Goal: Task Accomplishment & Management: Complete application form

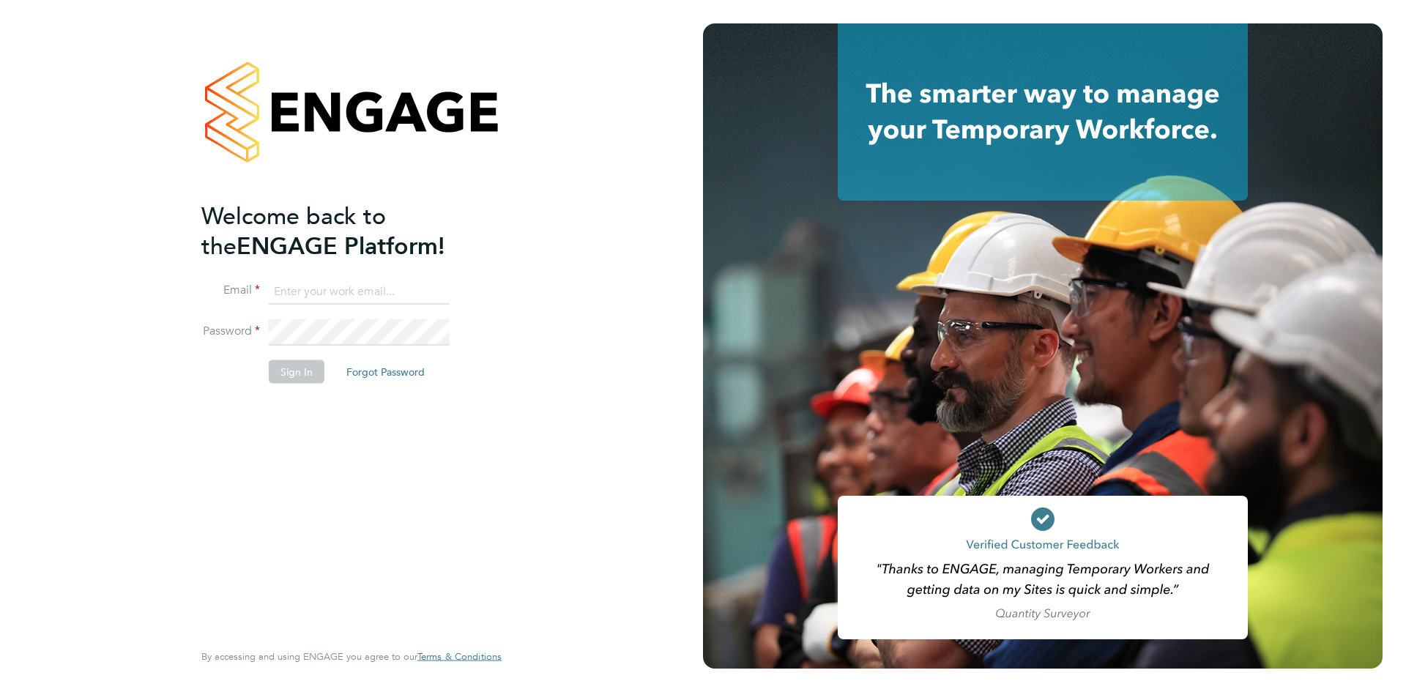
type input "[PERSON_NAME][EMAIL_ADDRESS][DOMAIN_NAME]"
click at [291, 371] on button "Sign In" at bounding box center [297, 371] width 56 height 23
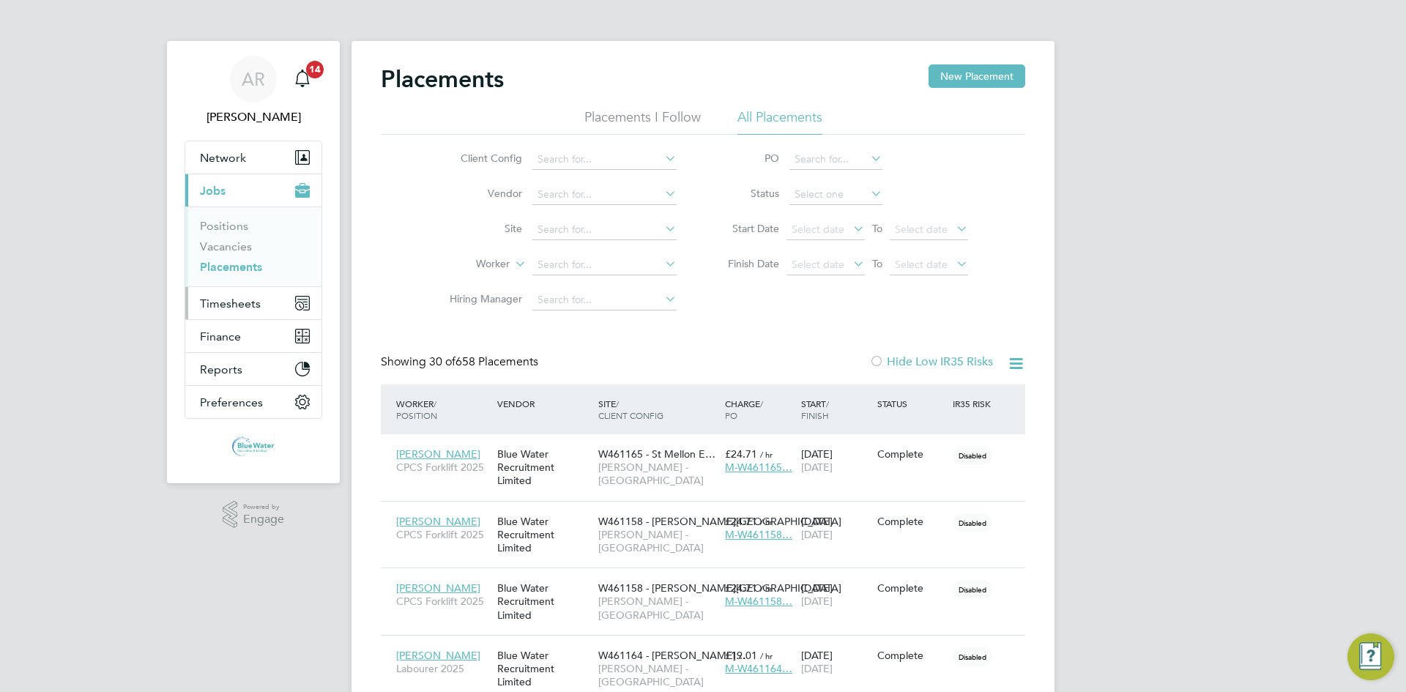
click at [214, 297] on span "Timesheets" at bounding box center [230, 304] width 61 height 14
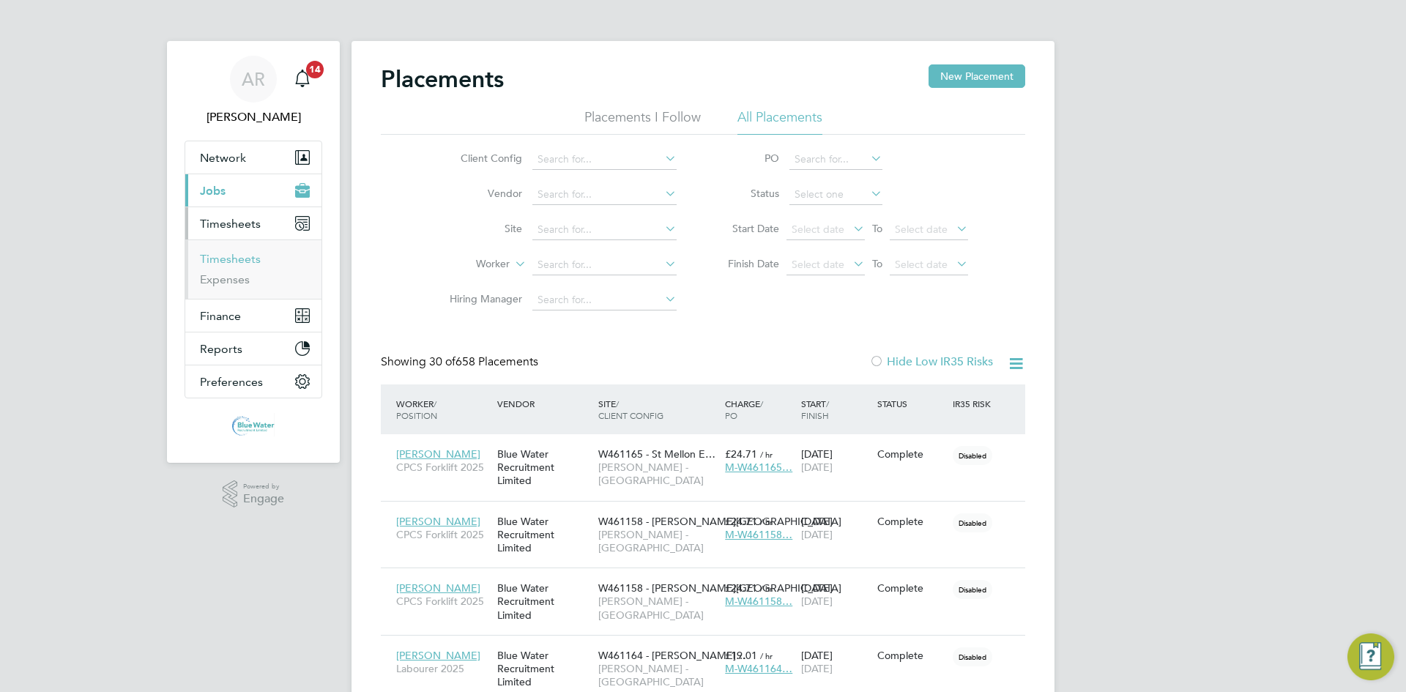
click at [239, 260] on link "Timesheets" at bounding box center [230, 259] width 61 height 14
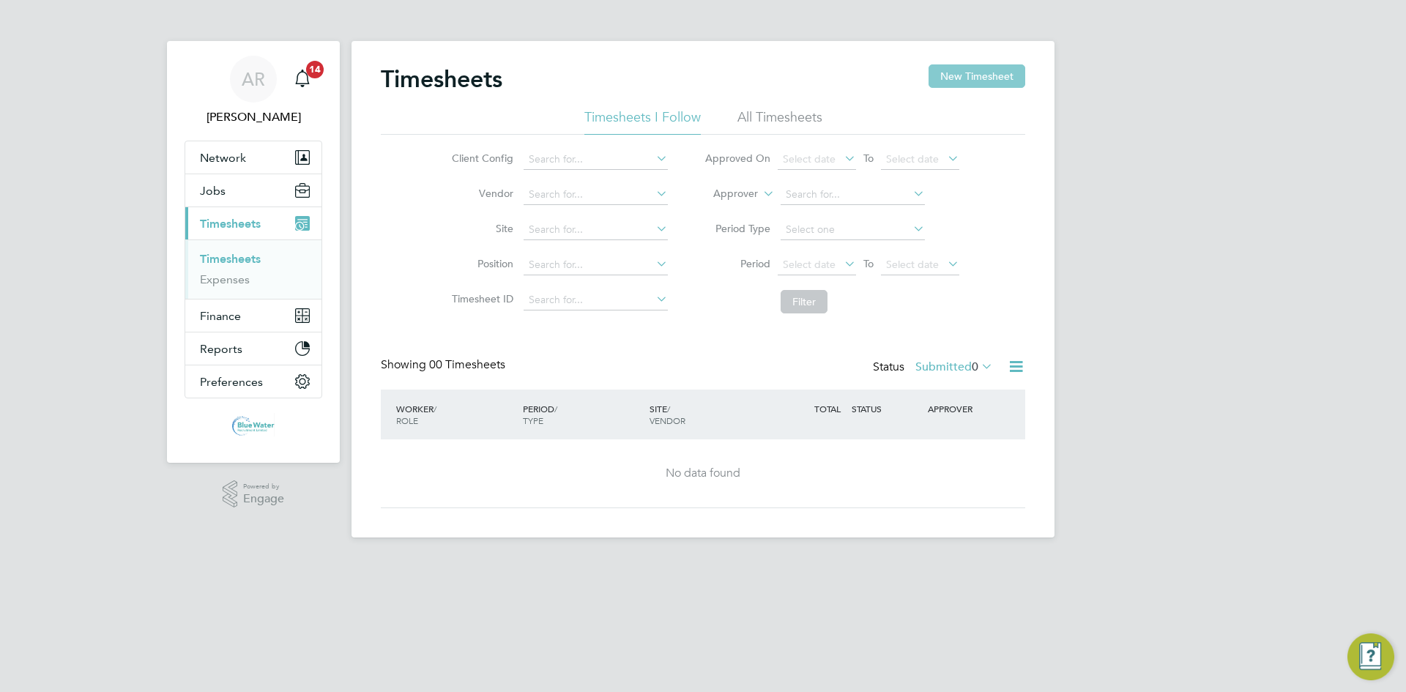
click at [945, 78] on button "New Timesheet" at bounding box center [977, 75] width 97 height 23
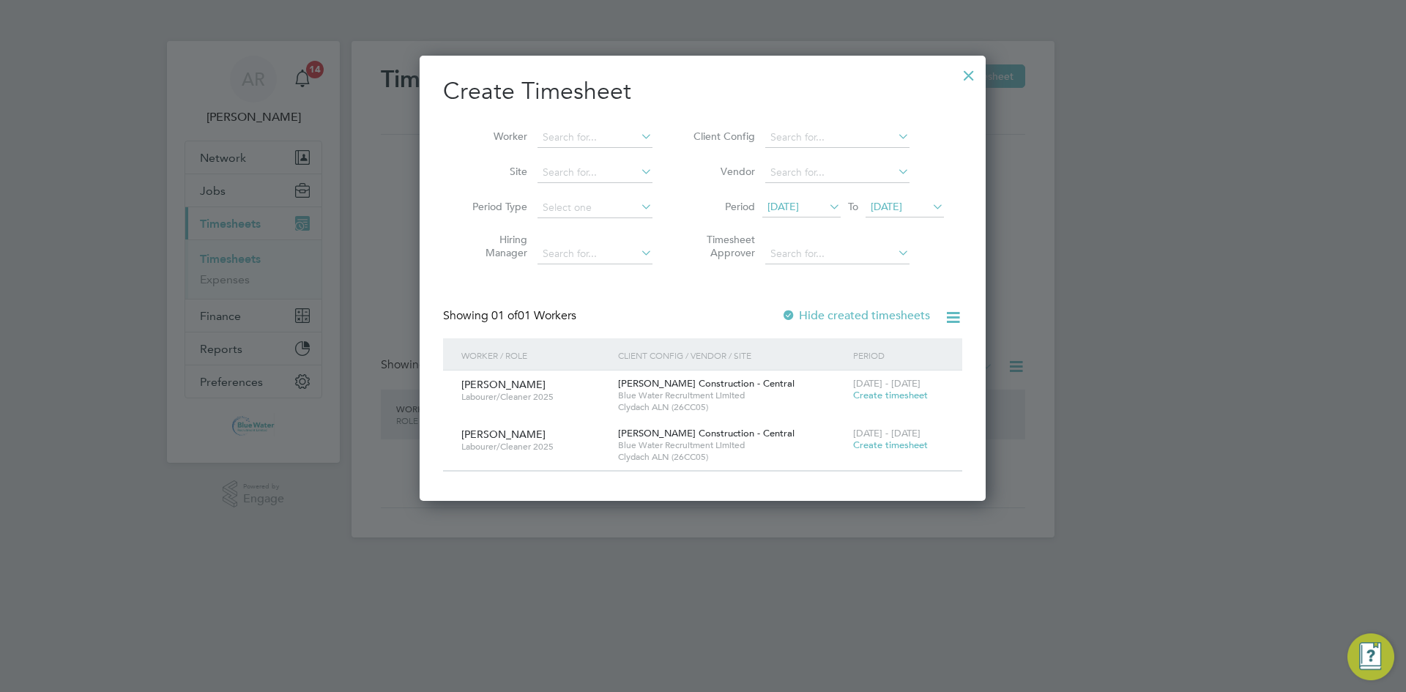
click at [799, 210] on span "12 Sep 2025" at bounding box center [783, 206] width 31 height 13
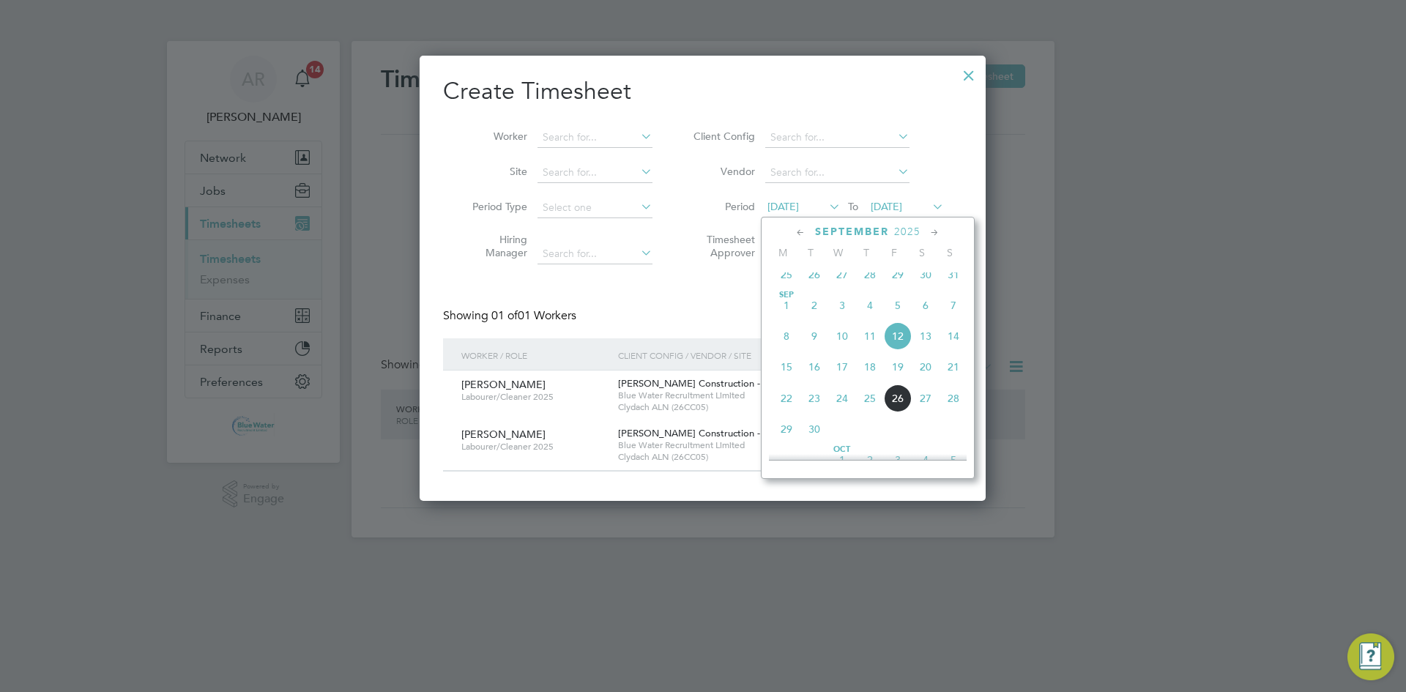
click at [924, 381] on span "20" at bounding box center [926, 367] width 28 height 28
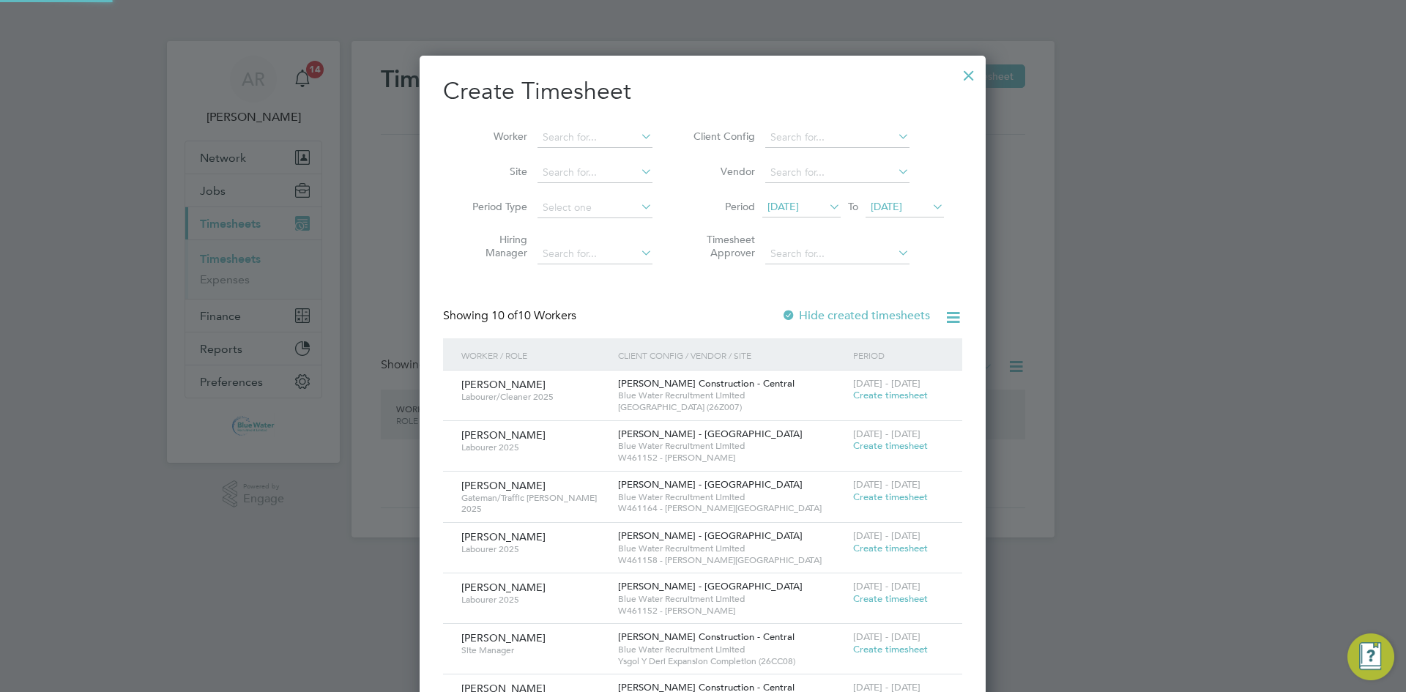
click at [902, 204] on span "20 Sep 2025" at bounding box center [886, 206] width 31 height 13
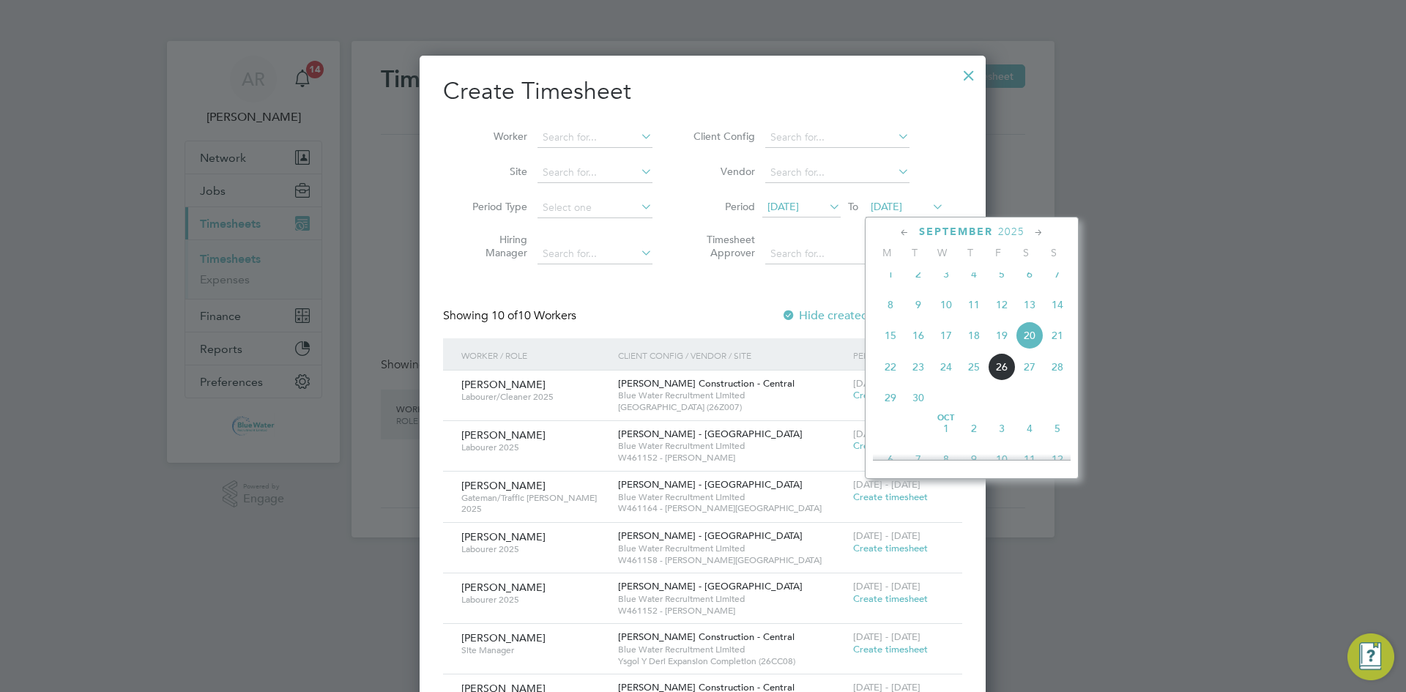
click at [1000, 380] on span "26" at bounding box center [1002, 367] width 28 height 28
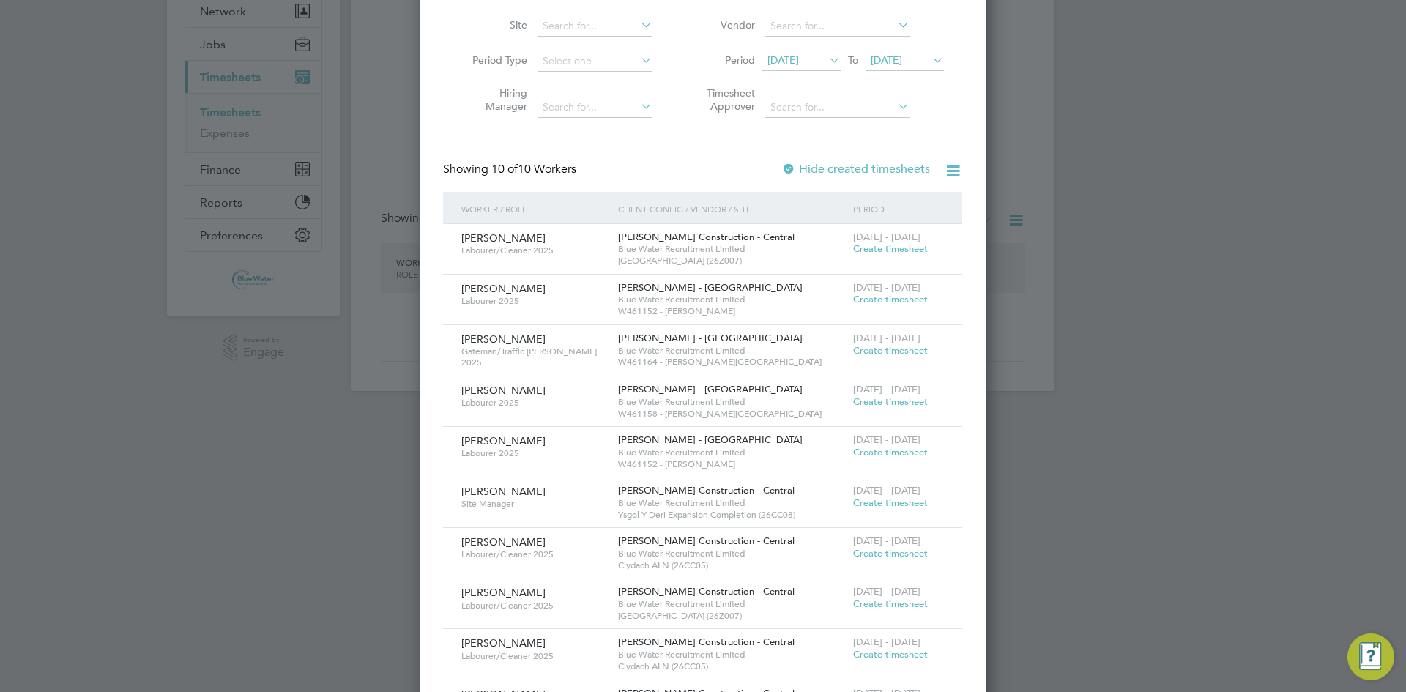
click at [899, 299] on span "Create timesheet" at bounding box center [890, 299] width 75 height 12
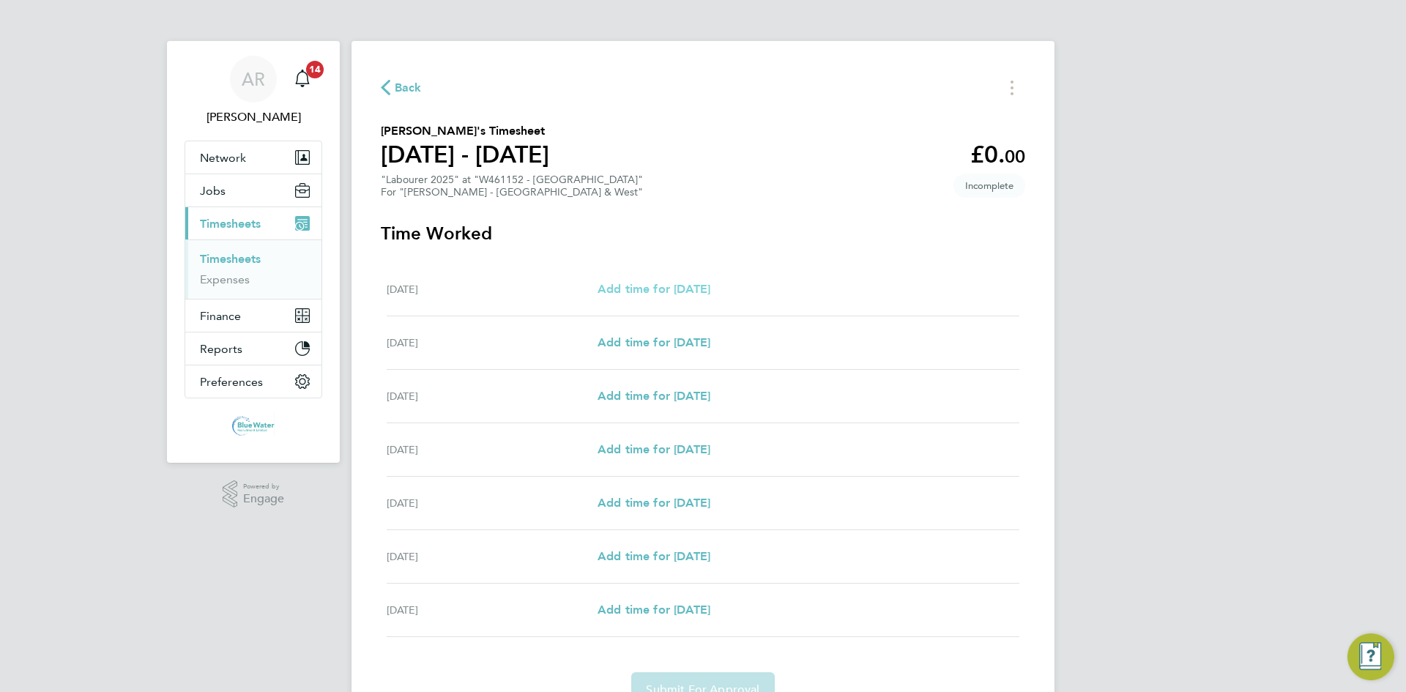
click at [653, 289] on span "Add time for Sat 20 Sep" at bounding box center [654, 289] width 113 height 14
select select "60"
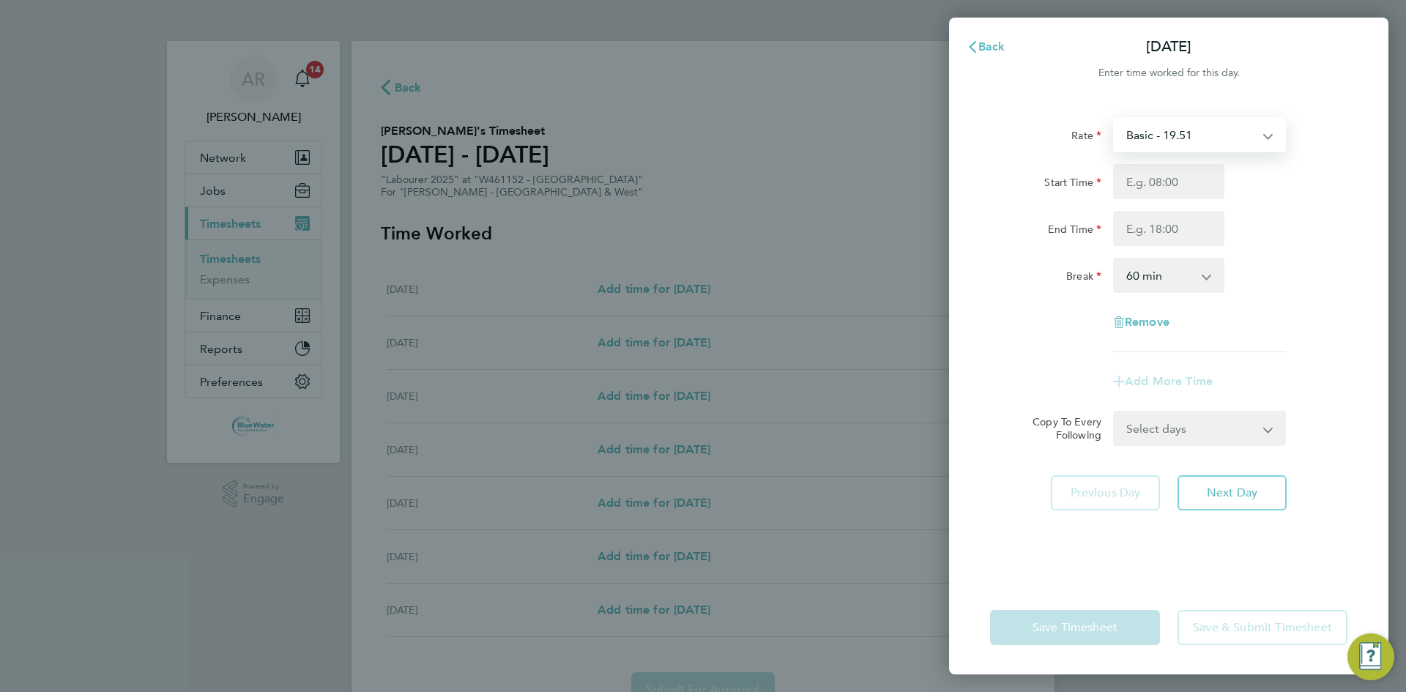
drag, startPoint x: 1159, startPoint y: 138, endPoint x: 1157, endPoint y: 149, distance: 11.8
click at [1159, 138] on select "Basic - 19.51 Overtime - 28.12 Overtime 4+ - 36.73" at bounding box center [1191, 135] width 152 height 32
select select "60"
click at [1153, 184] on input "Start Time" at bounding box center [1168, 181] width 111 height 35
type input "7"
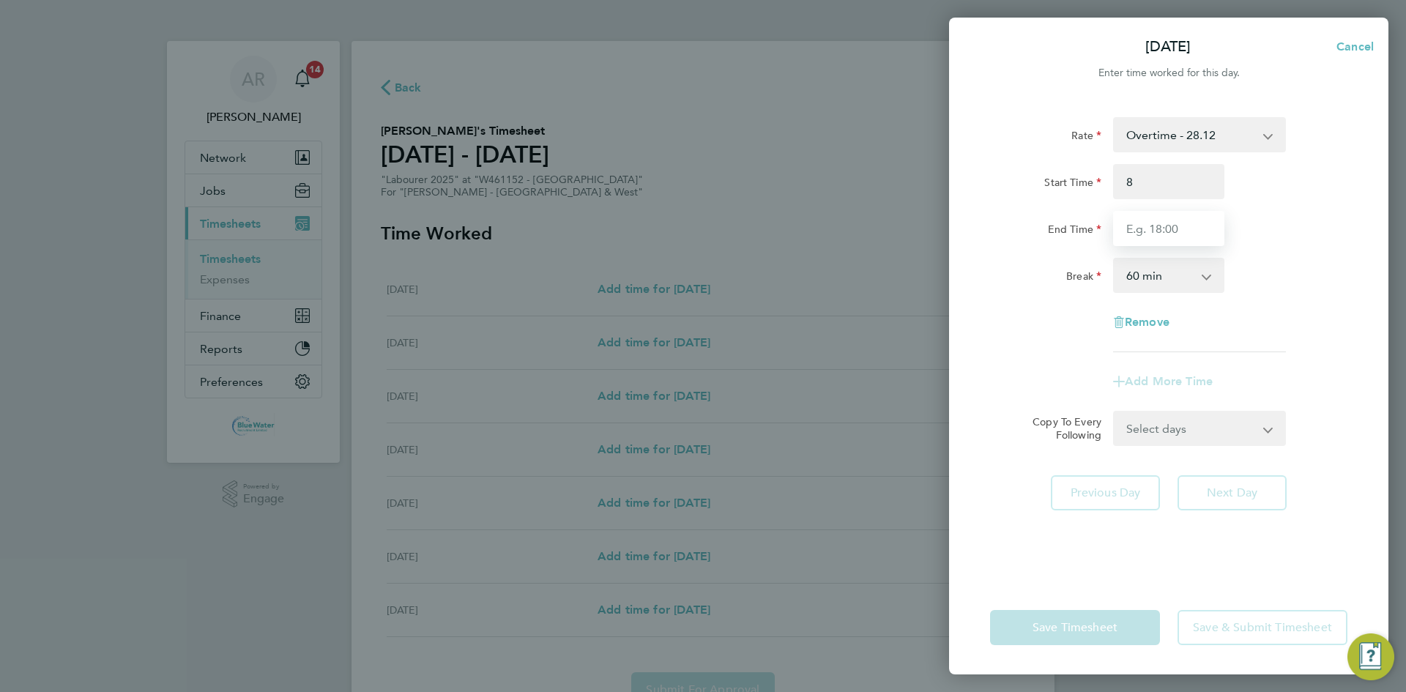
type input "08:00"
click at [1161, 220] on input "End Time" at bounding box center [1168, 228] width 111 height 35
type input "12:00"
click at [1331, 223] on div "End Time 12:00" at bounding box center [1168, 228] width 369 height 35
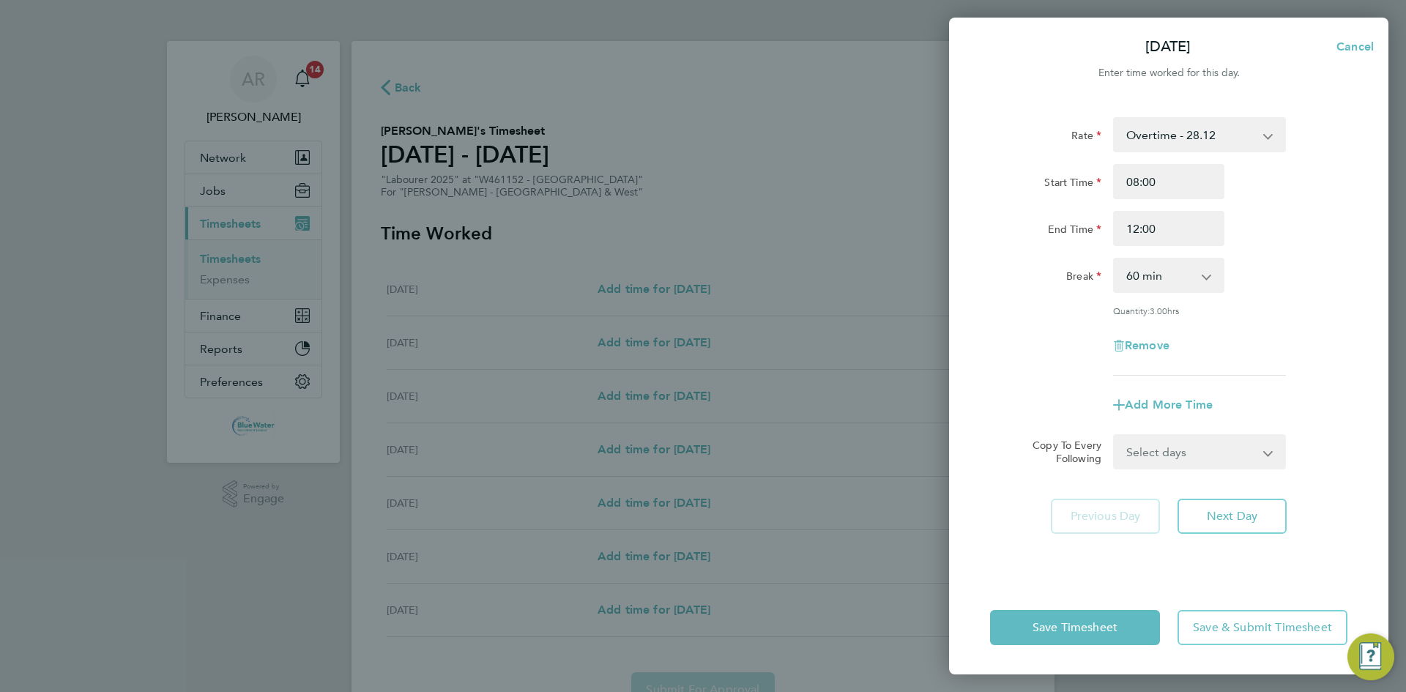
click at [1166, 278] on select "0 min 15 min 30 min 45 min 60 min 75 min 90 min" at bounding box center [1160, 275] width 91 height 32
click at [1115, 259] on select "0 min 15 min 30 min 45 min 60 min 75 min 90 min" at bounding box center [1160, 275] width 91 height 32
click at [1165, 285] on select "0 min 15 min 30 min 45 min 60 min 75 min 90 min" at bounding box center [1160, 275] width 91 height 32
select select "0"
click at [1115, 259] on select "0 min 15 min 30 min 45 min 60 min 75 min 90 min" at bounding box center [1160, 275] width 91 height 32
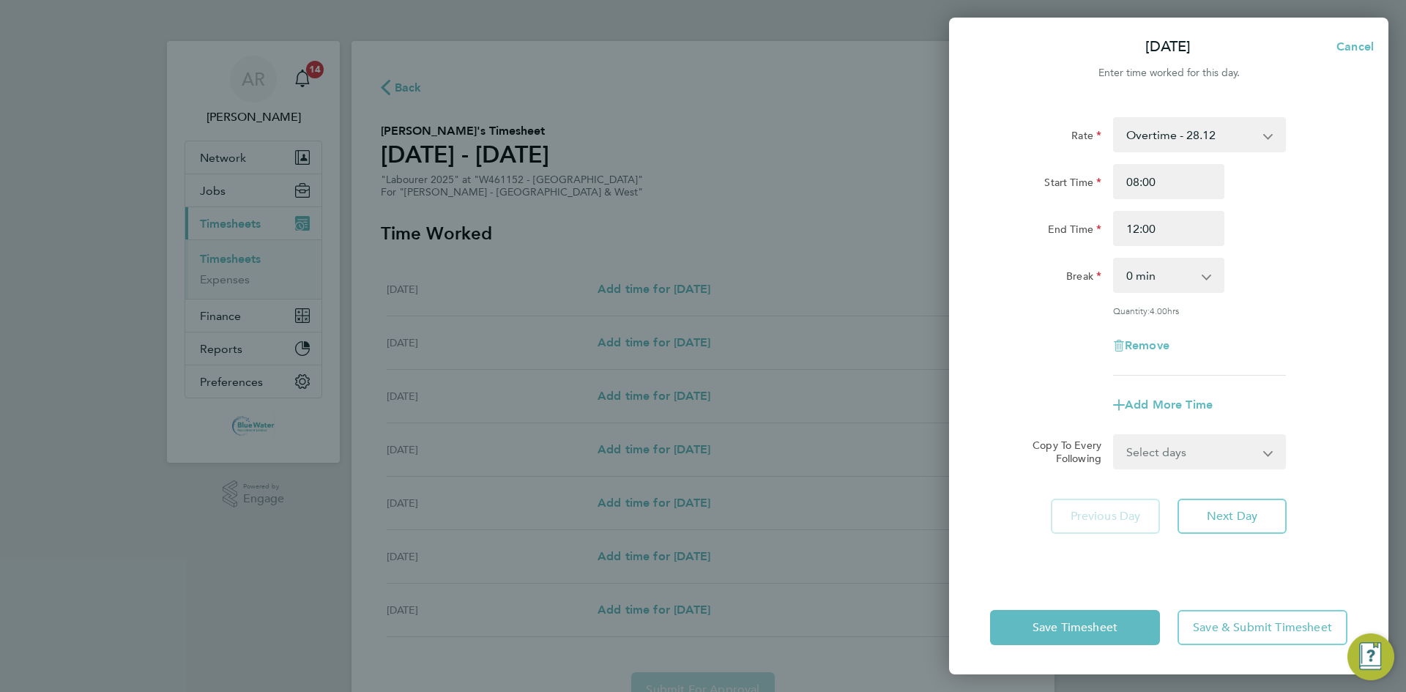
click at [1239, 332] on div "Remove" at bounding box center [1168, 345] width 369 height 35
click at [1202, 406] on span "Add More Time" at bounding box center [1169, 405] width 88 height 14
select select "null"
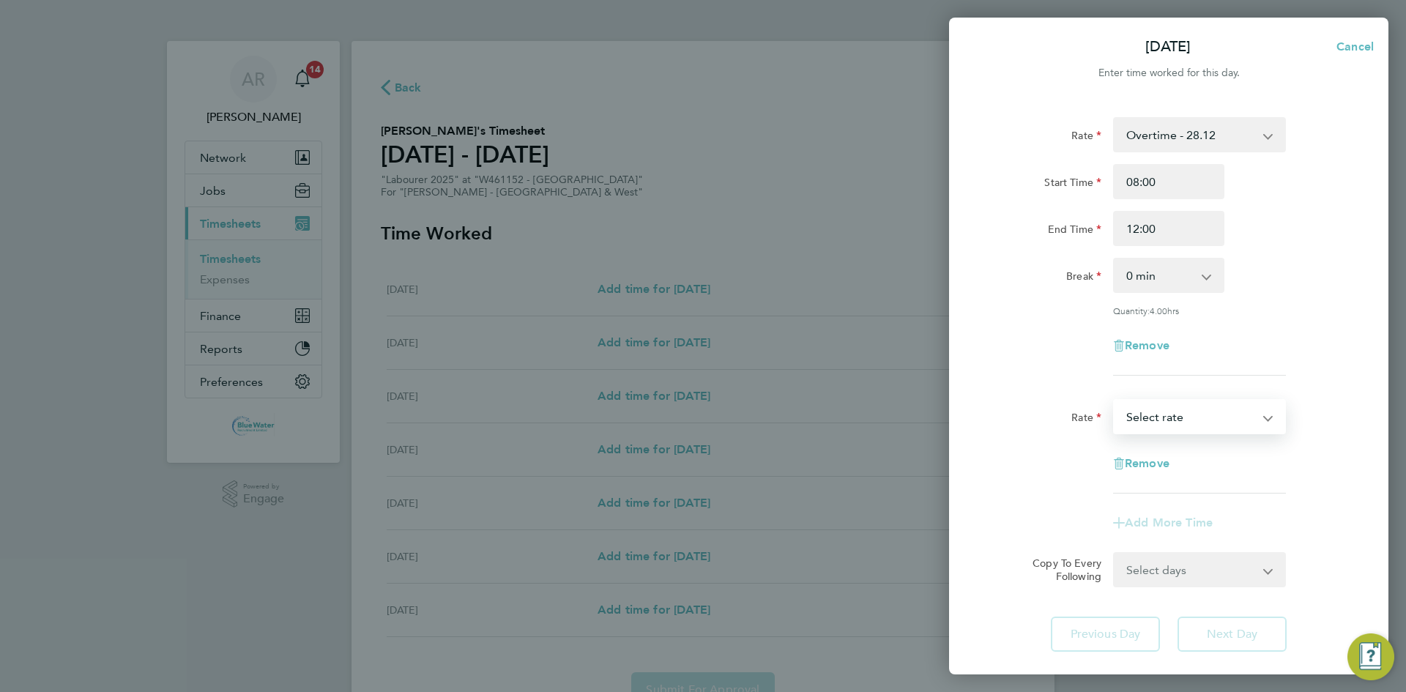
click at [1189, 414] on select "Basic - 19.51 Overtime - 28.12 Overtime 4+ - 36.73 Select rate" at bounding box center [1191, 417] width 152 height 32
select select "60"
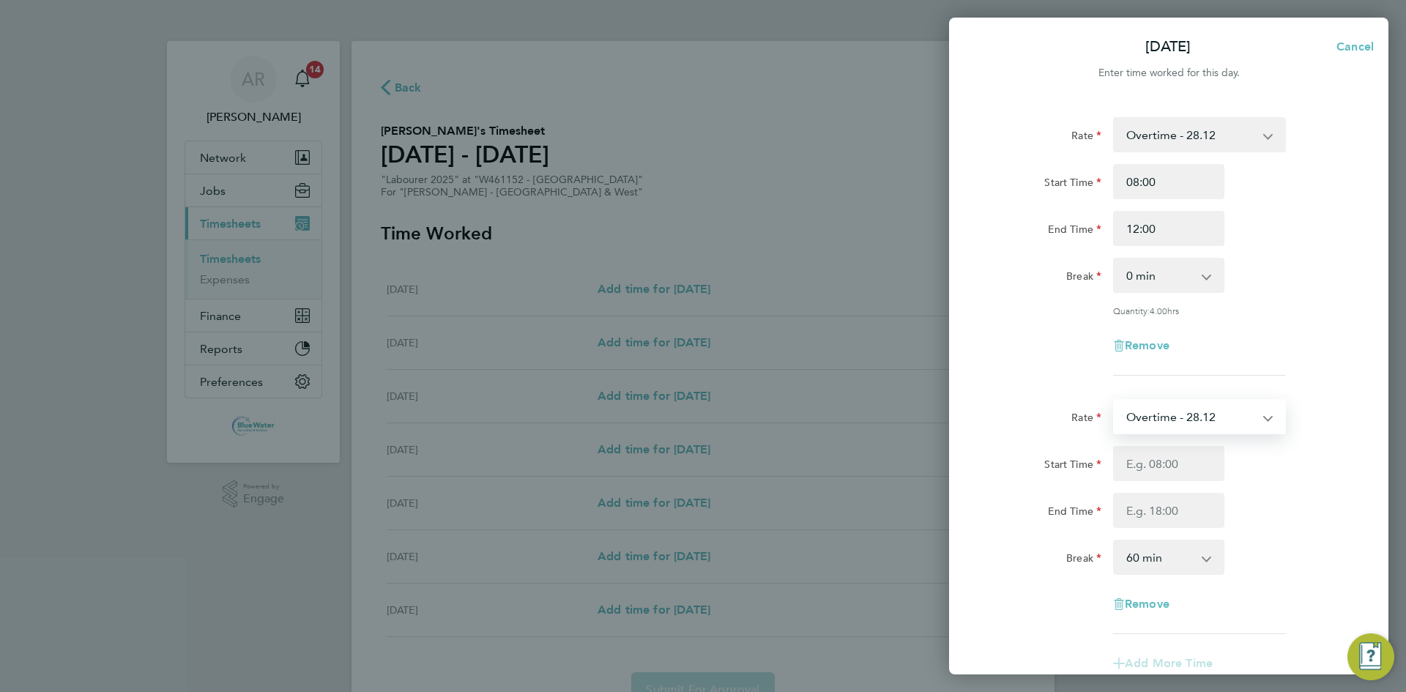
click at [1175, 420] on select "Overtime - 28.12 Basic - 19.51 Overtime 4+ - 36.73" at bounding box center [1191, 417] width 152 height 32
select select "60"
click at [1173, 466] on input "Start Time" at bounding box center [1168, 463] width 111 height 35
type input "12:00"
click at [1162, 521] on input "End Time" at bounding box center [1168, 510] width 111 height 35
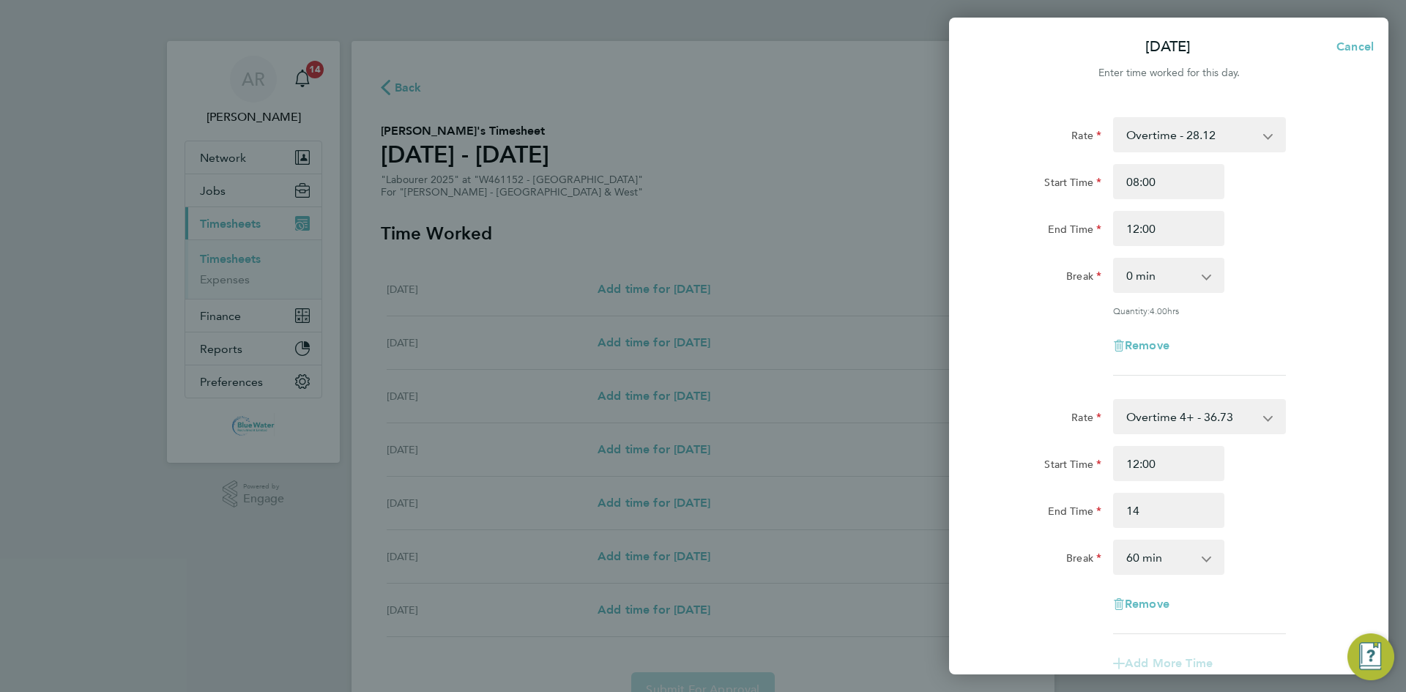
type input "14:00"
click at [1252, 493] on div "End Time 14:00" at bounding box center [1168, 510] width 369 height 35
click at [1138, 557] on select "0 min 15 min 30 min 45 min 60 min 75 min 90 min" at bounding box center [1160, 557] width 91 height 32
select select "0"
click at [1115, 541] on select "0 min 15 min 30 min 45 min 60 min 75 min 90 min" at bounding box center [1160, 557] width 91 height 32
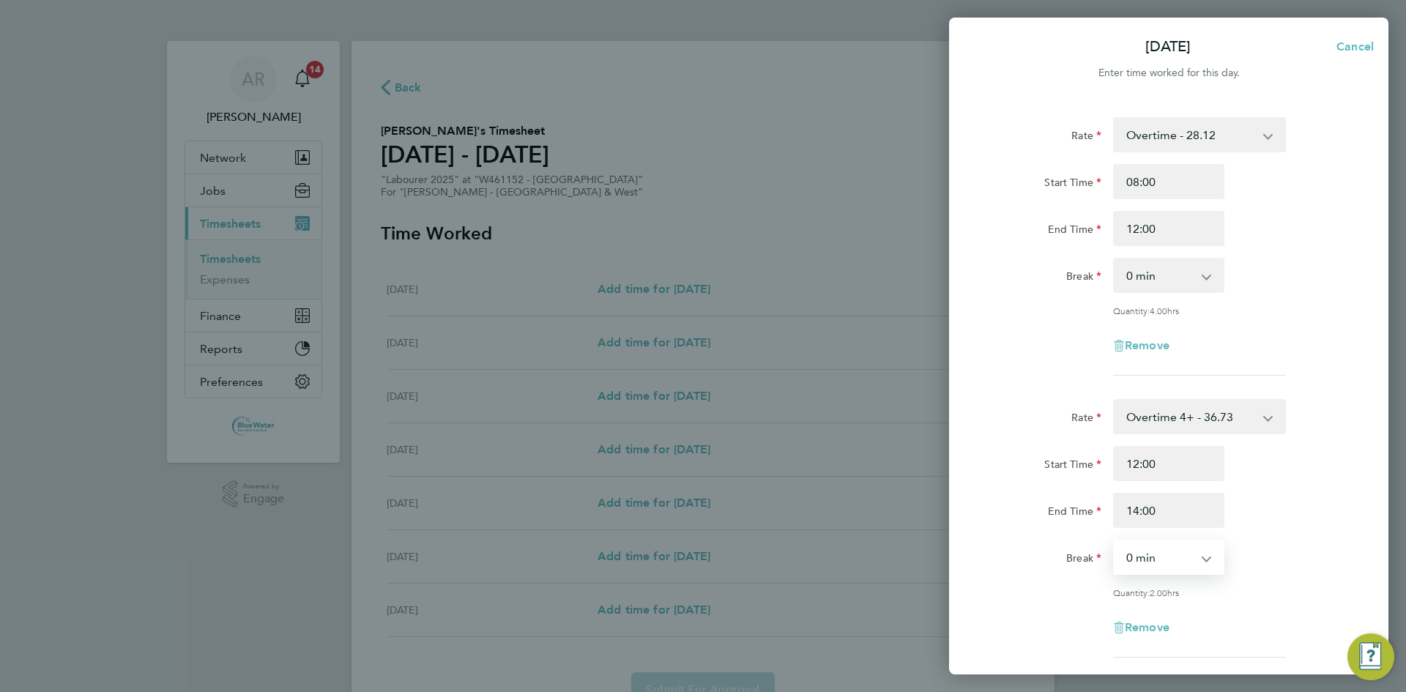
click at [1274, 525] on div "End Time 14:00" at bounding box center [1168, 510] width 369 height 35
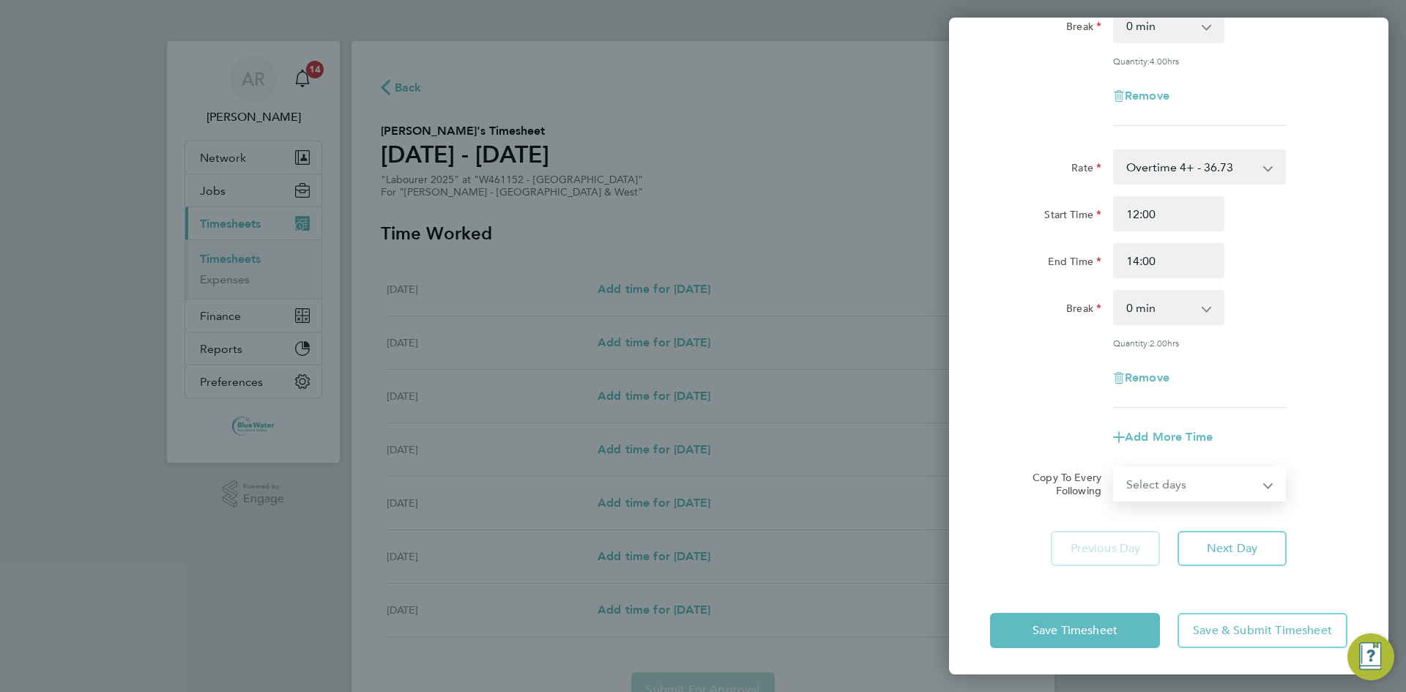
click at [1180, 477] on select "Select days Day Weekday (Mon-Fri) Monday Tuesday Wednesday Thursday Friday Sund…" at bounding box center [1192, 484] width 154 height 32
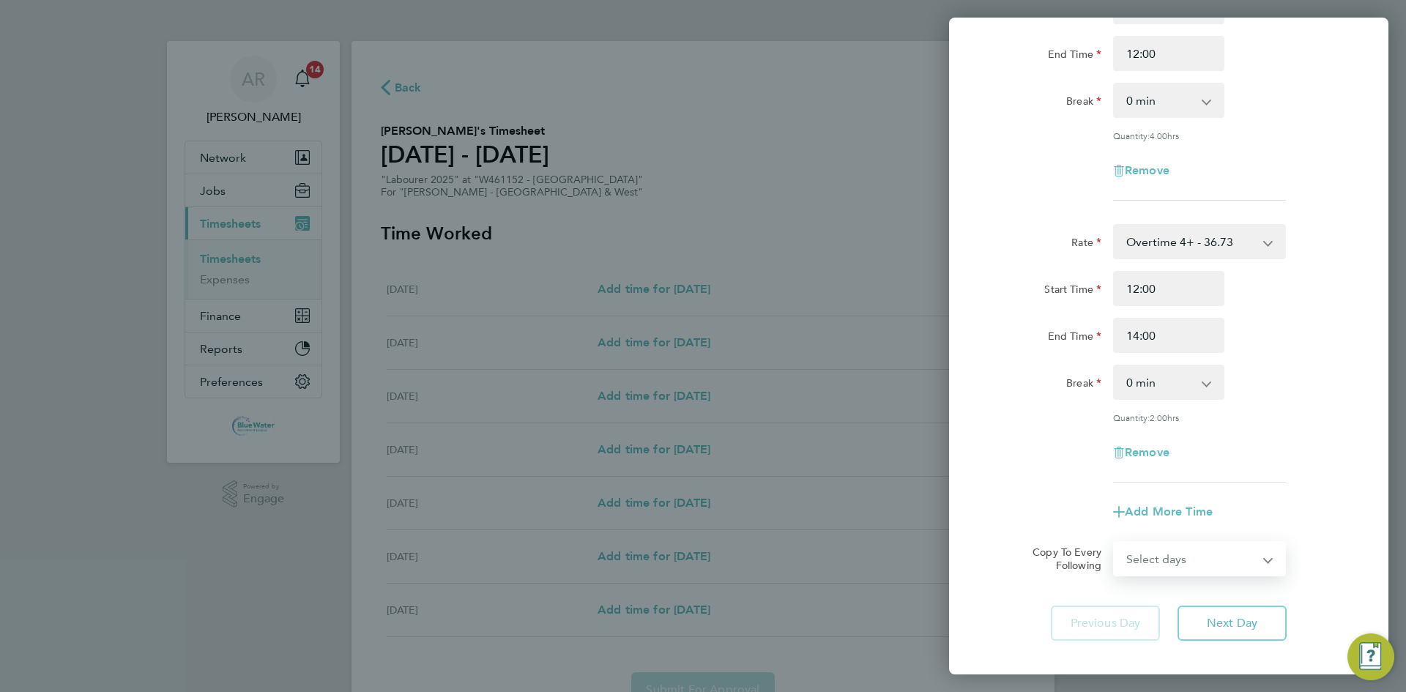
scroll to position [250, 0]
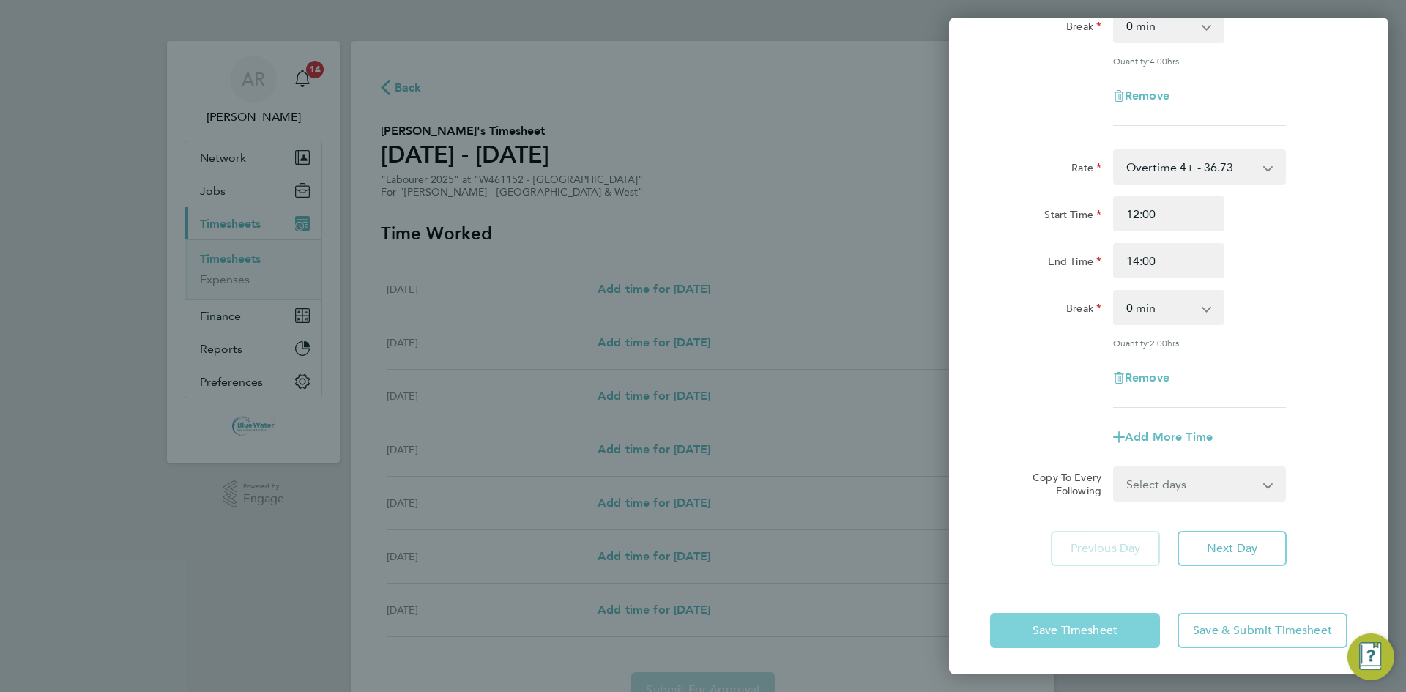
click at [1102, 623] on span "Save Timesheet" at bounding box center [1075, 630] width 85 height 15
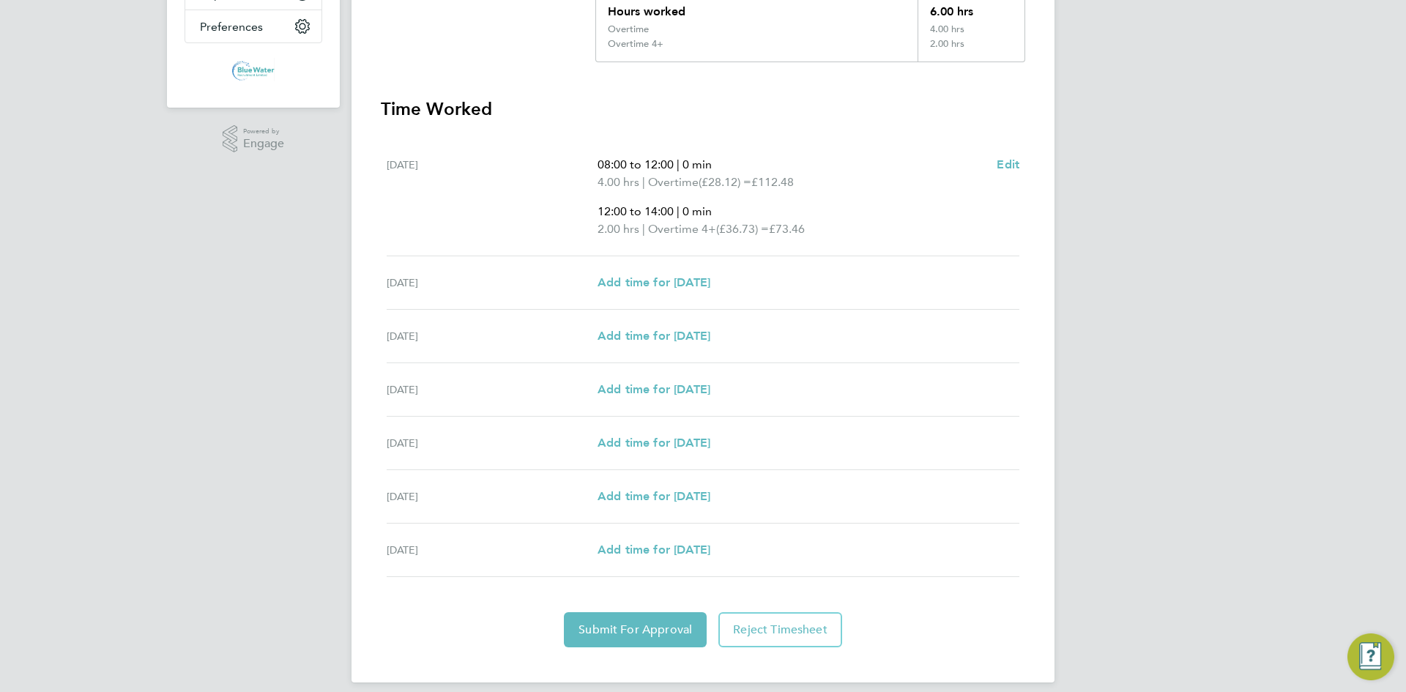
scroll to position [366, 0]
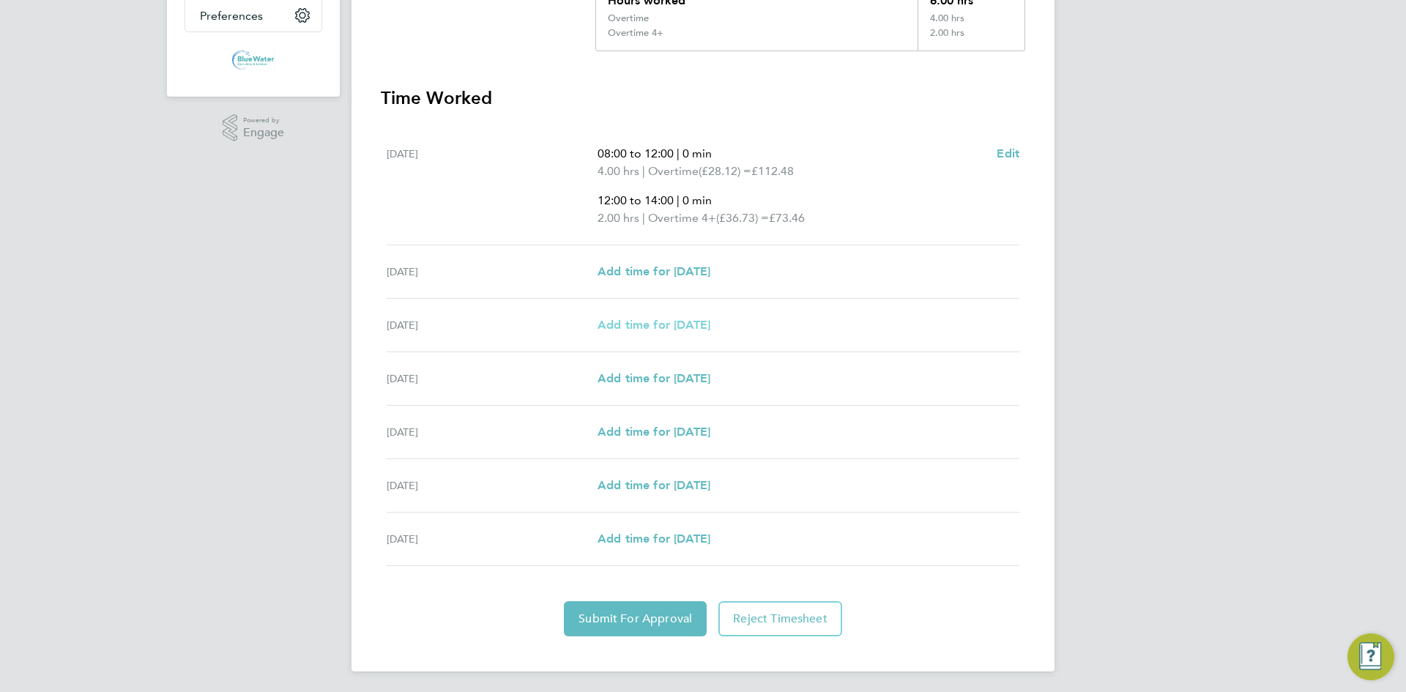
click at [632, 325] on span "Add time for Mon 22 Sep" at bounding box center [654, 325] width 113 height 14
select select "60"
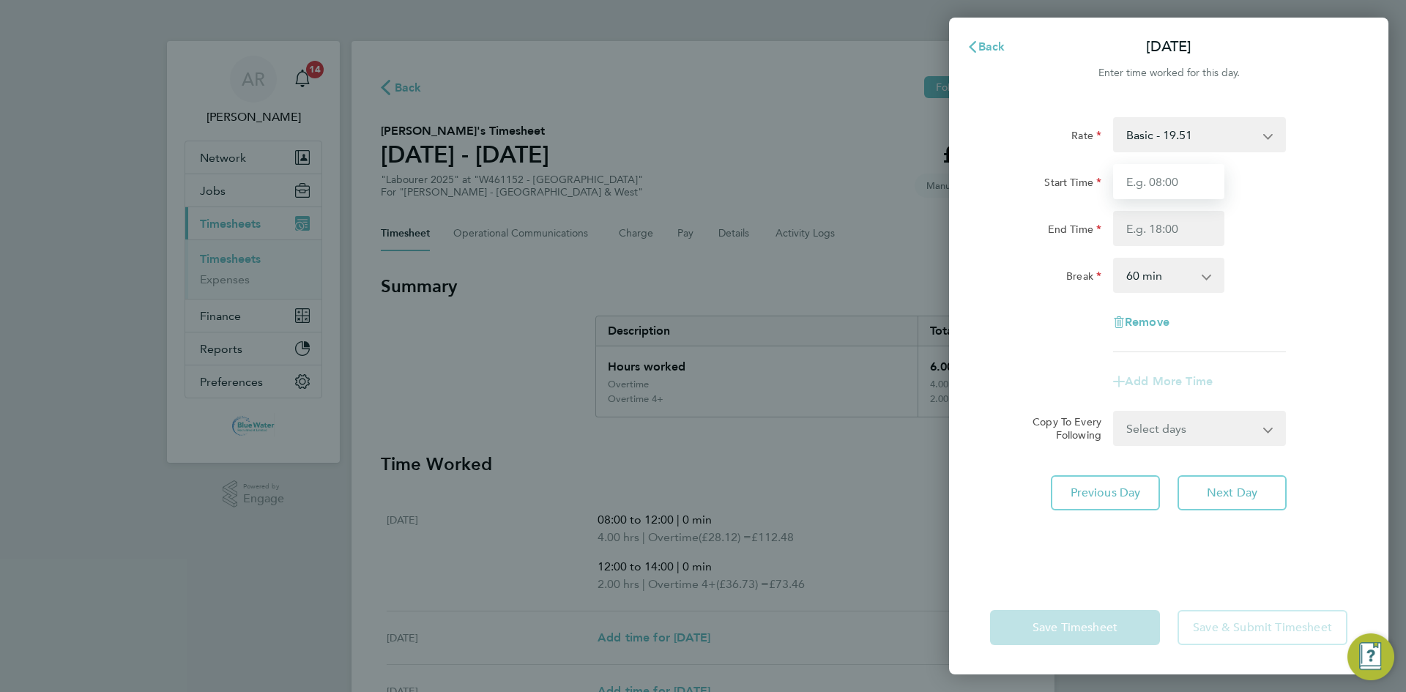
click at [1145, 184] on input "Start Time" at bounding box center [1168, 181] width 111 height 35
type input "07:00"
click at [1157, 233] on input "End Time" at bounding box center [1168, 228] width 111 height 35
type input "15:00"
click at [1279, 216] on div "End Time 15:00" at bounding box center [1168, 228] width 369 height 35
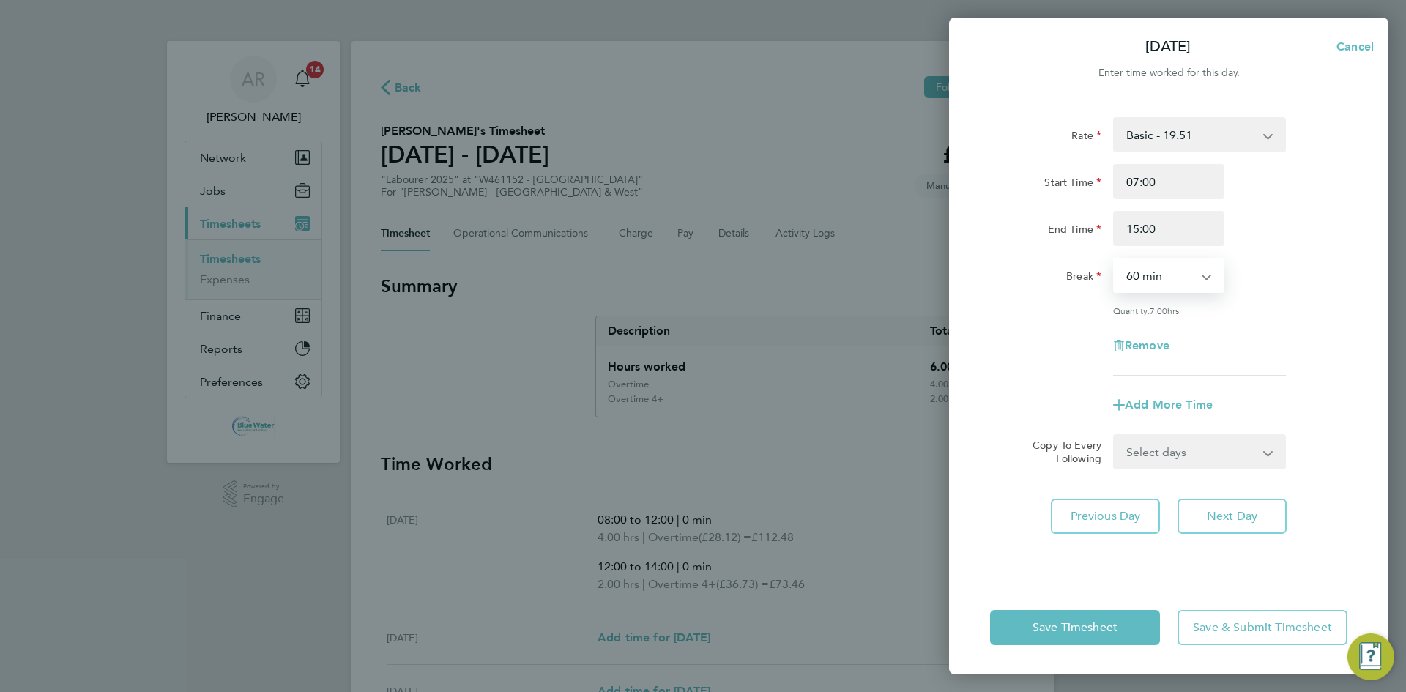
click at [1154, 275] on select "0 min 15 min 30 min 45 min 60 min 75 min 90 min" at bounding box center [1160, 275] width 91 height 32
select select "30"
click at [1115, 259] on select "0 min 15 min 30 min 45 min 60 min 75 min 90 min" at bounding box center [1160, 275] width 91 height 32
drag, startPoint x: 1184, startPoint y: 220, endPoint x: 1091, endPoint y: 237, distance: 93.9
click at [1091, 237] on div "End Time 15:00" at bounding box center [1168, 228] width 369 height 35
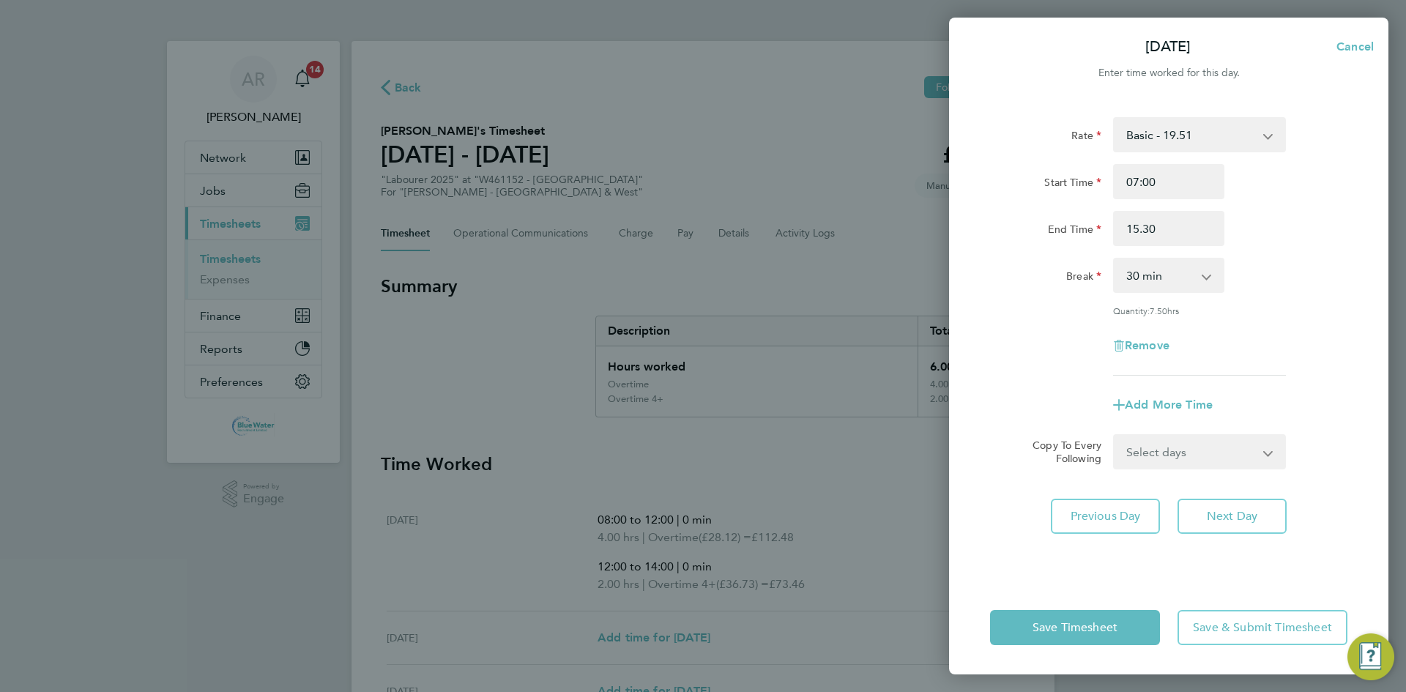
type input "15:30"
click at [1301, 261] on div "Break 0 min 15 min 30 min 45 min 60 min 75 min 90 min" at bounding box center [1168, 275] width 369 height 35
click at [1198, 403] on span "Add More Time" at bounding box center [1169, 405] width 88 height 14
select select "null"
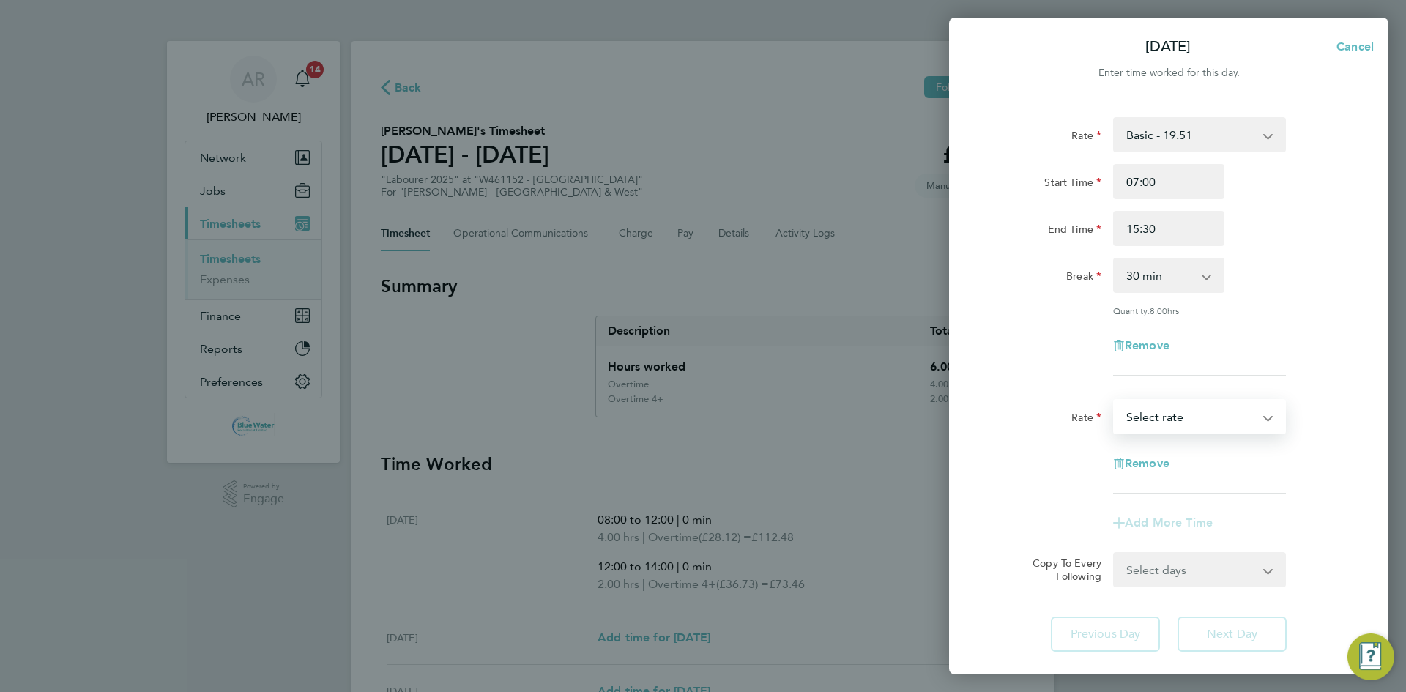
click at [1175, 414] on select "Basic - 19.51 Overtime - 28.12 Overtime 4+ - 36.73 Select rate" at bounding box center [1191, 417] width 152 height 32
select select "60"
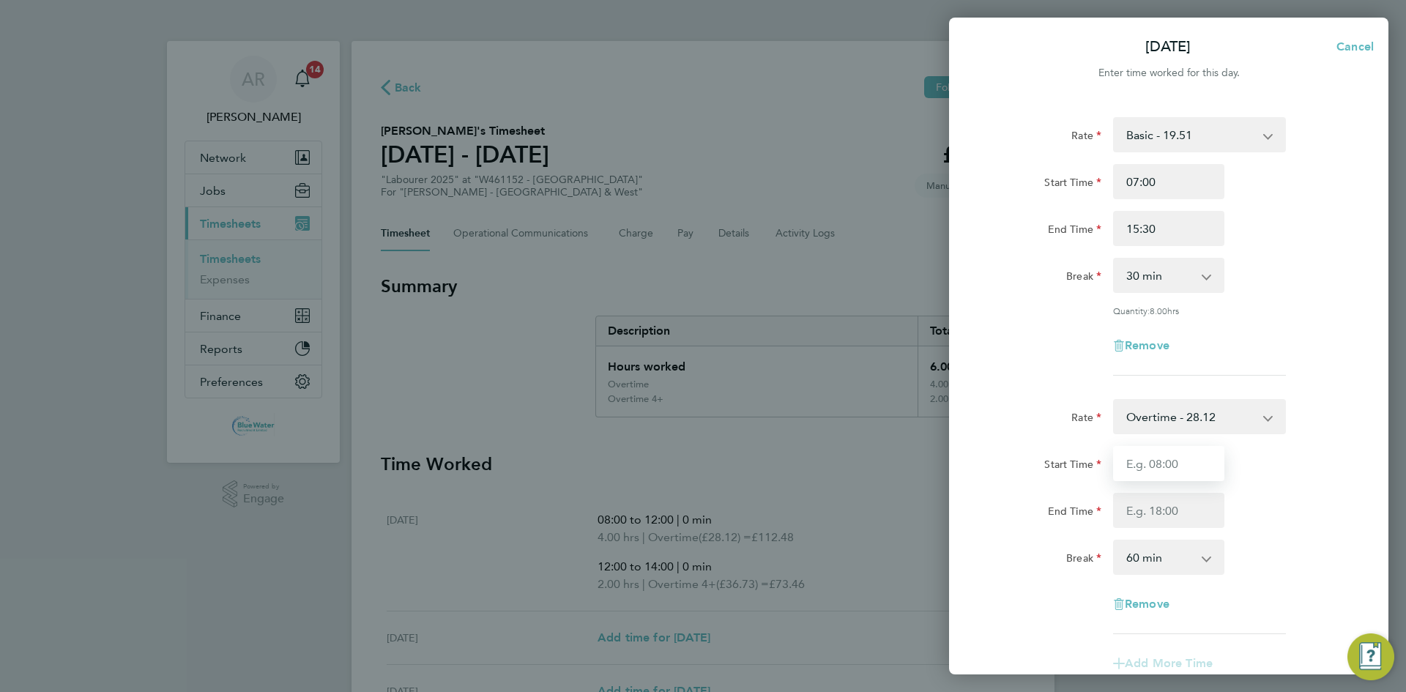
click at [1168, 456] on input "Start Time" at bounding box center [1168, 463] width 111 height 35
type input "15:30"
click at [1145, 516] on input "End Time" at bounding box center [1168, 510] width 111 height 35
type input "17:00"
click at [1290, 476] on div "Start Time 15:30" at bounding box center [1168, 463] width 369 height 35
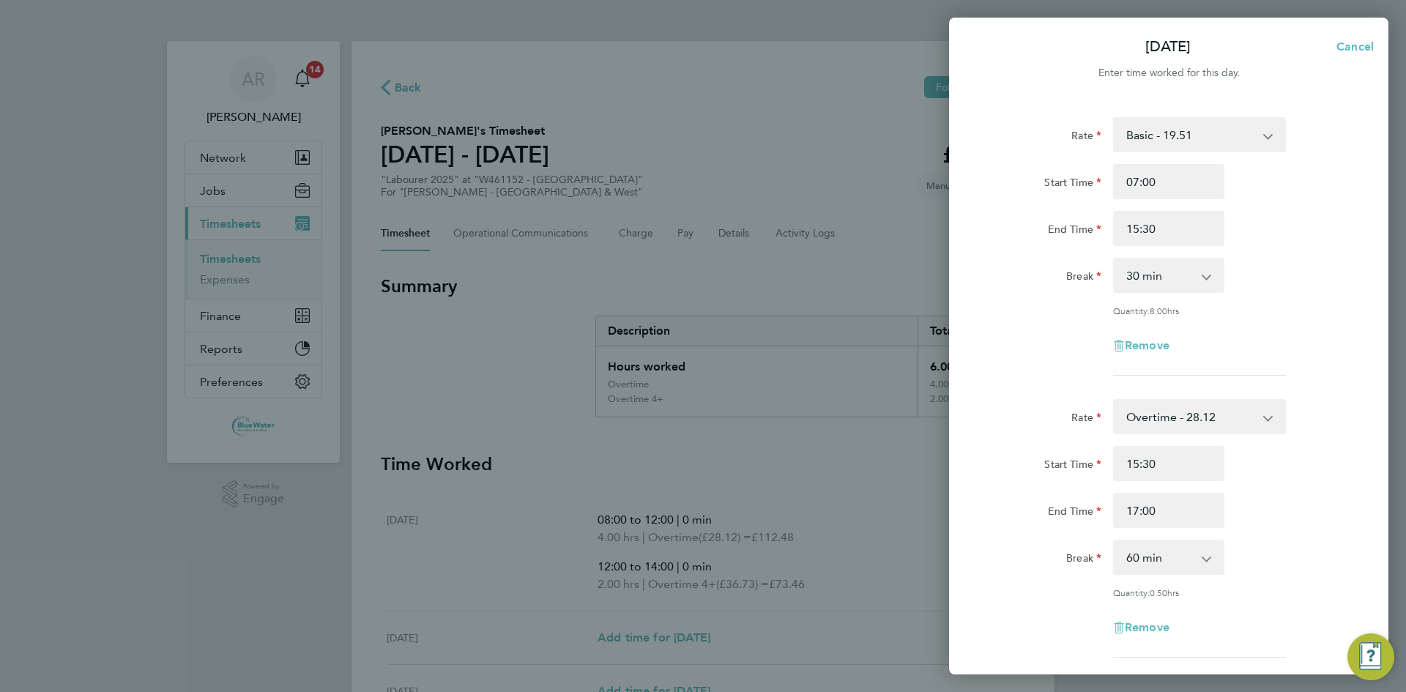
click at [1166, 567] on select "0 min 15 min 30 min 45 min 60 min 75 min" at bounding box center [1160, 557] width 91 height 32
select select "0"
click at [1115, 541] on select "0 min 15 min 30 min 45 min 60 min 75 min" at bounding box center [1160, 557] width 91 height 32
click at [1242, 571] on div "Break 0 min 15 min 30 min 45 min 60 min 75 min" at bounding box center [1168, 557] width 369 height 35
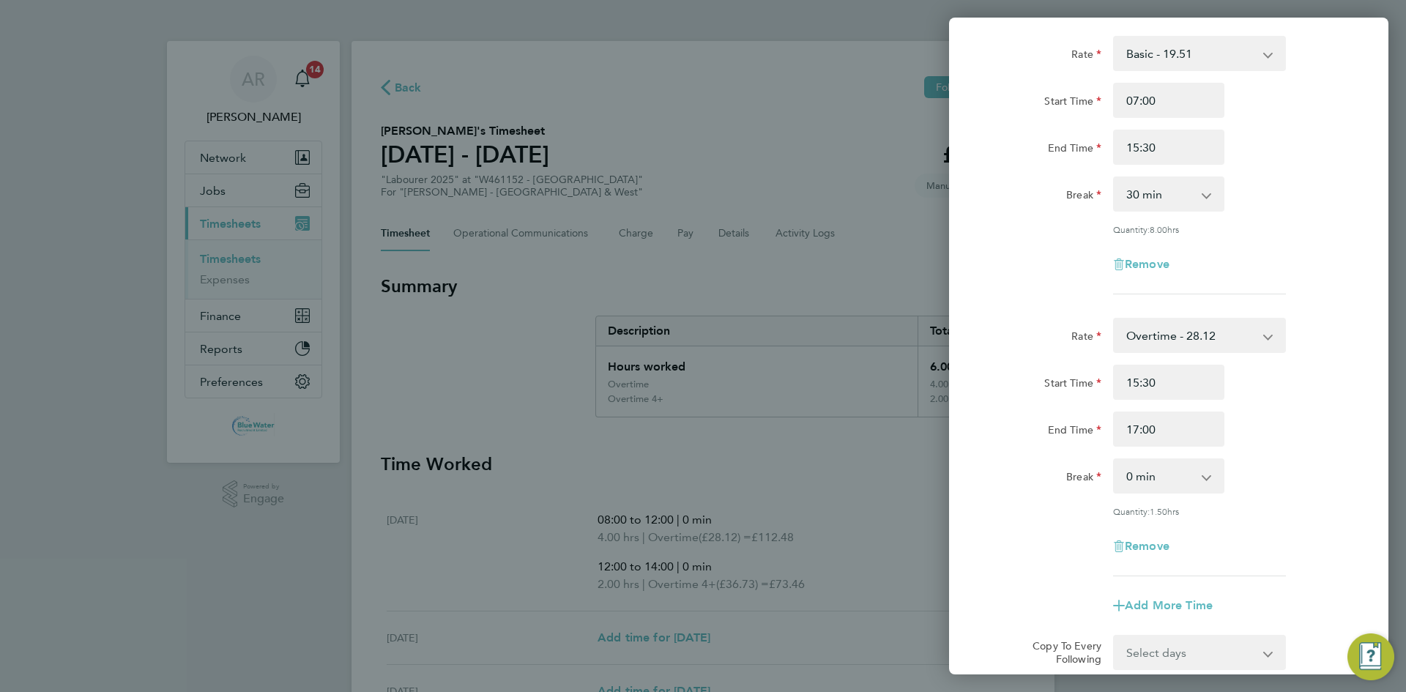
scroll to position [250, 0]
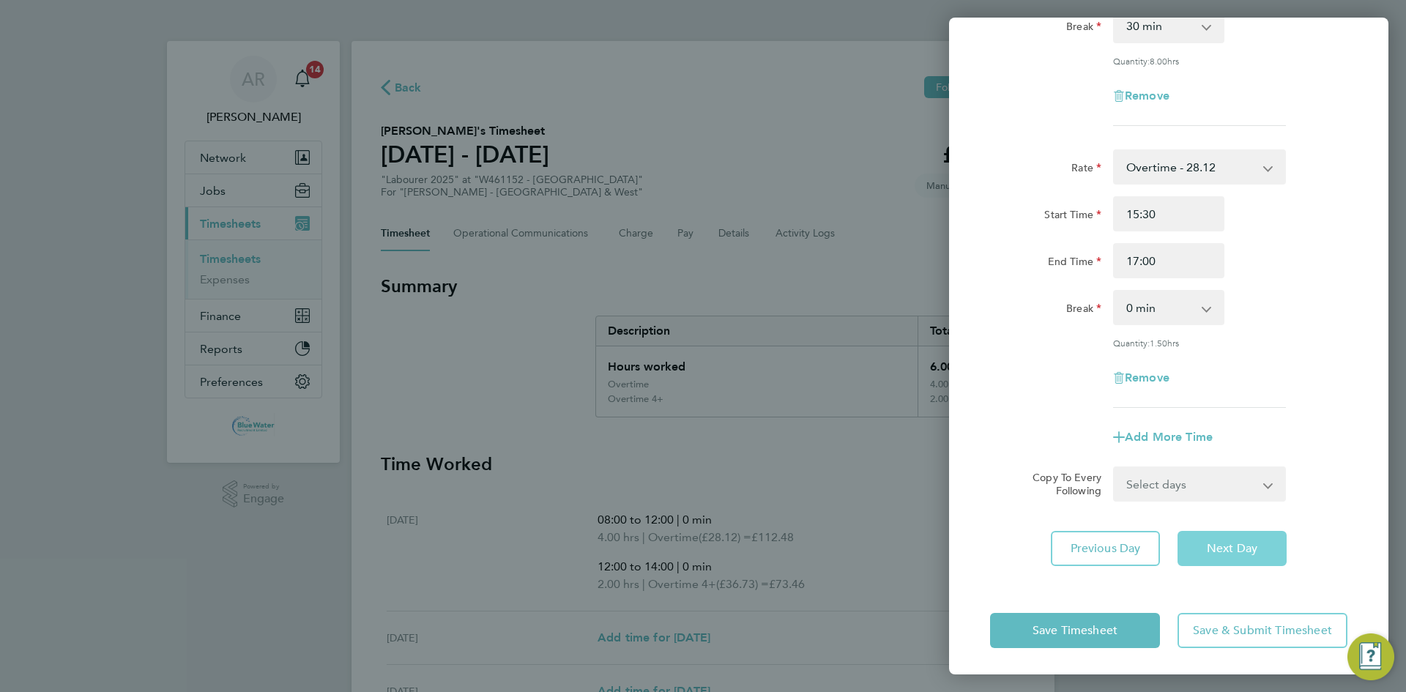
click at [1214, 546] on span "Next Day" at bounding box center [1232, 548] width 51 height 15
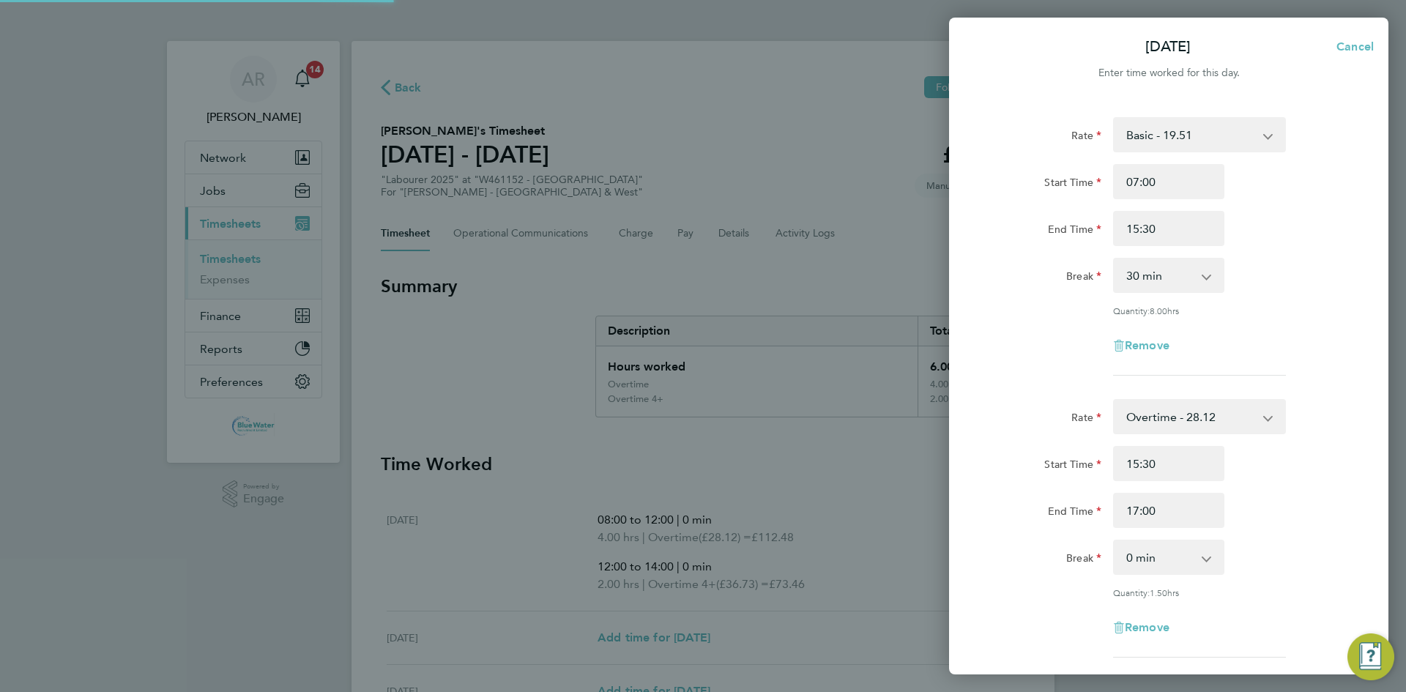
select select "60"
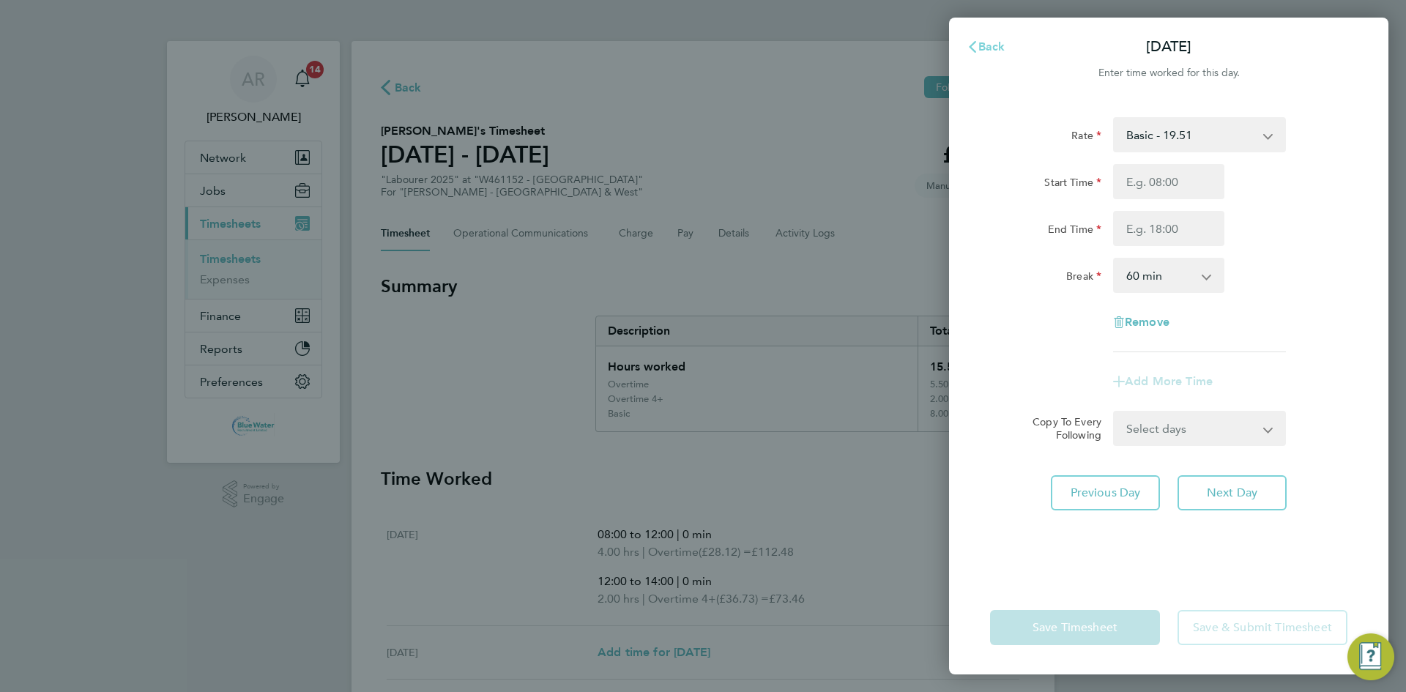
click at [986, 43] on span "Back" at bounding box center [991, 47] width 27 height 14
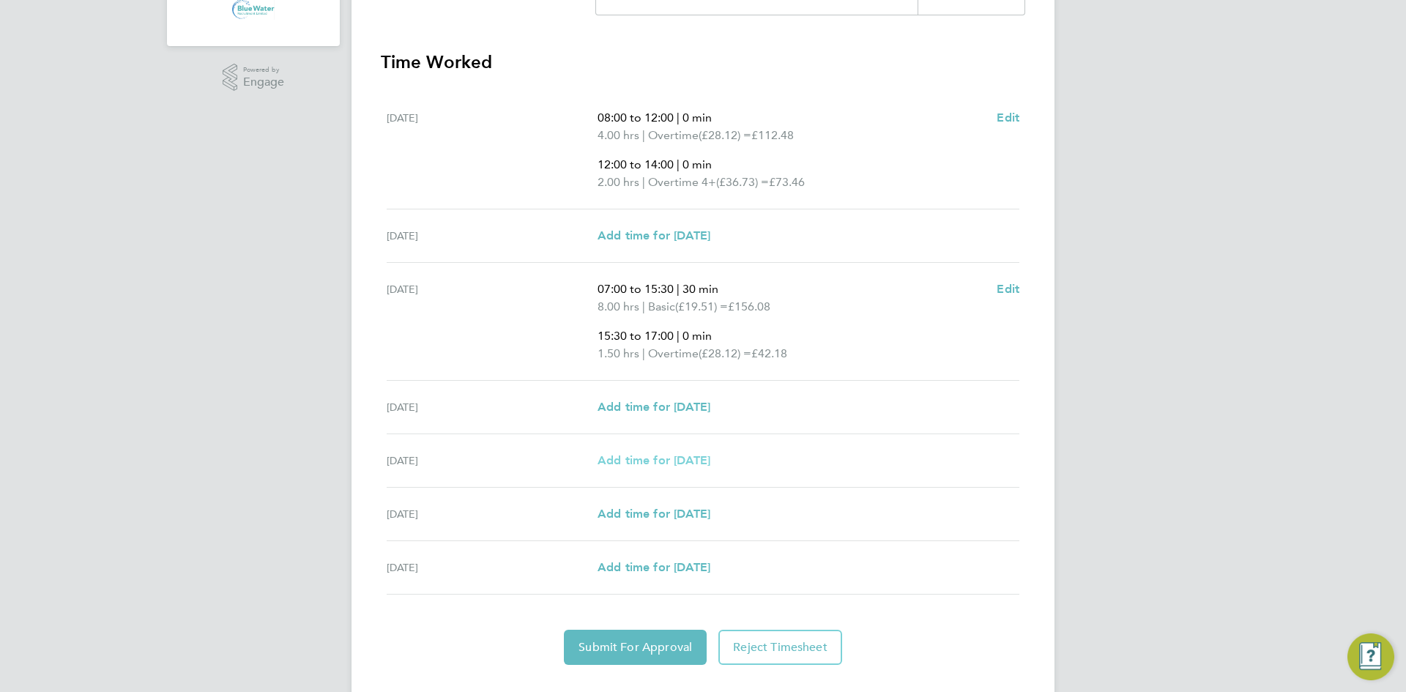
scroll to position [439, 0]
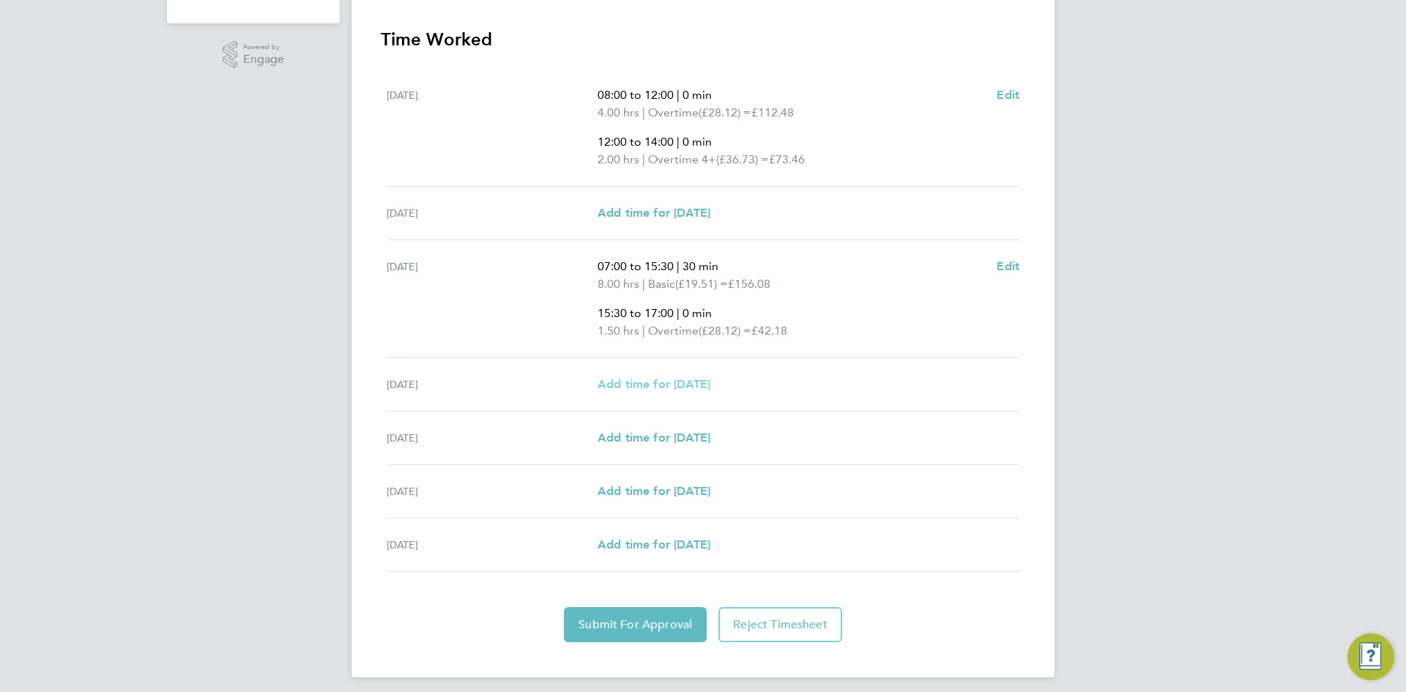
click at [679, 390] on span "Add time for Tue 23 Sep" at bounding box center [654, 384] width 113 height 14
select select "60"
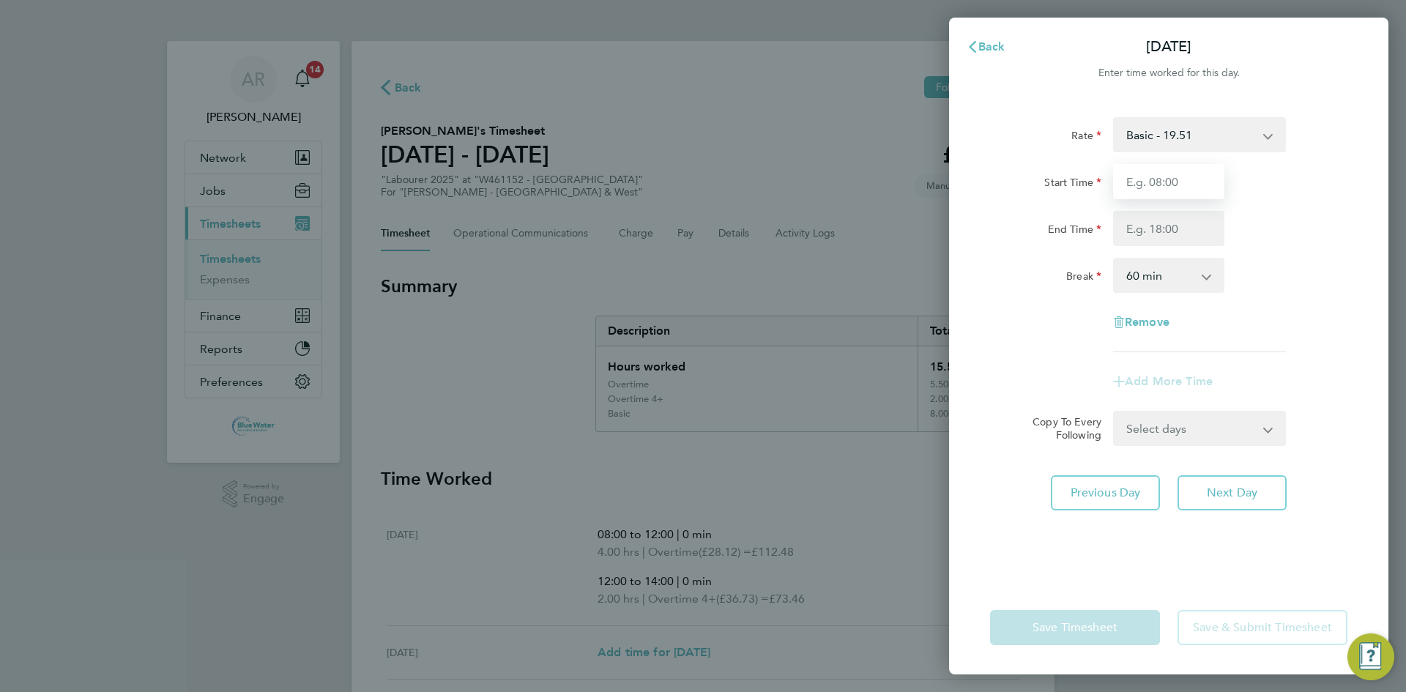
click at [1169, 198] on input "Start Time" at bounding box center [1168, 181] width 111 height 35
type input "07:00"
click at [1166, 205] on div "Start Time 07:00 End Time" at bounding box center [1168, 205] width 369 height 82
click at [1154, 223] on input "End Time" at bounding box center [1168, 228] width 111 height 35
type input "15:30"
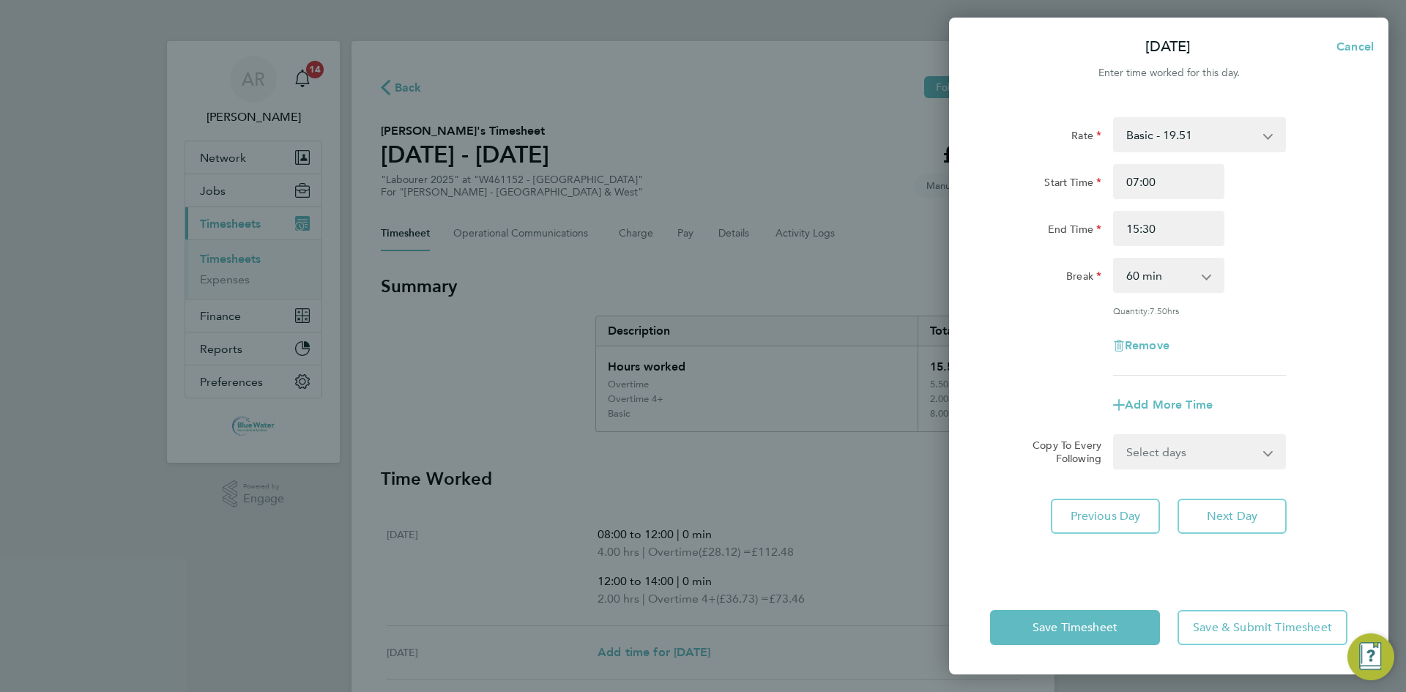
click at [1255, 243] on div "End Time 15:30" at bounding box center [1168, 228] width 369 height 35
click at [1185, 280] on select "0 min 15 min 30 min 45 min 60 min 75 min 90 min" at bounding box center [1160, 275] width 91 height 32
select select "30"
click at [1115, 259] on select "0 min 15 min 30 min 45 min 60 min 75 min 90 min" at bounding box center [1160, 275] width 91 height 32
click at [1199, 398] on span "Add More Time" at bounding box center [1169, 405] width 88 height 14
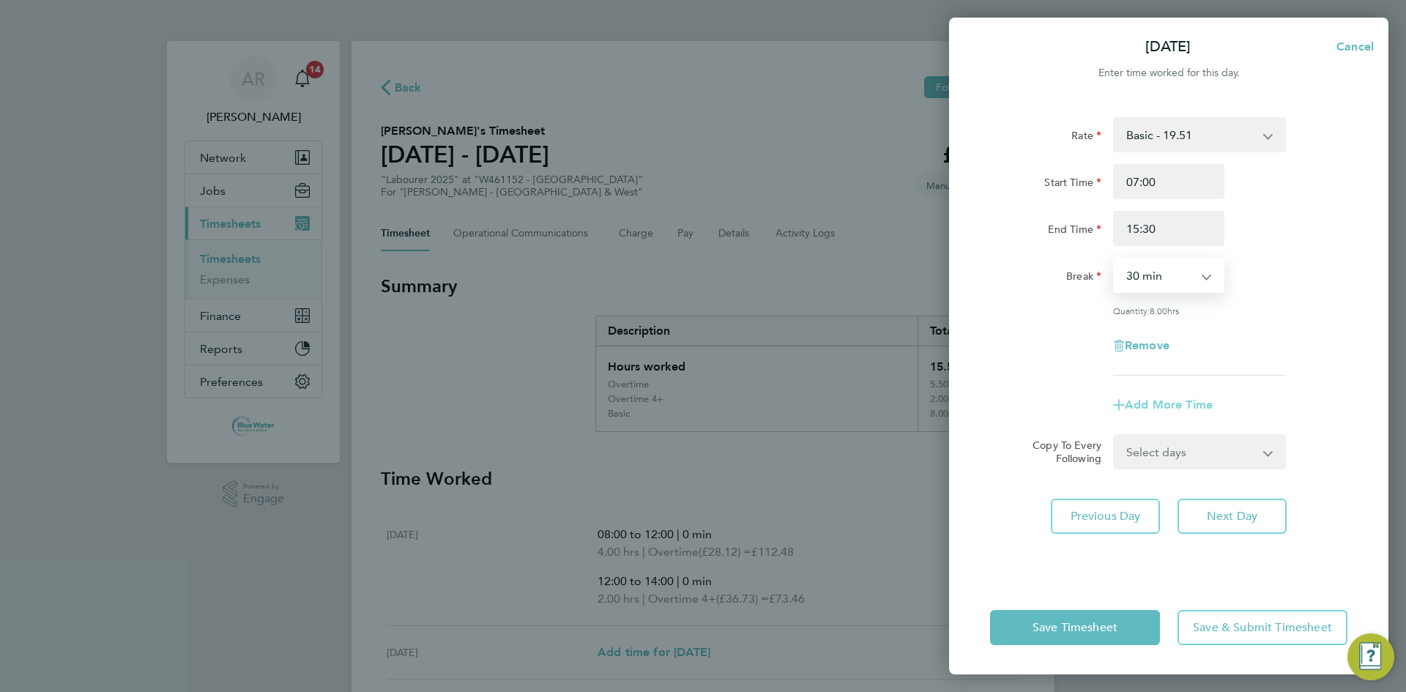
select select "null"
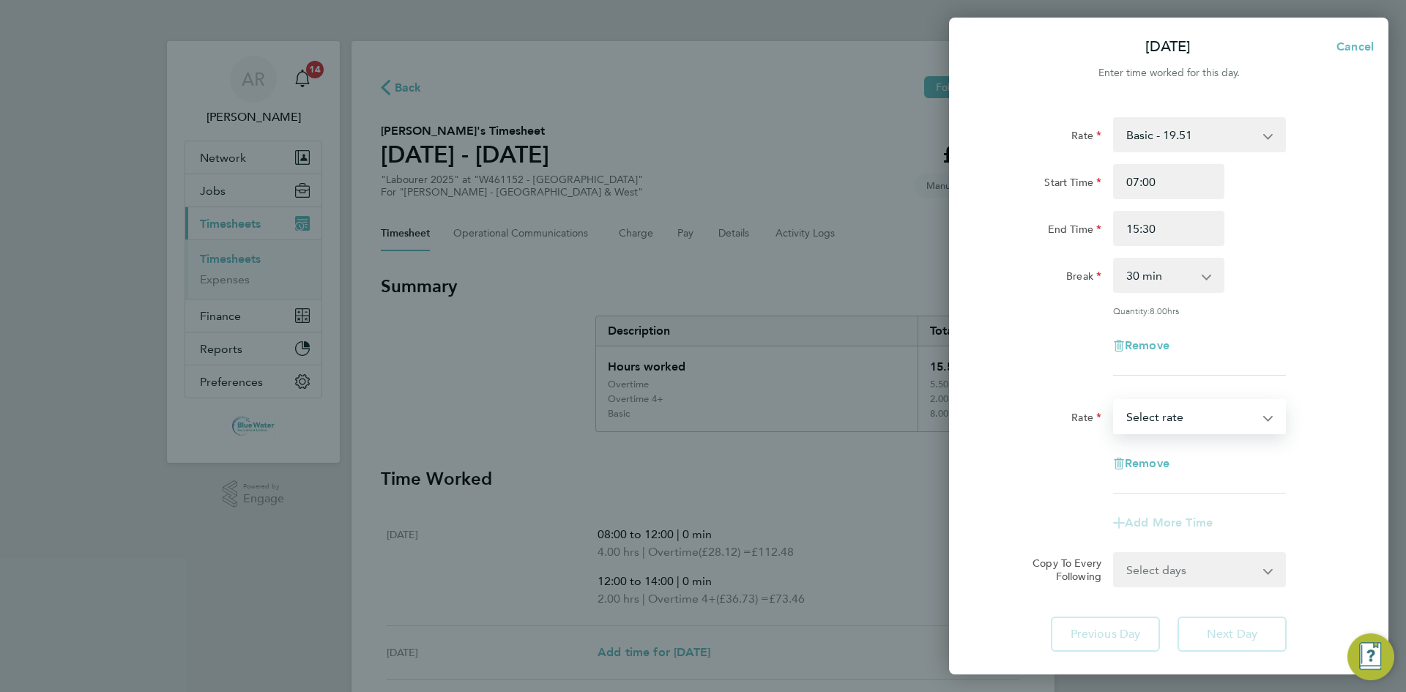
click at [1188, 414] on select "Basic - 19.51 Overtime - 28.12 Overtime 4+ - 36.73 Select rate" at bounding box center [1191, 417] width 152 height 32
select select "60"
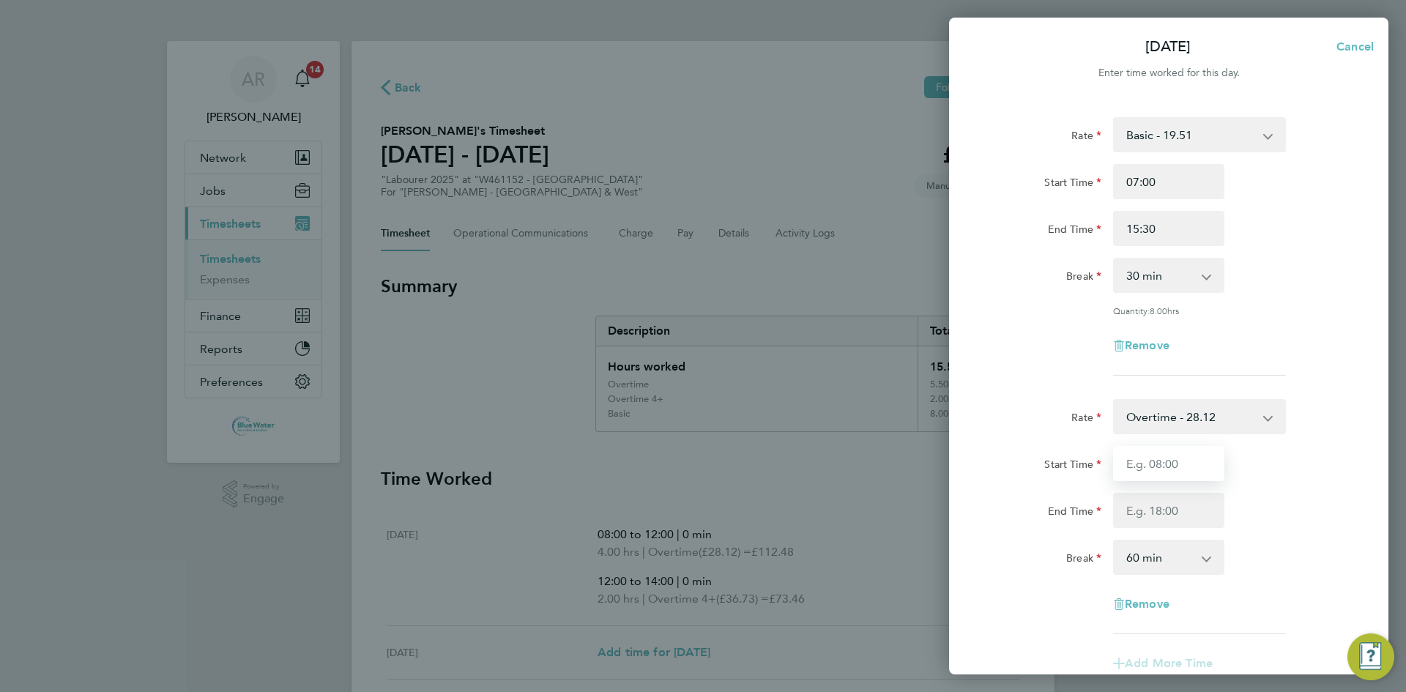
click at [1171, 463] on input "Start Time" at bounding box center [1168, 463] width 111 height 35
type input "15:30"
click at [1157, 513] on input "End Time" at bounding box center [1168, 510] width 111 height 35
type input "17:00"
click at [1282, 513] on div "End Time 17:00" at bounding box center [1168, 510] width 369 height 35
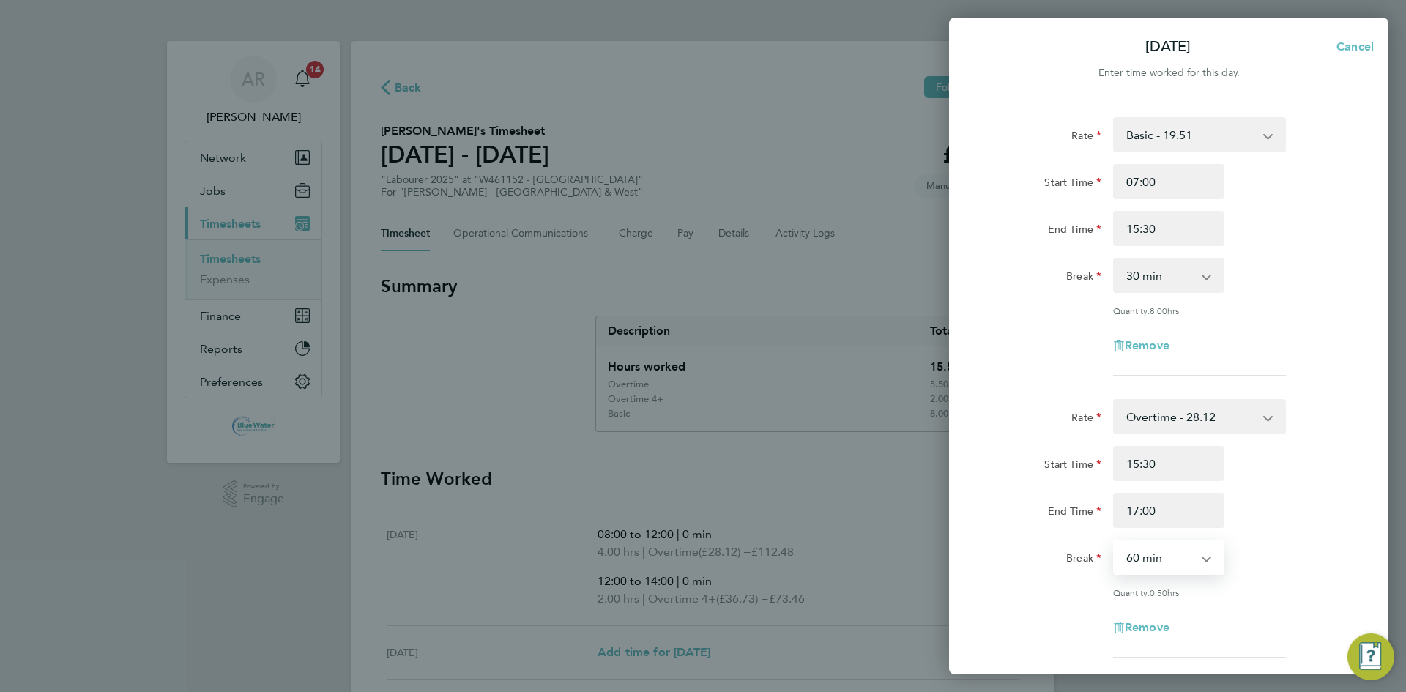
click at [1165, 557] on select "0 min 15 min 30 min 45 min 60 min 75 min" at bounding box center [1160, 557] width 91 height 32
select select "0"
click at [1115, 541] on select "0 min 15 min 30 min 45 min 60 min 75 min" at bounding box center [1160, 557] width 91 height 32
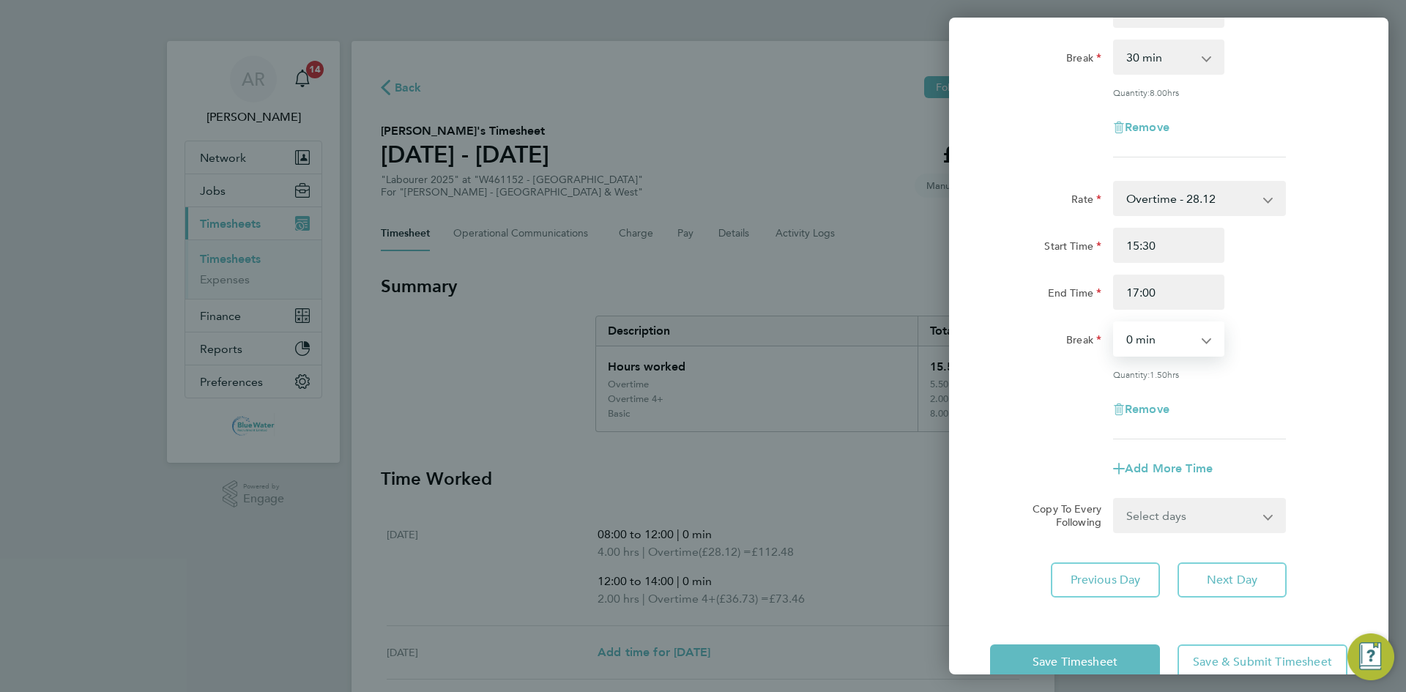
scroll to position [250, 0]
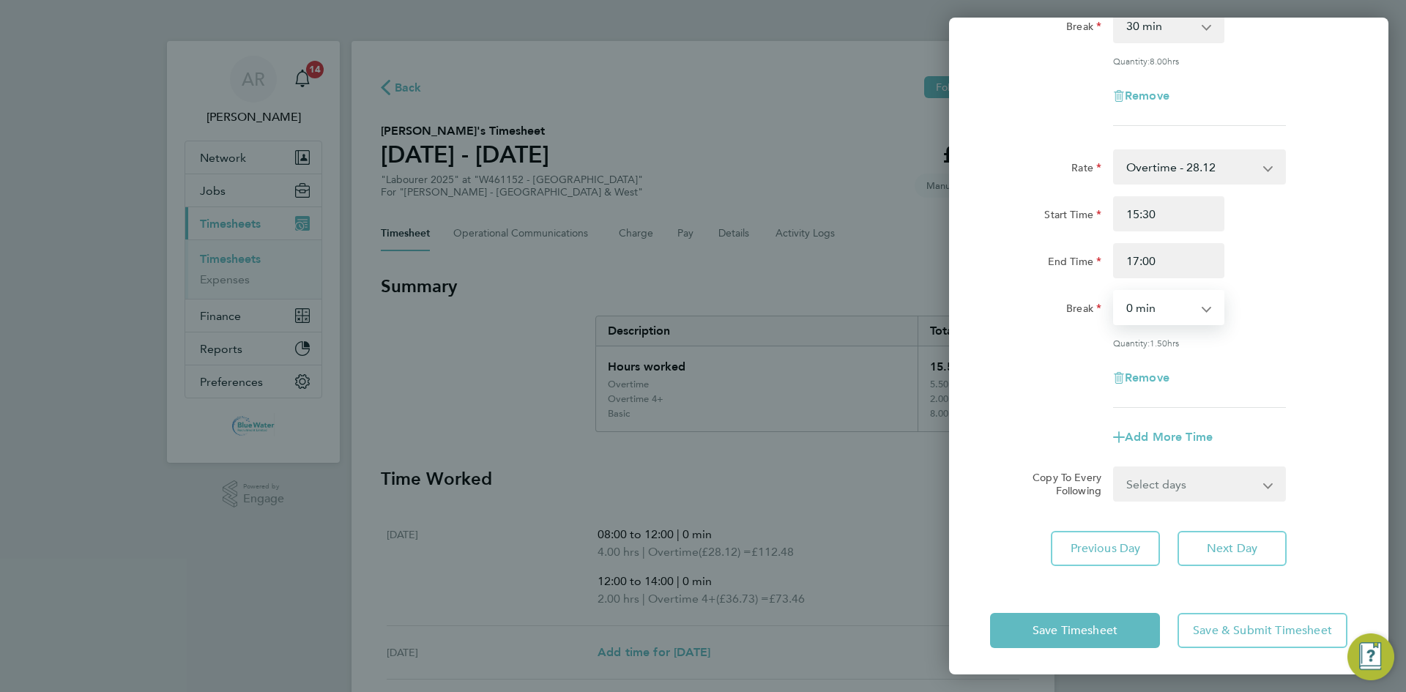
click at [1206, 483] on select "Select days Day Wednesday Thursday Friday" at bounding box center [1192, 484] width 154 height 32
select select "DAY"
click at [1115, 468] on select "Select days Day Wednesday Thursday Friday" at bounding box center [1192, 484] width 154 height 32
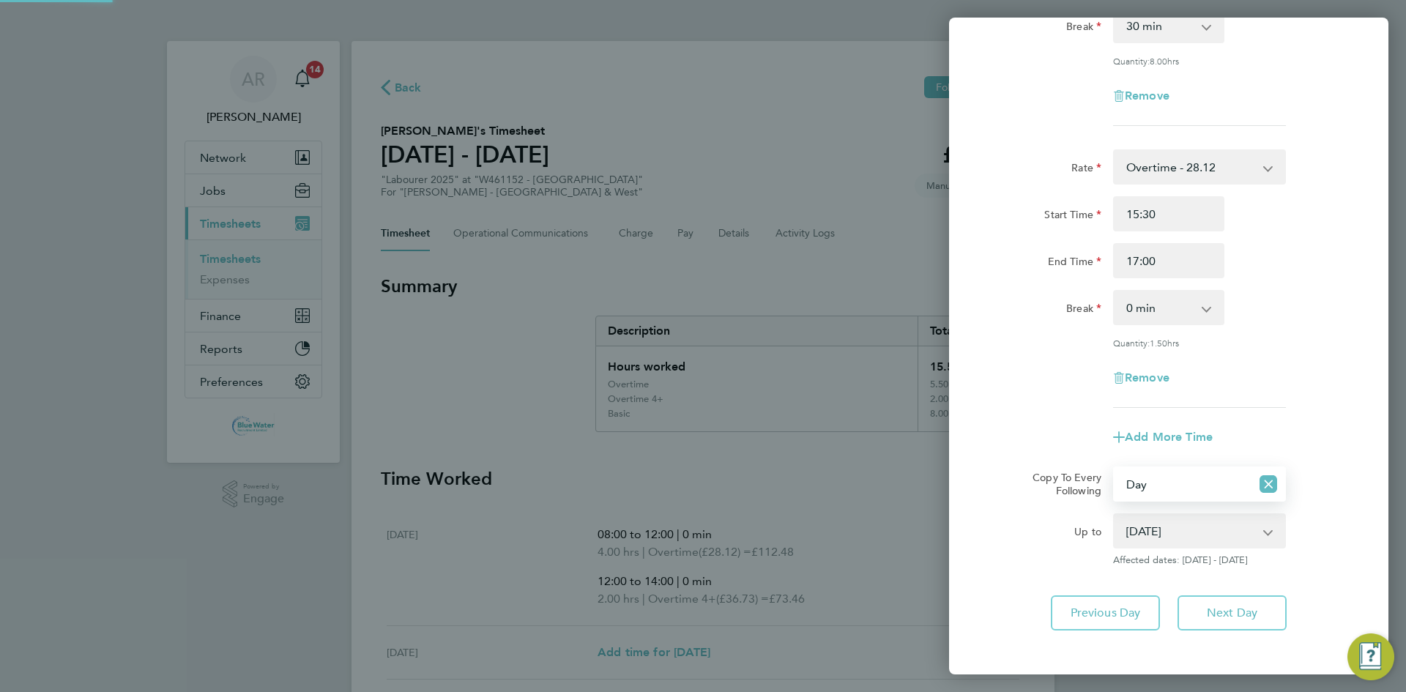
drag, startPoint x: 1198, startPoint y: 496, endPoint x: 1178, endPoint y: 526, distance: 36.4
click at [1178, 526] on select "24 Sep 2025 25 Sep 2025 26 Sep 2025" at bounding box center [1191, 531] width 152 height 32
select select "2025-09-25"
click at [1115, 515] on select "24 Sep 2025 25 Sep 2025 26 Sep 2025" at bounding box center [1191, 531] width 152 height 32
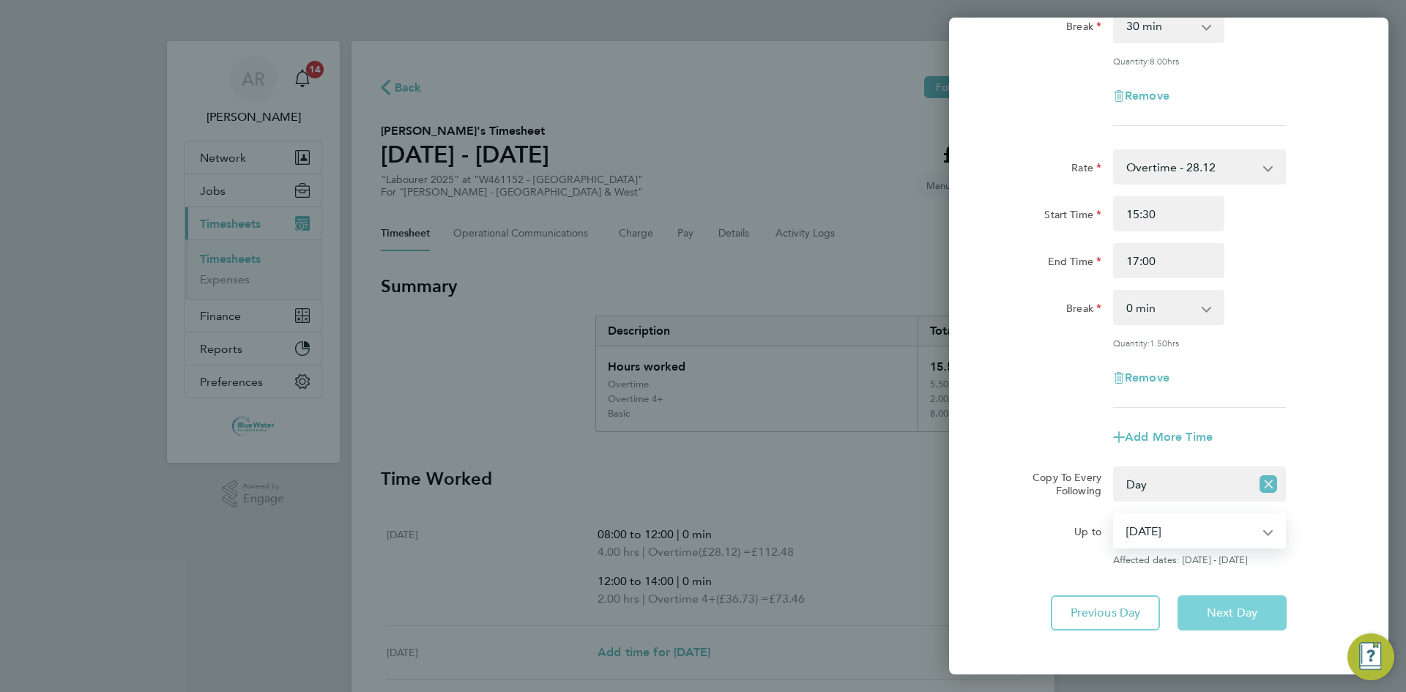
click at [1214, 620] on button "Next Day" at bounding box center [1232, 612] width 109 height 35
select select "0: null"
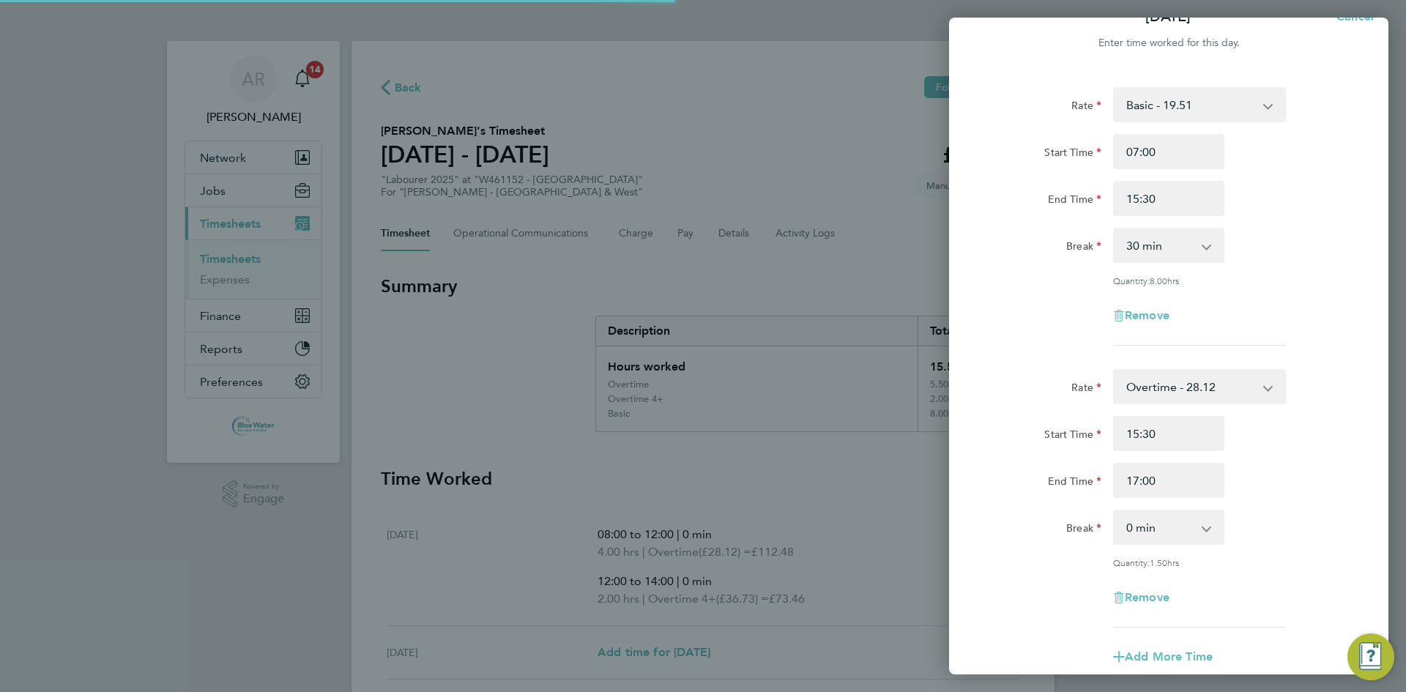
select select "30"
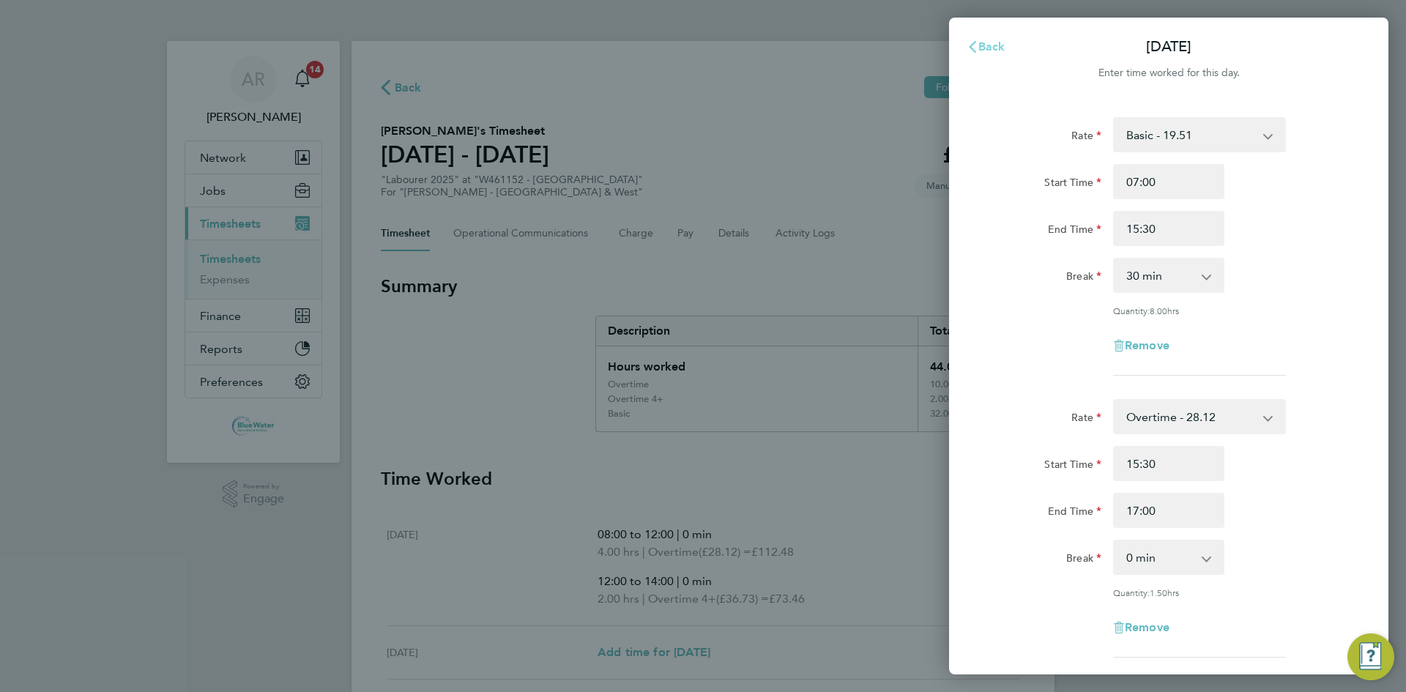
click at [989, 53] on span "Back" at bounding box center [991, 47] width 27 height 14
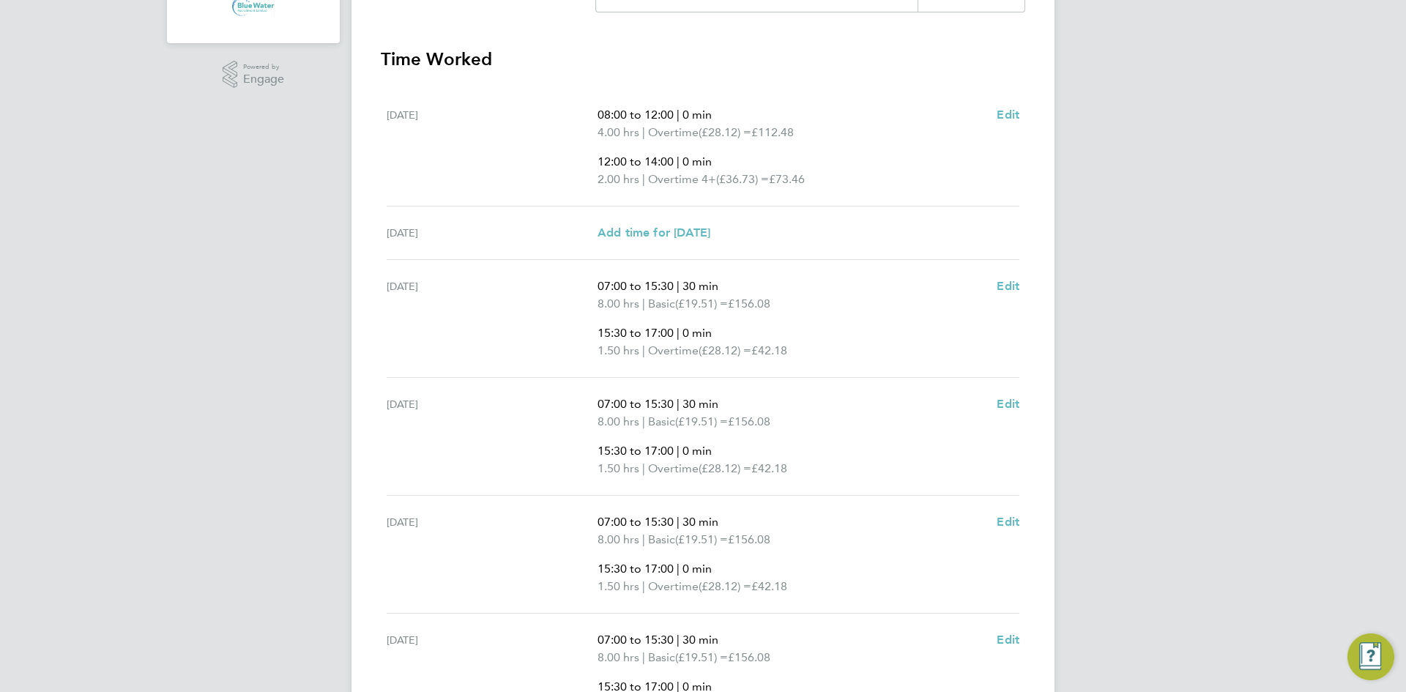
scroll to position [642, 0]
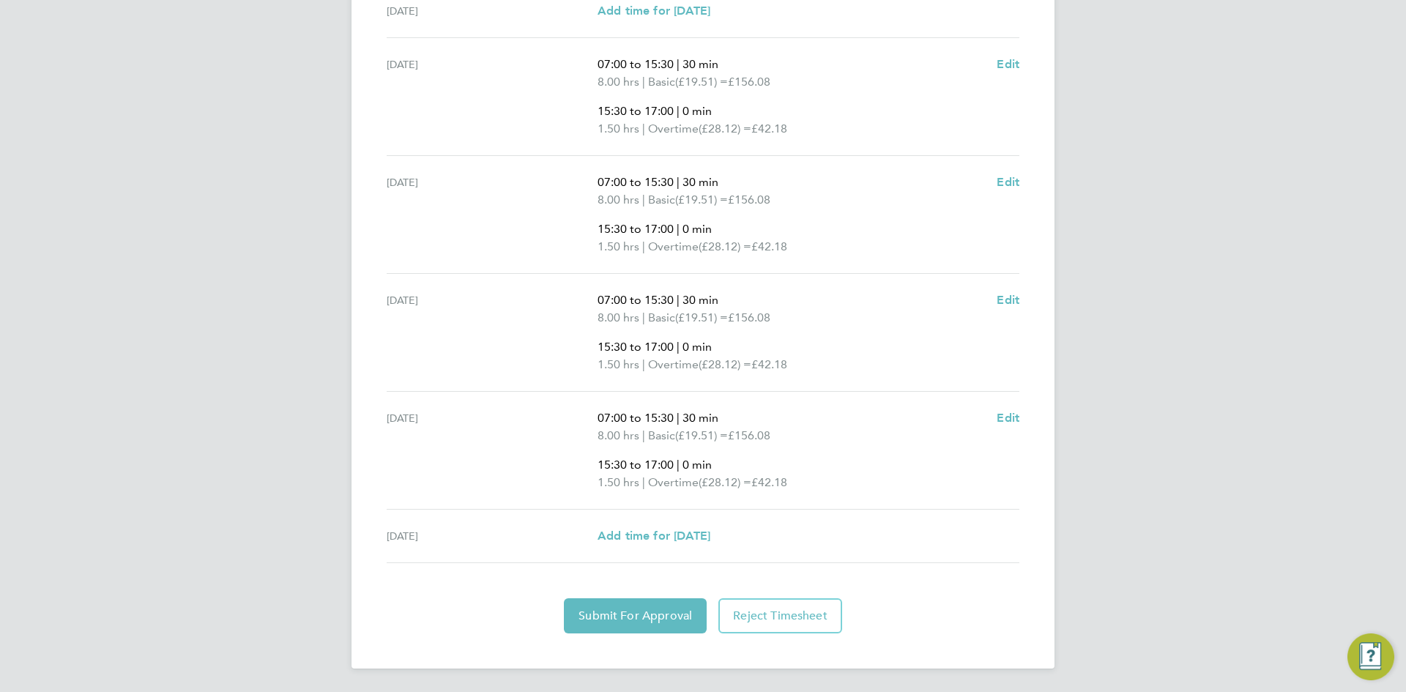
click at [699, 524] on div "Fri 26 Sep Add time for Fri 26 Sep Add time for Fri 26 Sep" at bounding box center [703, 536] width 633 height 53
click at [698, 530] on span "Add time for Fri 26 Sep" at bounding box center [654, 536] width 113 height 14
select select "60"
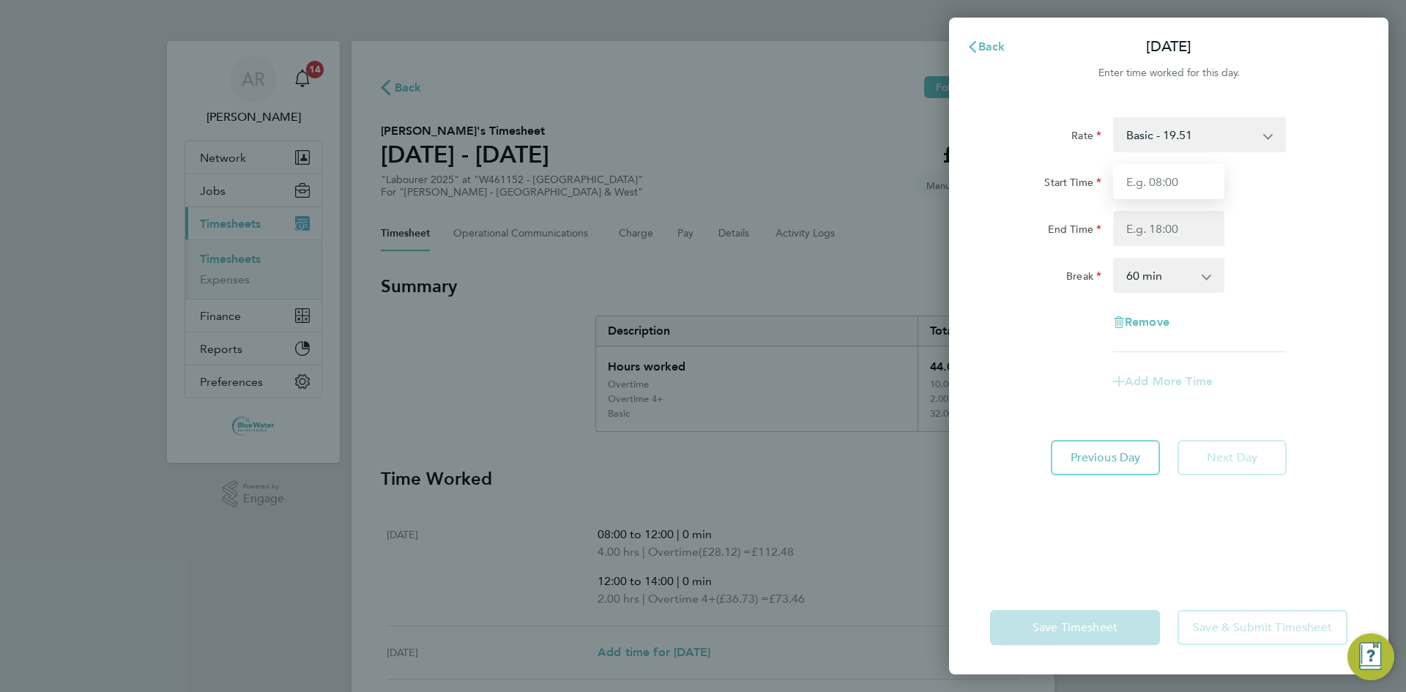
click at [1170, 177] on input "Start Time" at bounding box center [1168, 181] width 111 height 35
type input "07:00"
click at [1169, 214] on input "End Time" at bounding box center [1168, 228] width 111 height 35
type input "14:30"
click at [1242, 229] on div "End Time 14:30" at bounding box center [1168, 228] width 369 height 35
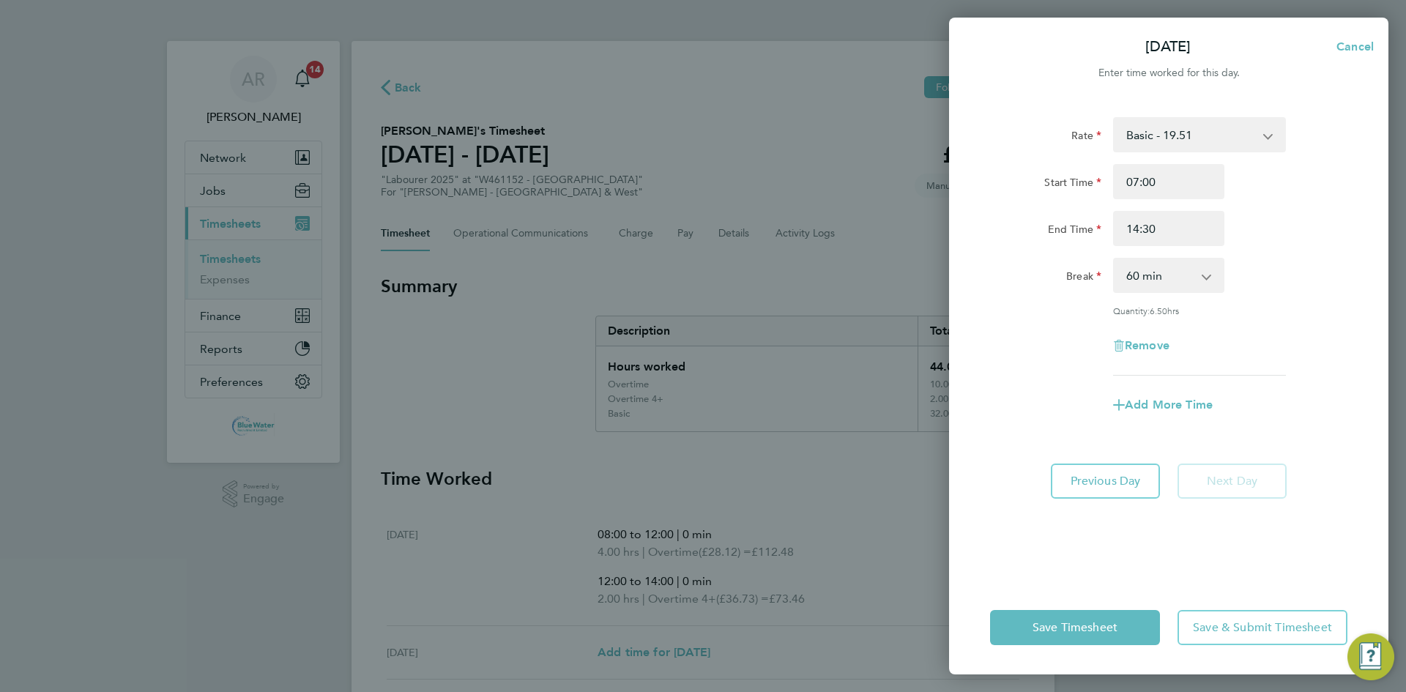
click at [1206, 273] on app-icon-cross-button at bounding box center [1215, 275] width 18 height 32
click at [1161, 278] on select "0 min 15 min 30 min 45 min 60 min 75 min 90 min" at bounding box center [1160, 275] width 91 height 32
select select "30"
click at [1115, 259] on select "0 min 15 min 30 min 45 min 60 min 75 min 90 min" at bounding box center [1160, 275] width 91 height 32
click at [1160, 406] on span "Add More Time" at bounding box center [1169, 405] width 88 height 14
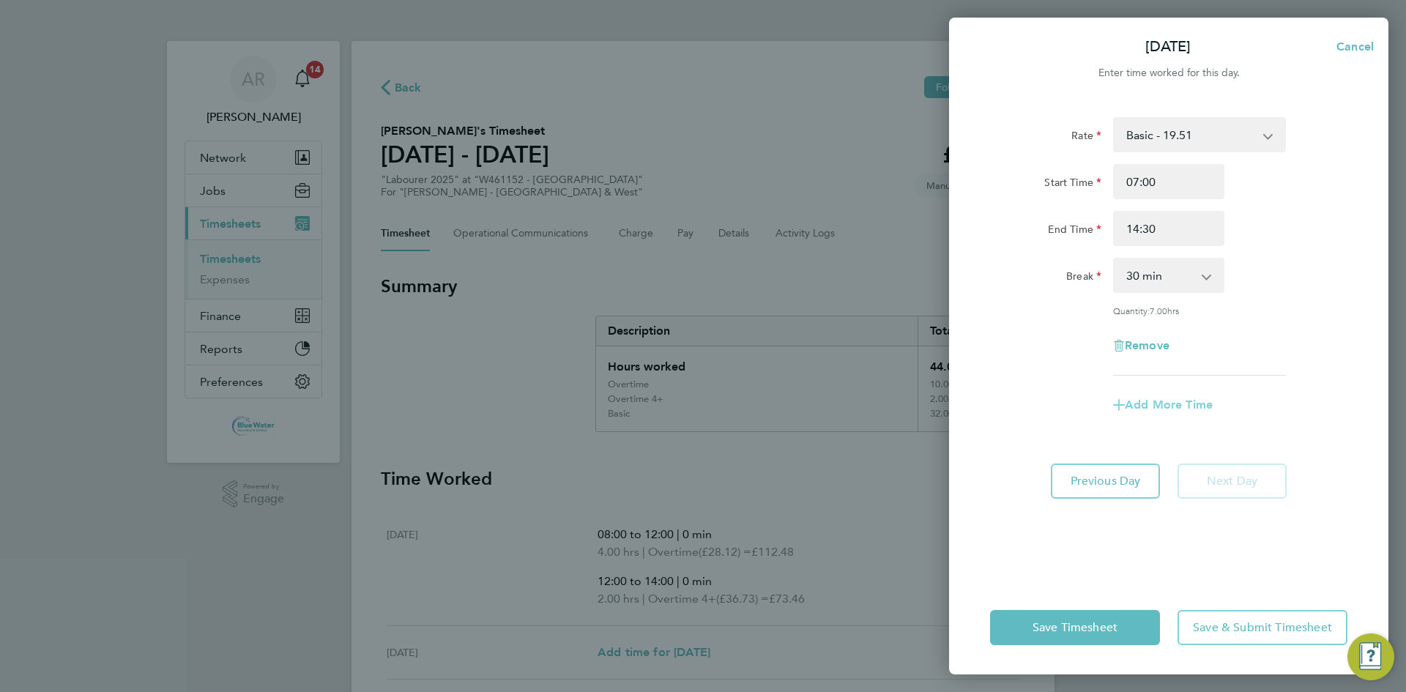
select select "null"
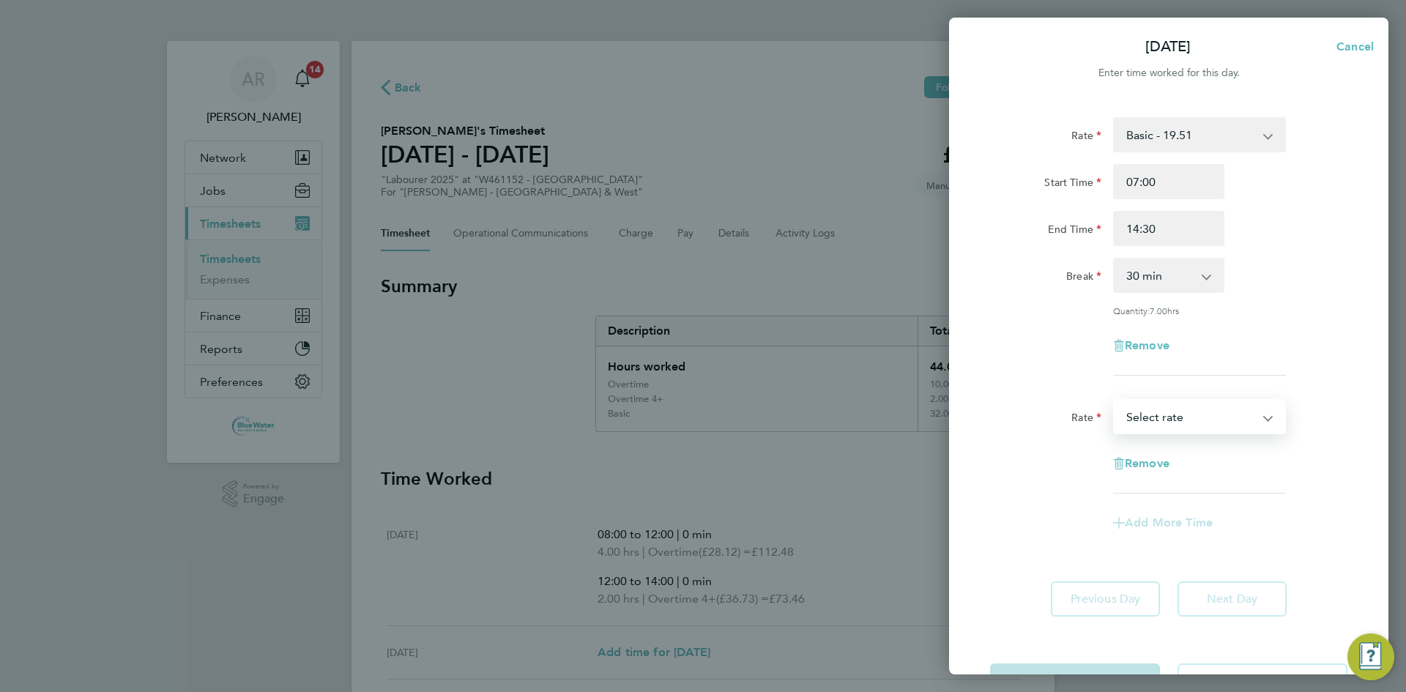
click at [1161, 405] on select "Basic - 19.51 Overtime - 28.12 Overtime 4+ - 36.73 Select rate" at bounding box center [1191, 417] width 152 height 32
select select "60"
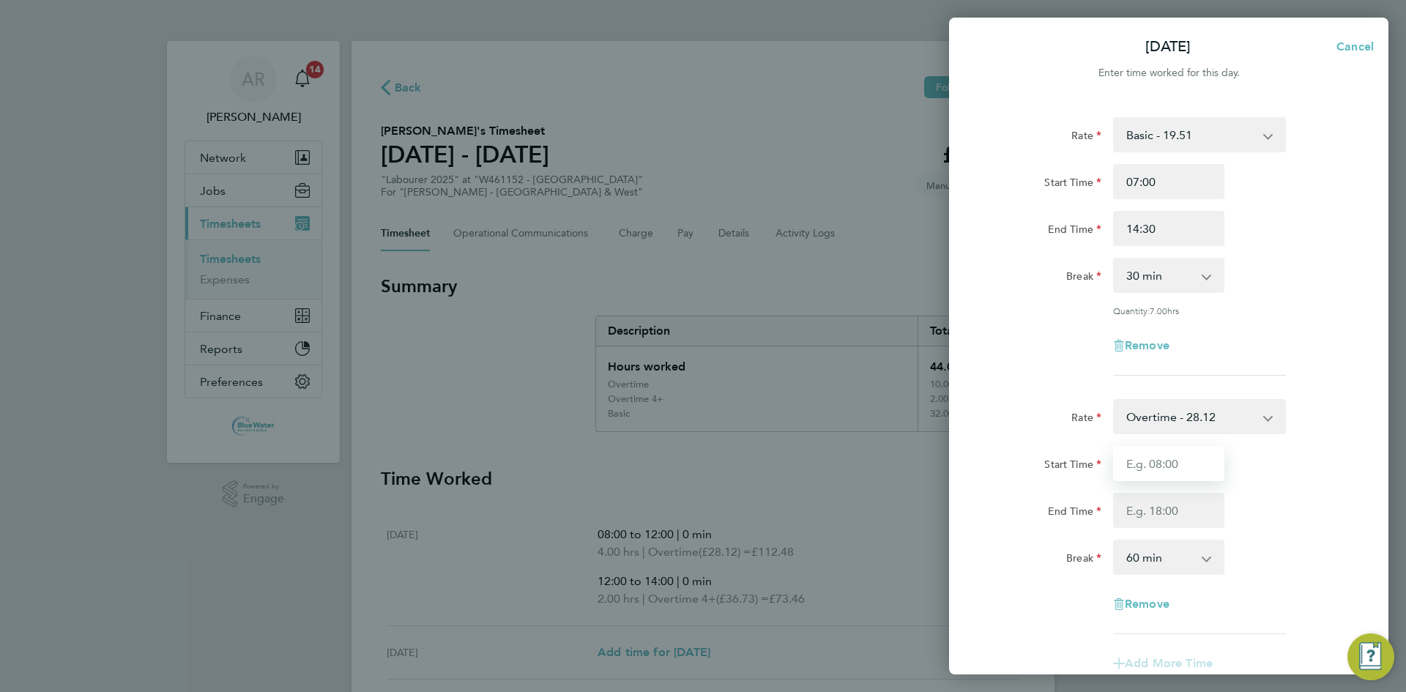
drag, startPoint x: 1162, startPoint y: 429, endPoint x: 1159, endPoint y: 458, distance: 29.4
click at [1159, 458] on input "Start Time" at bounding box center [1168, 463] width 111 height 35
type input "14:30"
click at [1156, 528] on div "Rate Overtime - 28.12 Basic - 19.51 Overtime 4+ - 36.73 Start Time 14:30 End Ti…" at bounding box center [1168, 516] width 357 height 235
click at [1158, 521] on input "End Time" at bounding box center [1168, 510] width 111 height 35
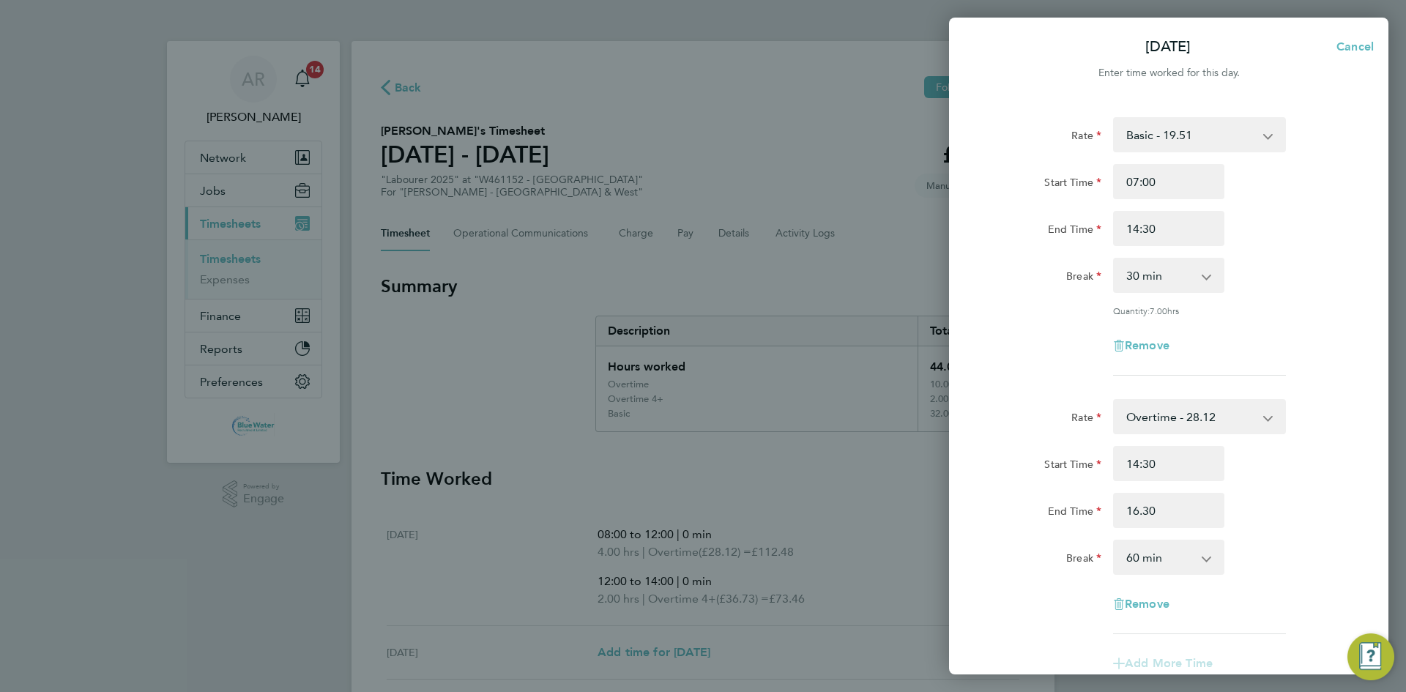
type input "16:30"
drag, startPoint x: 1298, startPoint y: 532, endPoint x: 1255, endPoint y: 540, distance: 43.1
click at [1295, 532] on div "Rate Overtime - 28.12 Basic - 19.51 Overtime 4+ - 36.73 Start Time 14:30 End Ti…" at bounding box center [1168, 528] width 357 height 259
click at [1181, 557] on select "0 min 15 min 30 min 45 min 60 min 75 min 90 min" at bounding box center [1160, 557] width 91 height 32
select select "0"
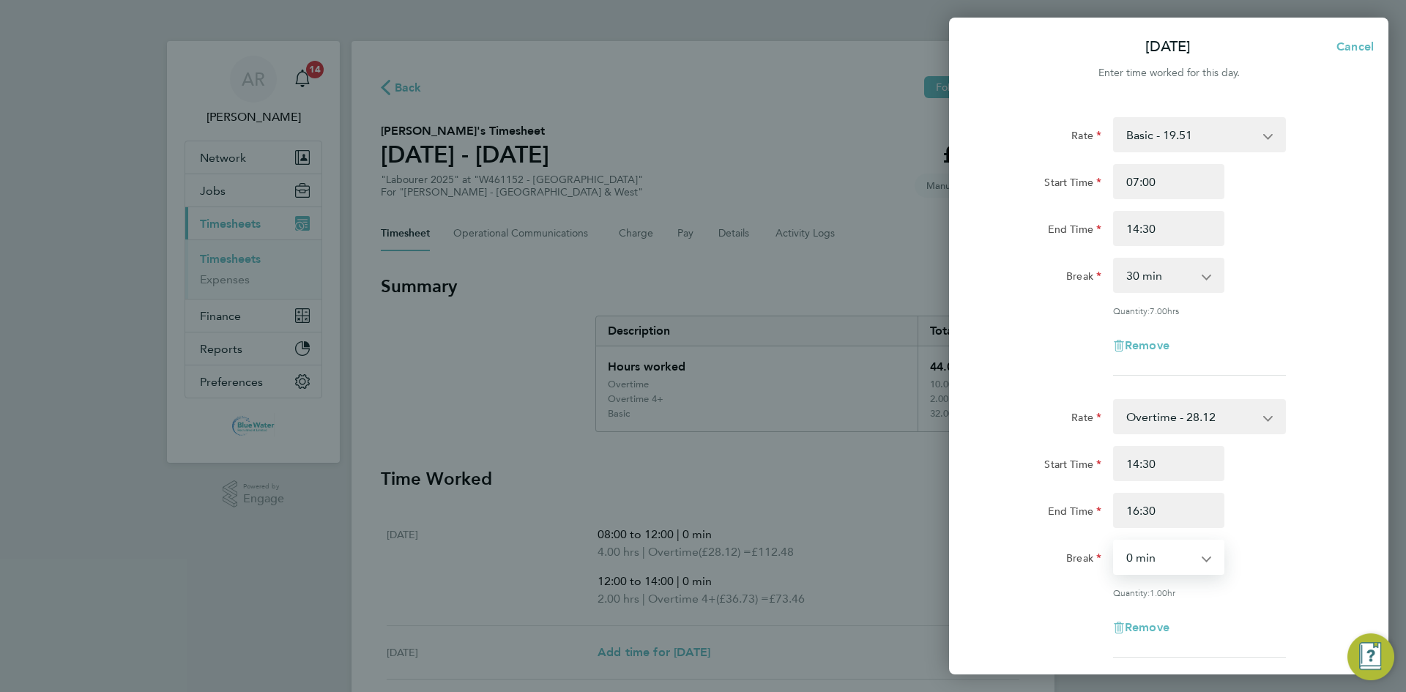
click at [1115, 541] on select "0 min 15 min 30 min 45 min 60 min 75 min 90 min" at bounding box center [1160, 557] width 91 height 32
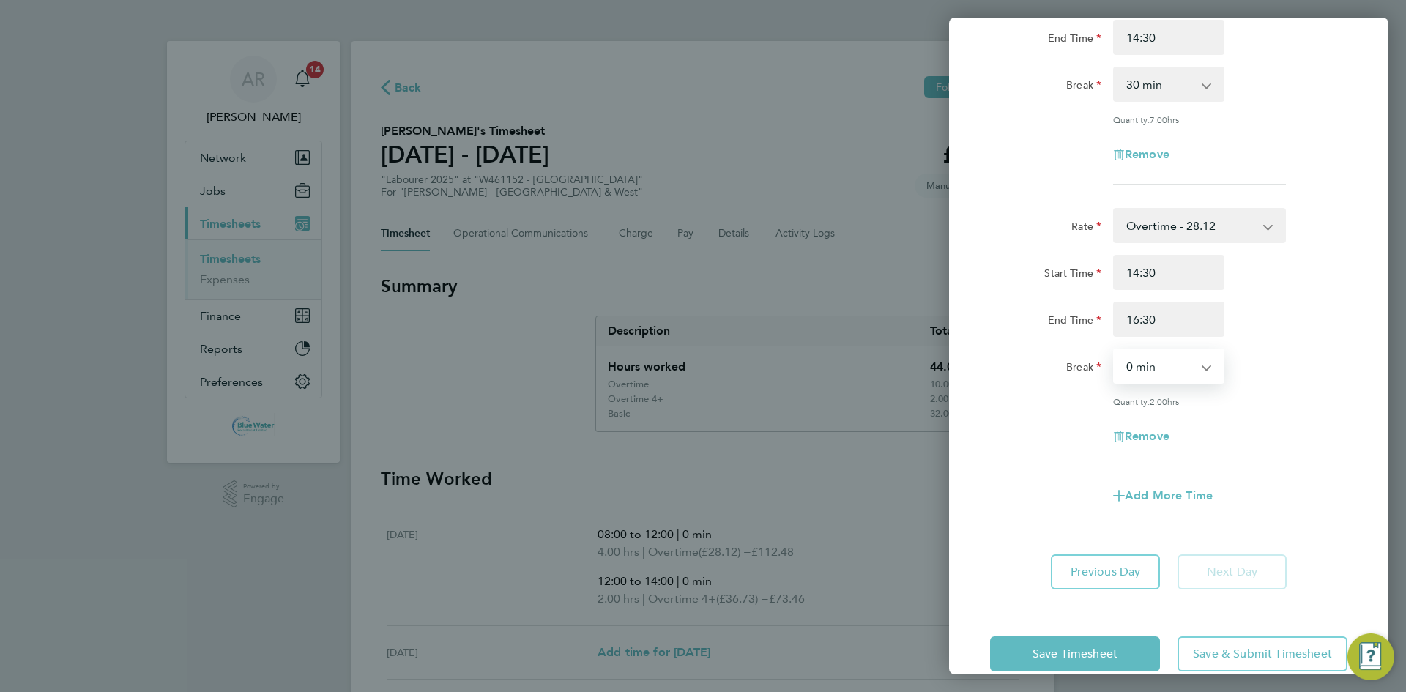
scroll to position [215, 0]
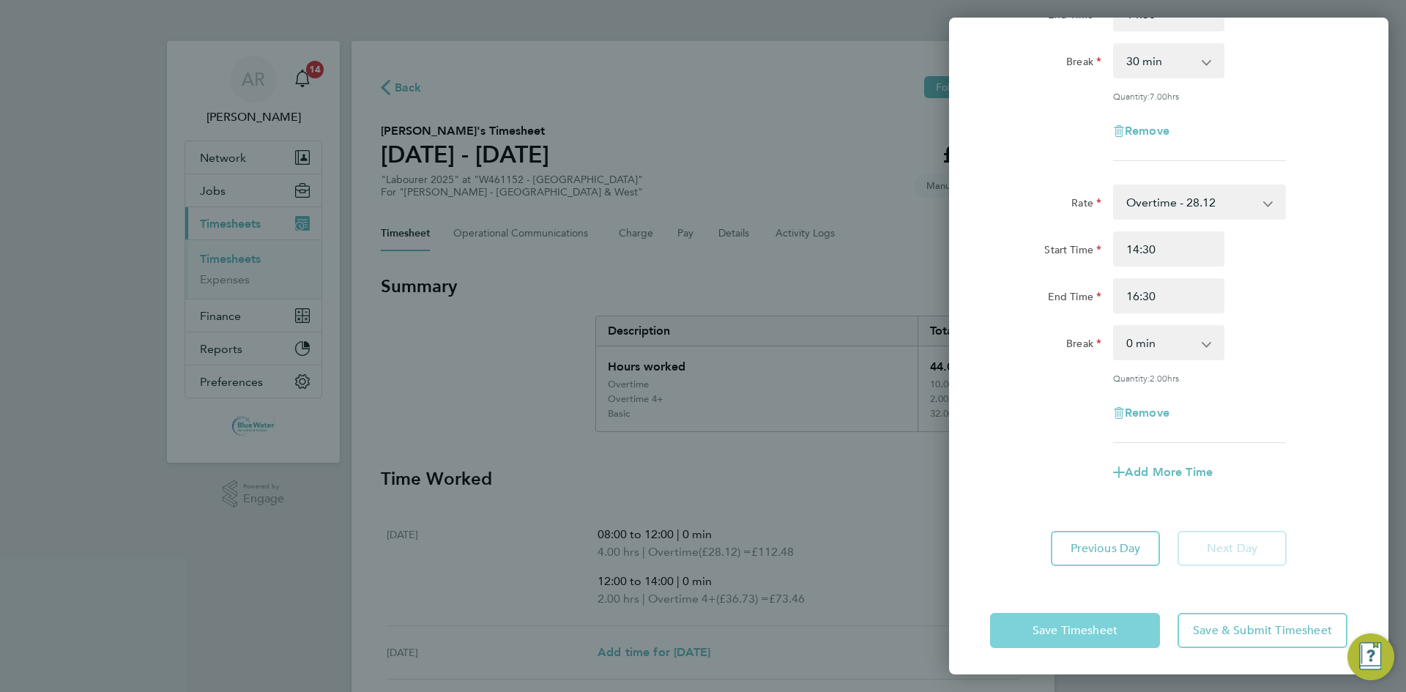
click at [1080, 614] on button "Save Timesheet" at bounding box center [1075, 630] width 170 height 35
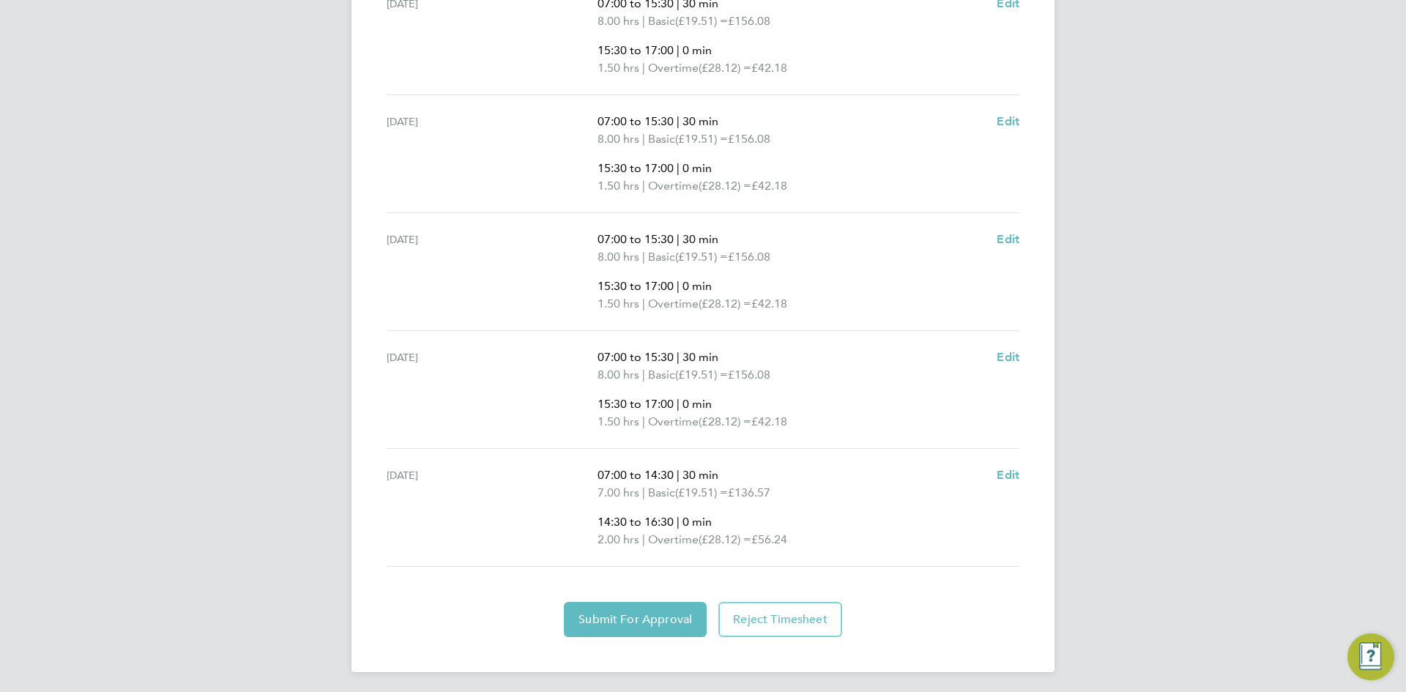
scroll to position [706, 0]
click at [647, 612] on span "Submit For Approval" at bounding box center [636, 616] width 114 height 15
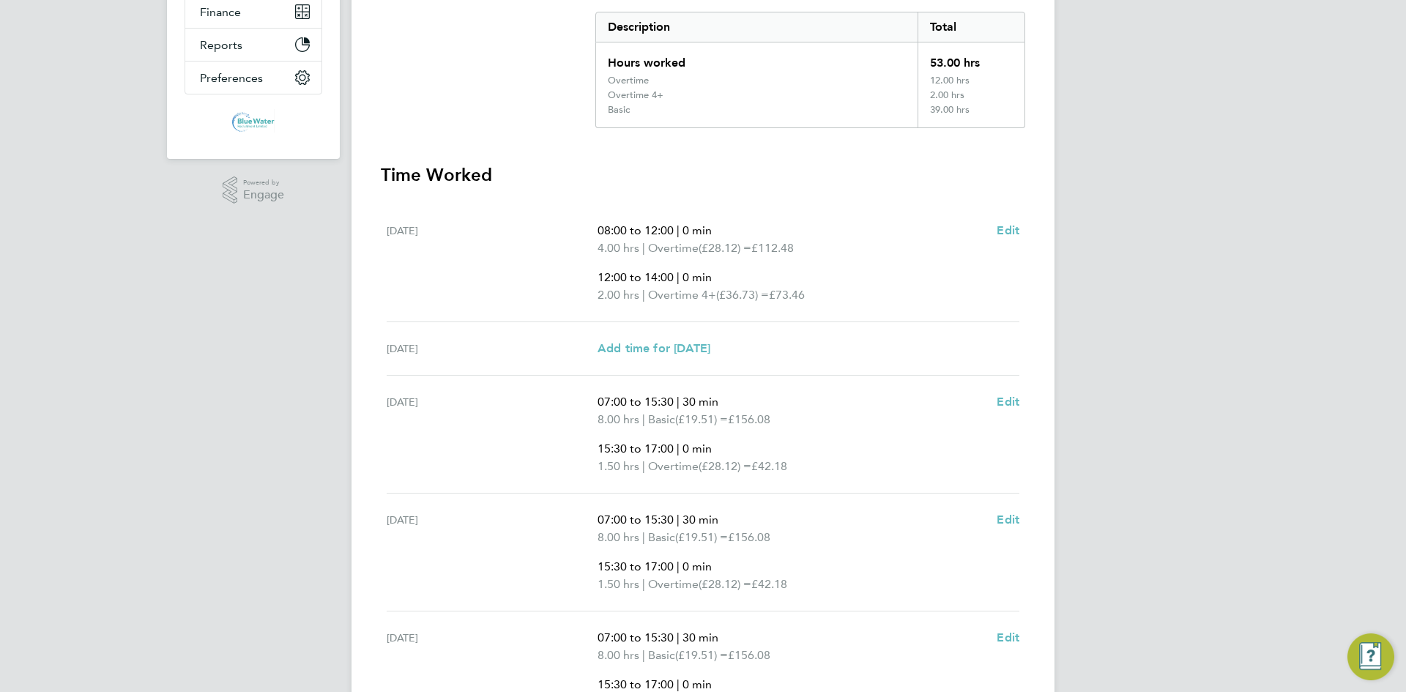
scroll to position [47, 0]
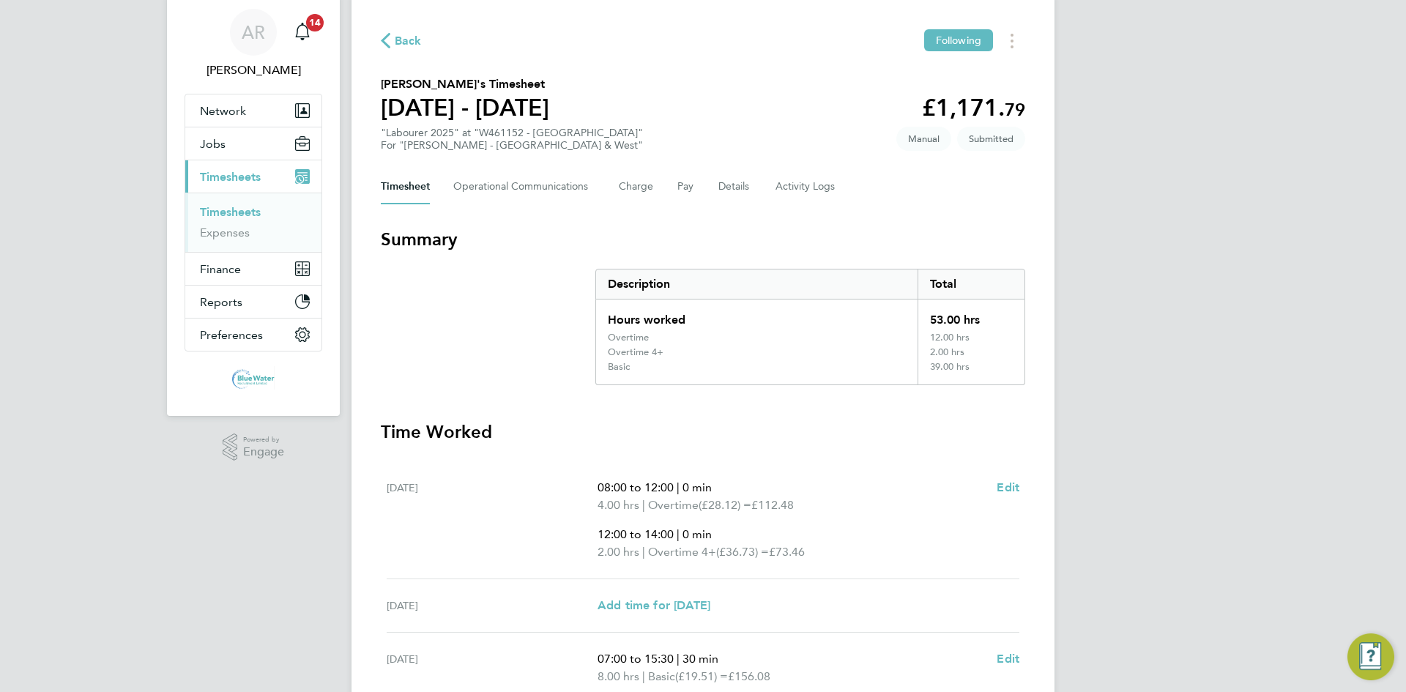
click at [243, 208] on link "Timesheets" at bounding box center [230, 212] width 61 height 14
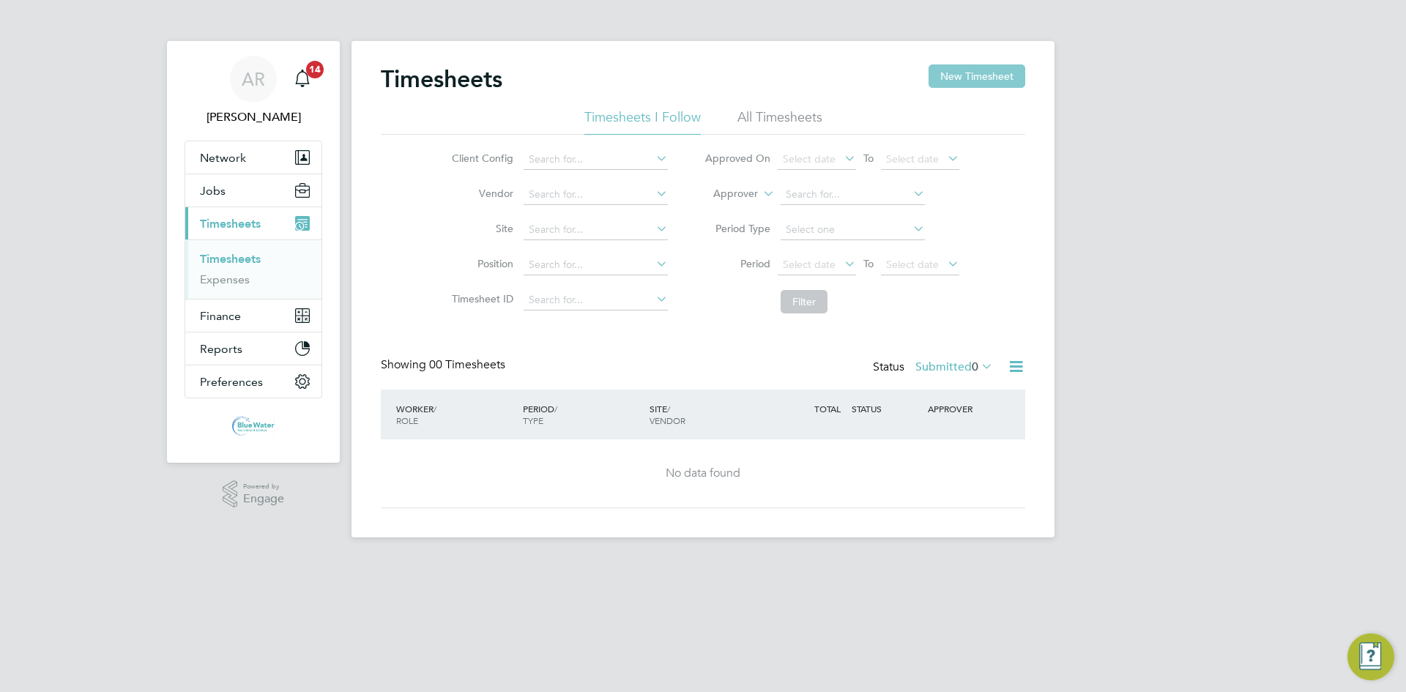
click at [951, 77] on button "New Timesheet" at bounding box center [977, 75] width 97 height 23
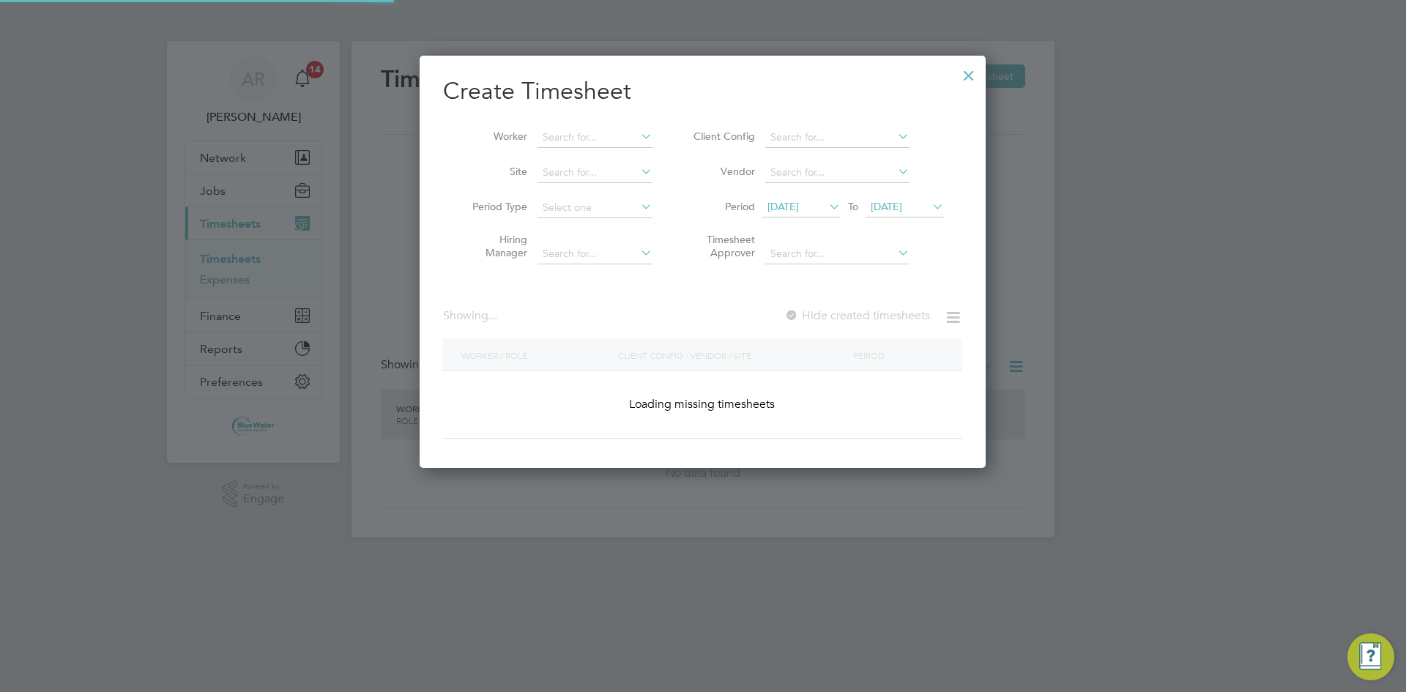
scroll to position [445, 567]
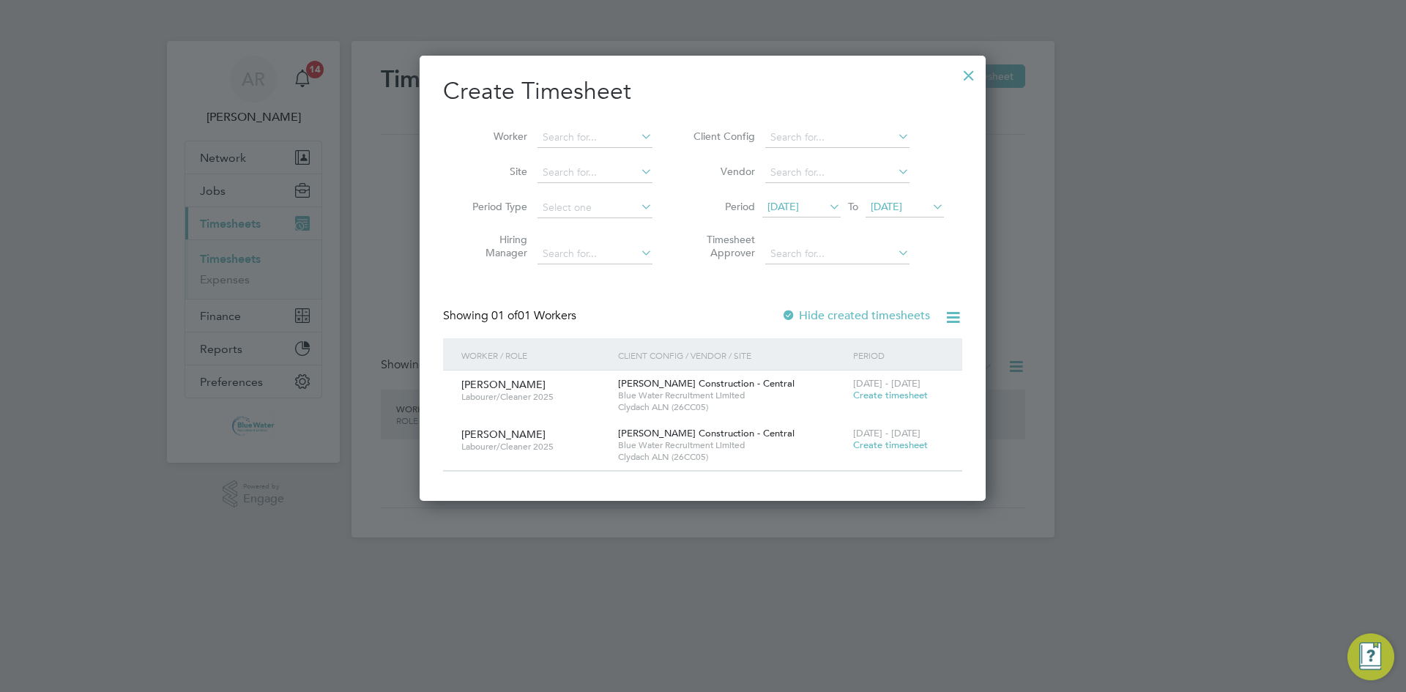
click at [799, 204] on span "12 Sep 2025" at bounding box center [783, 206] width 31 height 13
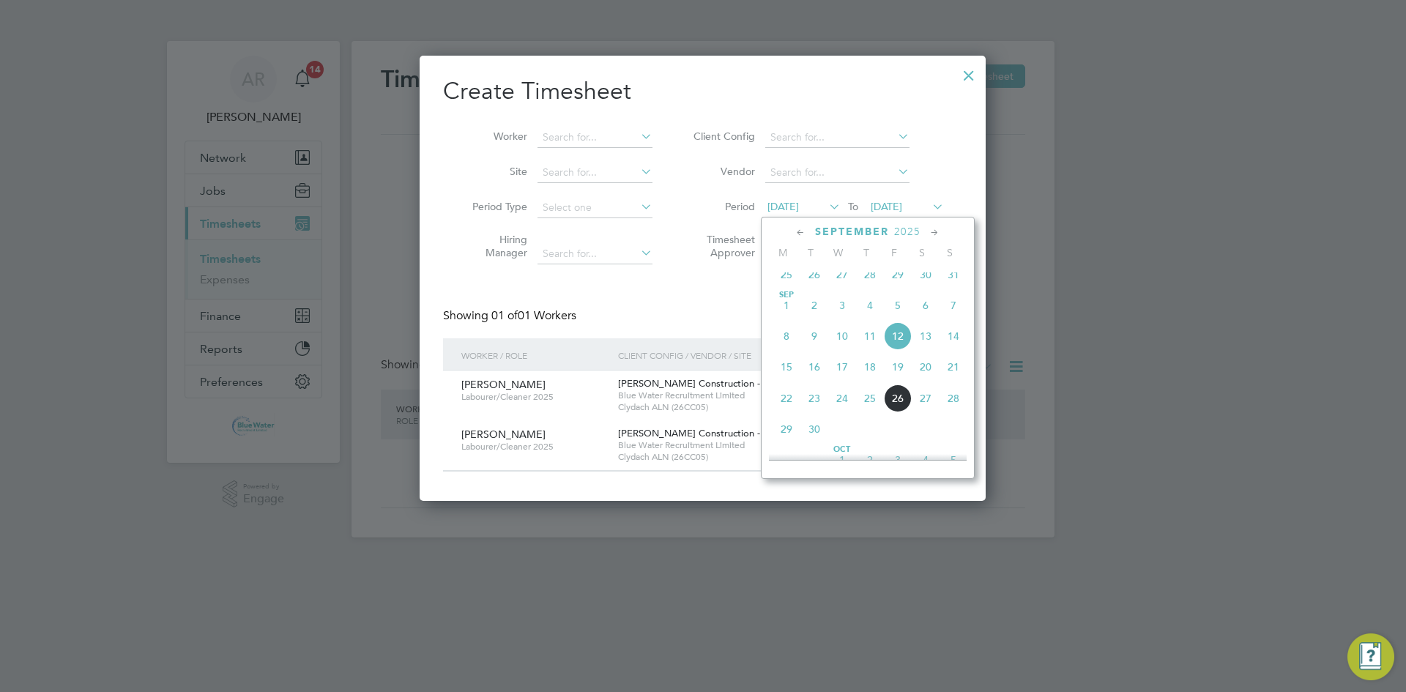
click at [925, 374] on span "20" at bounding box center [926, 367] width 28 height 28
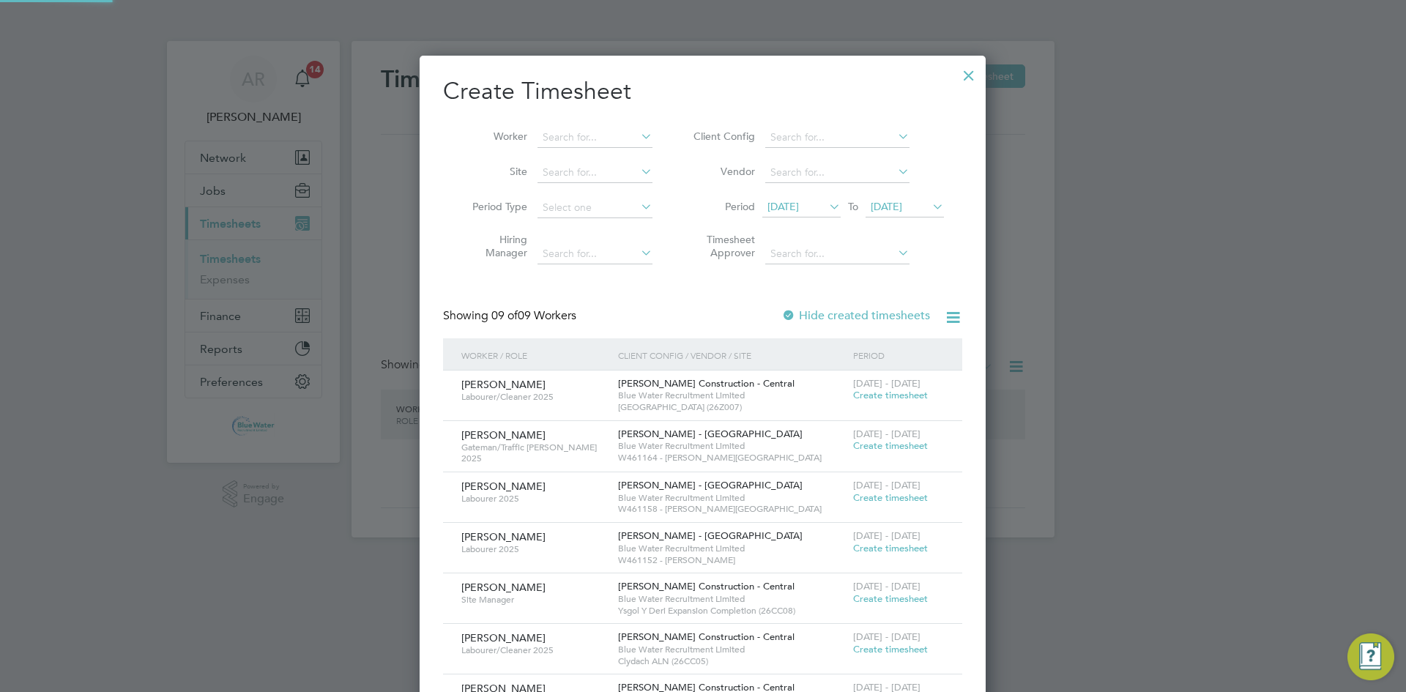
scroll to position [800, 567]
drag, startPoint x: 901, startPoint y: 204, endPoint x: 906, endPoint y: 239, distance: 34.8
click at [901, 204] on span "20 Sep 2025" at bounding box center [886, 206] width 31 height 13
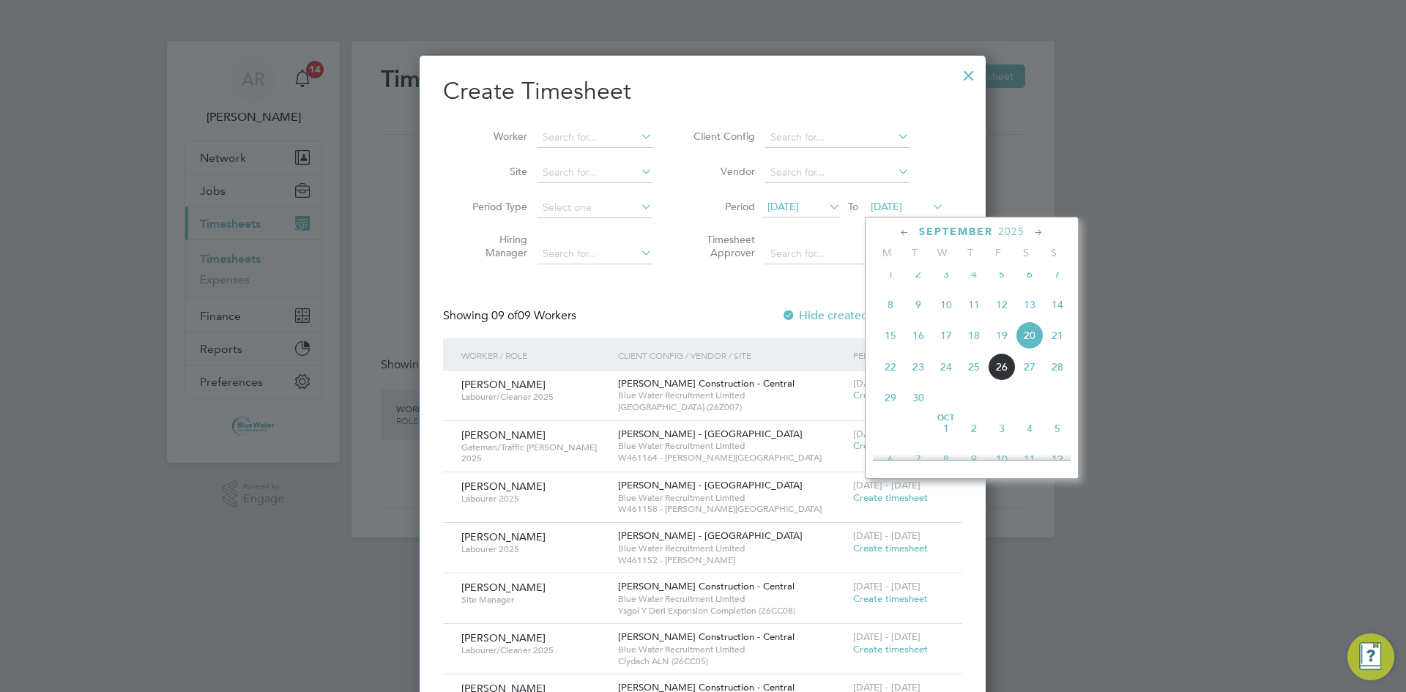
click at [1010, 381] on span "26" at bounding box center [1002, 367] width 28 height 28
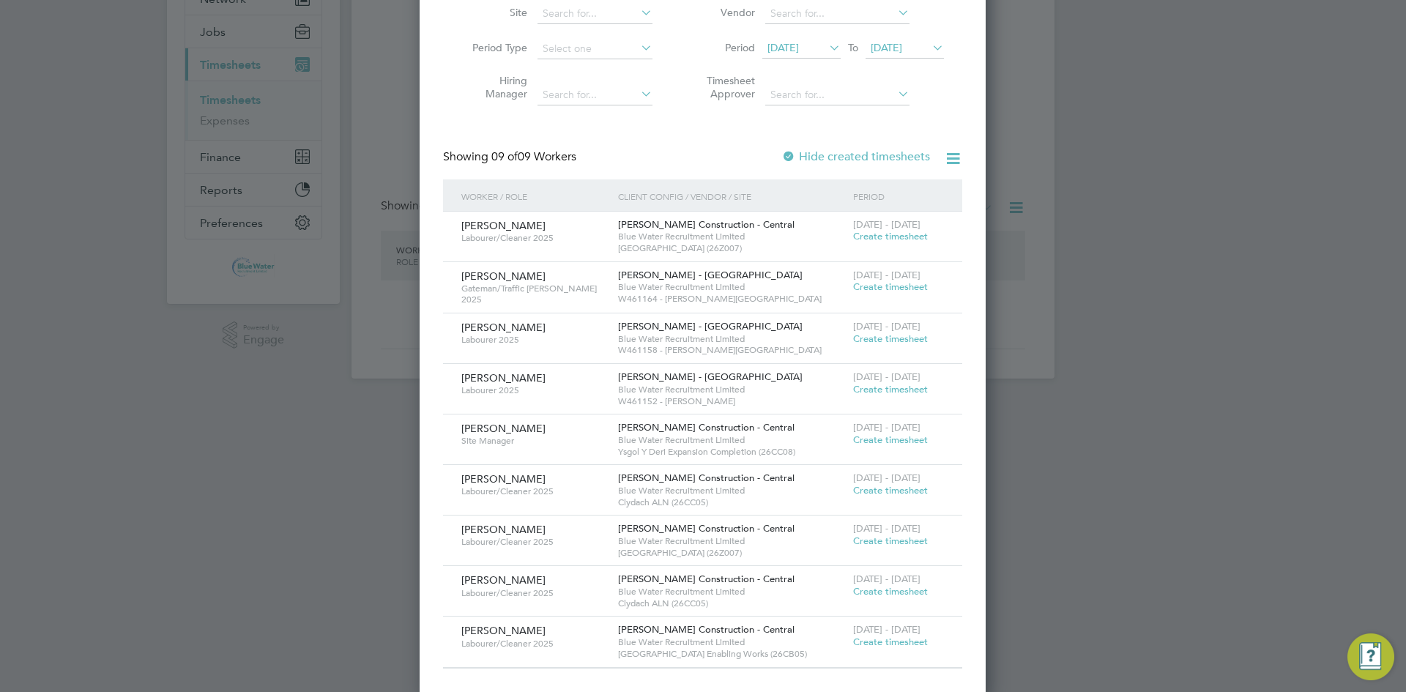
scroll to position [163, 0]
click at [861, 286] on span "Create timesheet" at bounding box center [890, 283] width 75 height 12
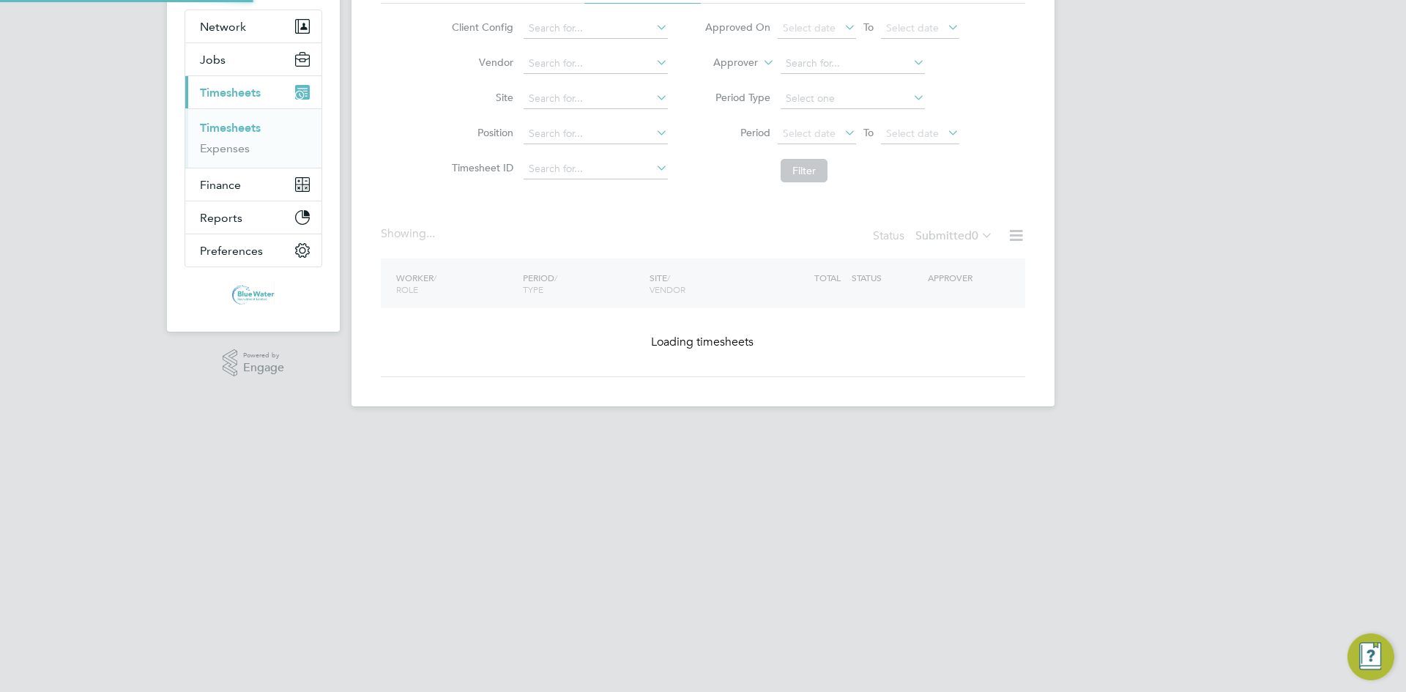
scroll to position [0, 0]
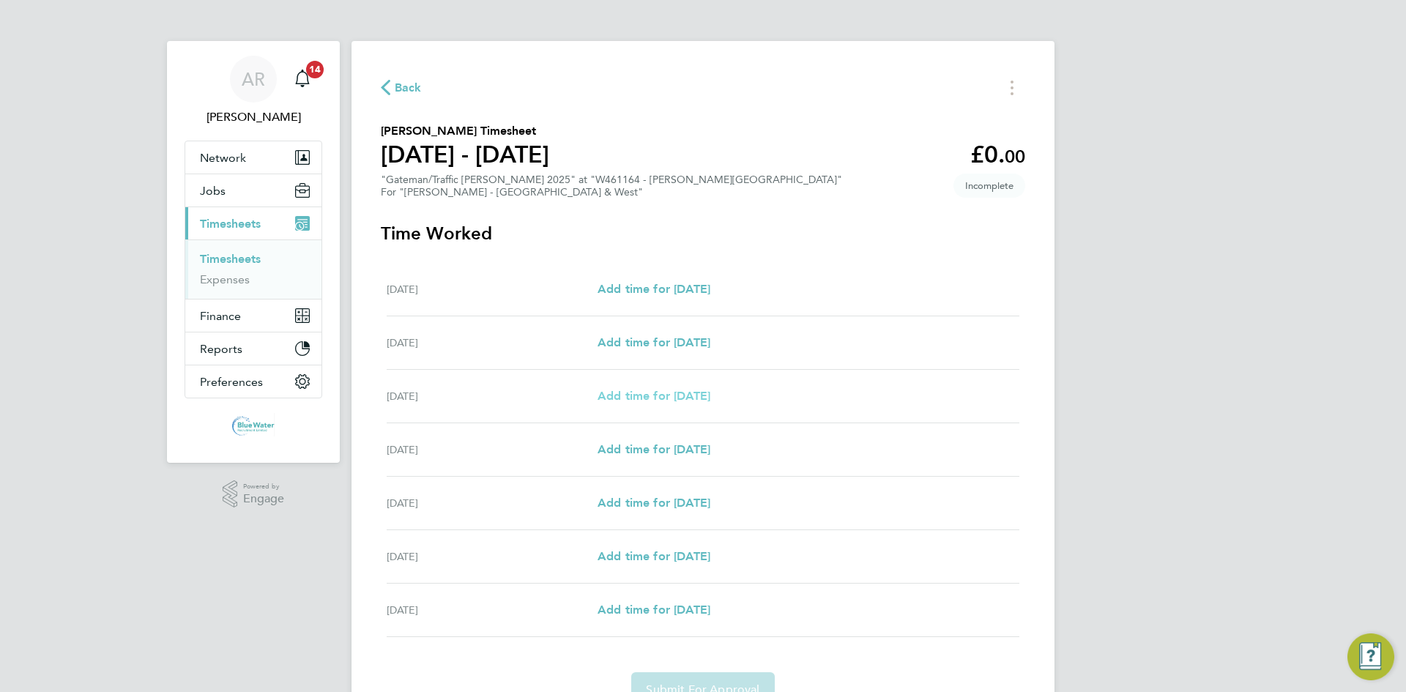
click at [614, 397] on span "Add time for Mon 22 Sep" at bounding box center [654, 396] width 113 height 14
select select "30"
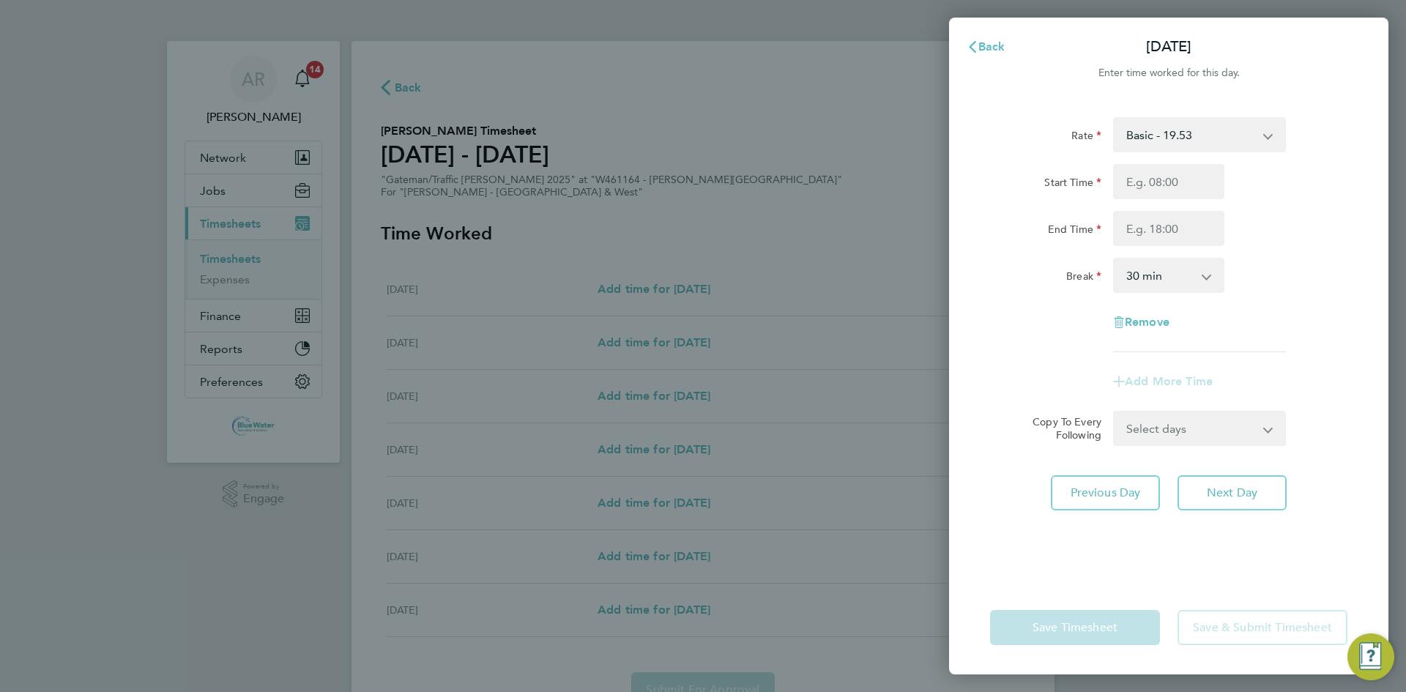
click at [1168, 207] on div "Start Time End Time" at bounding box center [1168, 205] width 369 height 82
click at [1168, 195] on input "Start Time" at bounding box center [1168, 181] width 111 height 35
type input "07:00"
click at [1199, 227] on input "End Time" at bounding box center [1168, 228] width 111 height 35
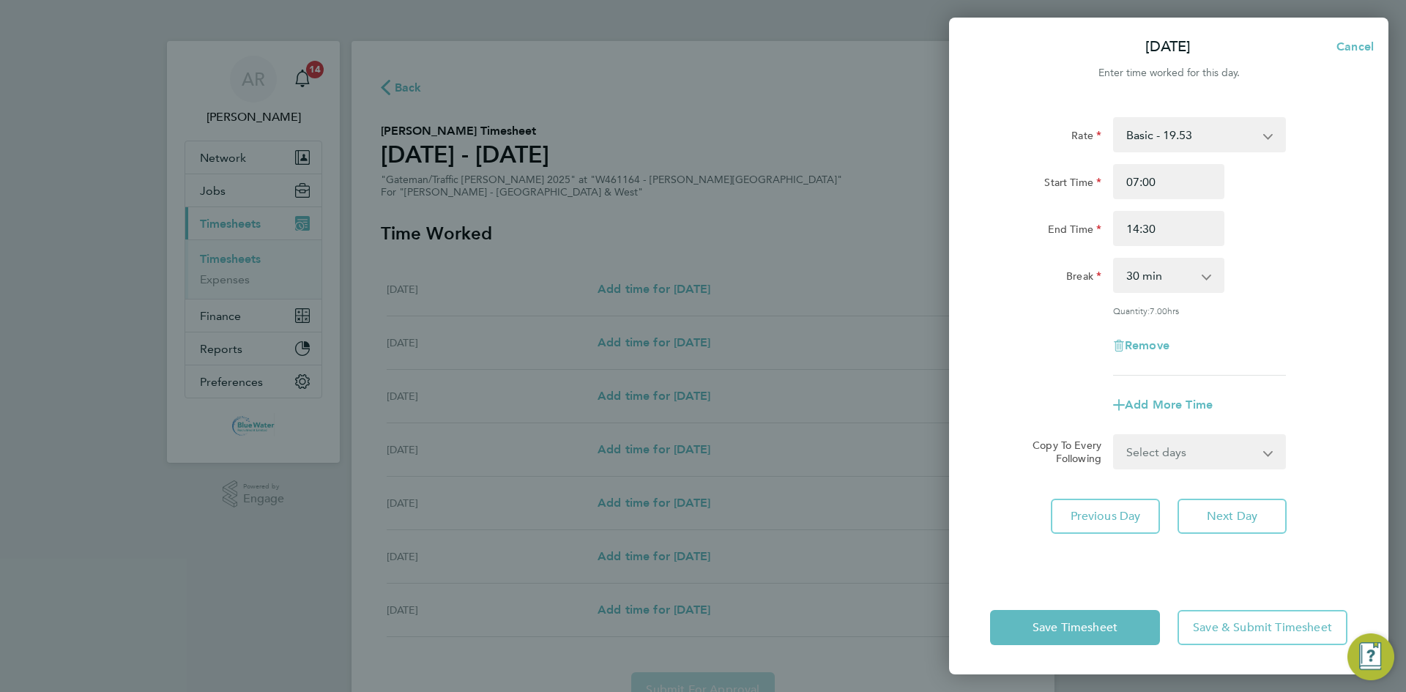
click at [1255, 208] on div "Start Time 07:00 End Time 14:30" at bounding box center [1168, 205] width 369 height 82
drag, startPoint x: 1170, startPoint y: 229, endPoint x: 1115, endPoint y: 234, distance: 55.2
click at [1115, 234] on input "14:30" at bounding box center [1168, 228] width 111 height 35
type input "15:30"
click at [1259, 267] on div "Break 0 min 15 min 30 min 45 min 60 min 75 min 90 min" at bounding box center [1168, 275] width 369 height 35
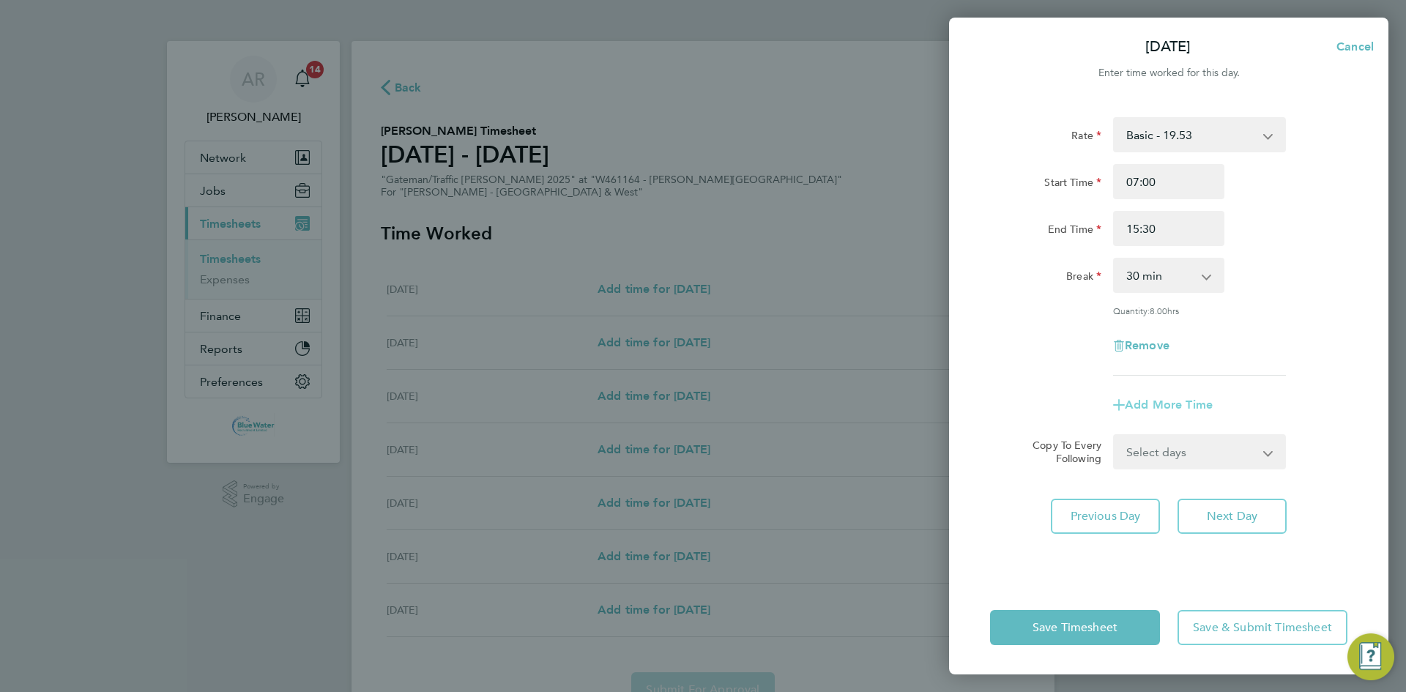
click at [1175, 398] on span "Add More Time" at bounding box center [1169, 405] width 88 height 14
select select "null"
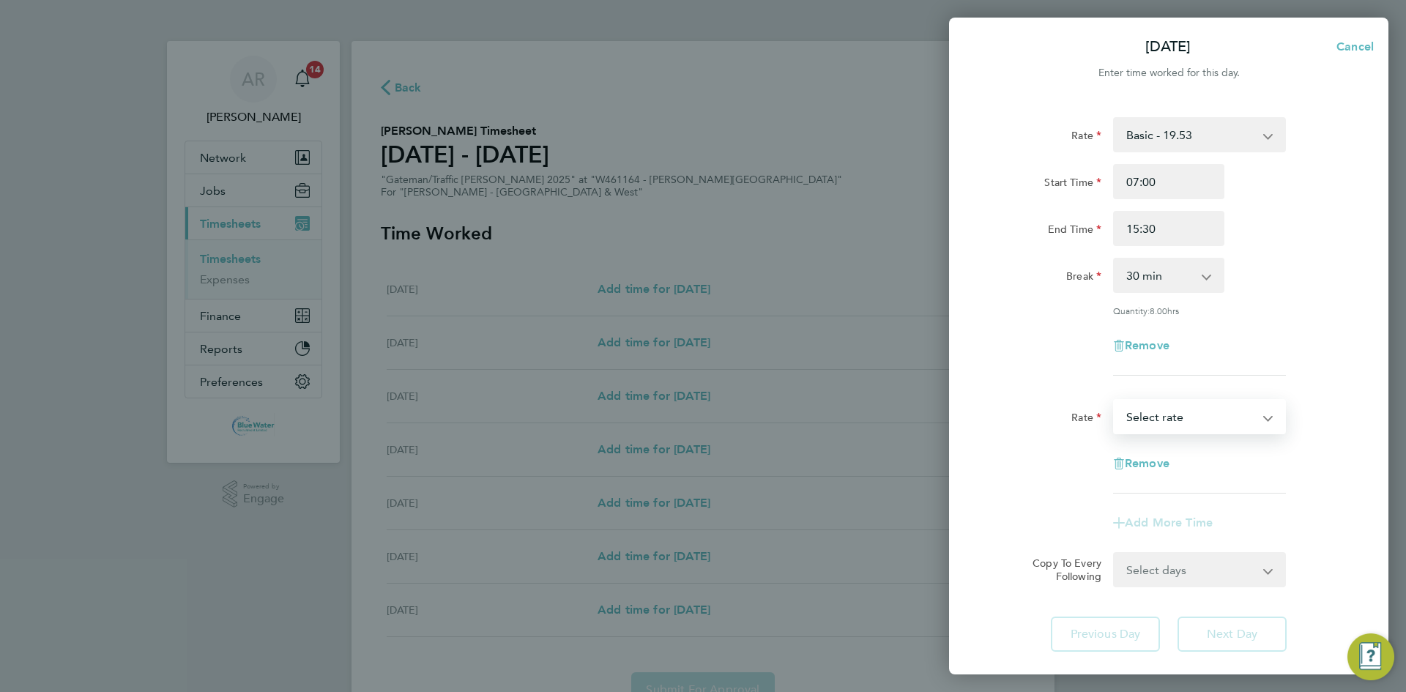
click at [1181, 422] on select "Basic - 19.53 Overtime - 28.16 Overtime 4+ - 36.79 Select rate" at bounding box center [1191, 417] width 152 height 32
select select "30"
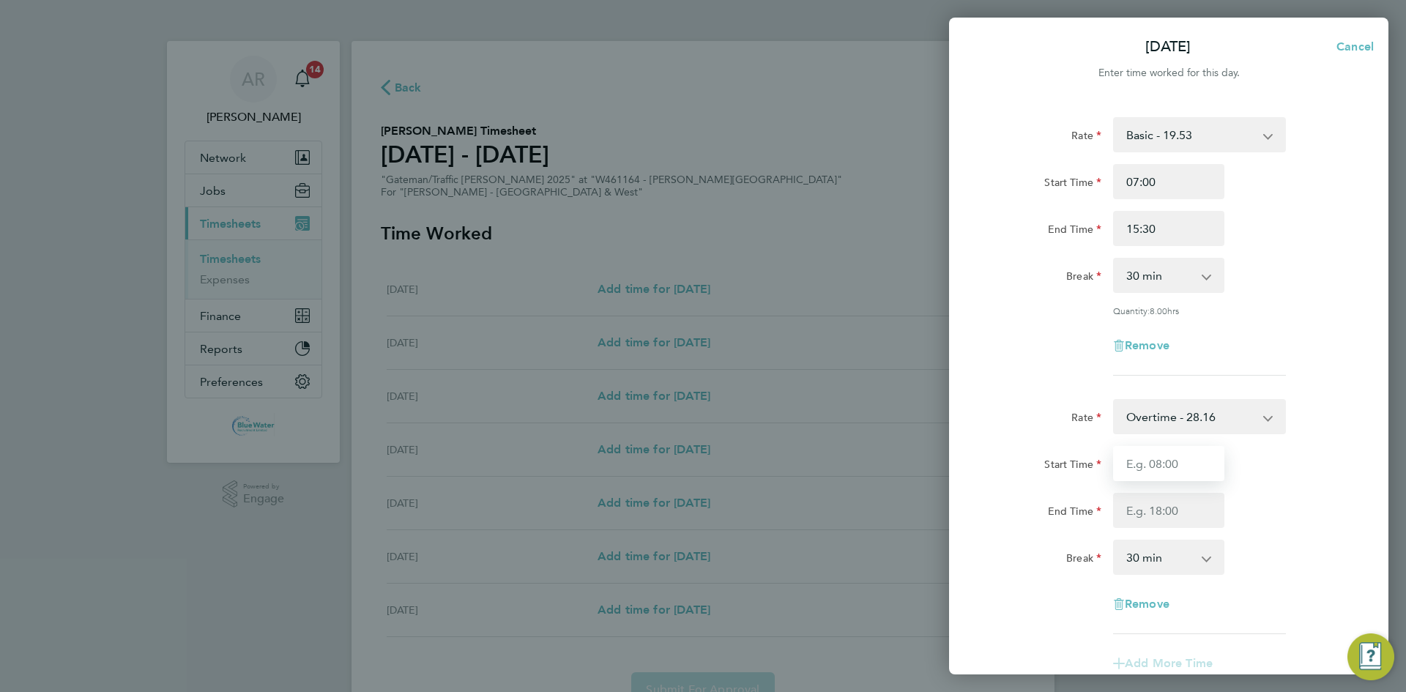
click at [1178, 458] on input "Start Time" at bounding box center [1168, 463] width 111 height 35
type input "15:30"
click at [1156, 514] on input "End Time" at bounding box center [1168, 510] width 111 height 35
type input "16:30"
click at [1292, 499] on div "End Time 16:30" at bounding box center [1168, 510] width 369 height 35
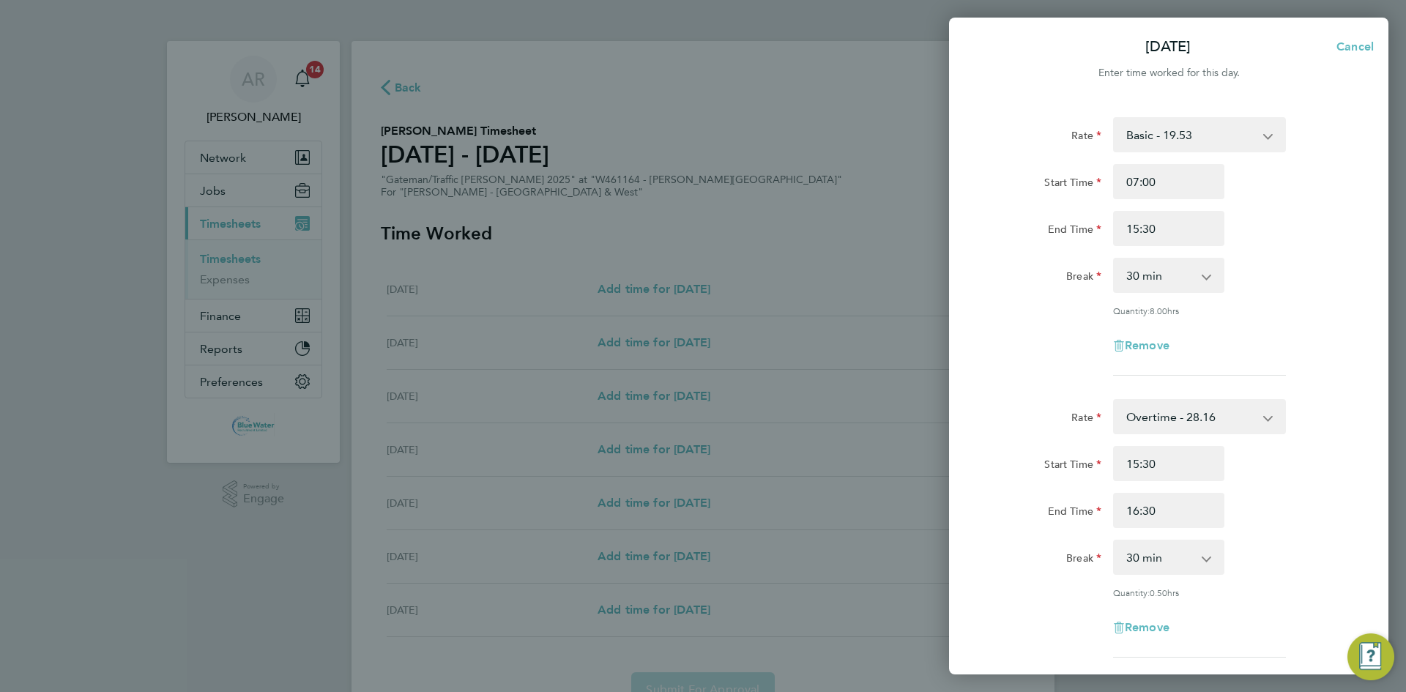
click at [1182, 555] on select "0 min 15 min 30 min 45 min" at bounding box center [1160, 557] width 91 height 32
select select "0"
click at [1115, 541] on select "0 min 15 min 30 min 45 min" at bounding box center [1160, 557] width 91 height 32
click at [1277, 513] on div "End Time 16:30" at bounding box center [1168, 510] width 369 height 35
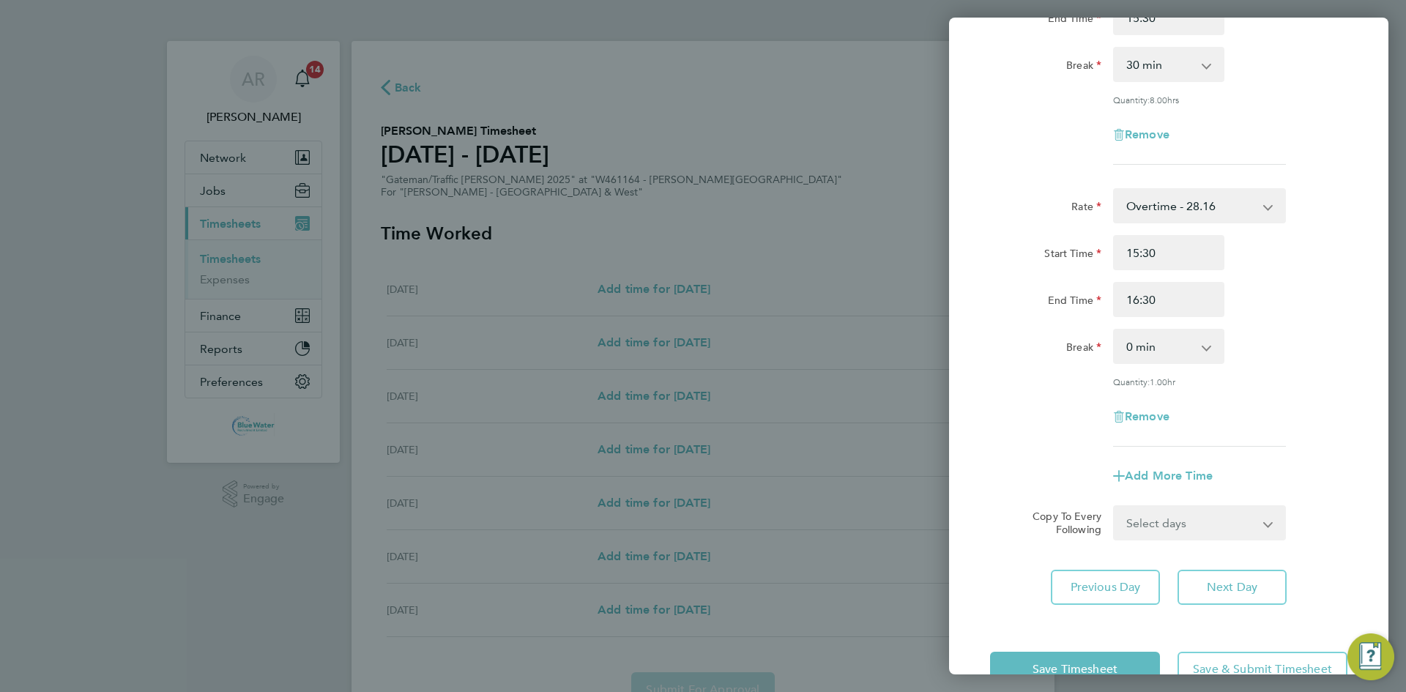
scroll to position [250, 0]
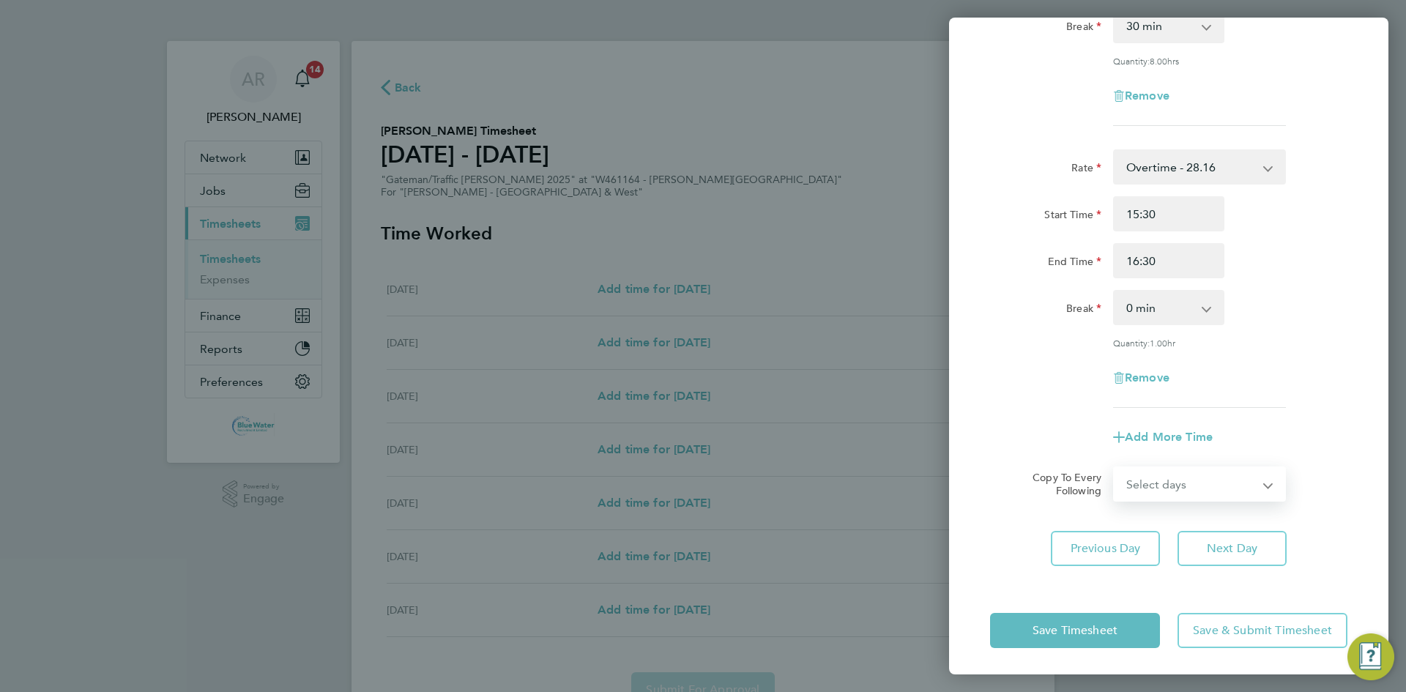
click at [1175, 490] on select "Select days Day Tuesday Wednesday Thursday Friday" at bounding box center [1192, 484] width 154 height 32
select select "DAY"
click at [1115, 468] on select "Select days Day Tuesday Wednesday Thursday Friday" at bounding box center [1192, 484] width 154 height 32
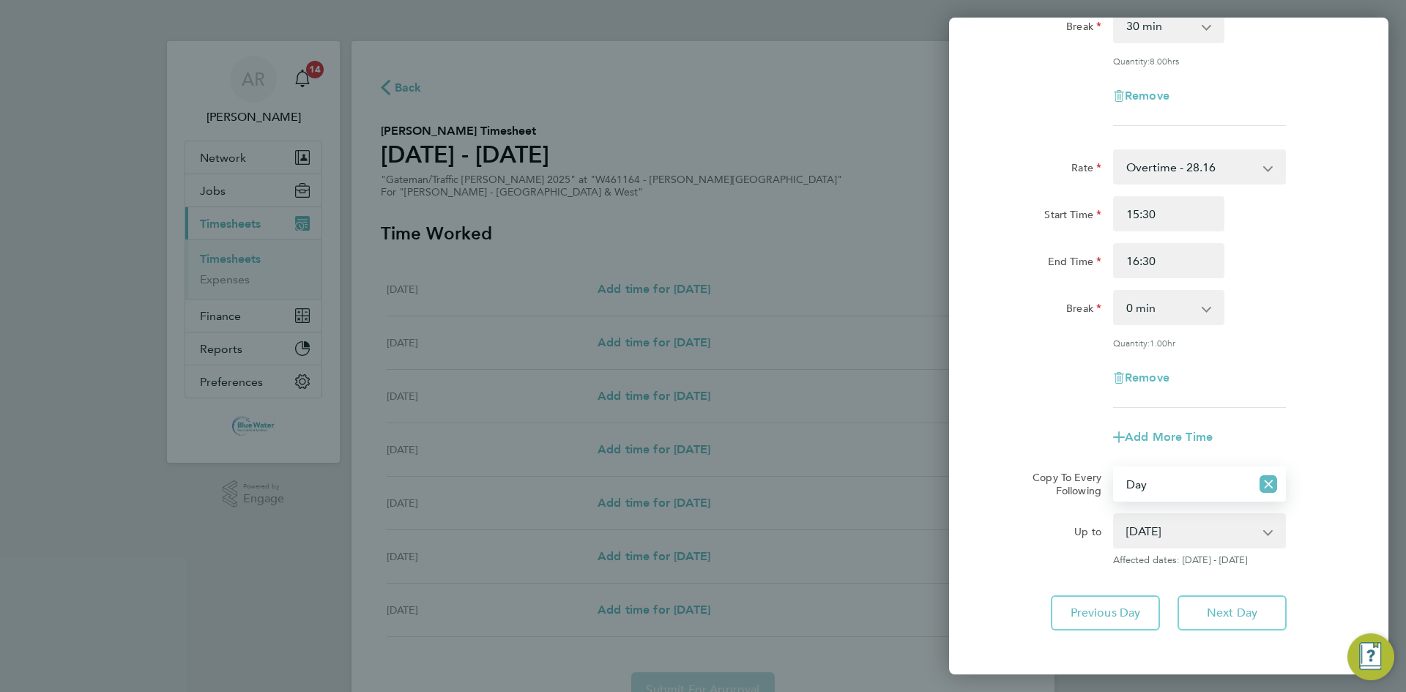
click at [1168, 526] on select "23 Sep 2025 24 Sep 2025 25 Sep 2025 26 Sep 2025" at bounding box center [1191, 531] width 152 height 32
select select "2025-09-25"
click at [1115, 515] on select "23 Sep 2025 24 Sep 2025 25 Sep 2025 26 Sep 2025" at bounding box center [1191, 531] width 152 height 32
click at [1252, 618] on button "Next Day" at bounding box center [1232, 612] width 109 height 35
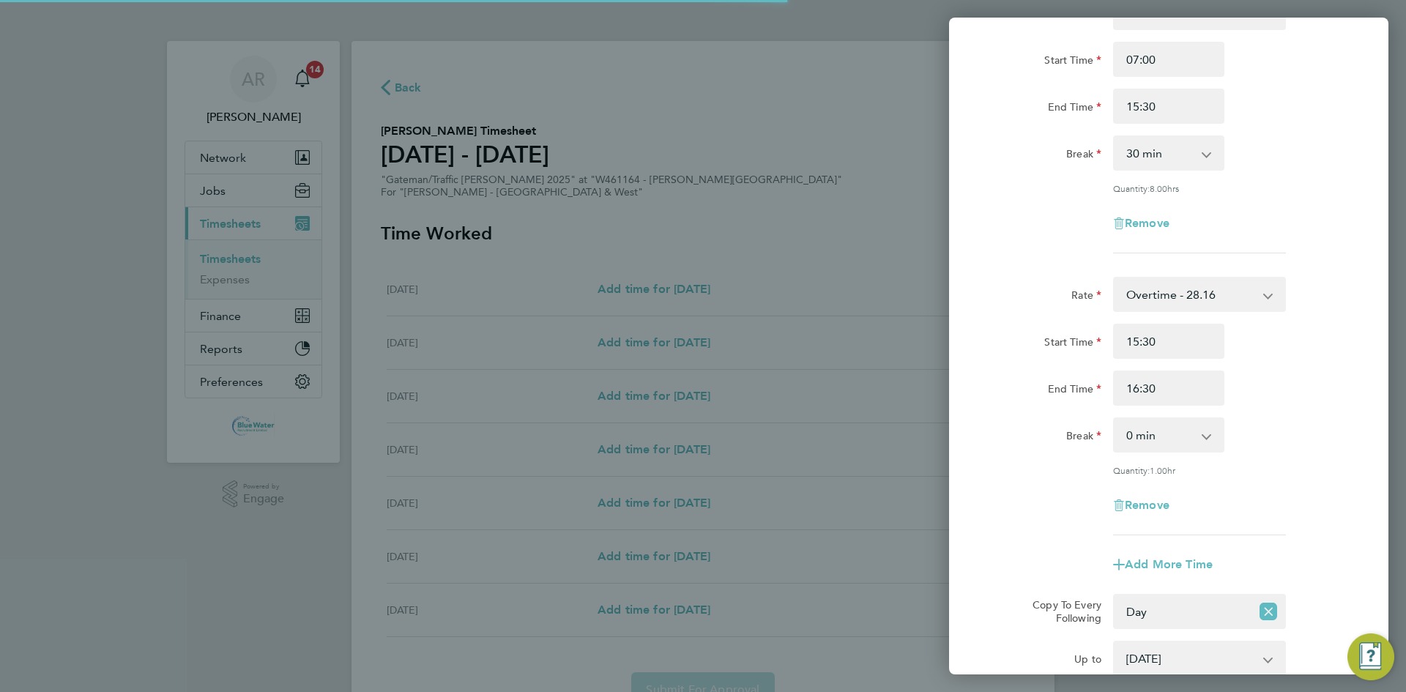
scroll to position [0, 0]
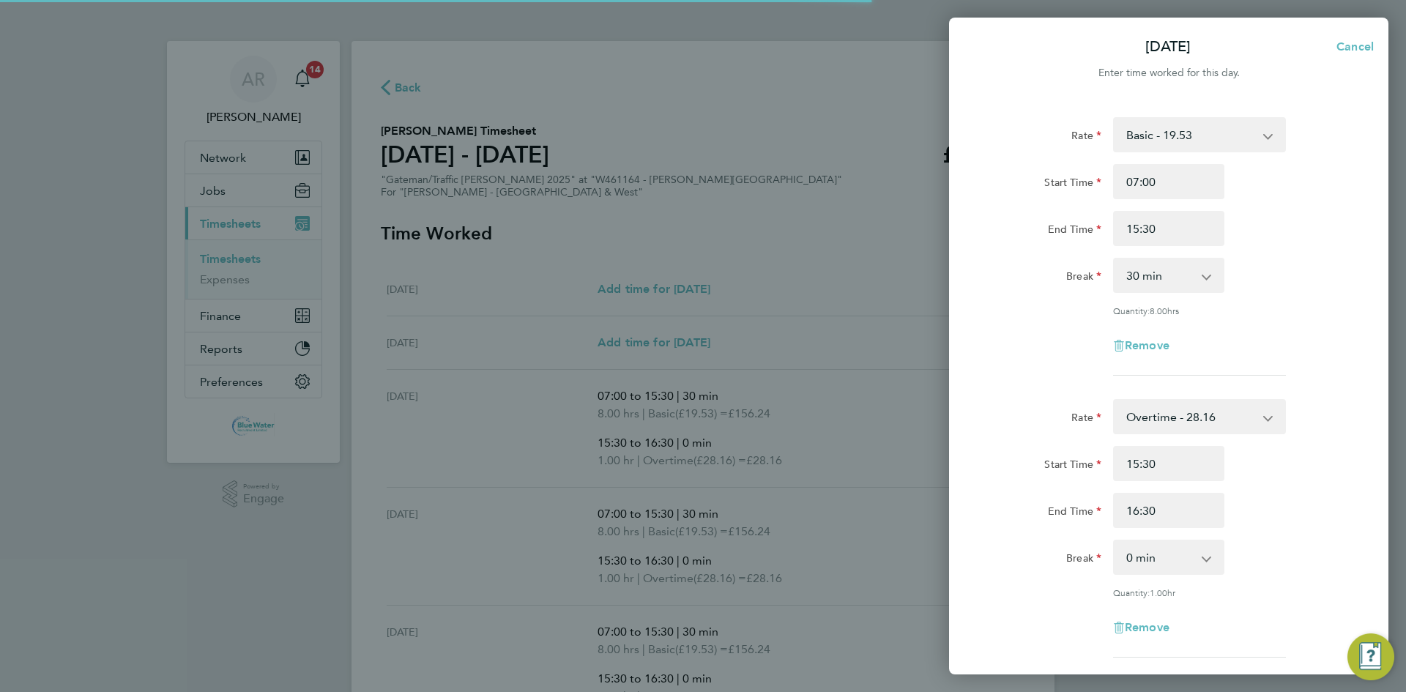
select select "30"
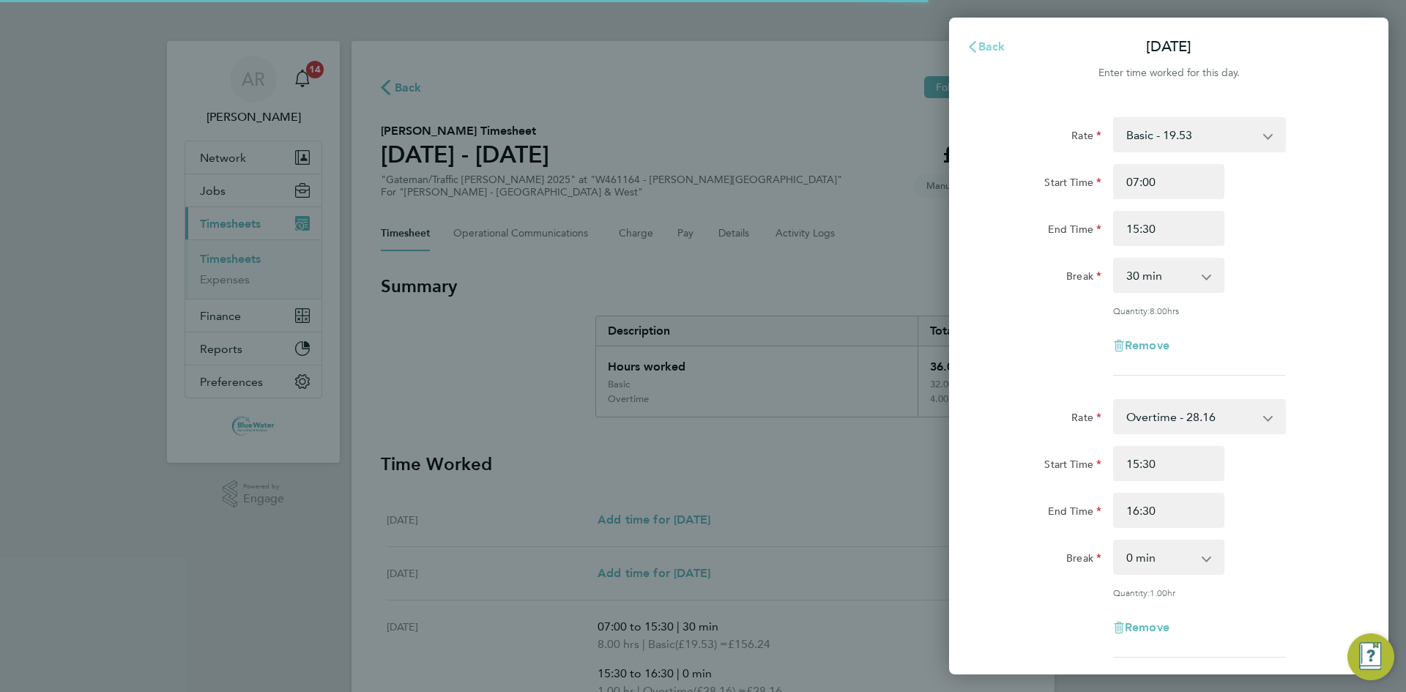
click at [978, 56] on button "Back" at bounding box center [986, 46] width 68 height 29
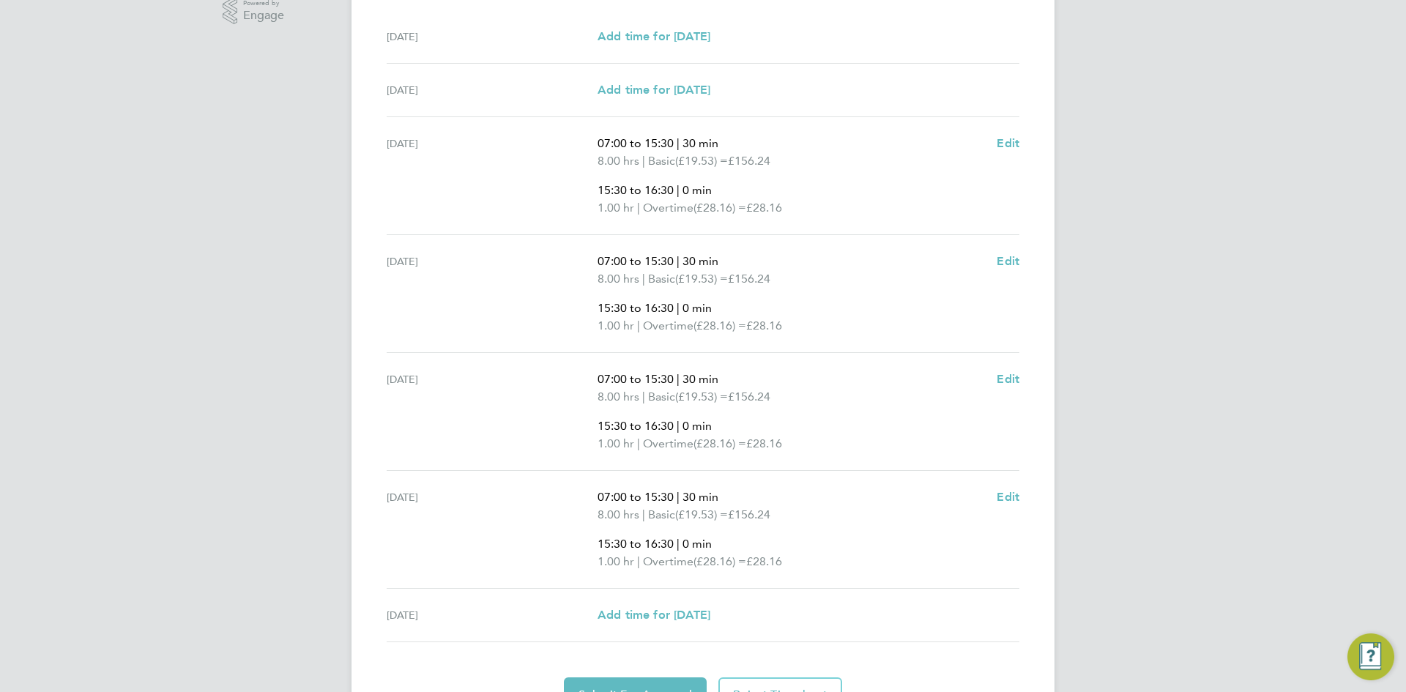
scroll to position [562, 0]
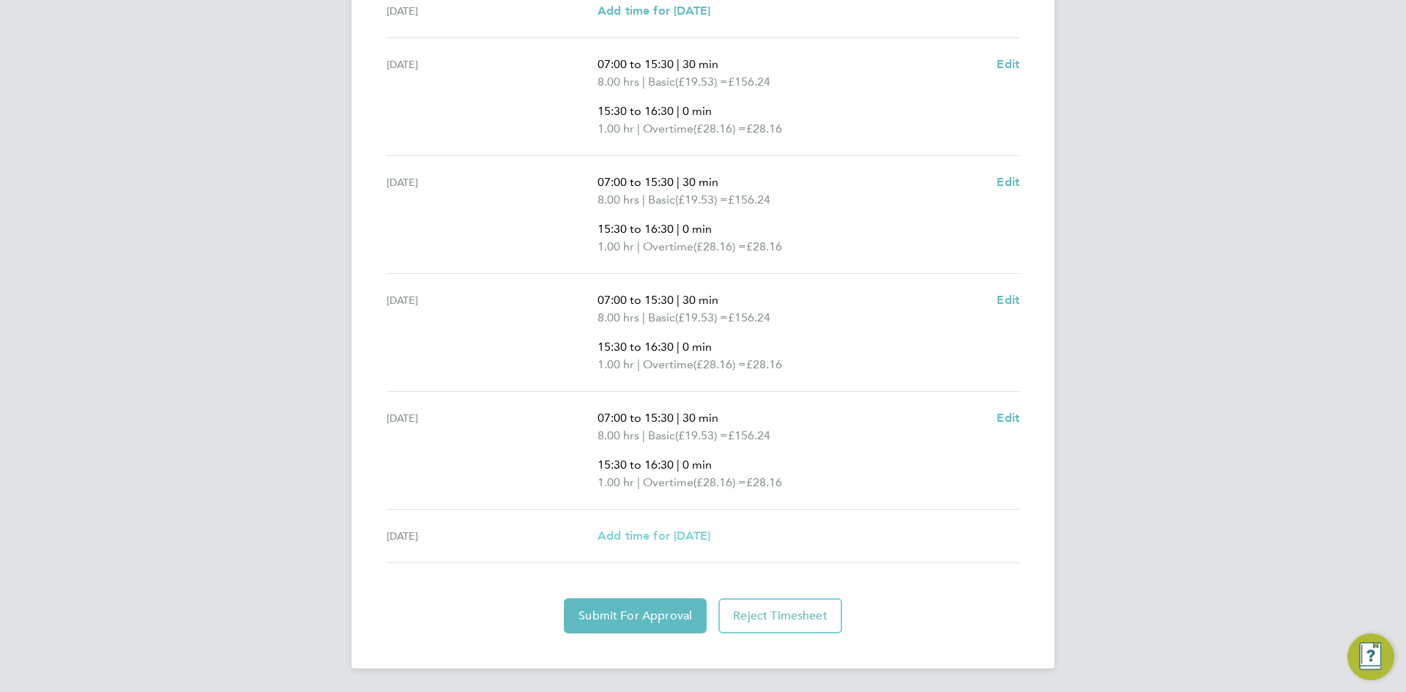
click at [710, 535] on span "Add time for Fri 26 Sep" at bounding box center [654, 536] width 113 height 14
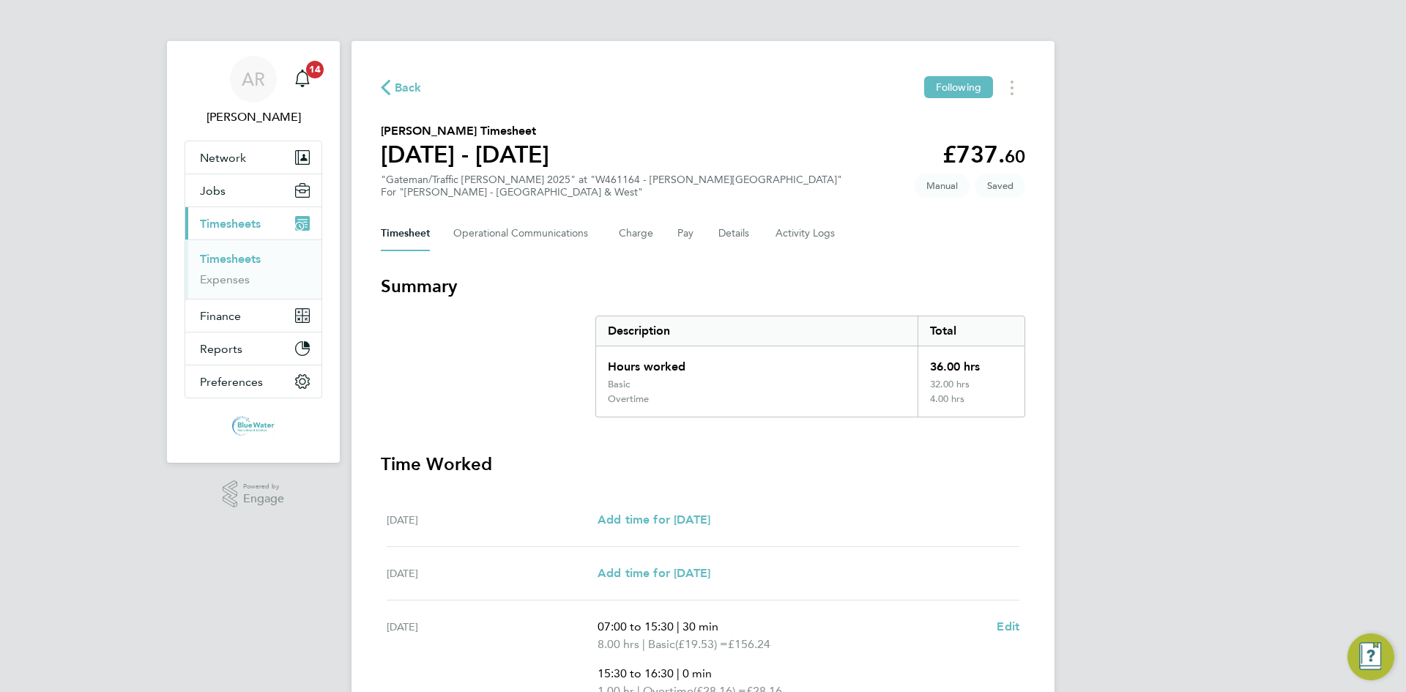
select select "30"
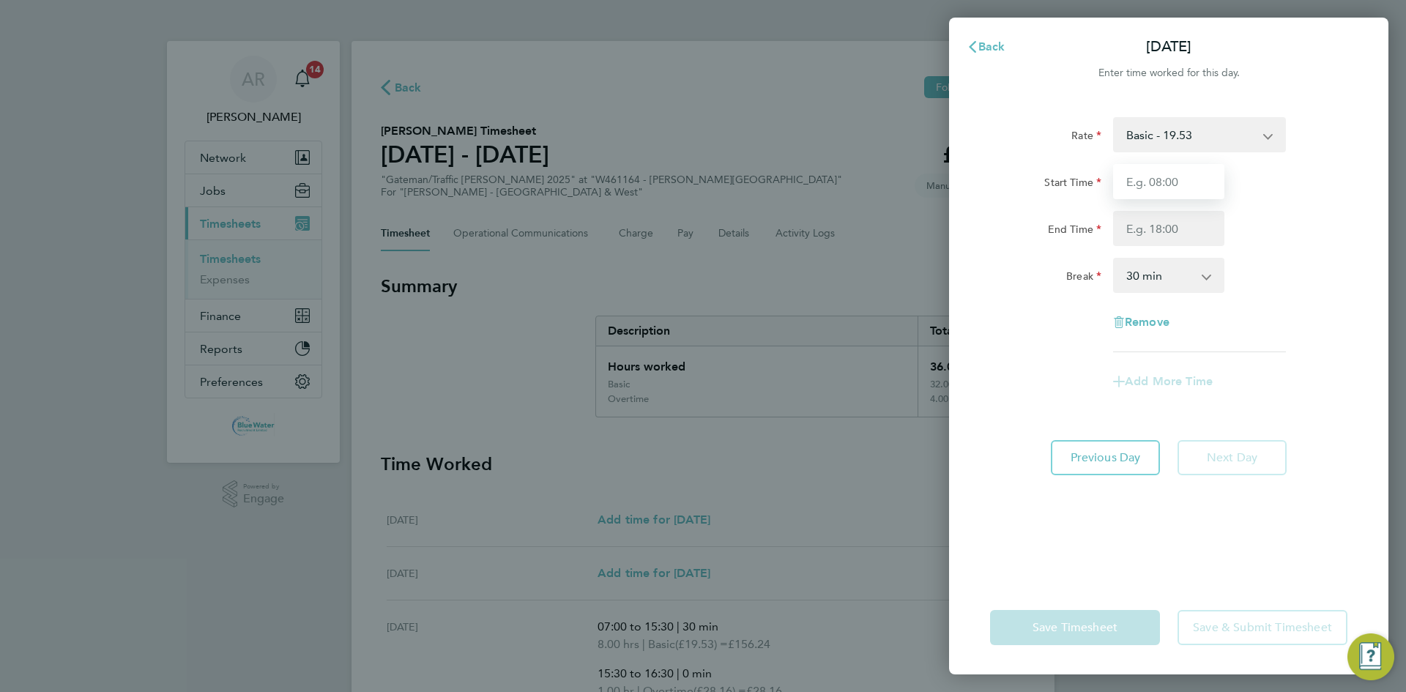
click at [1155, 182] on input "Start Time" at bounding box center [1168, 181] width 111 height 35
type input "07:00"
click at [1162, 226] on input "End Time" at bounding box center [1168, 228] width 111 height 35
drag, startPoint x: 1173, startPoint y: 231, endPoint x: 1093, endPoint y: 235, distance: 79.2
click at [1093, 235] on div "End Time 15.30" at bounding box center [1168, 228] width 369 height 35
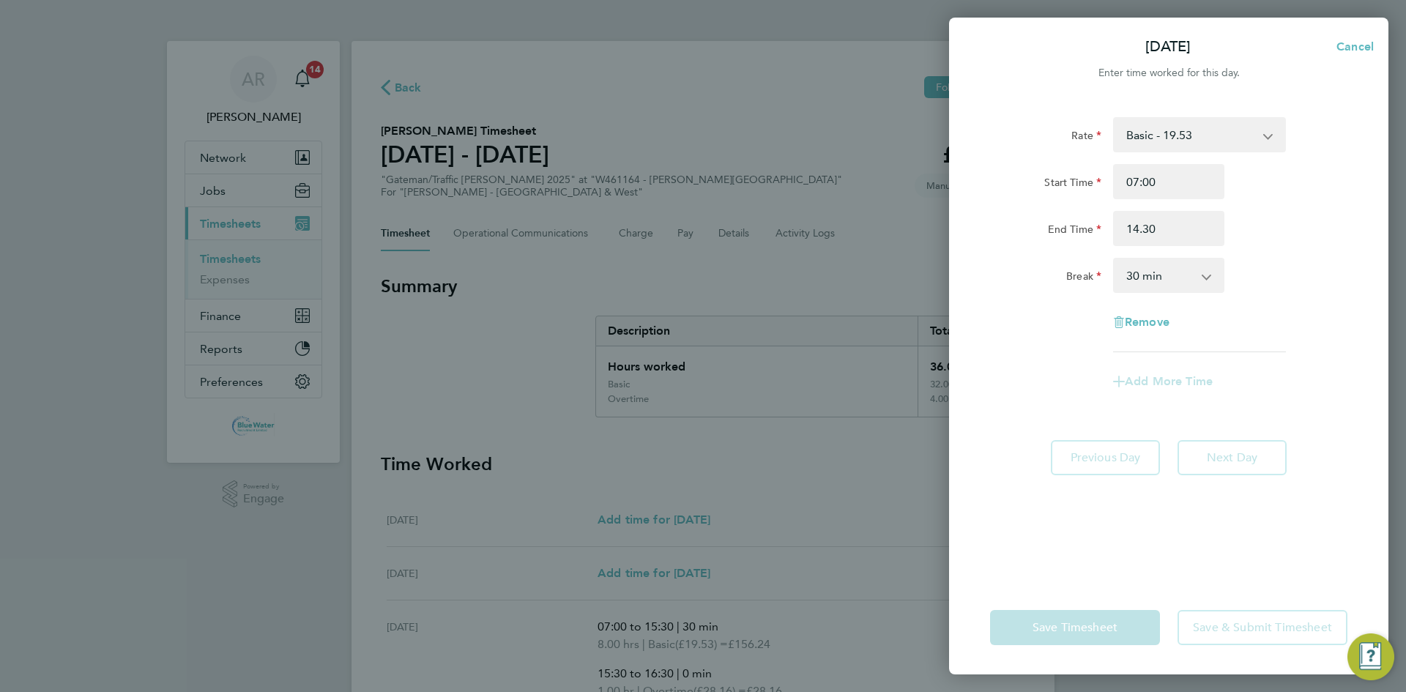
type input "14:30"
click at [1261, 232] on div "End Time 14:30" at bounding box center [1168, 228] width 369 height 35
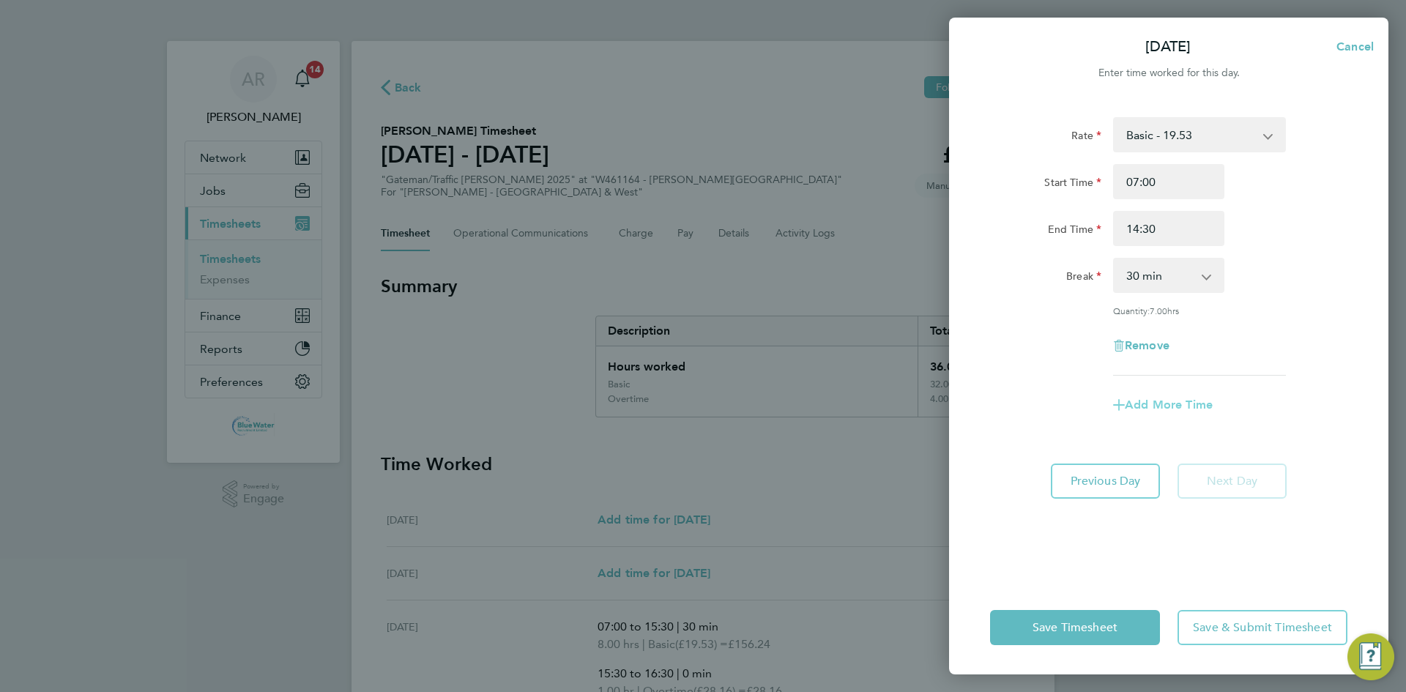
click at [1182, 398] on span "Add More Time" at bounding box center [1169, 405] width 88 height 14
select select "null"
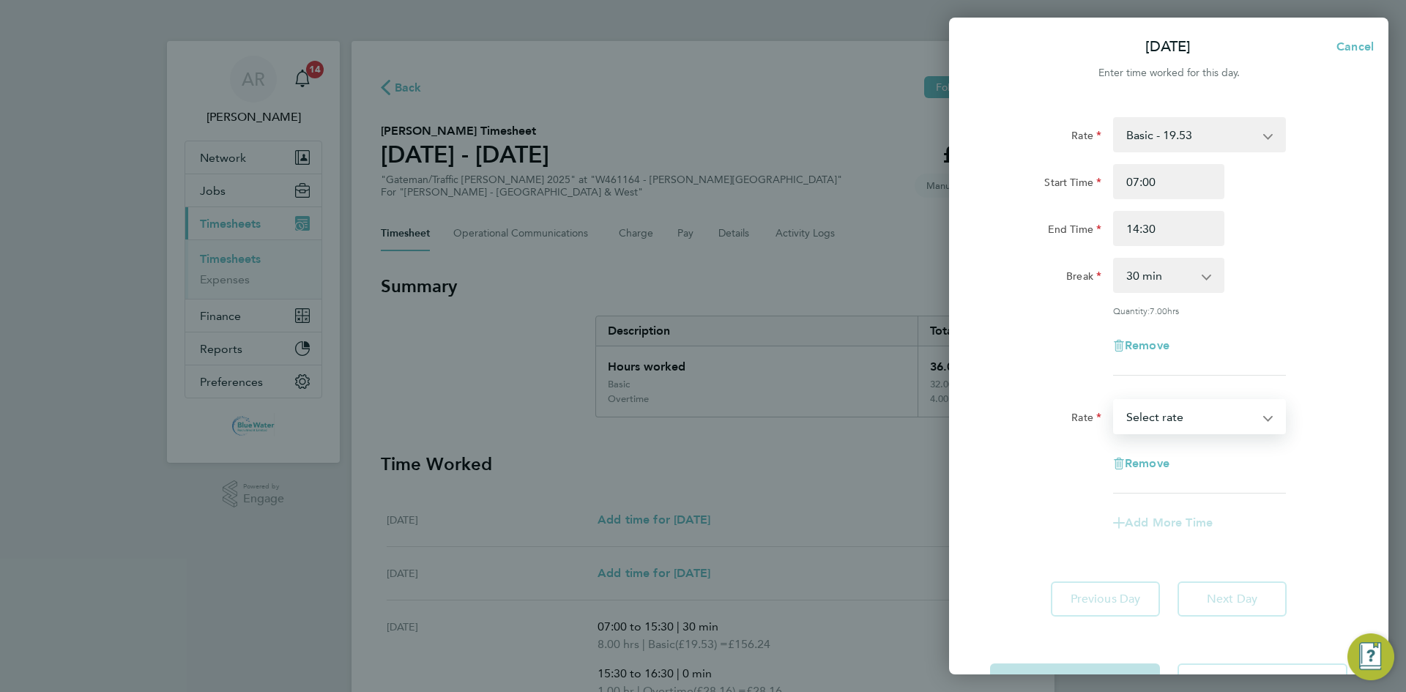
click at [1178, 416] on select "Basic - 19.53 Overtime - 28.16 Overtime 4+ - 36.79 Select rate" at bounding box center [1191, 417] width 152 height 32
select select "30"
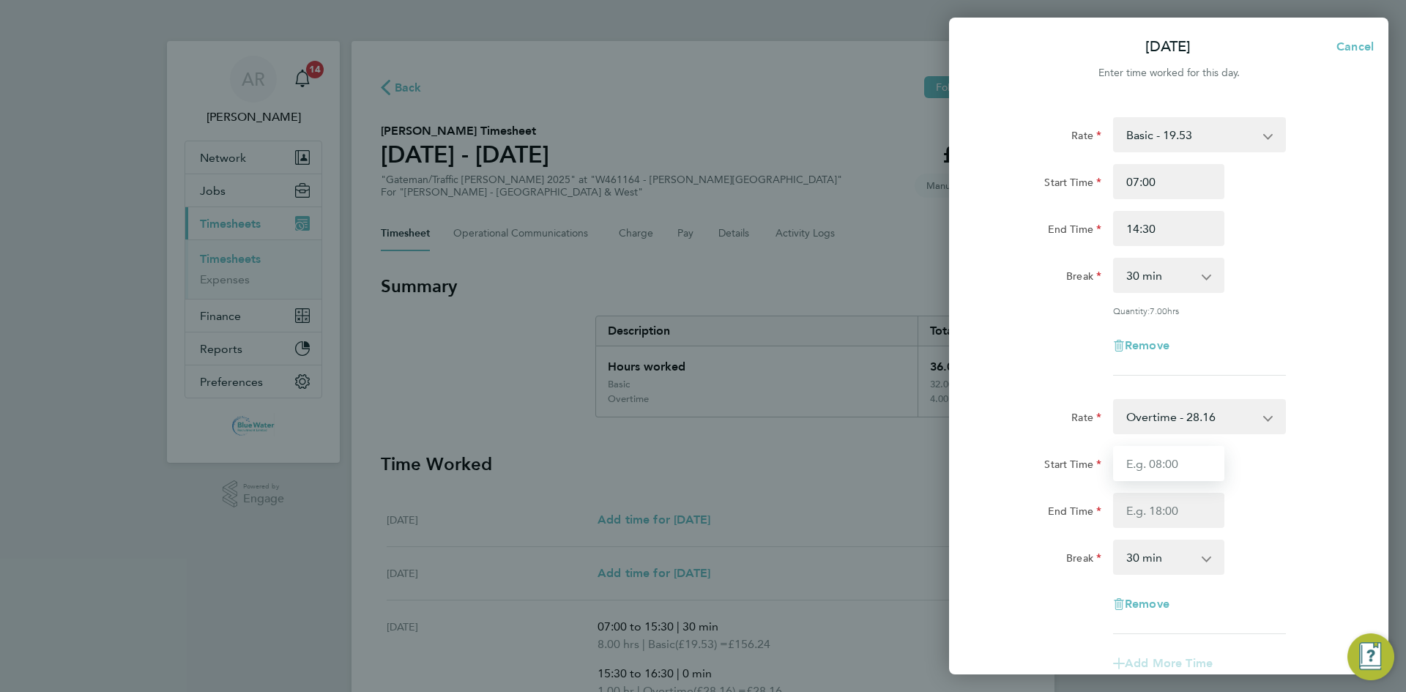
click at [1165, 452] on input "Start Time" at bounding box center [1168, 463] width 111 height 35
type input "14:30"
click at [1172, 519] on input "End Time" at bounding box center [1168, 510] width 111 height 35
type input "16:30"
click at [1279, 460] on div "Start Time 14:30" at bounding box center [1168, 463] width 369 height 35
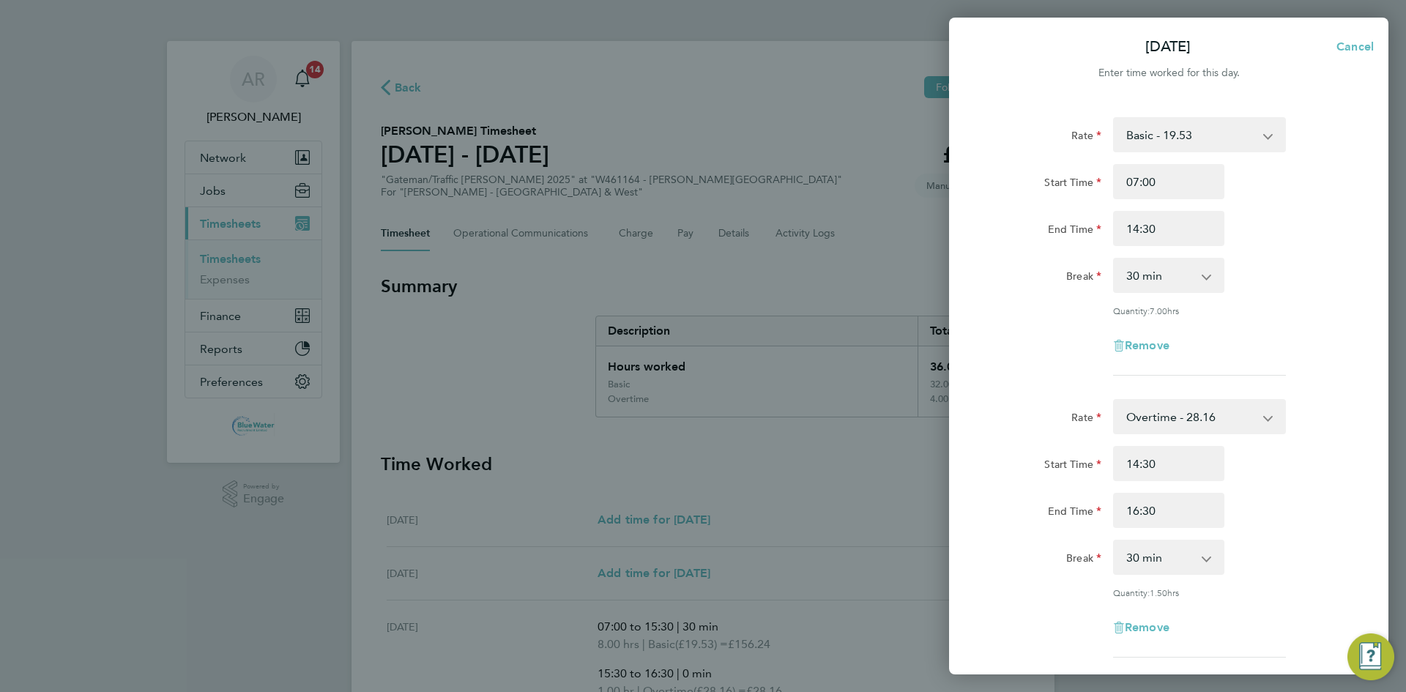
click at [1194, 565] on select "0 min 15 min 30 min 45 min 60 min 75 min 90 min" at bounding box center [1160, 557] width 91 height 32
select select "0"
click at [1115, 541] on select "0 min 15 min 30 min 45 min 60 min 75 min 90 min" at bounding box center [1160, 557] width 91 height 32
click at [1165, 420] on select "Overtime - 28.16 Basic - 19.53 Overtime 4+ - 36.79" at bounding box center [1191, 417] width 152 height 32
click at [1304, 519] on div "End Time 16:30" at bounding box center [1168, 510] width 369 height 35
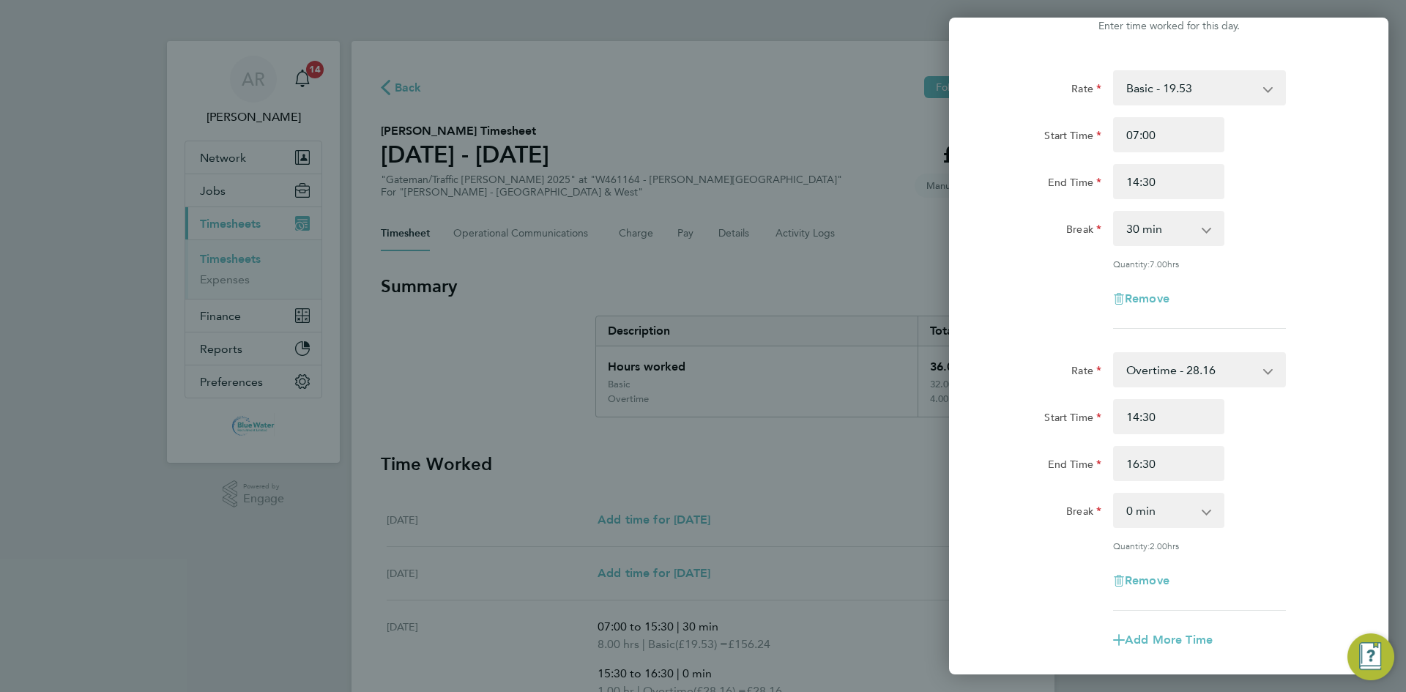
scroll to position [215, 0]
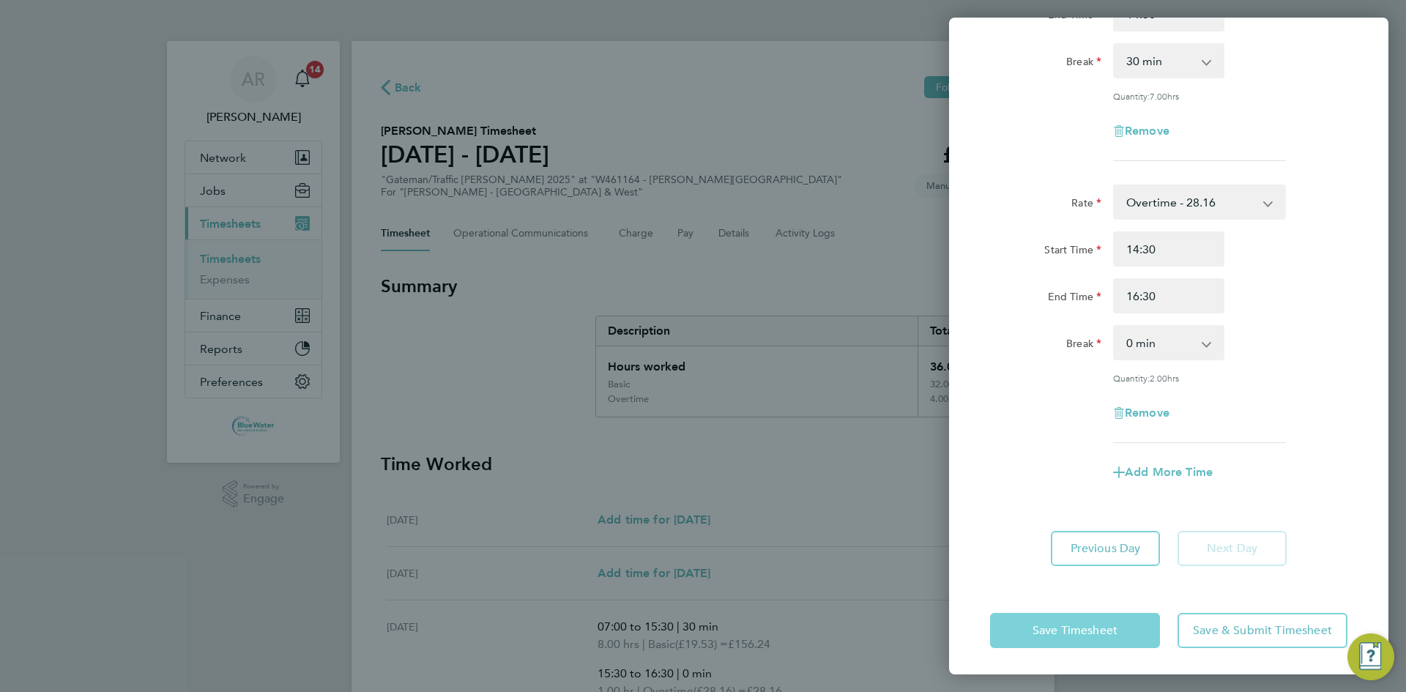
click at [1098, 623] on span "Save Timesheet" at bounding box center [1075, 630] width 85 height 15
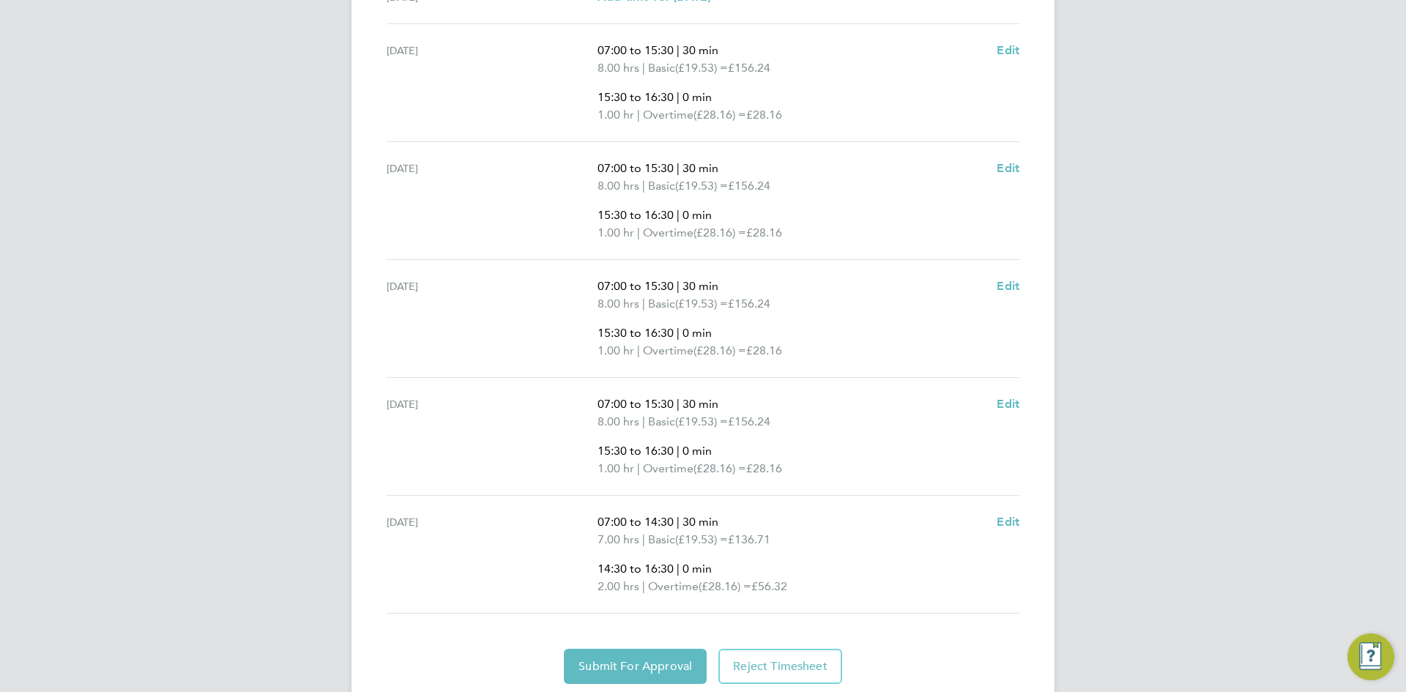
scroll to position [586, 0]
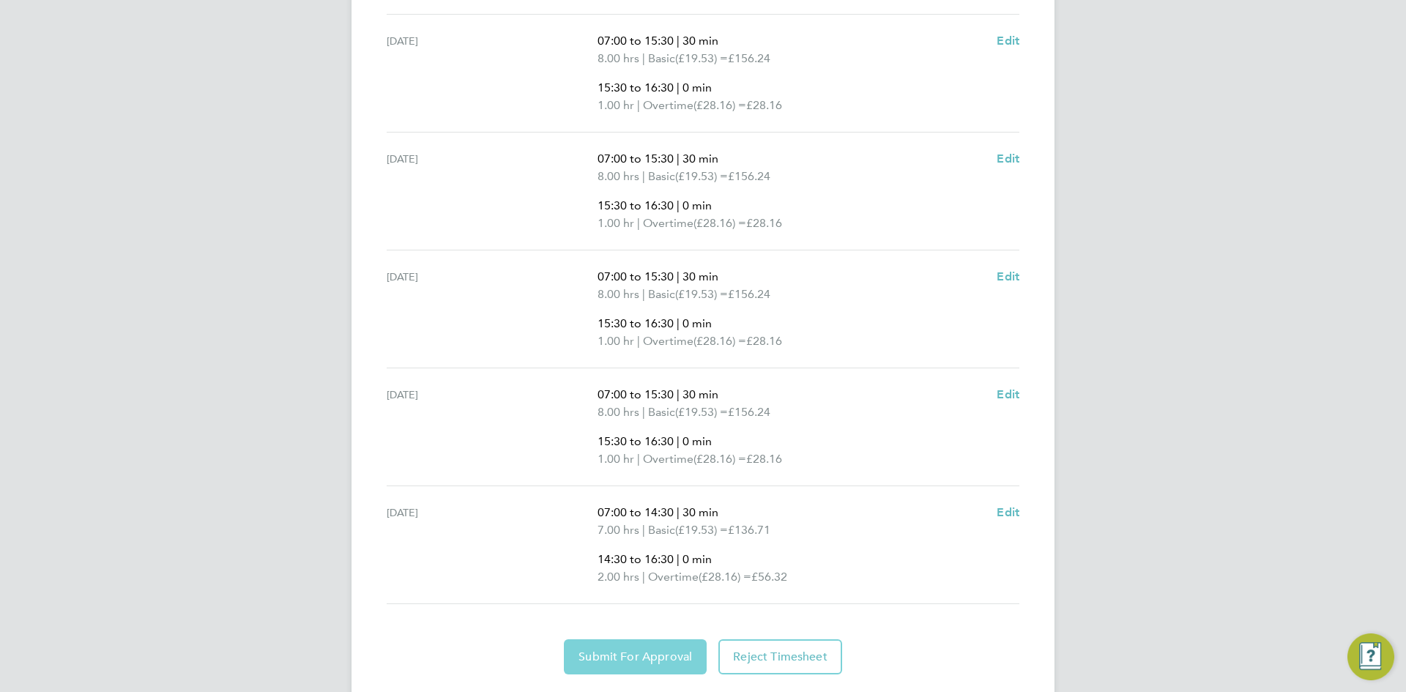
click at [653, 647] on button "Submit For Approval" at bounding box center [635, 656] width 143 height 35
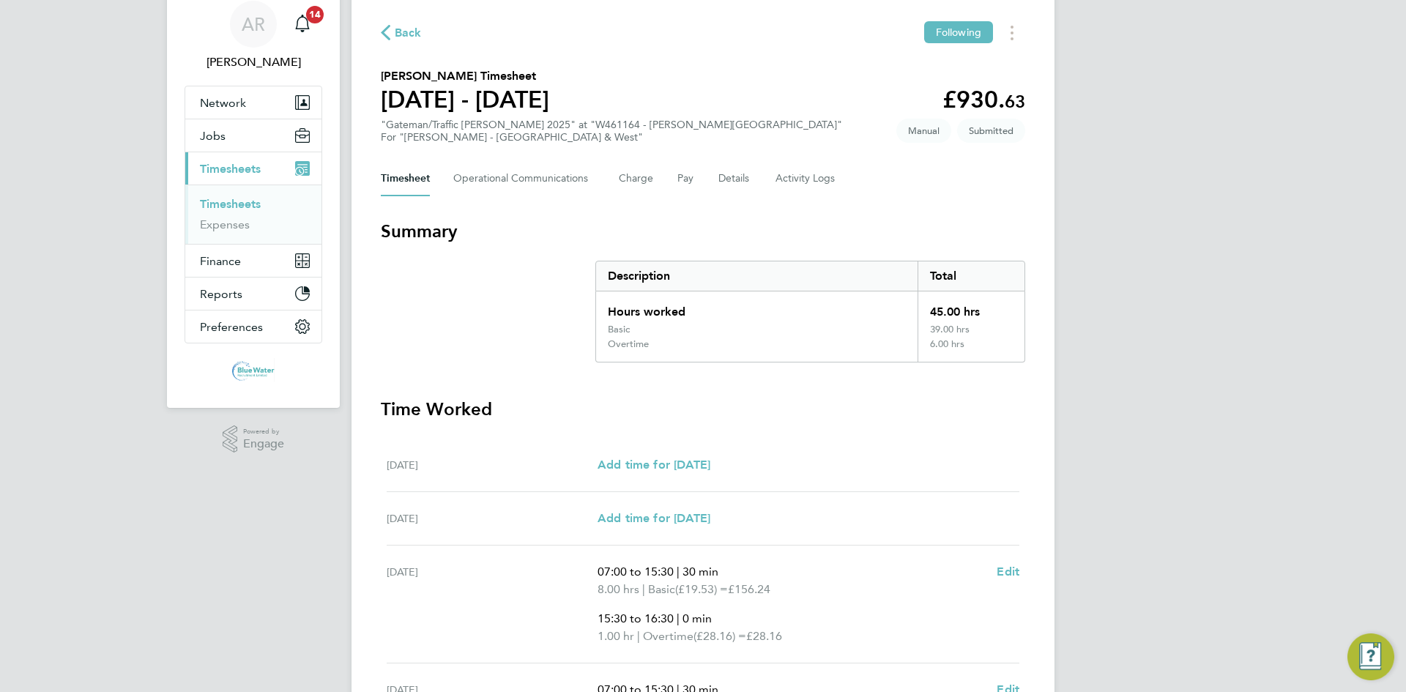
scroll to position [0, 0]
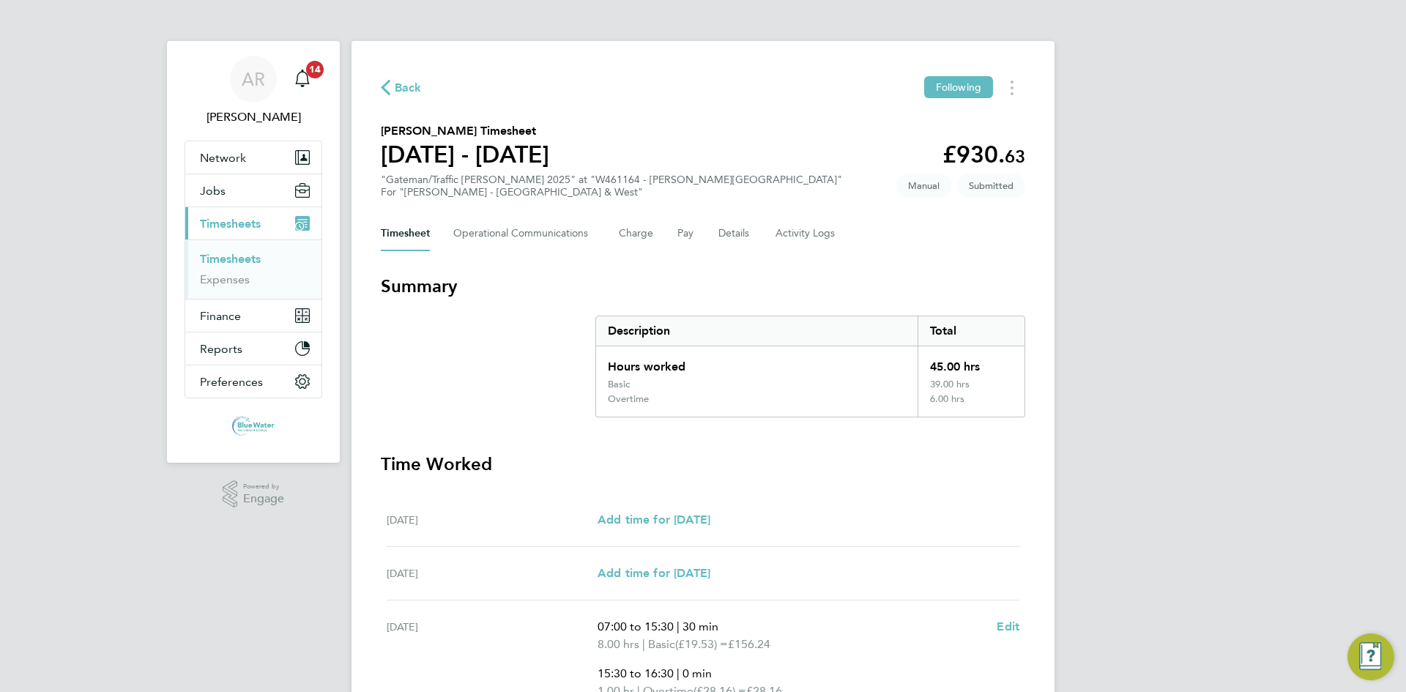
click at [247, 255] on link "Timesheets" at bounding box center [230, 259] width 61 height 14
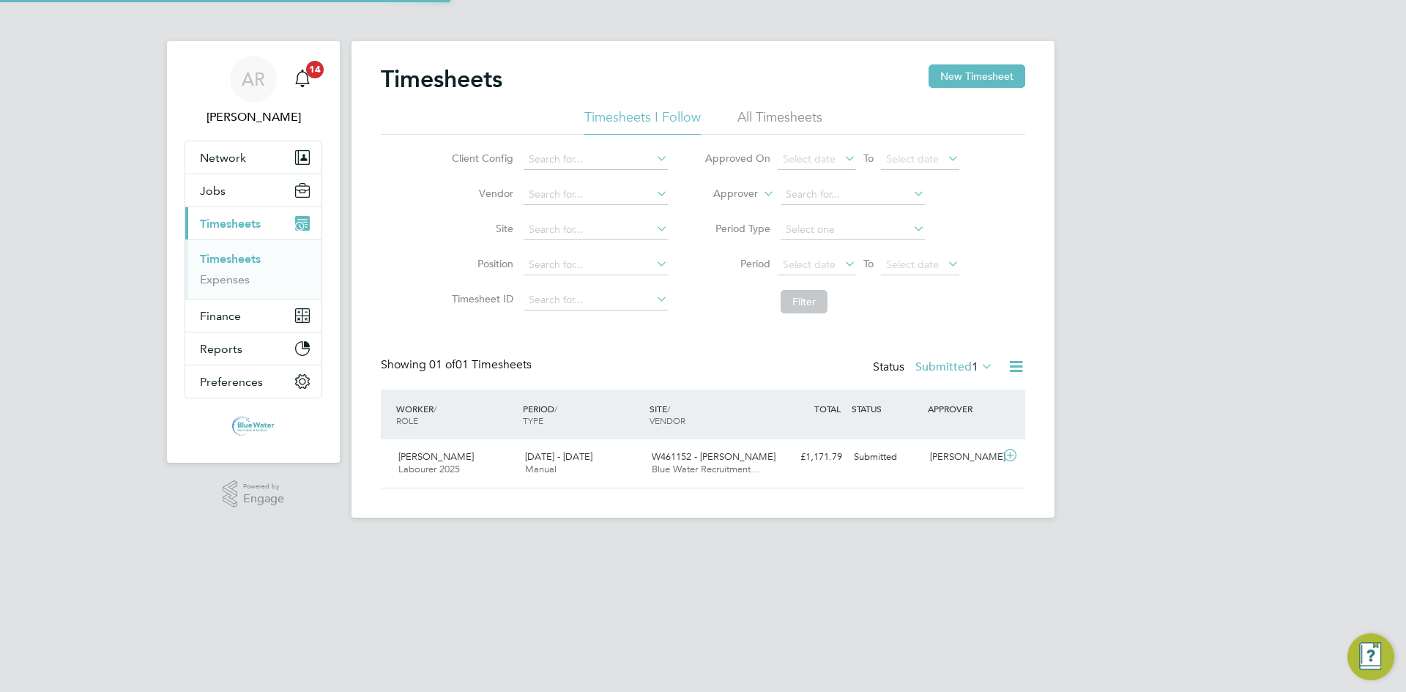
scroll to position [37, 127]
click at [965, 86] on button "New Timesheet" at bounding box center [977, 75] width 97 height 23
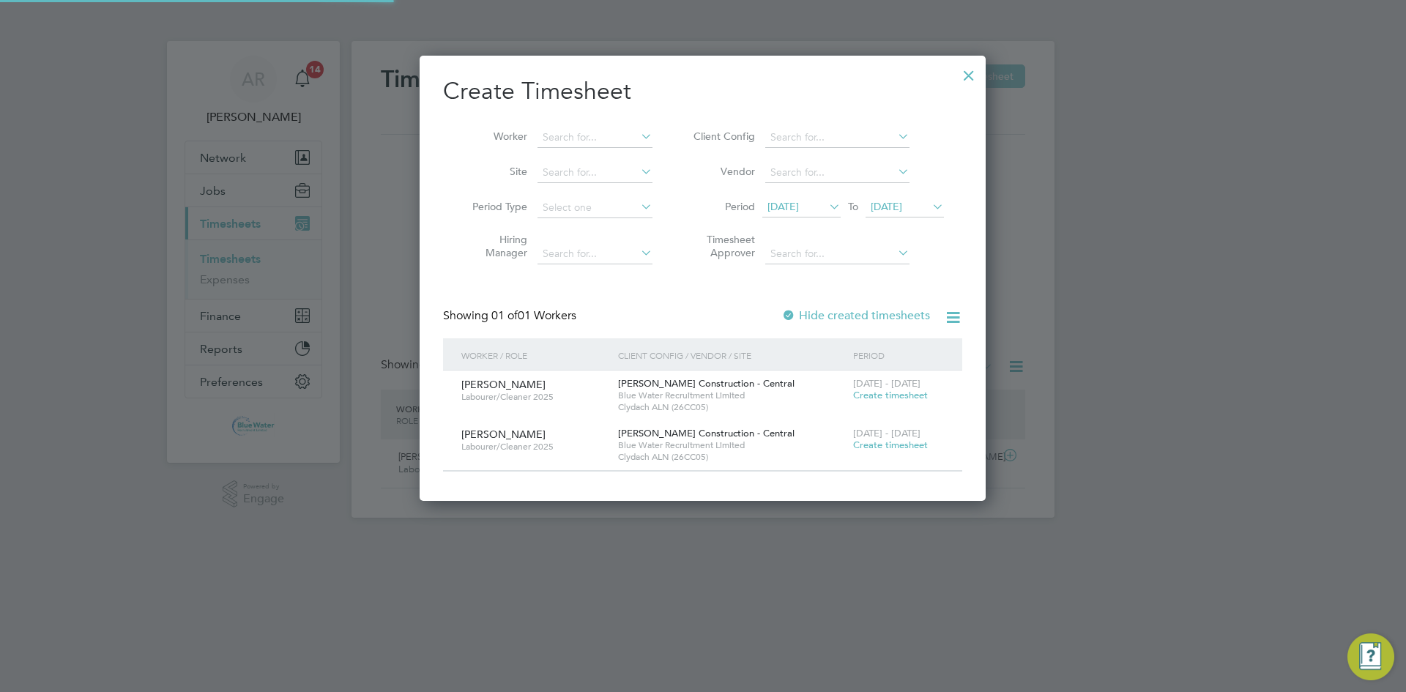
scroll to position [445, 567]
click at [799, 212] on span "12 Sep 2025" at bounding box center [783, 206] width 31 height 13
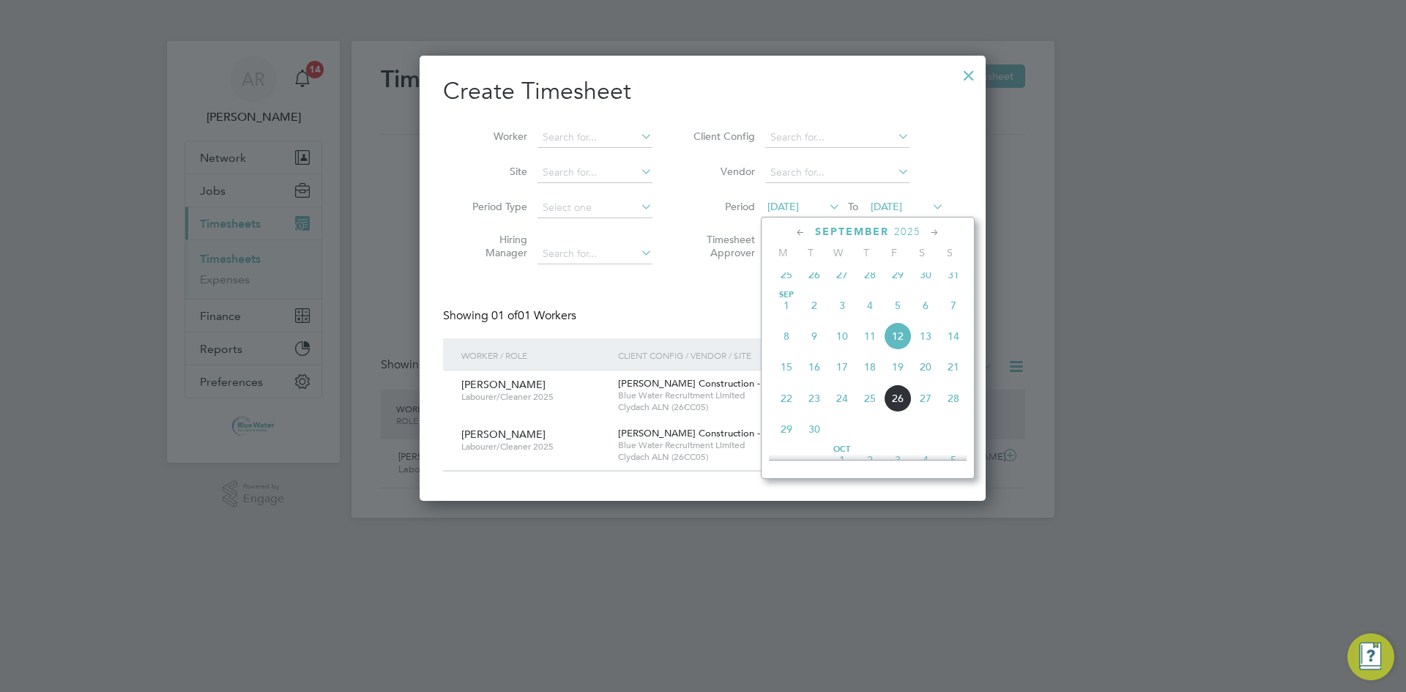
click at [926, 379] on span "20" at bounding box center [926, 367] width 28 height 28
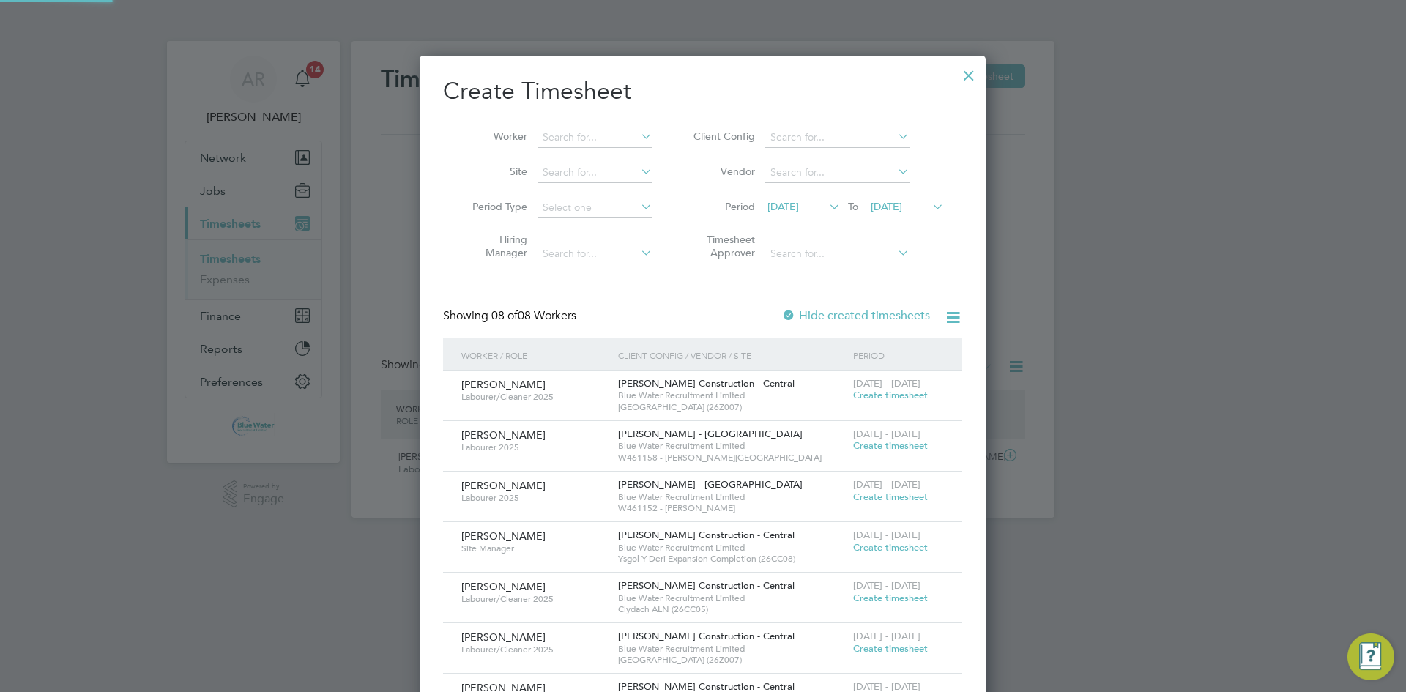
scroll to position [749, 567]
click at [902, 205] on span "20 Sep 2025" at bounding box center [886, 206] width 31 height 13
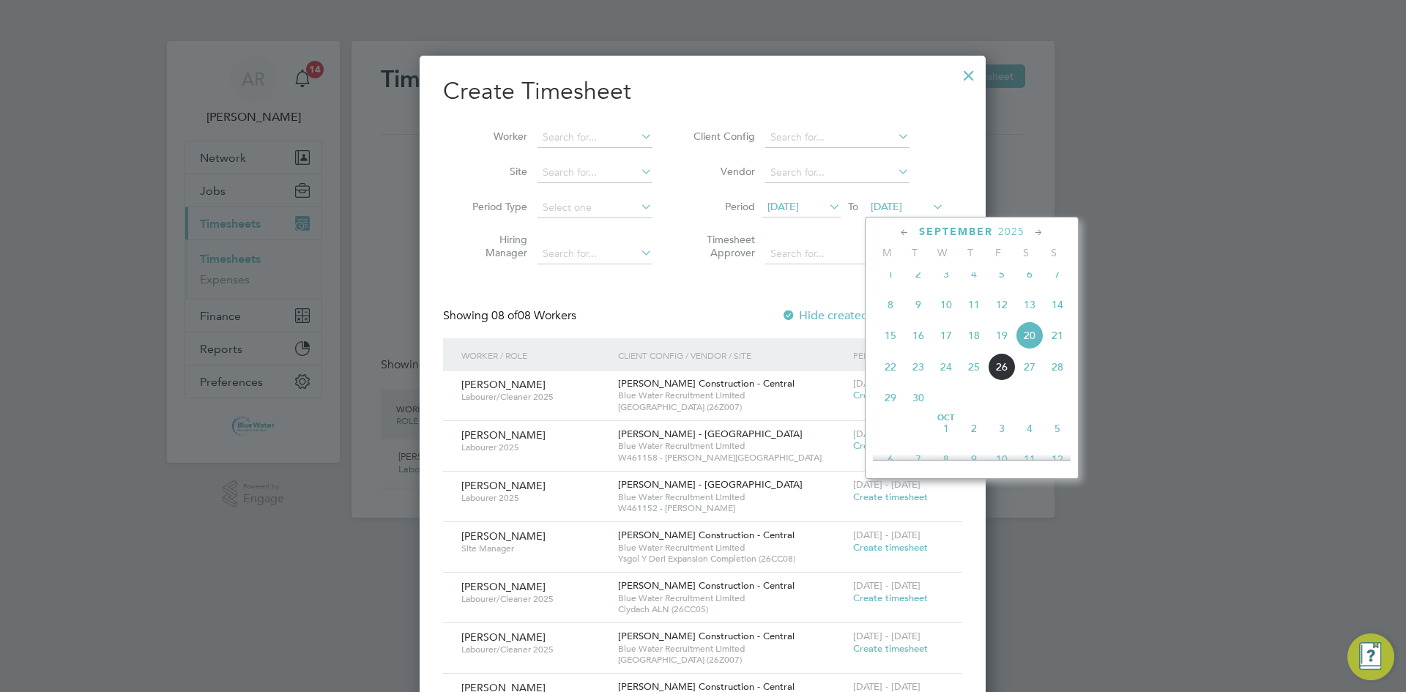
click at [1001, 381] on span "26" at bounding box center [1002, 367] width 28 height 28
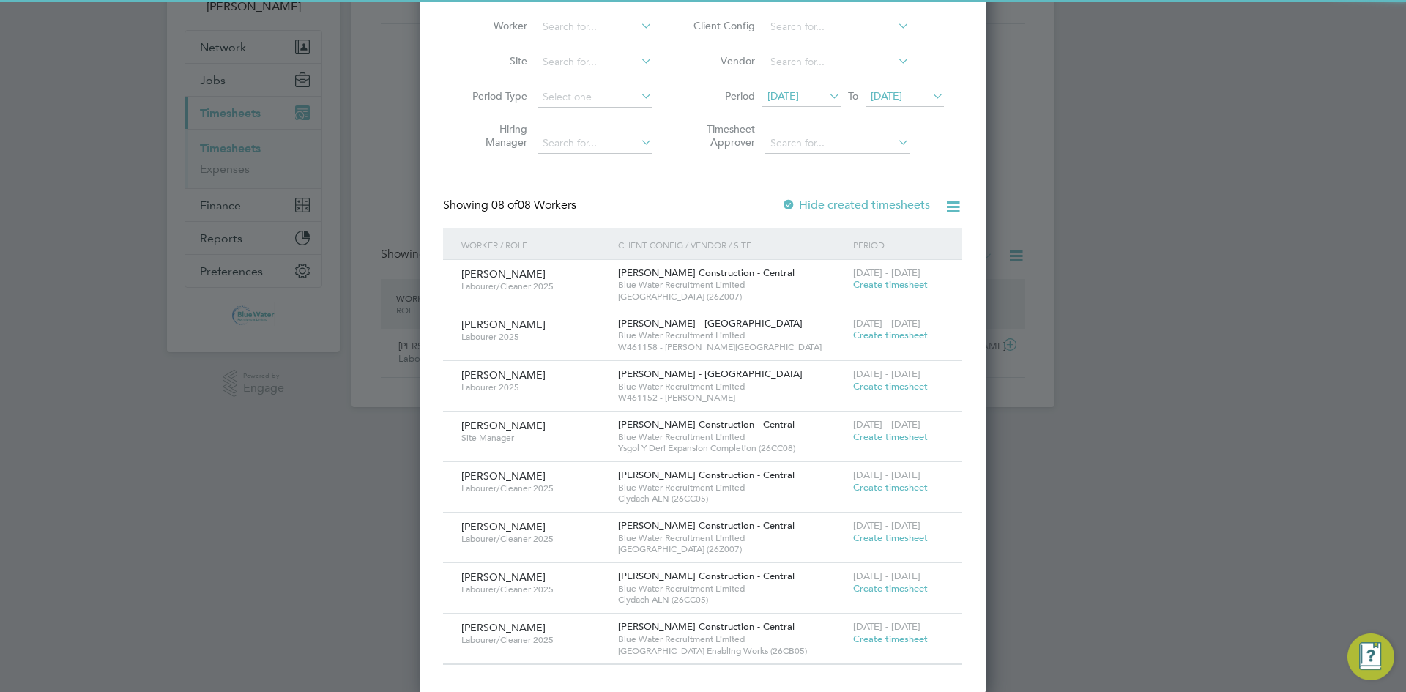
scroll to position [112, 0]
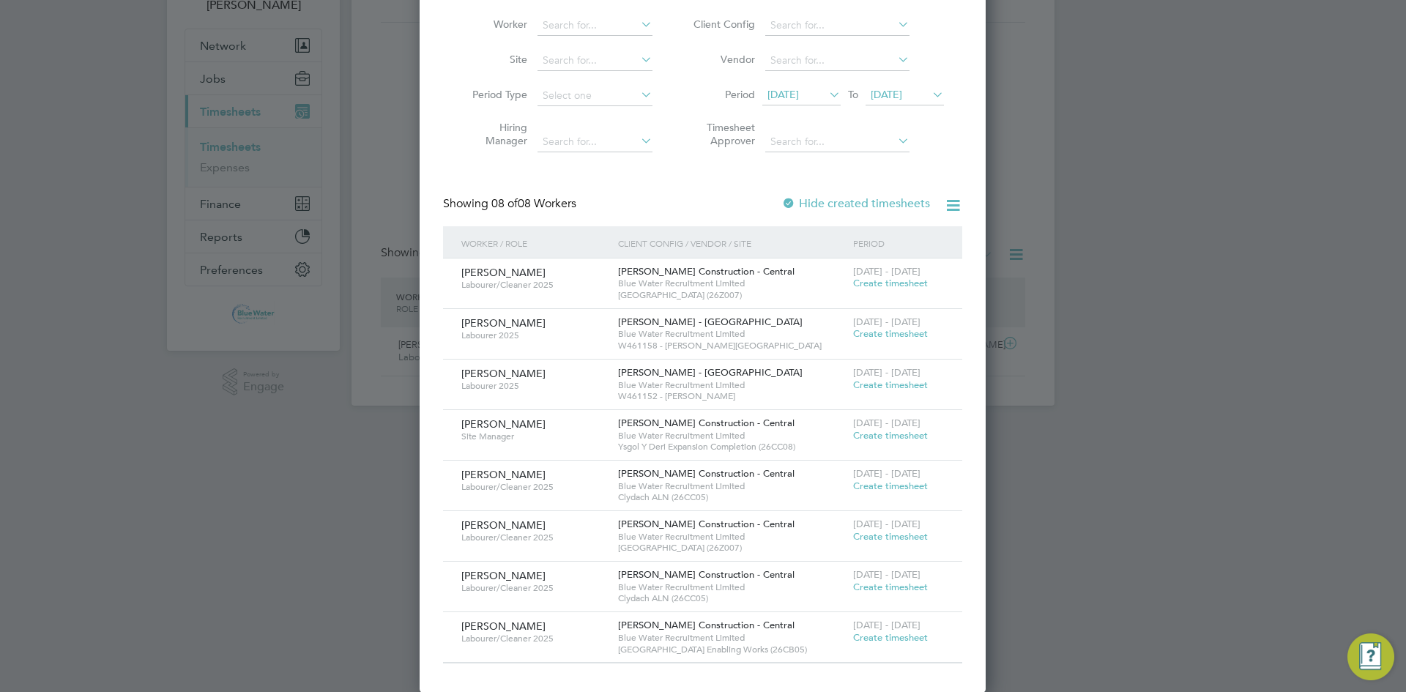
click at [885, 337] on span "Create timesheet" at bounding box center [890, 333] width 75 height 12
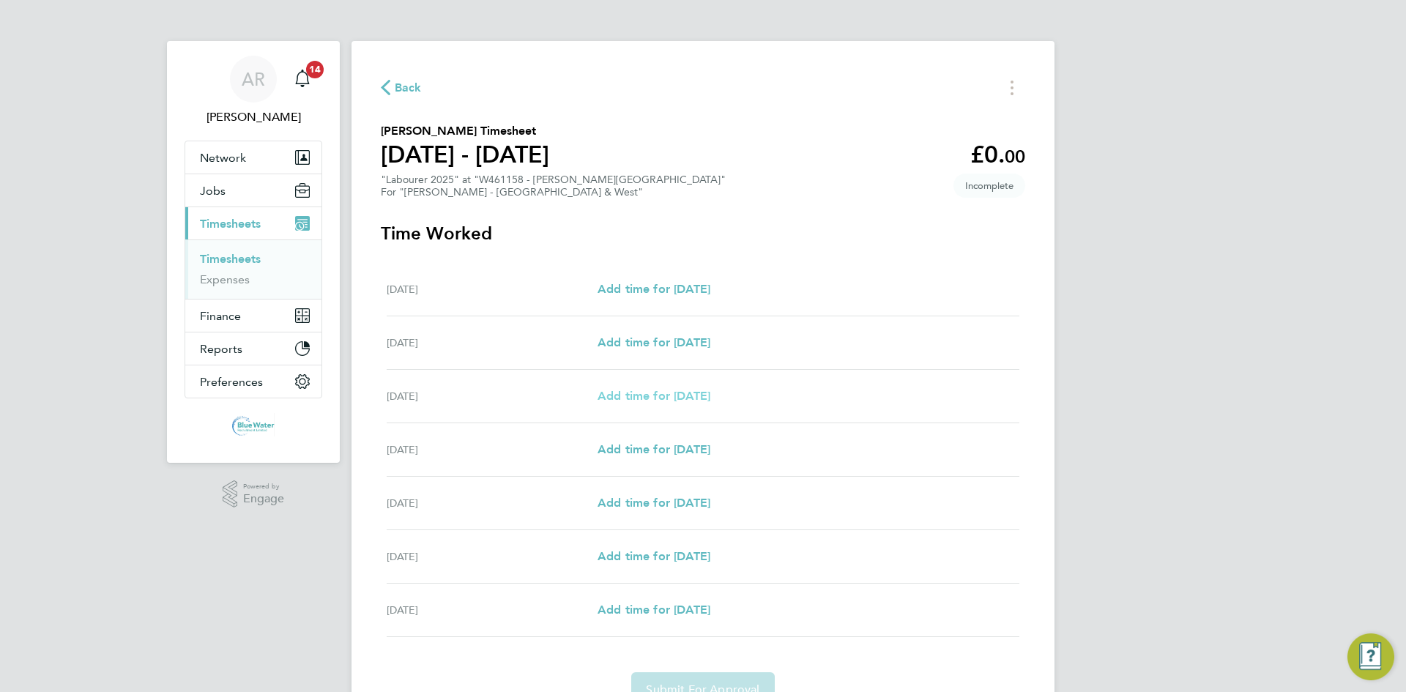
click at [635, 393] on span "Add time for Mon 22 Sep" at bounding box center [654, 396] width 113 height 14
select select "60"
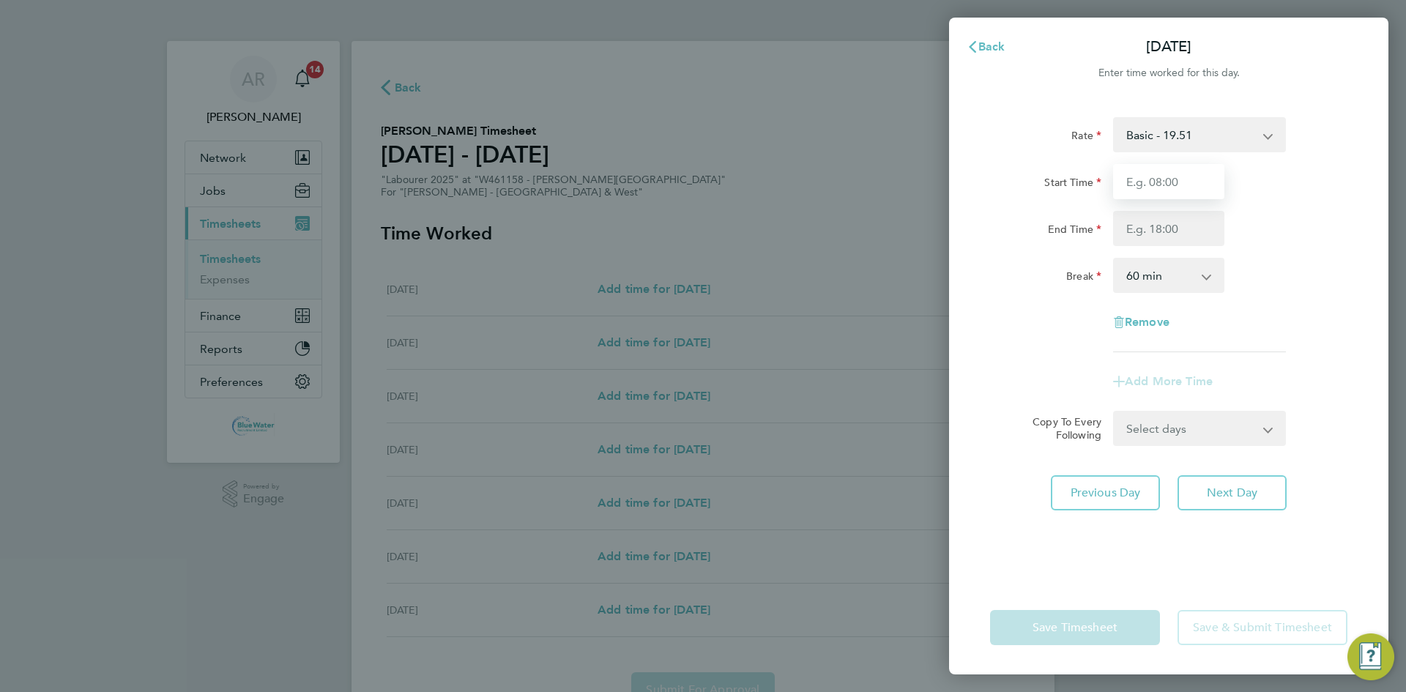
click at [1151, 177] on input "Start Time" at bounding box center [1168, 181] width 111 height 35
type input "07:30"
click at [1149, 223] on input "End Time" at bounding box center [1168, 228] width 111 height 35
type input "16:00"
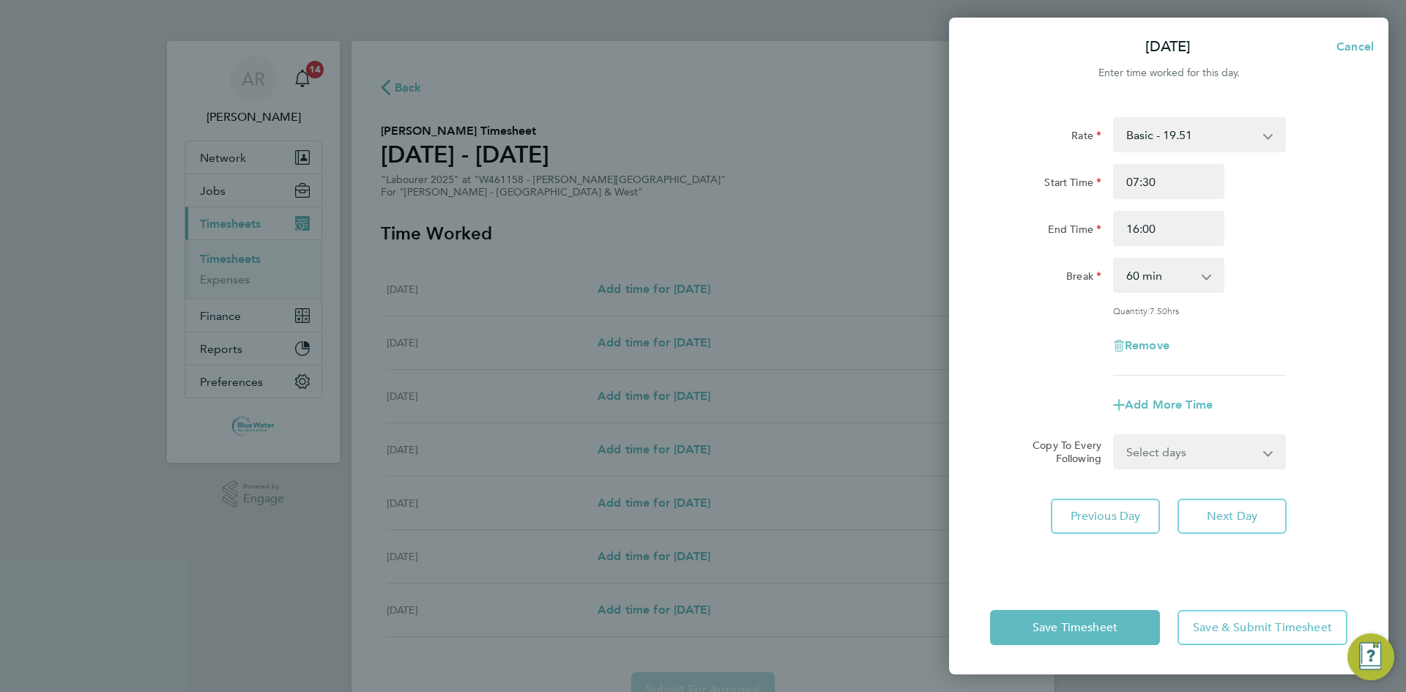
click at [1314, 177] on div "Start Time 07:30" at bounding box center [1168, 181] width 369 height 35
click at [1181, 279] on select "0 min 15 min 30 min 45 min 60 min 75 min 90 min" at bounding box center [1160, 275] width 91 height 32
select select "30"
click at [1115, 259] on select "0 min 15 min 30 min 45 min 60 min 75 min 90 min" at bounding box center [1160, 275] width 91 height 32
click at [1168, 402] on span "Add More Time" at bounding box center [1169, 405] width 88 height 14
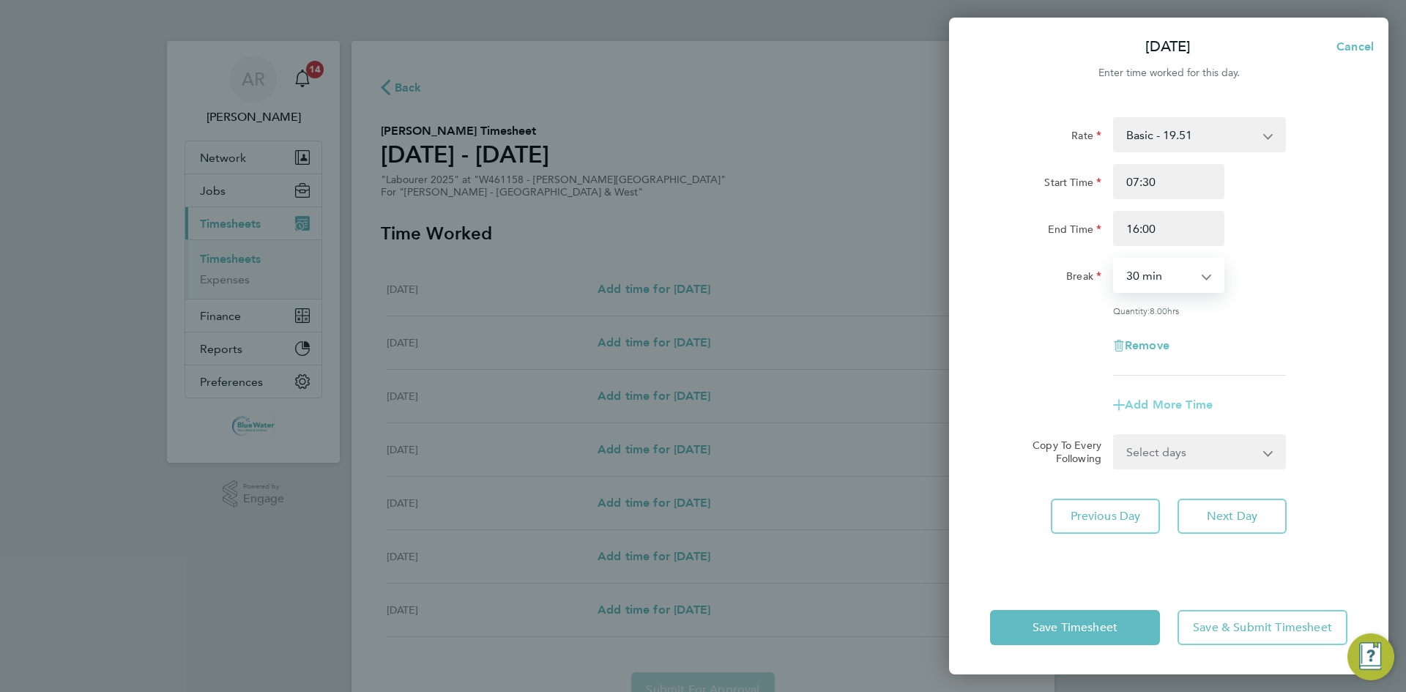
select select "null"
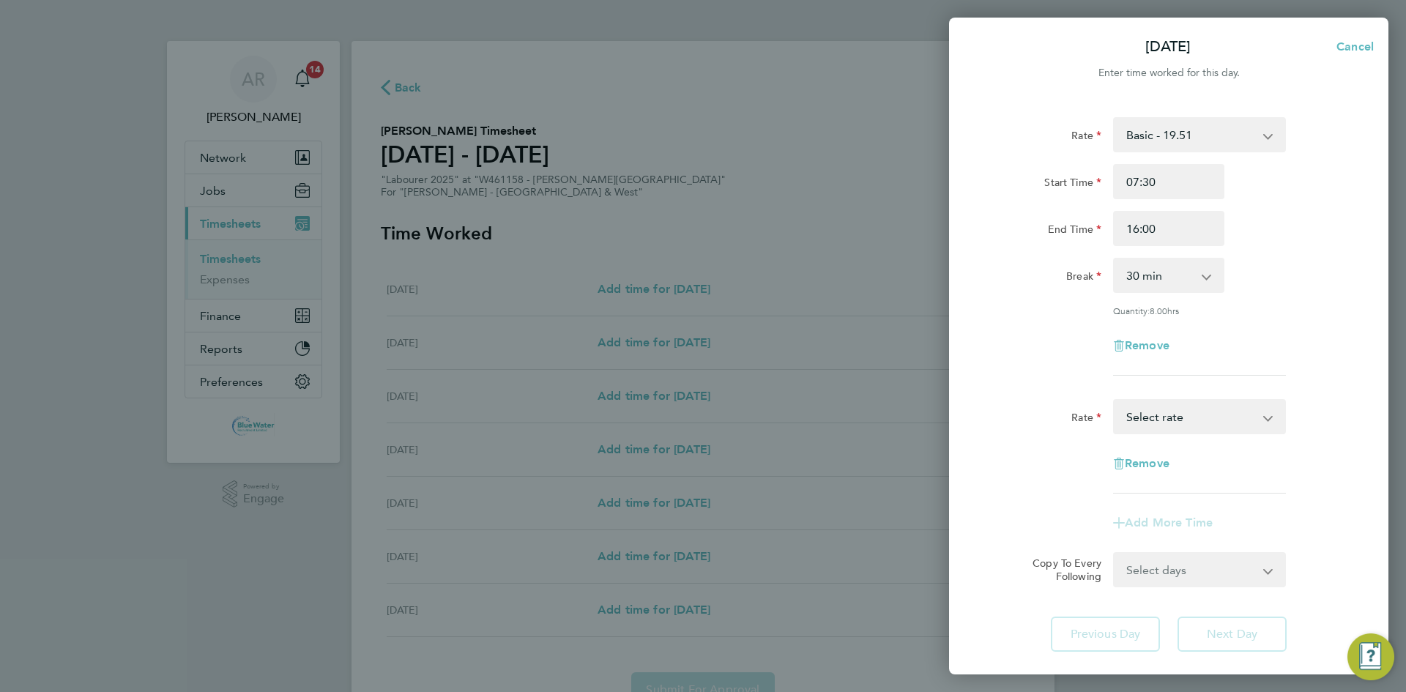
click at [1173, 423] on select "Basic - 19.51 Overtime - 28.12 Overtime 4+ - 36.73 Select rate" at bounding box center [1191, 417] width 152 height 32
select select "60"
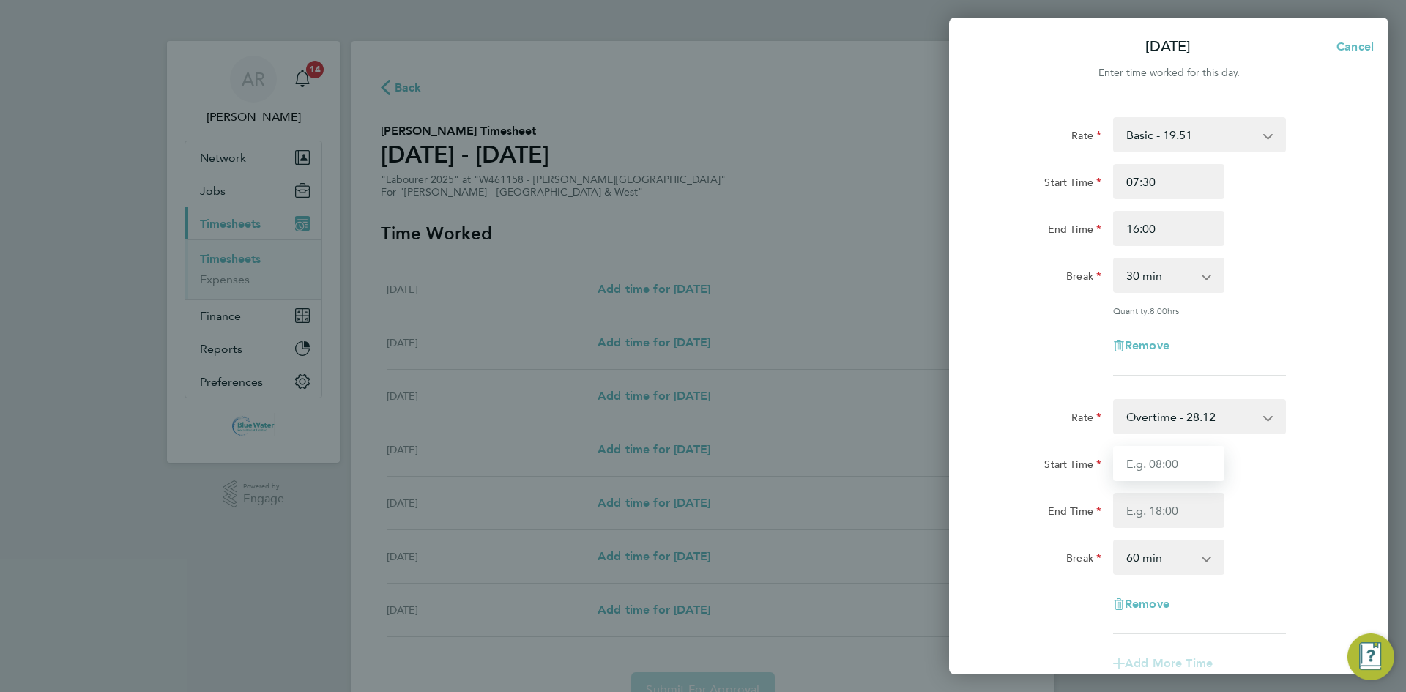
click at [1170, 467] on input "Start Time" at bounding box center [1168, 463] width 111 height 35
type input "16:00"
click at [1145, 505] on input "End Time" at bounding box center [1168, 510] width 111 height 35
type input "17:00"
drag, startPoint x: 1266, startPoint y: 458, endPoint x: 1249, endPoint y: 486, distance: 32.5
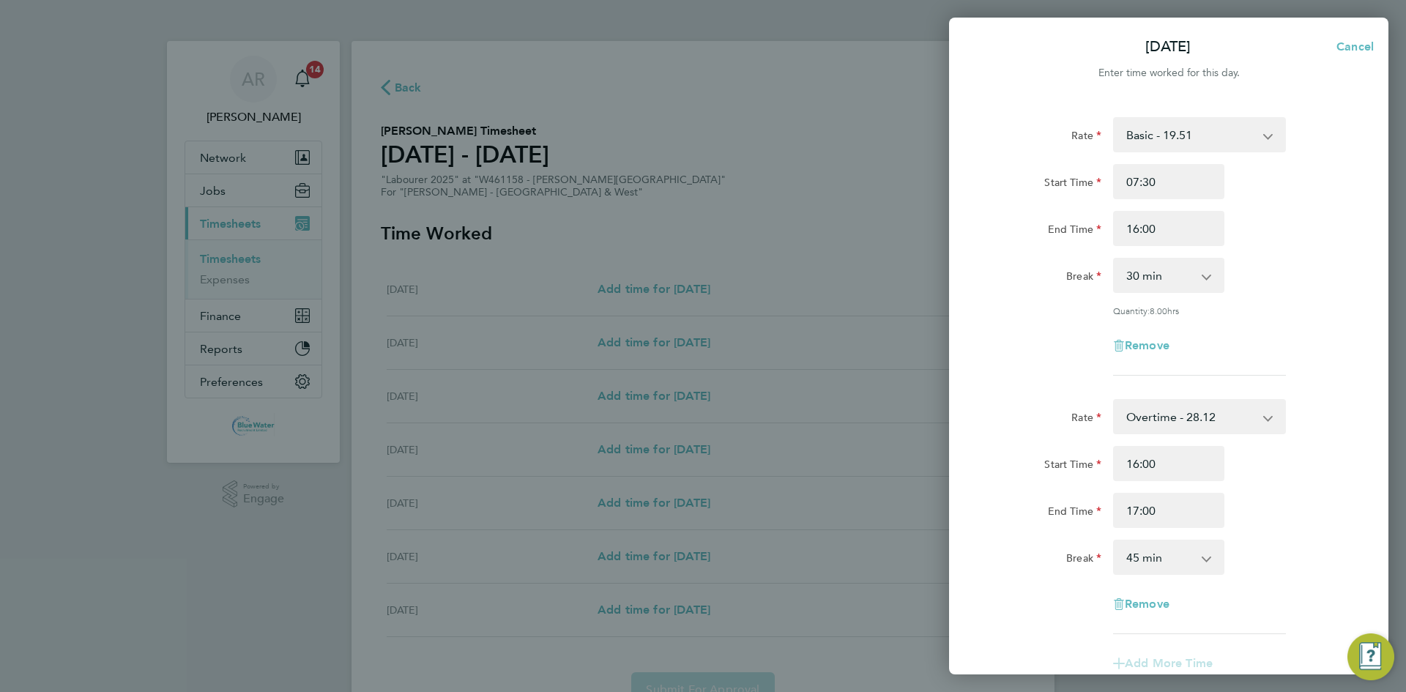
click at [1266, 458] on div "Start Time 16:00" at bounding box center [1168, 463] width 369 height 35
click at [1165, 568] on select "0 min 15 min 30 min 45 min" at bounding box center [1160, 557] width 91 height 32
select select "0"
click at [1115, 541] on select "0 min 15 min 30 min 45 min" at bounding box center [1160, 557] width 91 height 32
click at [1260, 582] on div "Rate Overtime - 28.12 Basic - 19.51 Overtime 4+ - 36.73 Start Time 16:00 End Ti…" at bounding box center [1168, 528] width 357 height 259
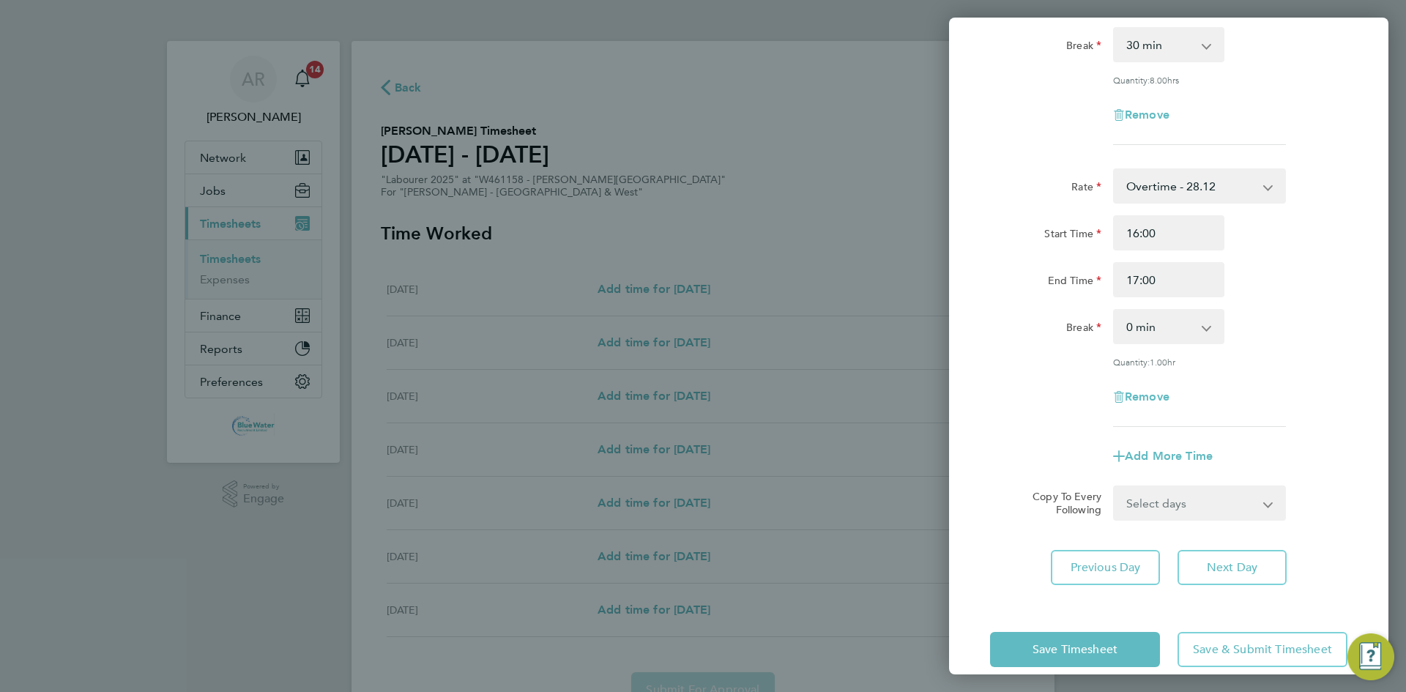
scroll to position [177, 0]
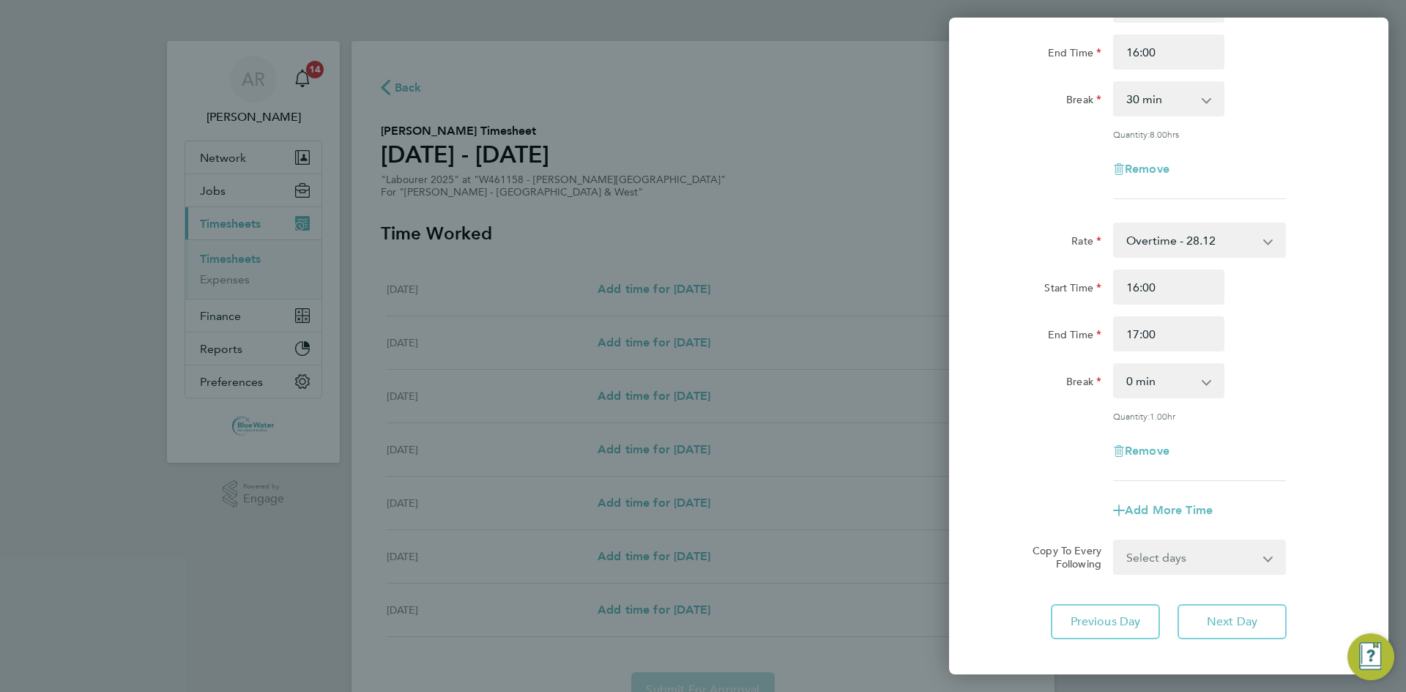
click at [1196, 487] on app-timesheet-line-form-group "Rate Overtime - 28.12 Basic - 19.51 Overtime 4+ - 36.73 Start Time 16:00 End Ti…" at bounding box center [1168, 375] width 357 height 305
click at [1197, 550] on select "Select days Day Tuesday Wednesday Thursday Friday" at bounding box center [1192, 557] width 154 height 32
select select "DAY"
click at [1115, 541] on select "Select days Day Tuesday Wednesday Thursday Friday" at bounding box center [1192, 557] width 154 height 32
click at [1175, 598] on select "23 Sep 2025 24 Sep 2025 25 Sep 2025 26 Sep 2025" at bounding box center [1191, 604] width 152 height 32
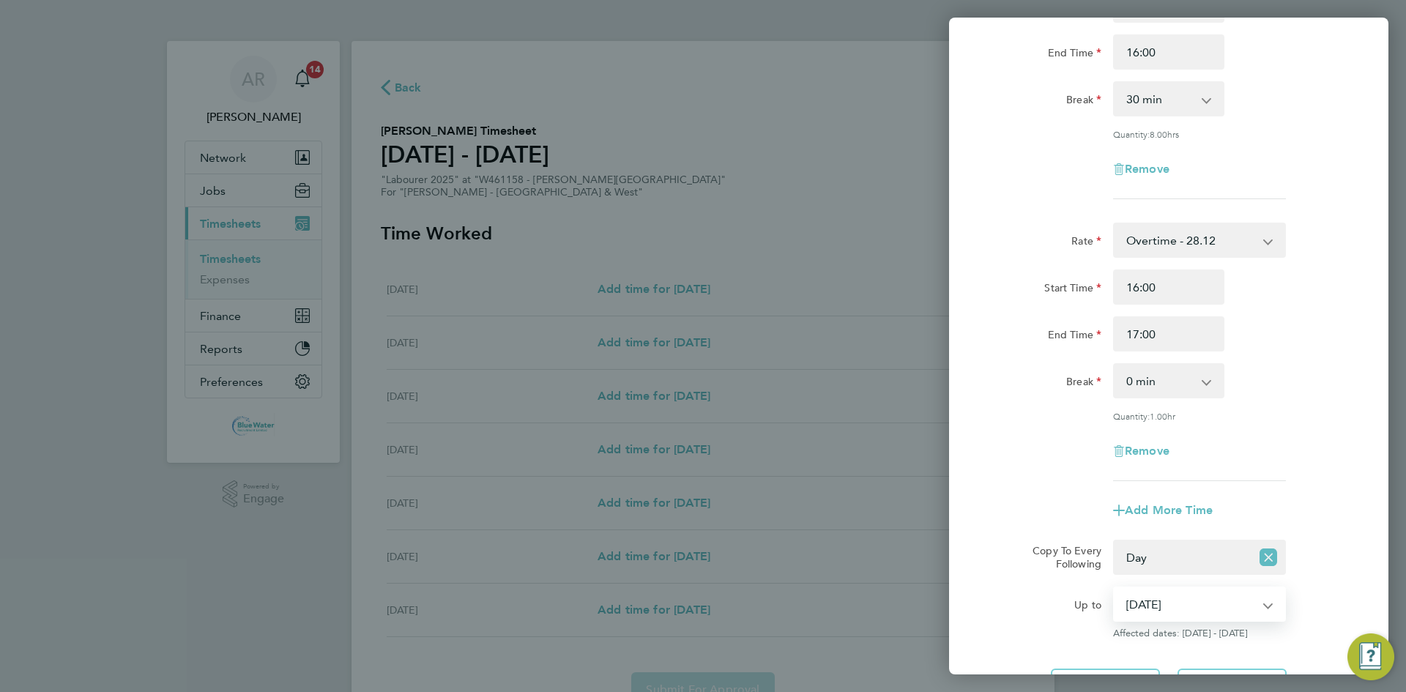
select select "2025-09-25"
click at [1115, 588] on select "23 Sep 2025 24 Sep 2025 25 Sep 2025 26 Sep 2025" at bounding box center [1191, 604] width 152 height 32
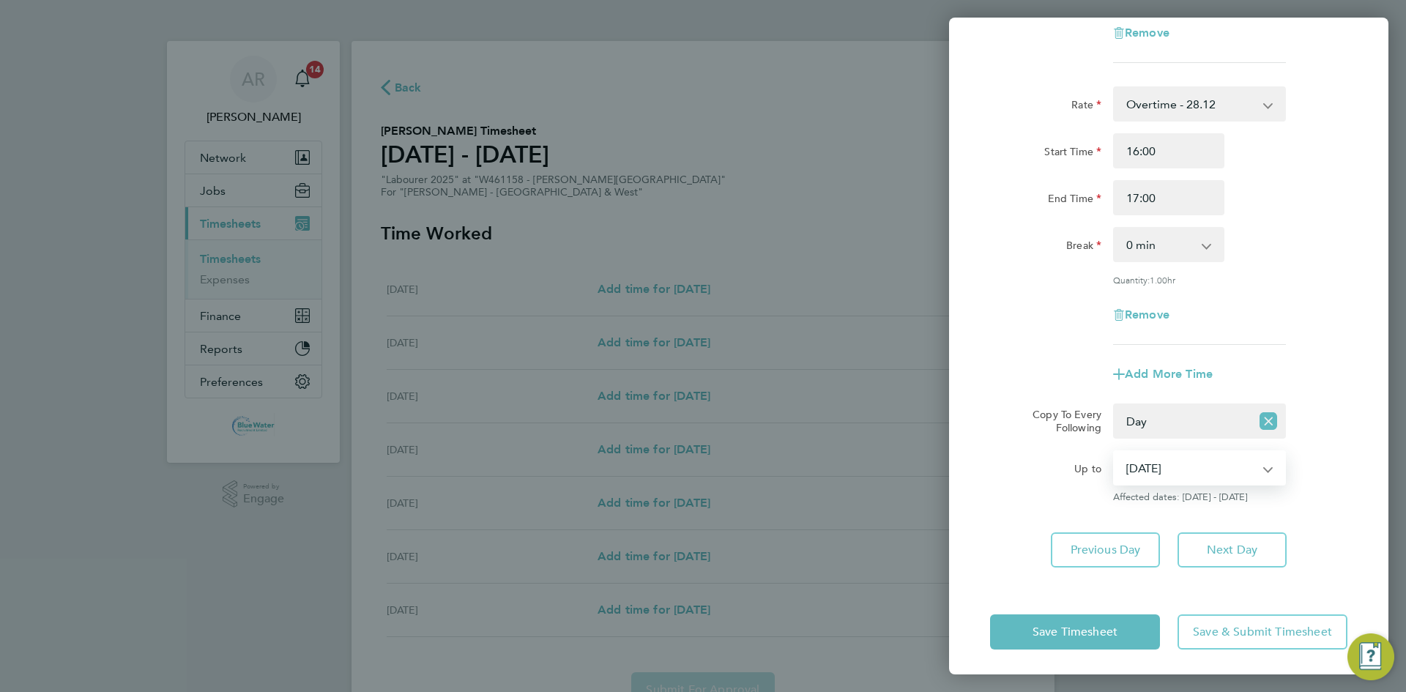
scroll to position [314, 0]
click at [1211, 541] on span "Next Day" at bounding box center [1232, 548] width 51 height 15
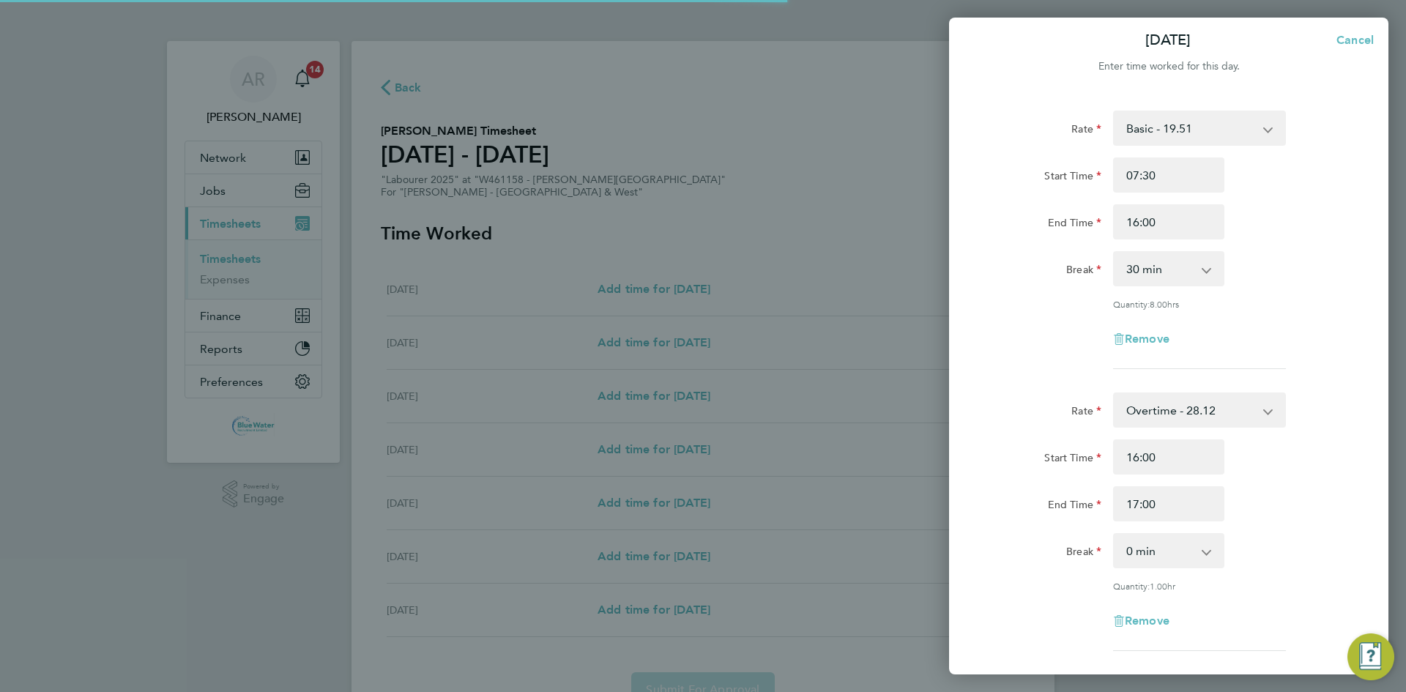
scroll to position [0, 0]
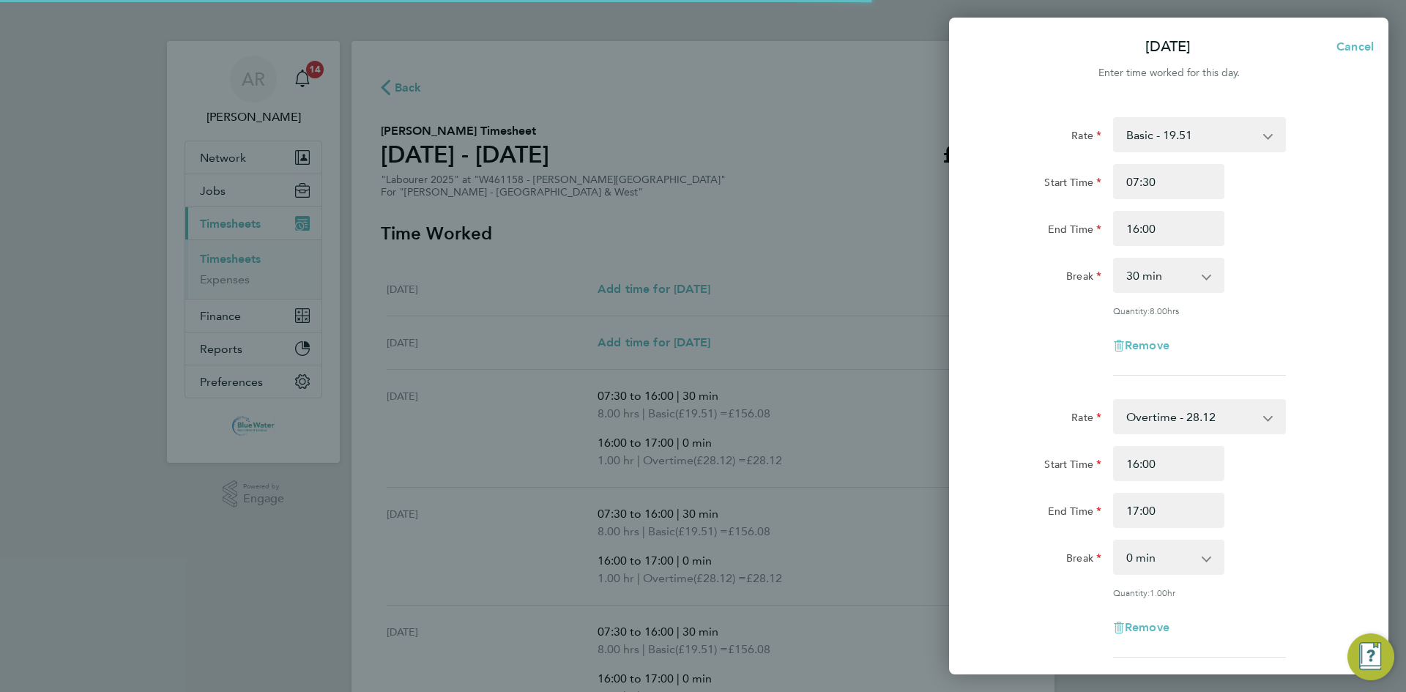
select select "30"
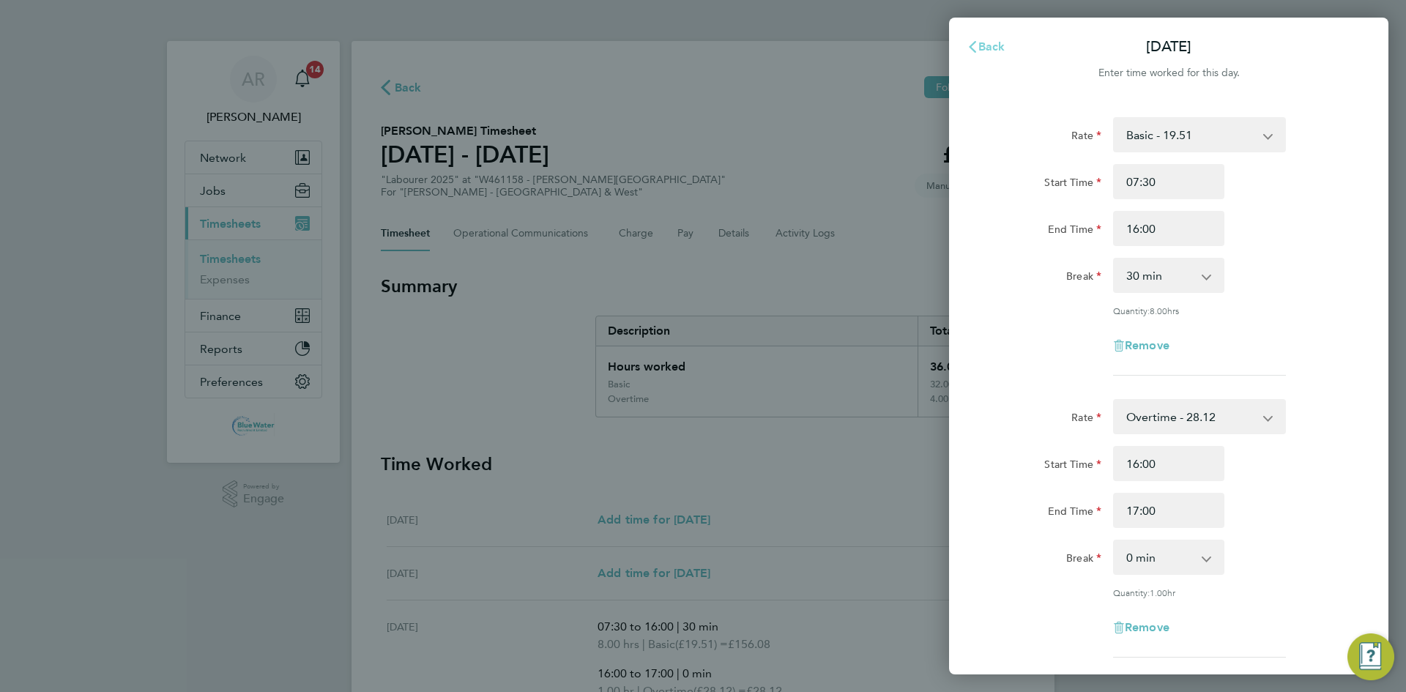
click at [981, 39] on button "Back" at bounding box center [986, 46] width 68 height 29
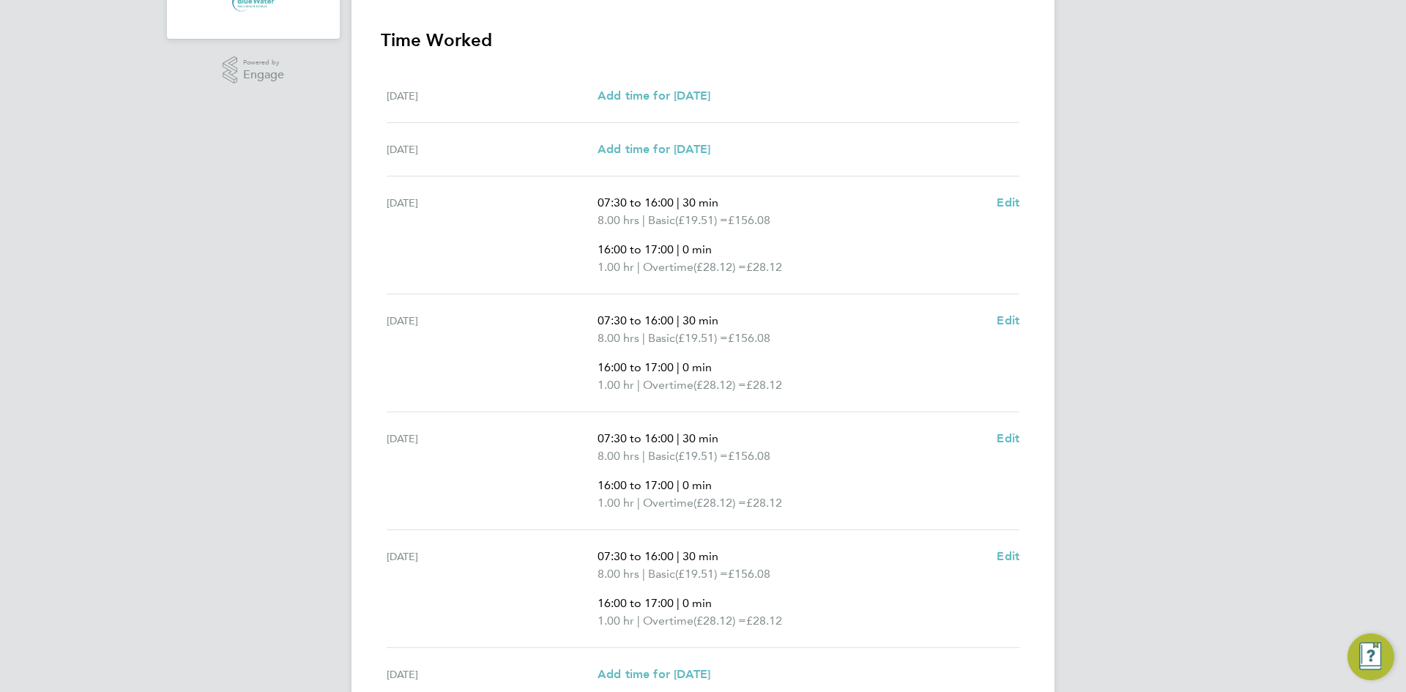
scroll to position [562, 0]
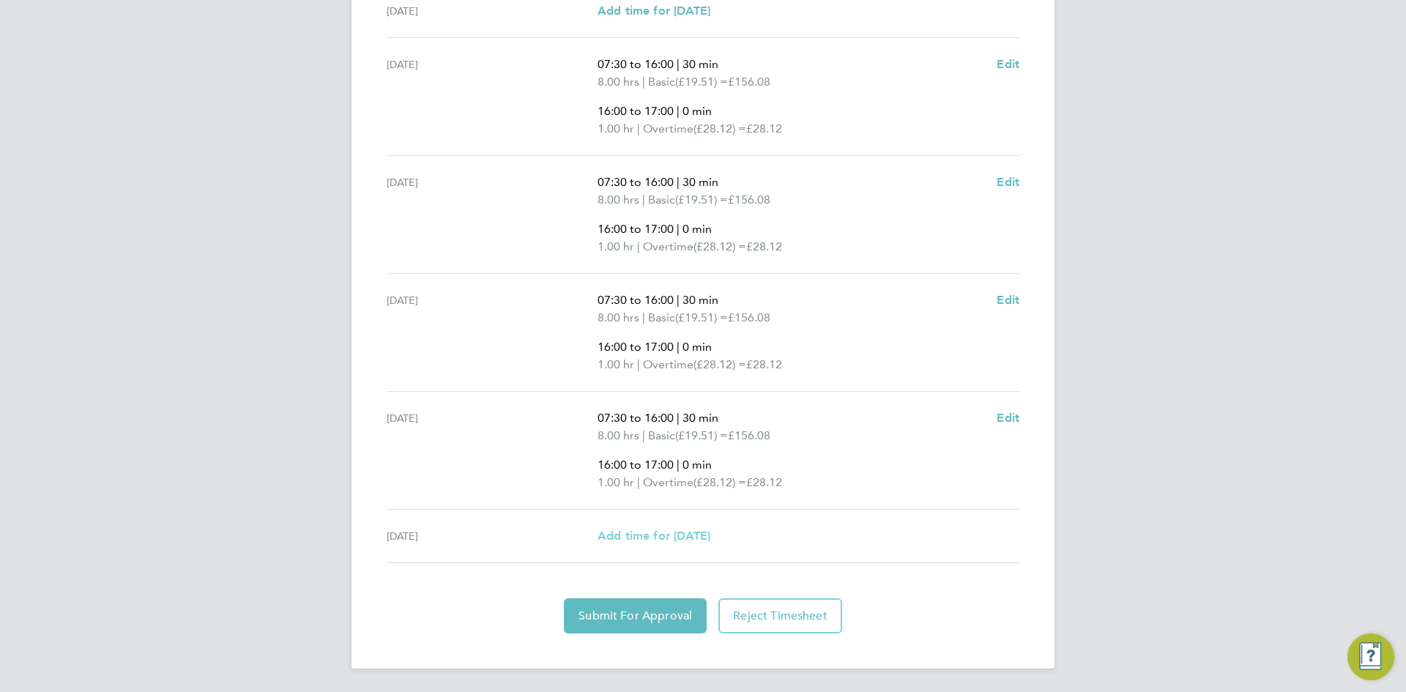
click at [651, 534] on span "Add time for Fri 26 Sep" at bounding box center [654, 536] width 113 height 14
select select "60"
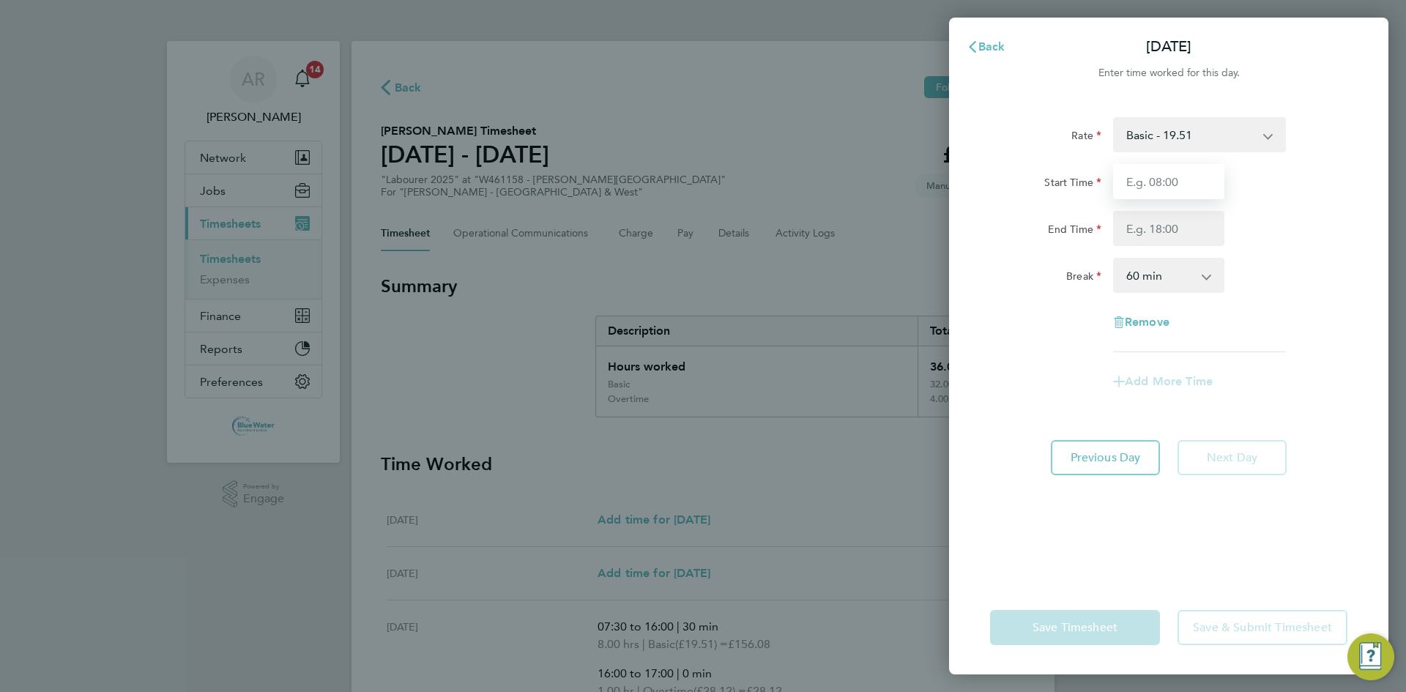
click at [1150, 171] on input "Start Time" at bounding box center [1168, 181] width 111 height 35
type input "07:30"
click at [1159, 215] on input "End Time" at bounding box center [1168, 228] width 111 height 35
type input "15:00"
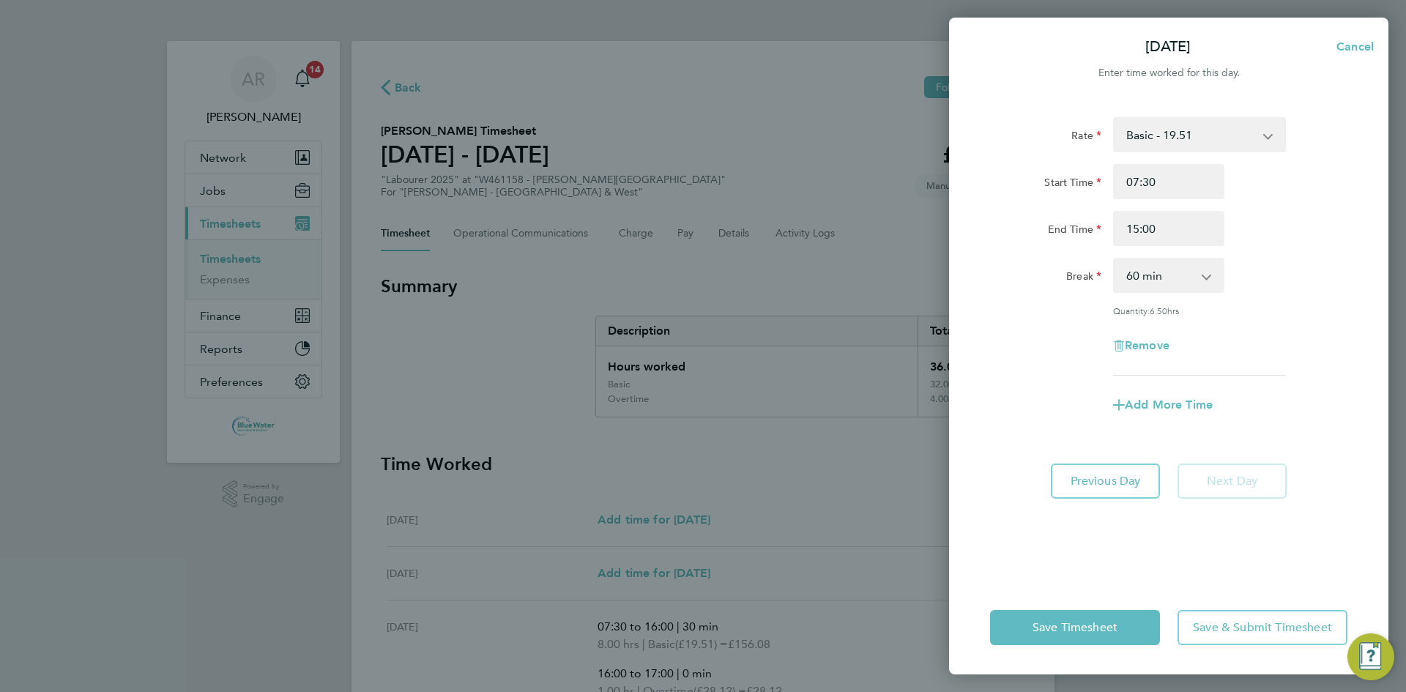
click at [1311, 194] on div "Start Time 07:30" at bounding box center [1168, 181] width 369 height 35
click at [1174, 274] on select "0 min 15 min 30 min 45 min 60 min 75 min 90 min" at bounding box center [1160, 275] width 91 height 32
select select "30"
click at [1115, 259] on select "0 min 15 min 30 min 45 min 60 min 75 min 90 min" at bounding box center [1160, 275] width 91 height 32
click at [1137, 400] on span "Add More Time" at bounding box center [1169, 405] width 88 height 14
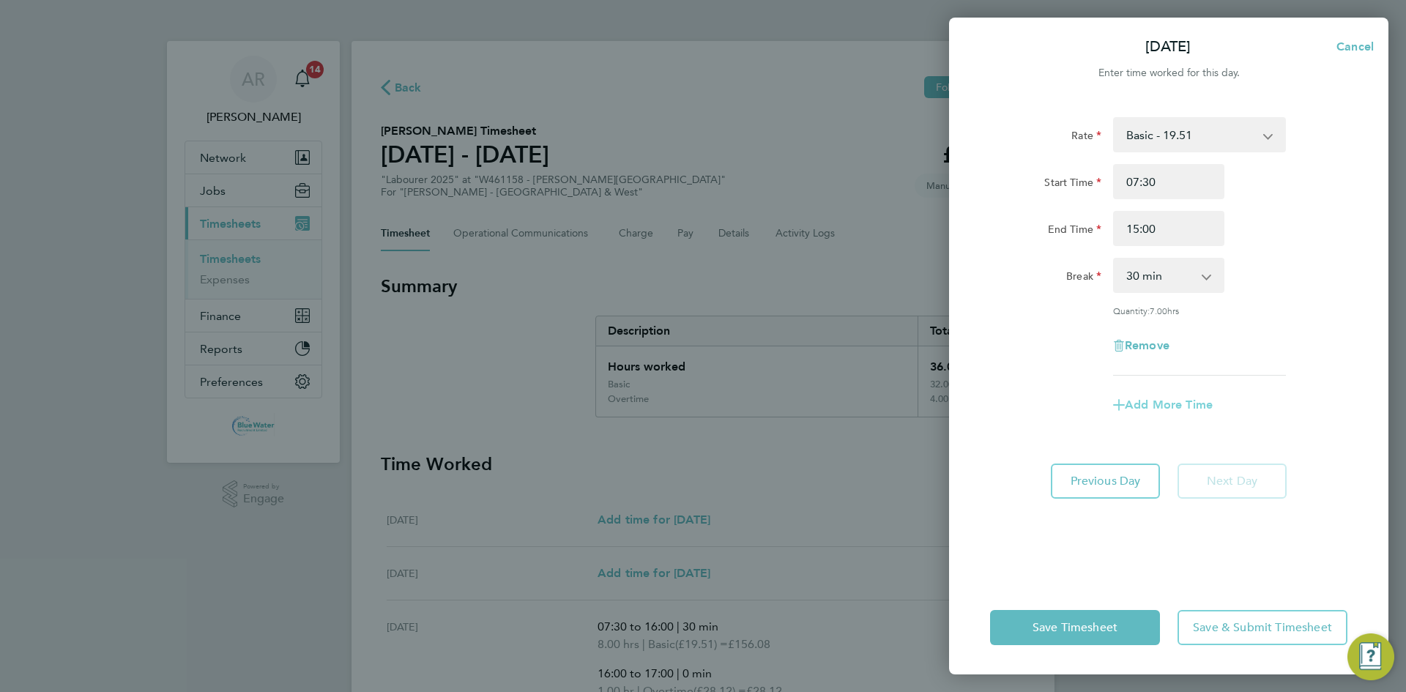
select select "null"
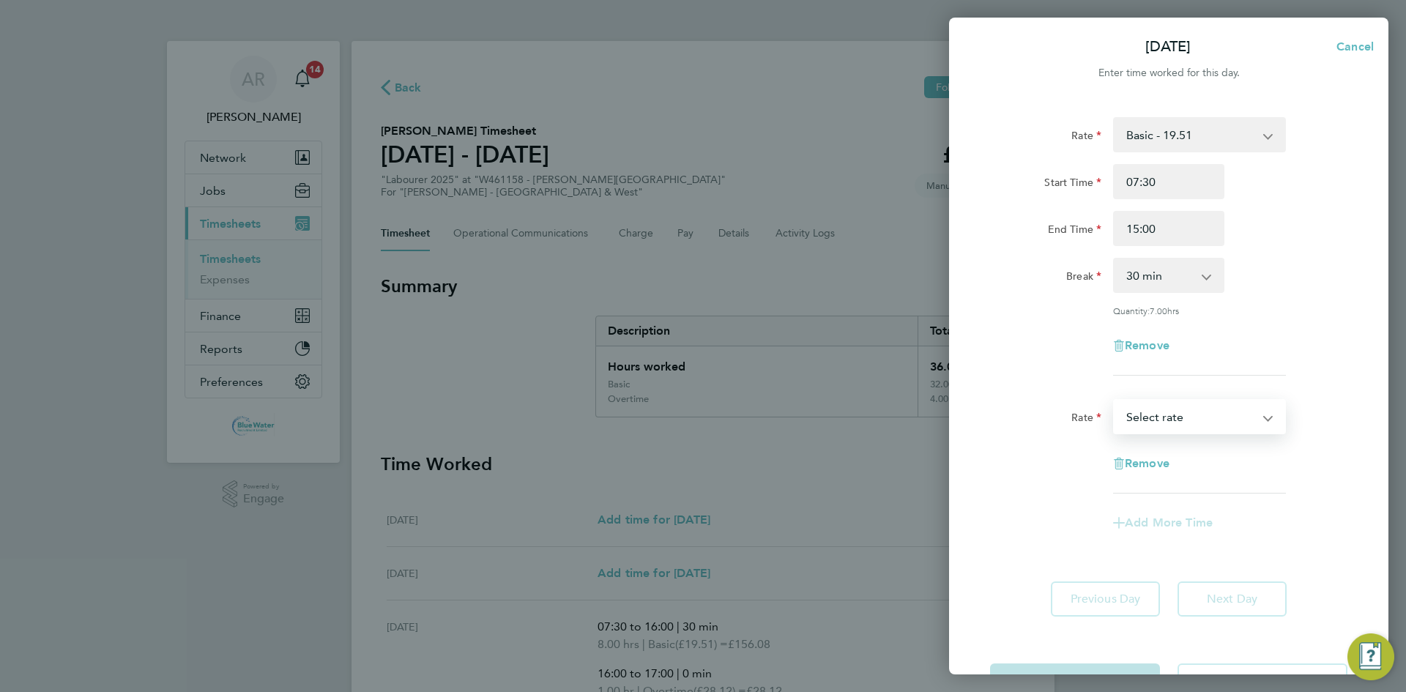
click at [1152, 420] on select "Basic - 19.51 Overtime - 28.12 Overtime 4+ - 36.73 Select rate" at bounding box center [1191, 417] width 152 height 32
select select "60"
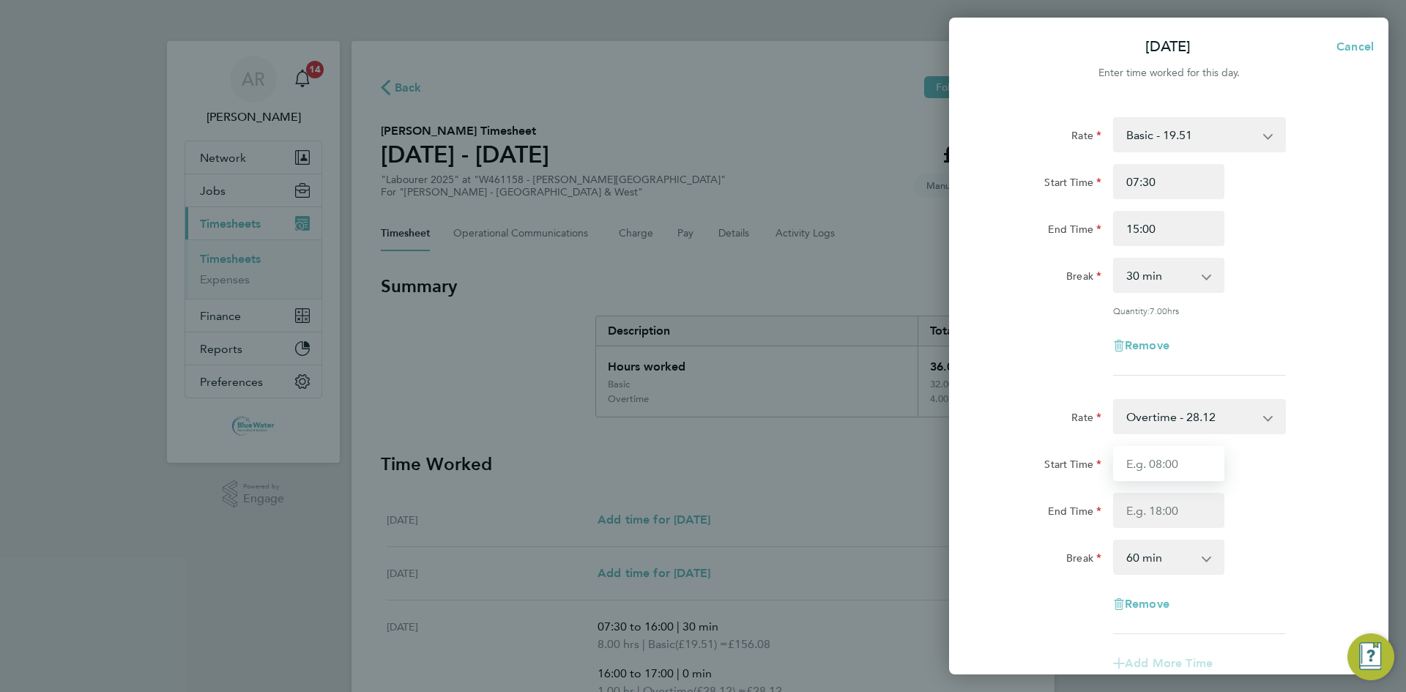
click at [1153, 460] on input "Start Time" at bounding box center [1168, 463] width 111 height 35
type input "15:00"
click at [1148, 495] on input "End Time" at bounding box center [1168, 510] width 111 height 35
type input "7"
type input "17:00"
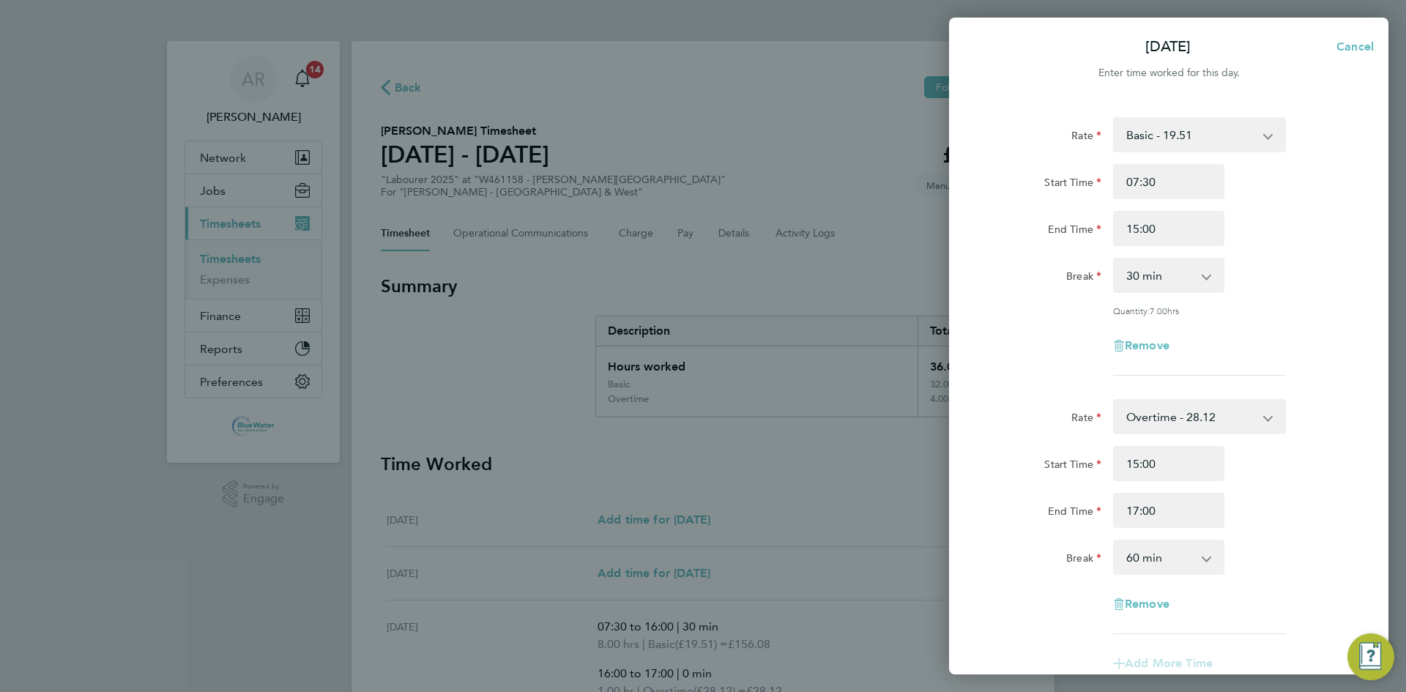
click at [1304, 483] on div "Start Time 15:00 End Time 17:00" at bounding box center [1168, 487] width 369 height 82
click at [1160, 557] on select "0 min 15 min 30 min 45 min 60 min 75 min 90 min" at bounding box center [1160, 557] width 91 height 32
select select "0"
click at [1115, 541] on select "0 min 15 min 30 min 45 min 60 min 75 min 90 min" at bounding box center [1160, 557] width 91 height 32
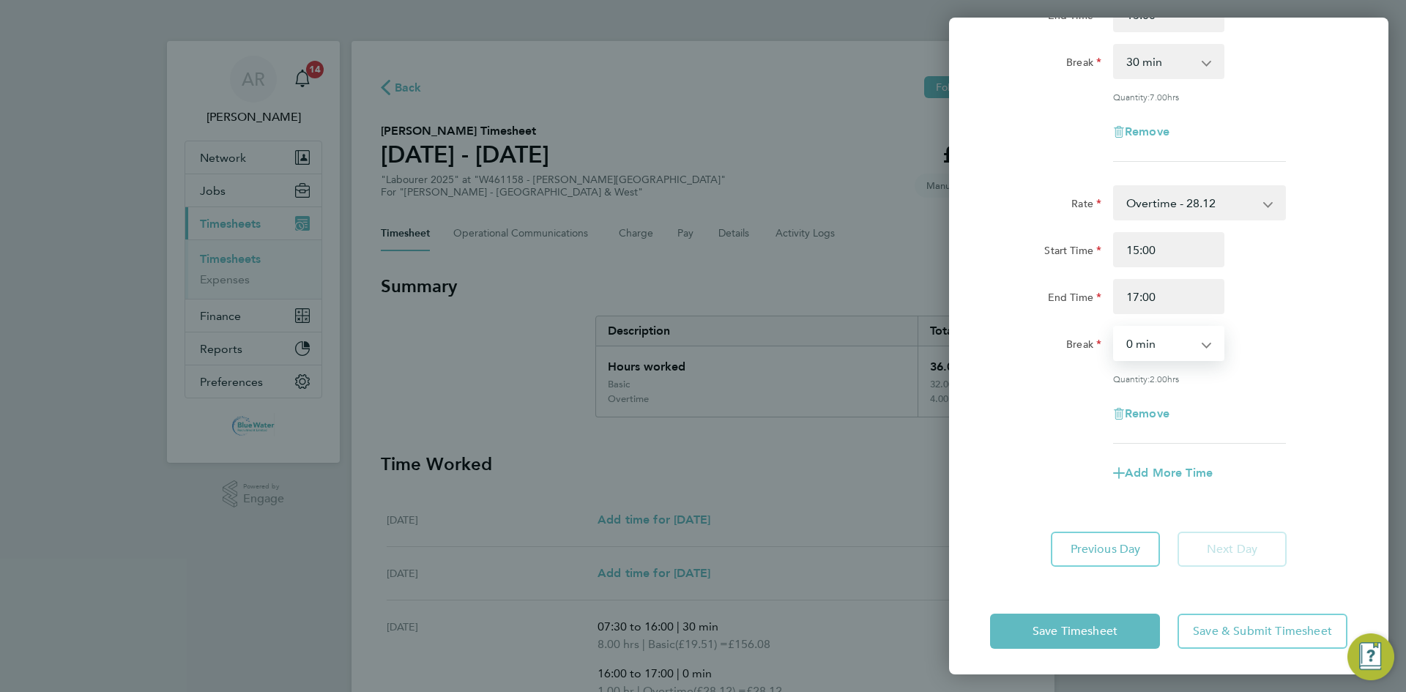
scroll to position [215, 0]
click at [1061, 625] on span "Save Timesheet" at bounding box center [1075, 630] width 85 height 15
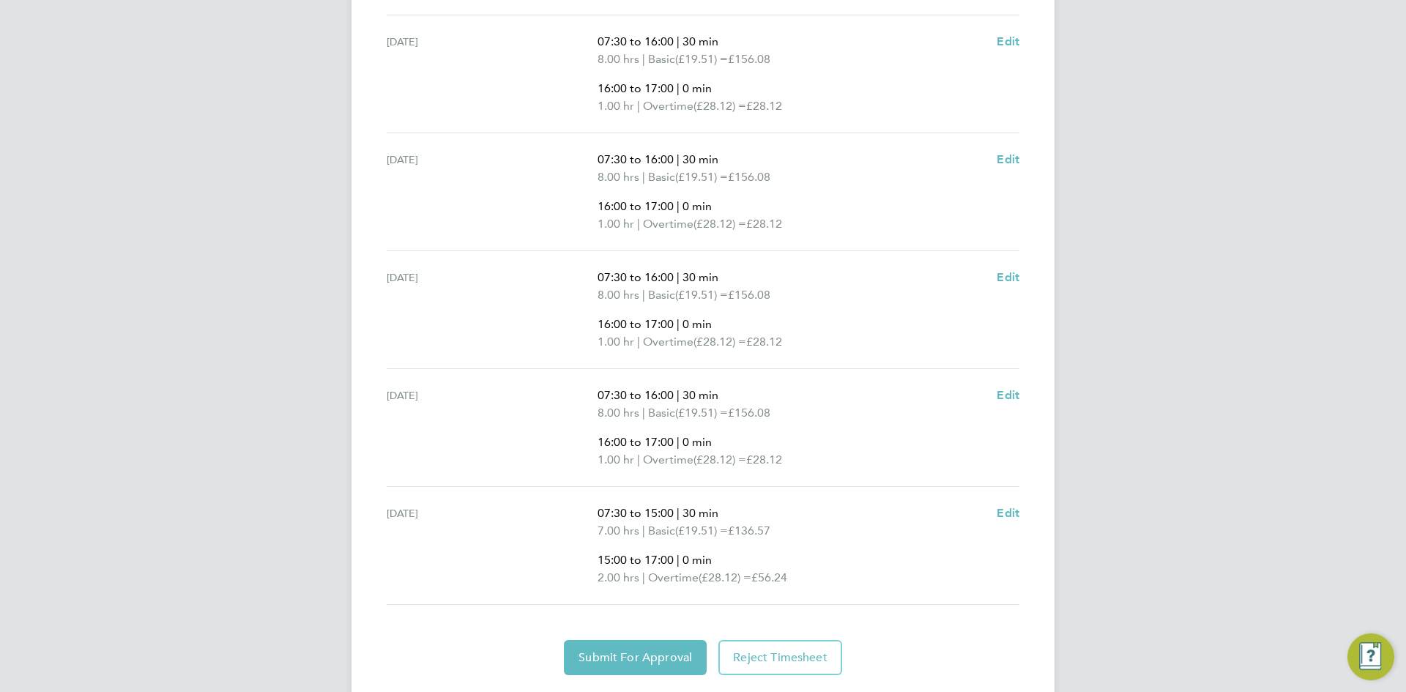
scroll to position [586, 0]
click at [628, 647] on button "Submit For Approval" at bounding box center [635, 656] width 143 height 35
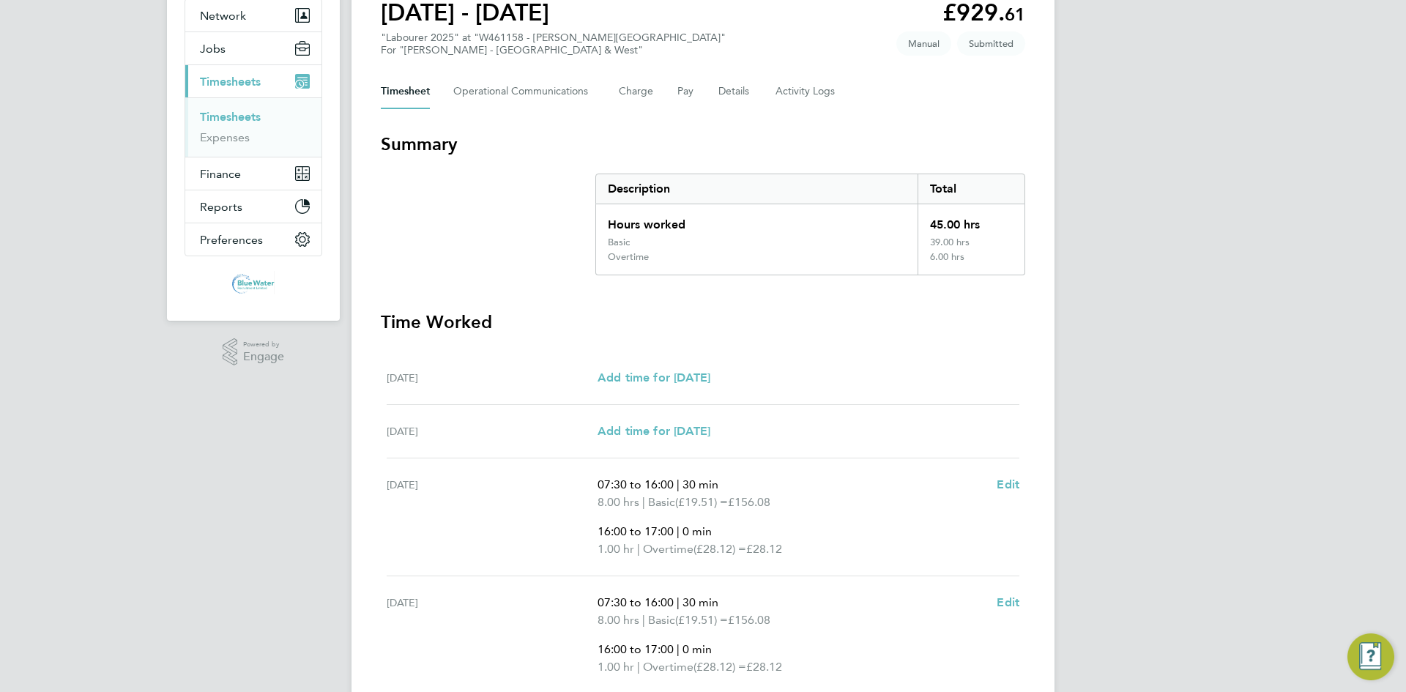
scroll to position [0, 0]
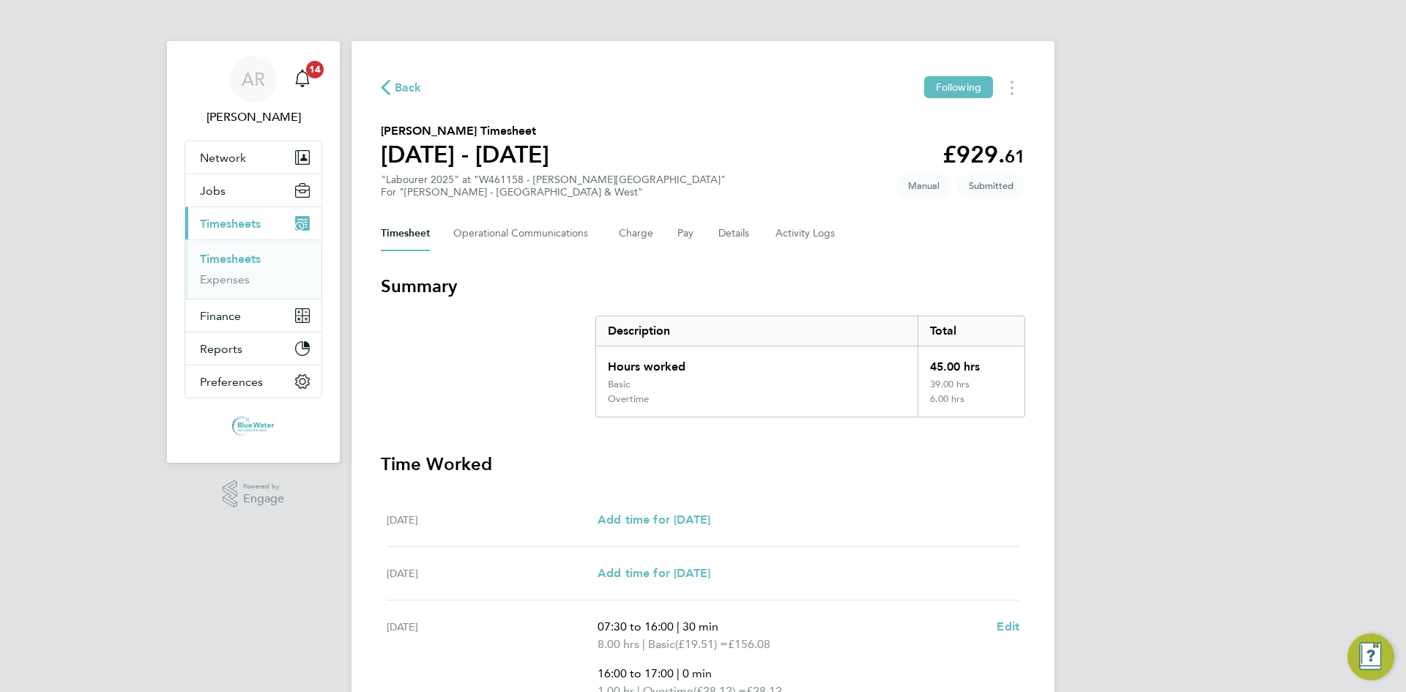
click at [230, 257] on link "Timesheets" at bounding box center [230, 259] width 61 height 14
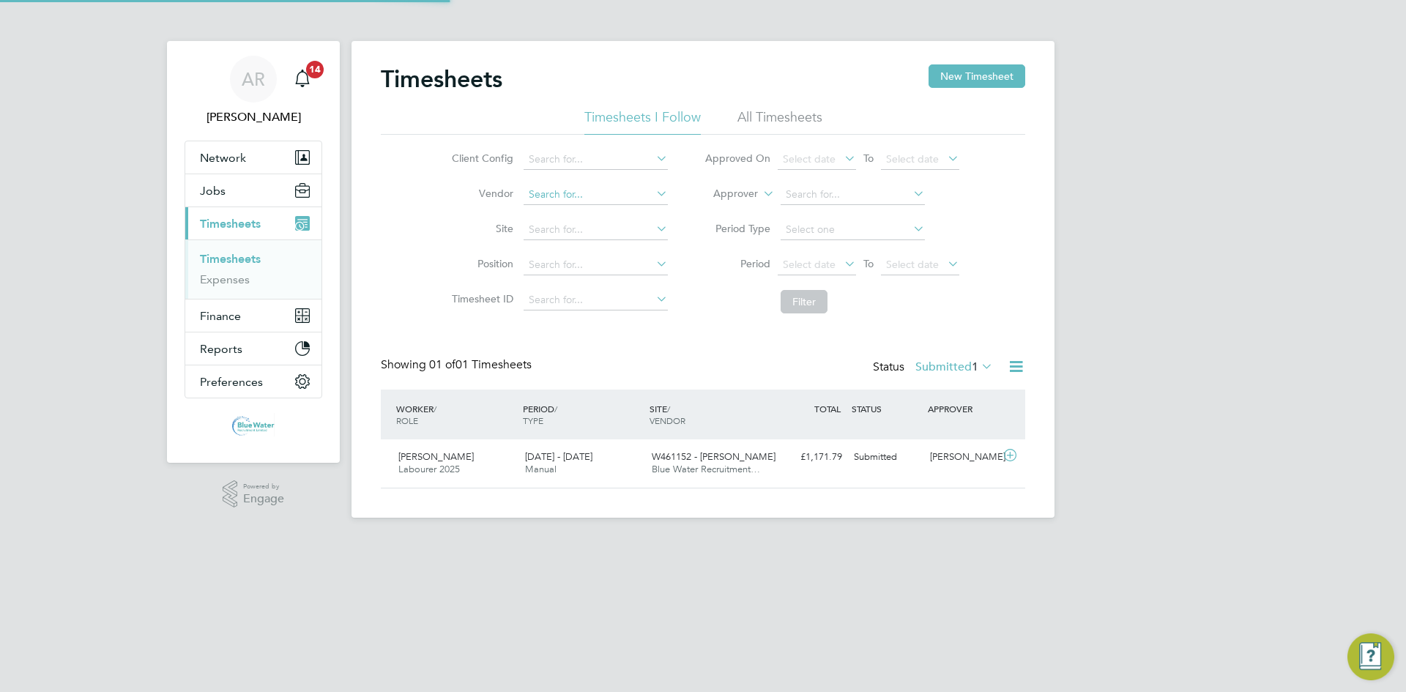
scroll to position [37, 127]
click at [990, 75] on button "New Timesheet" at bounding box center [977, 75] width 97 height 23
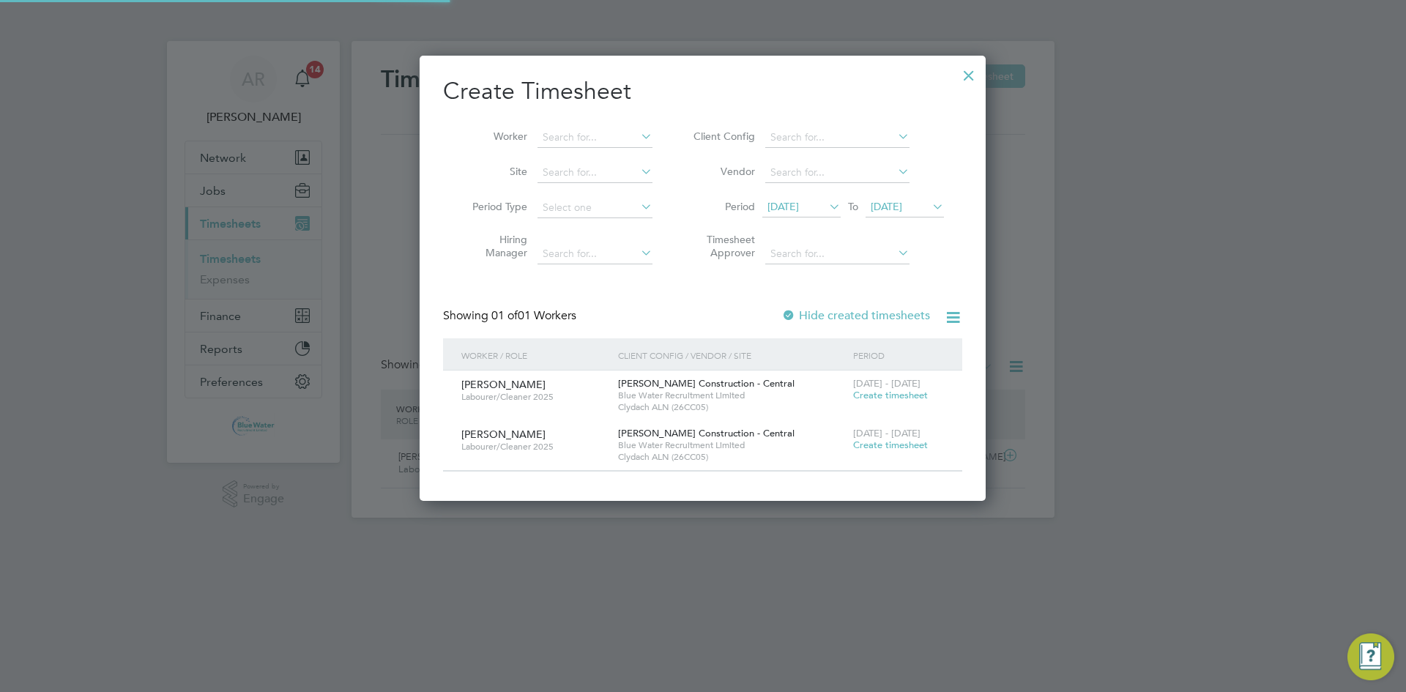
scroll to position [445, 567]
click at [799, 207] on span "12 Sep 2025" at bounding box center [783, 206] width 31 height 13
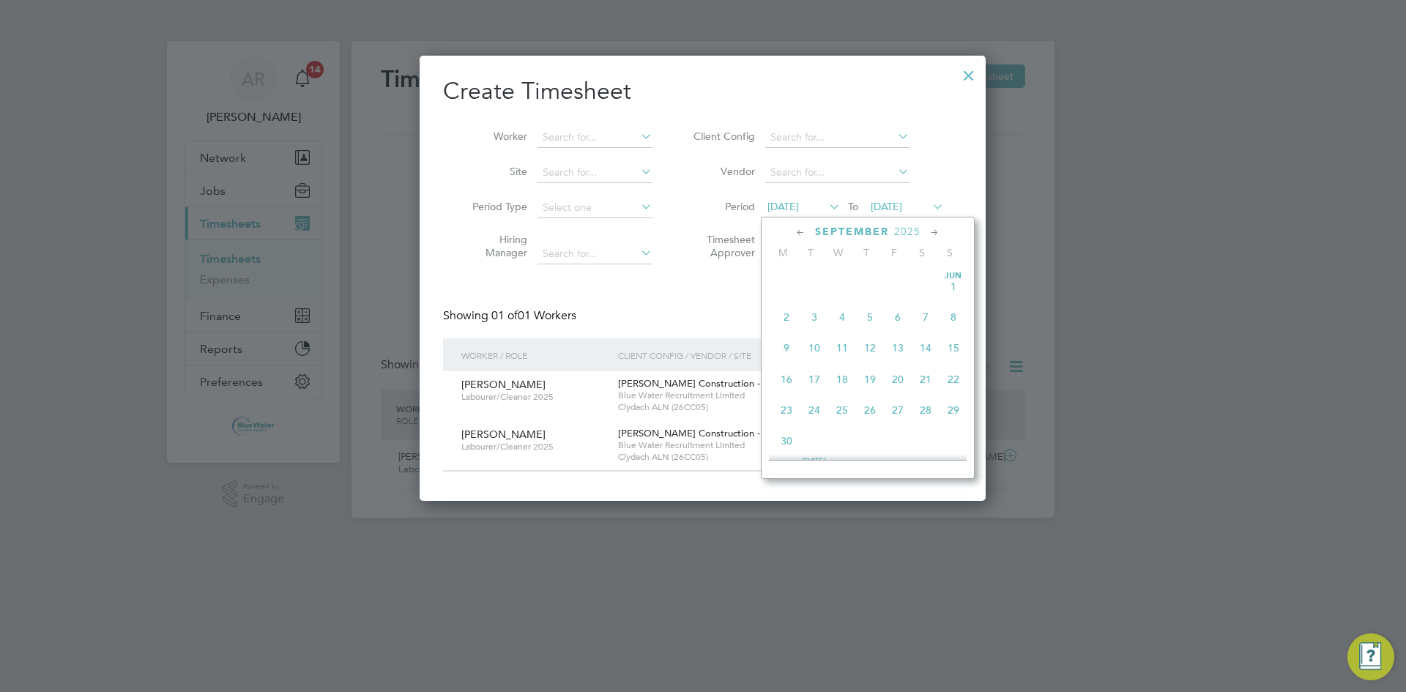
scroll to position [475, 0]
click at [926, 381] on span "20" at bounding box center [926, 367] width 28 height 28
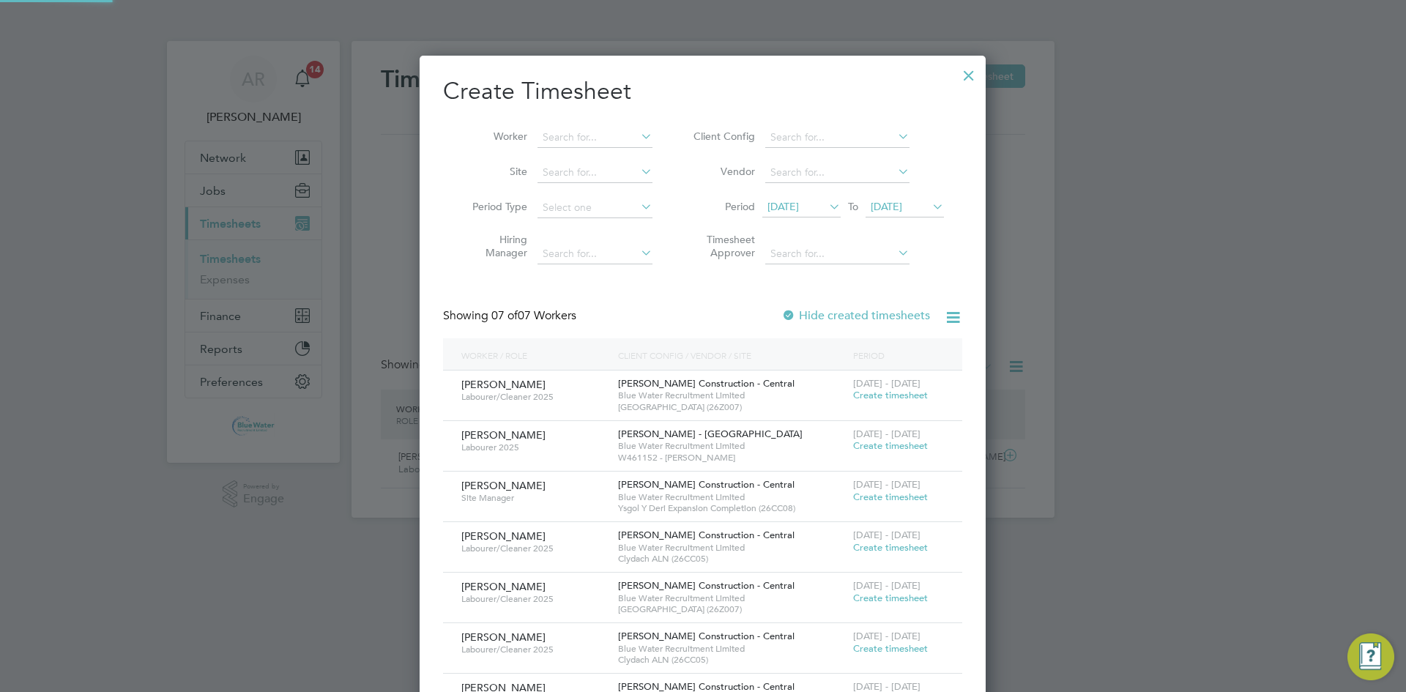
scroll to position [699, 567]
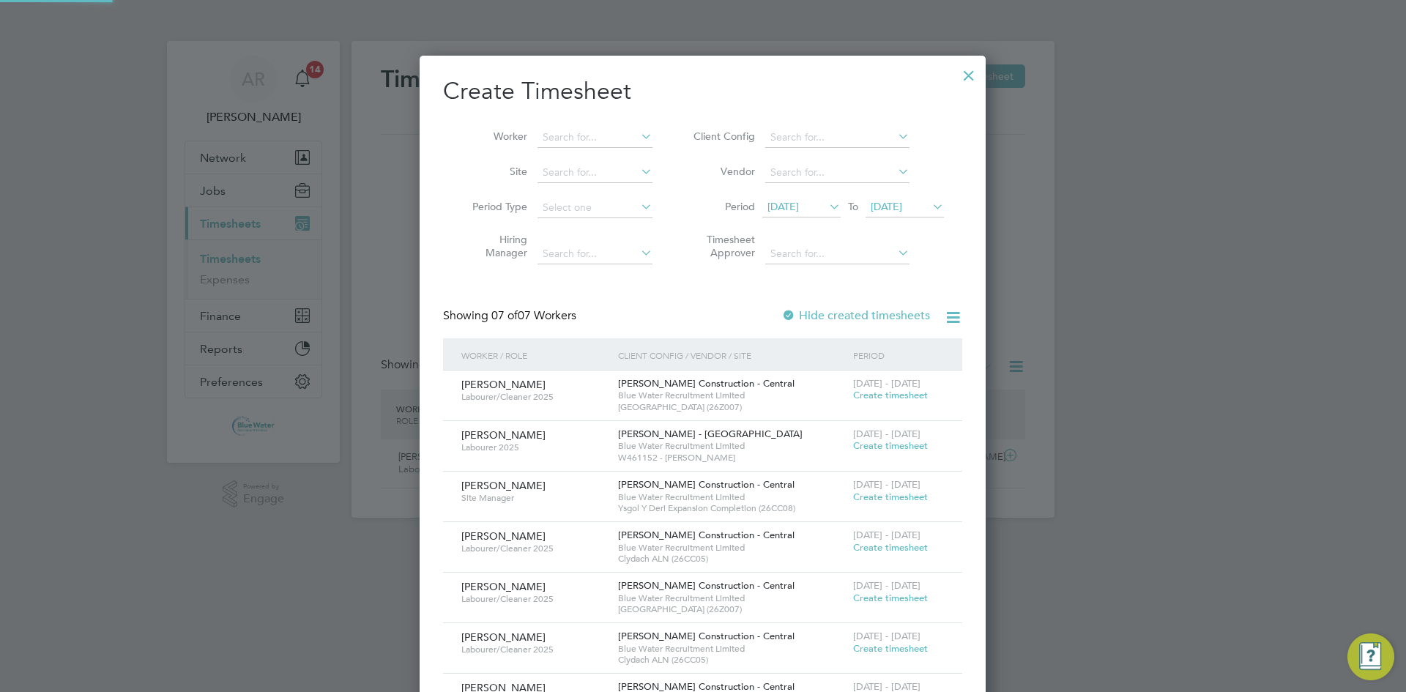
click at [902, 209] on span "20 Sep 2025" at bounding box center [886, 206] width 31 height 13
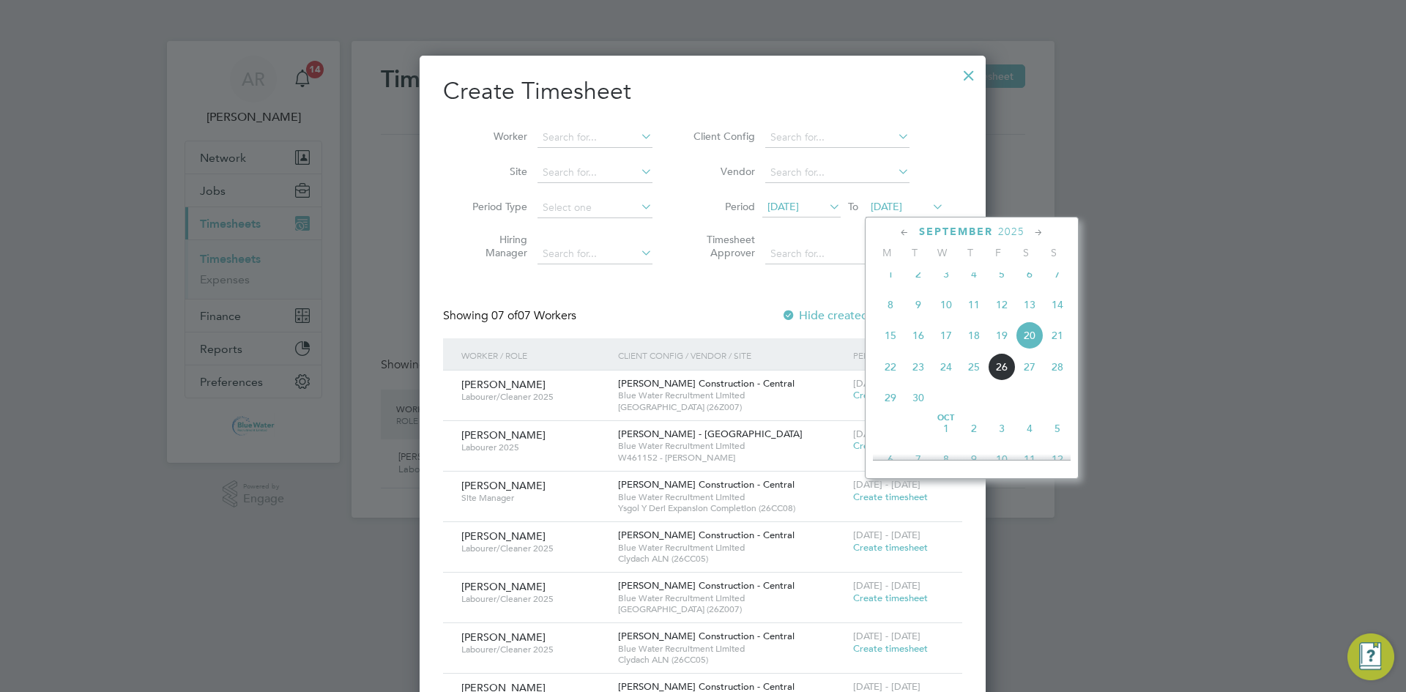
click at [999, 381] on span "26" at bounding box center [1002, 367] width 28 height 28
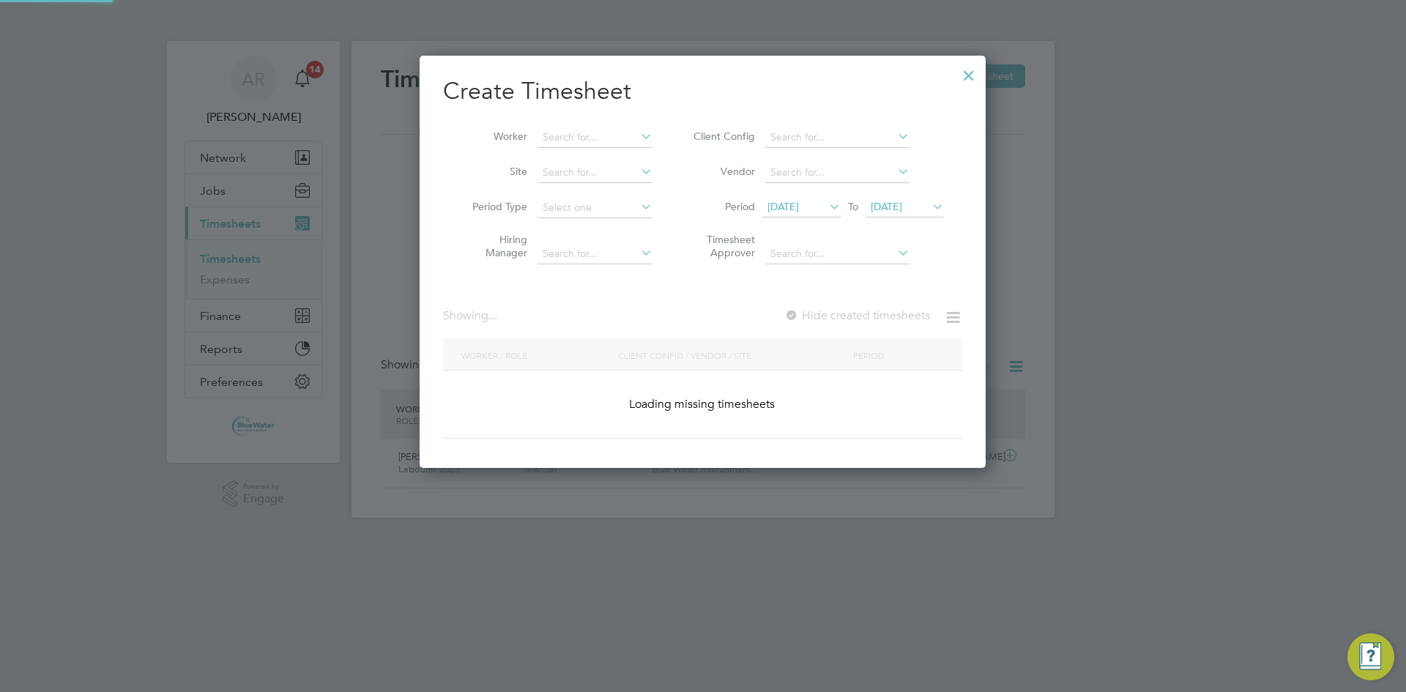
scroll to position [699, 567]
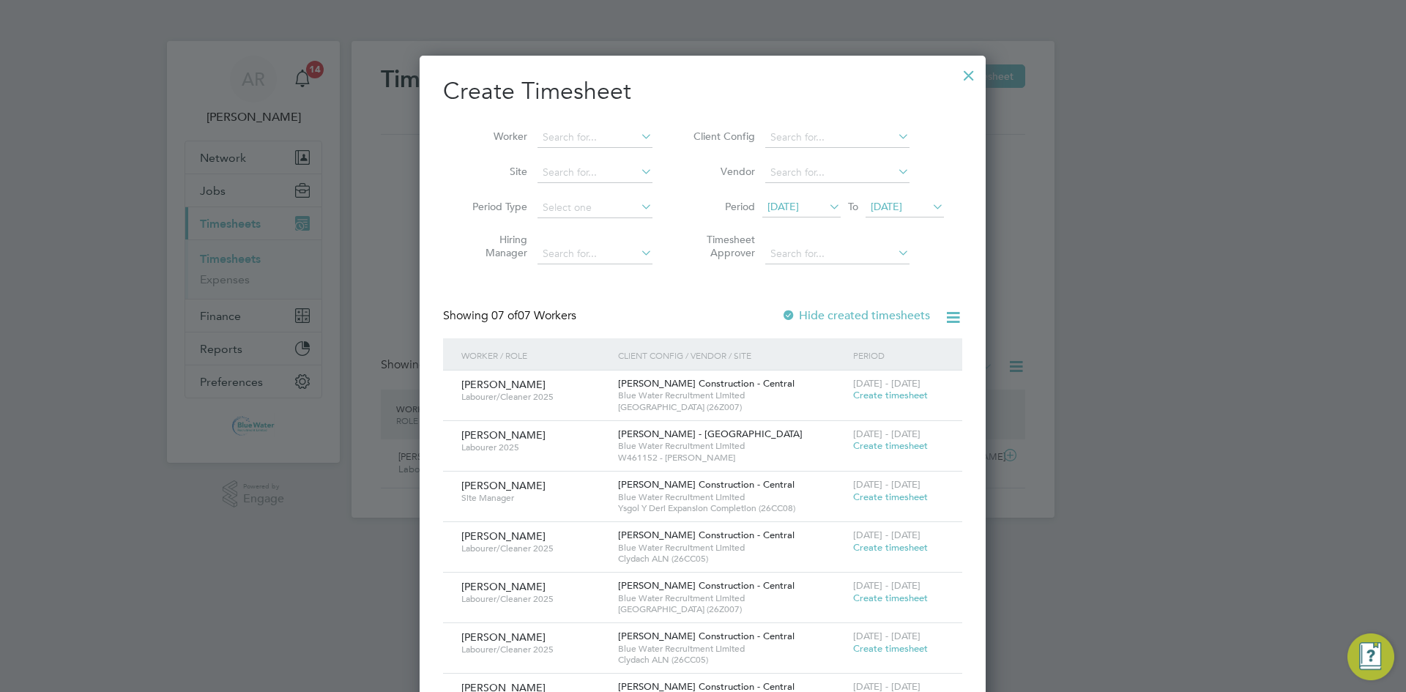
click at [875, 445] on span "Create timesheet" at bounding box center [890, 445] width 75 height 12
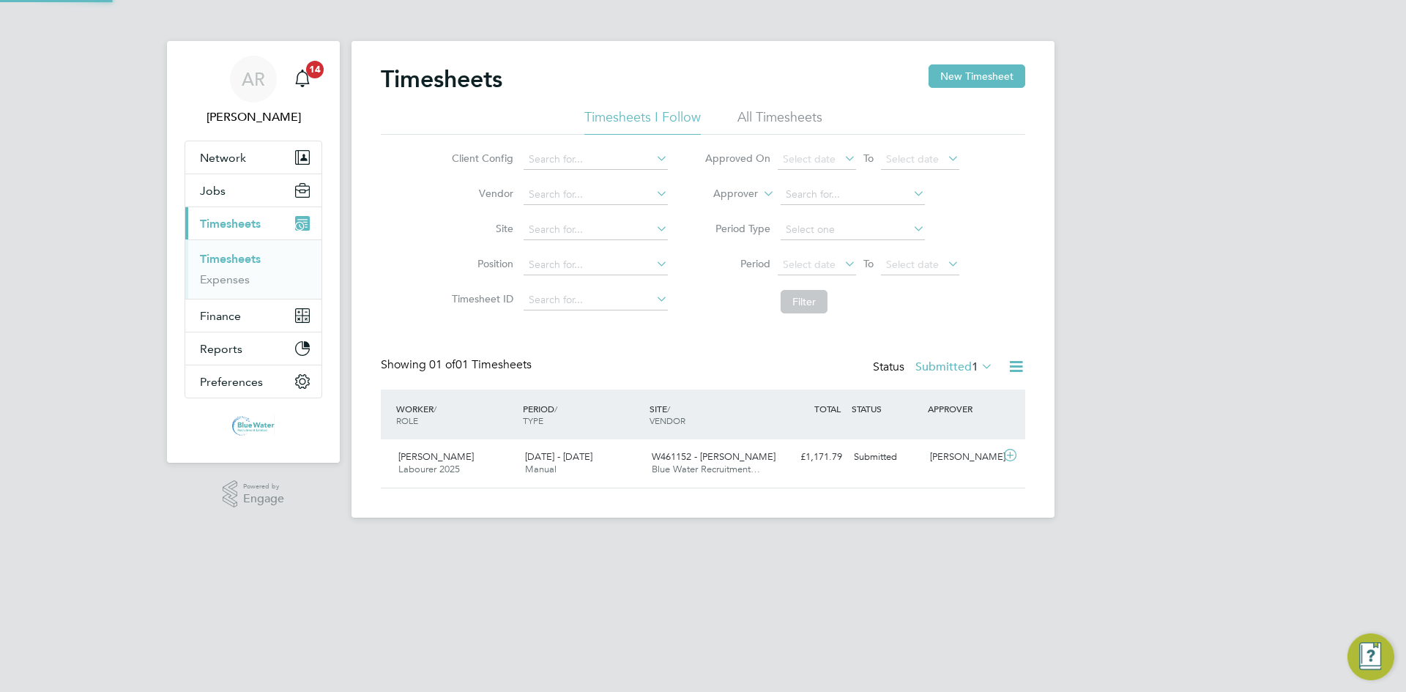
scroll to position [37, 127]
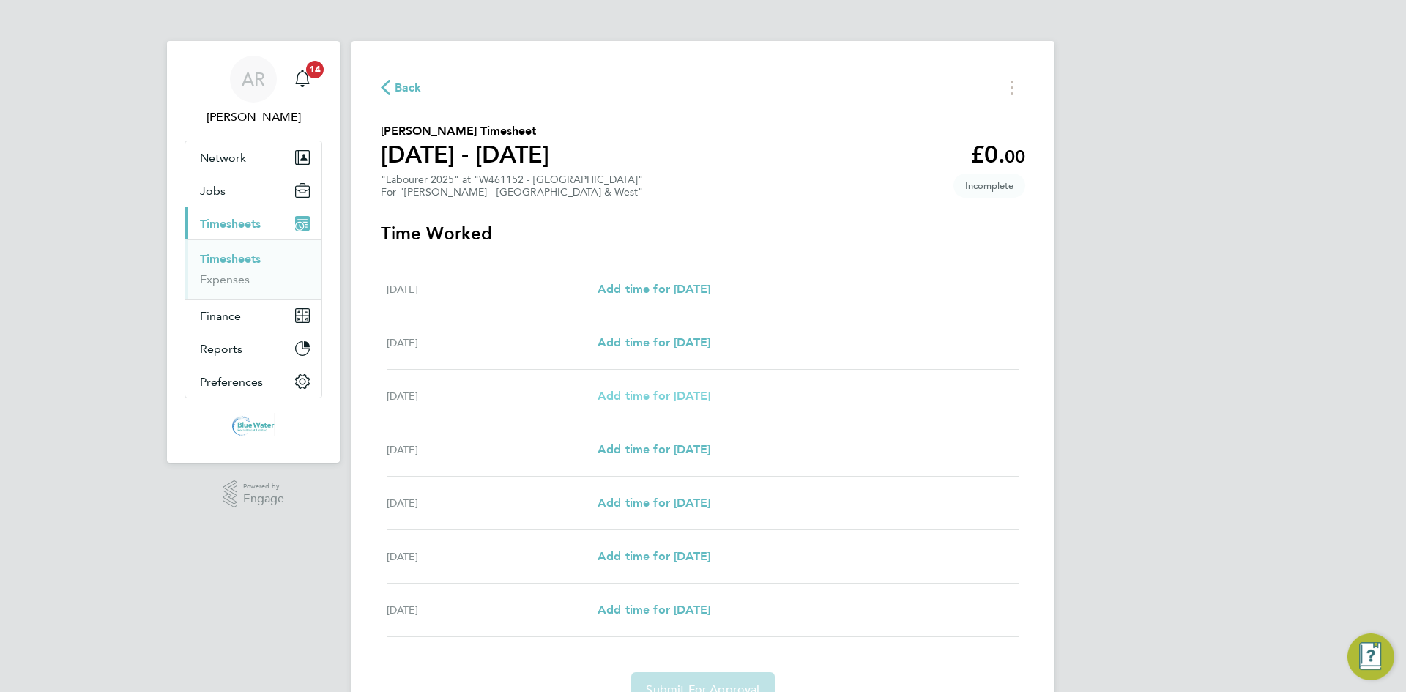
click at [652, 398] on span "Add time for Mon 22 Sep" at bounding box center [654, 396] width 113 height 14
select select "60"
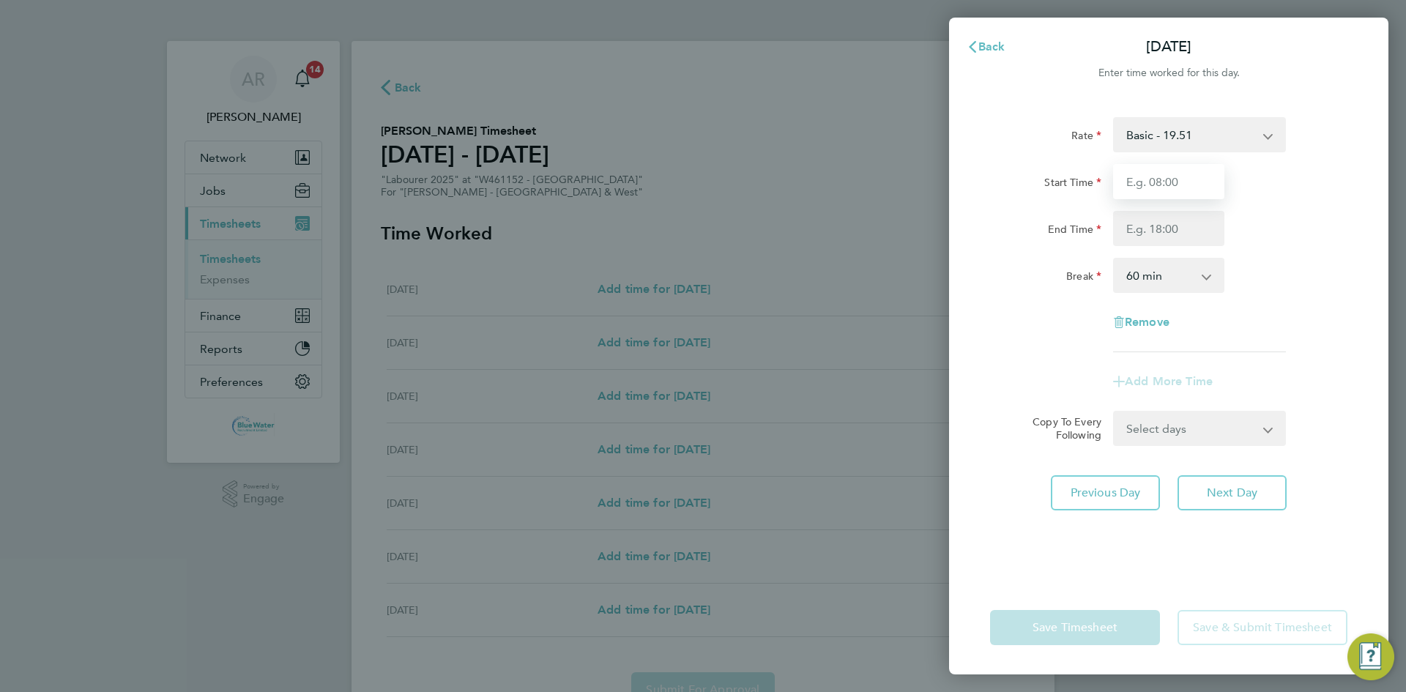
click at [1162, 188] on input "Start Time" at bounding box center [1168, 181] width 111 height 35
type input "07:00"
click at [1167, 227] on input "End Time" at bounding box center [1168, 228] width 111 height 35
type input "17:00"
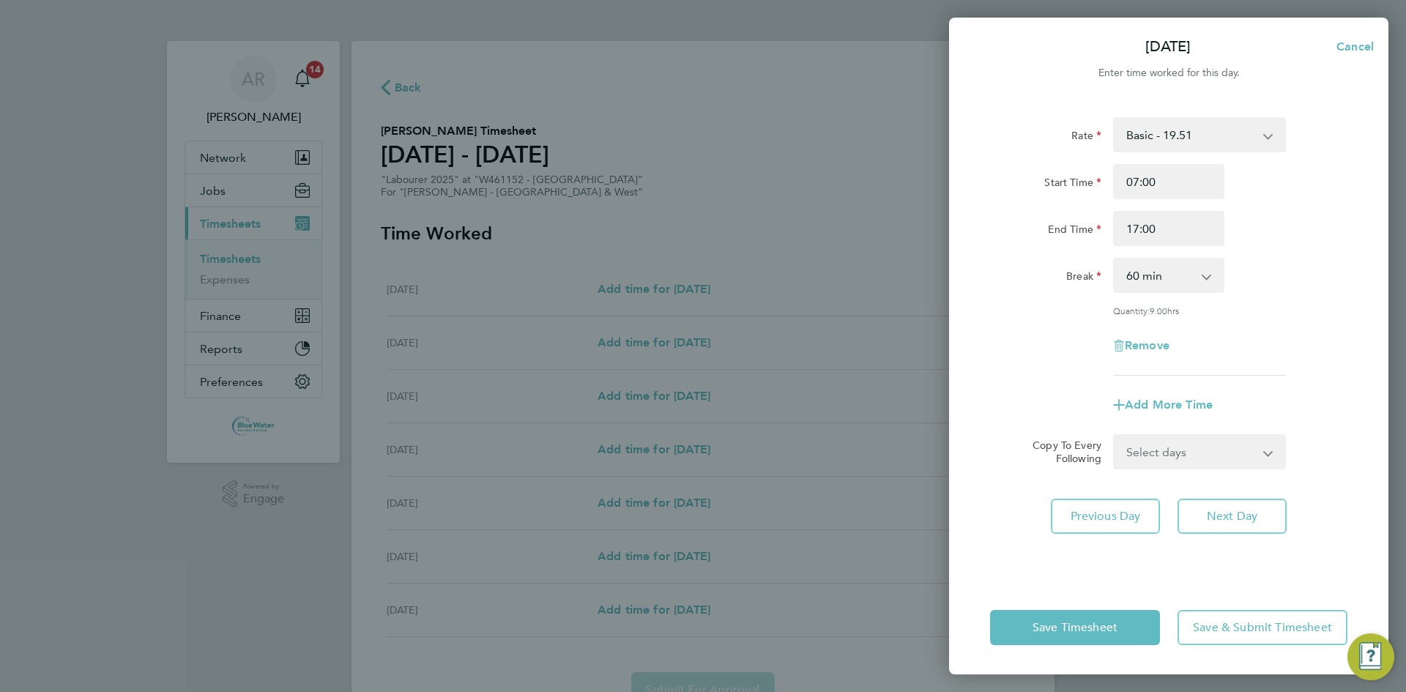
click at [1281, 218] on div "End Time 17:00" at bounding box center [1168, 228] width 369 height 35
click at [1193, 273] on select "0 min 15 min 30 min 45 min 60 min 75 min 90 min" at bounding box center [1160, 275] width 91 height 32
select select "30"
click at [1115, 259] on select "0 min 15 min 30 min 45 min 60 min 75 min 90 min" at bounding box center [1160, 275] width 91 height 32
click at [1214, 456] on select "Select days Day Tuesday Wednesday Thursday Friday" at bounding box center [1192, 452] width 154 height 32
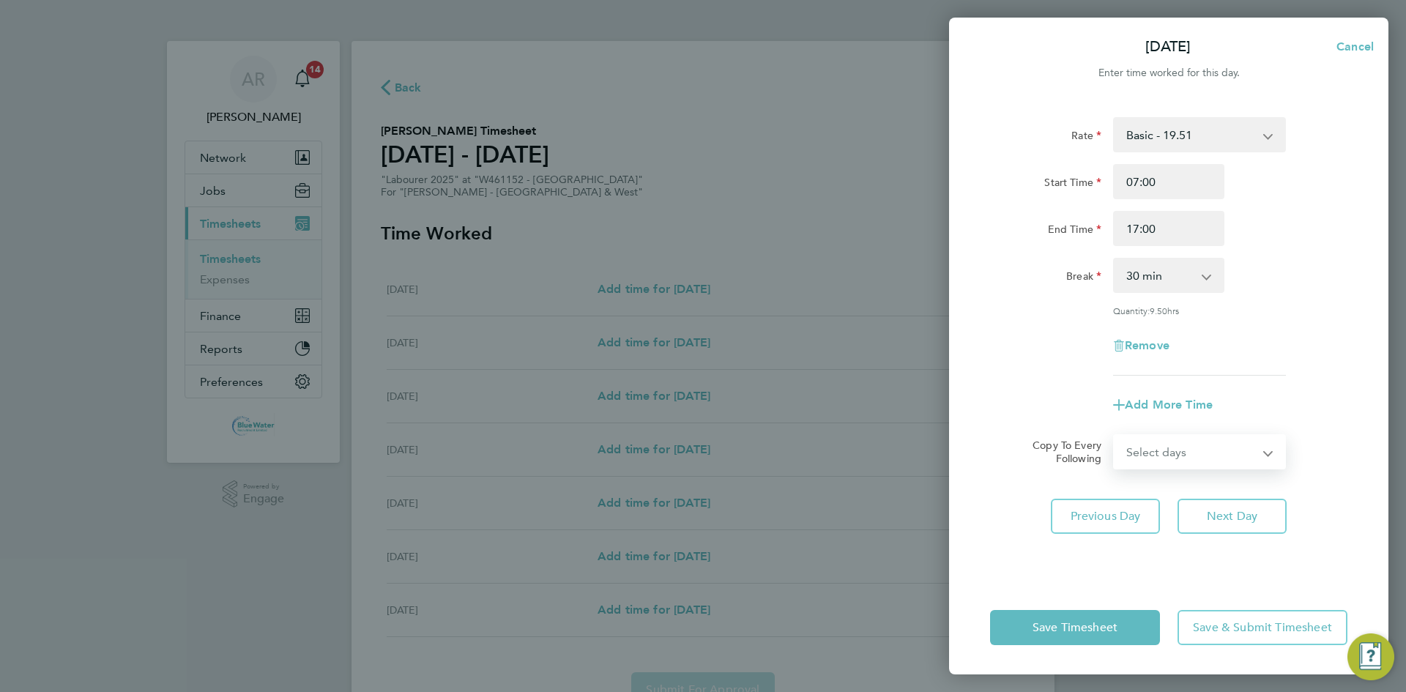
select select "WED"
click at [1115, 436] on select "Select days Day Tuesday Wednesday Thursday Friday" at bounding box center [1192, 452] width 154 height 32
select select "2025-09-26"
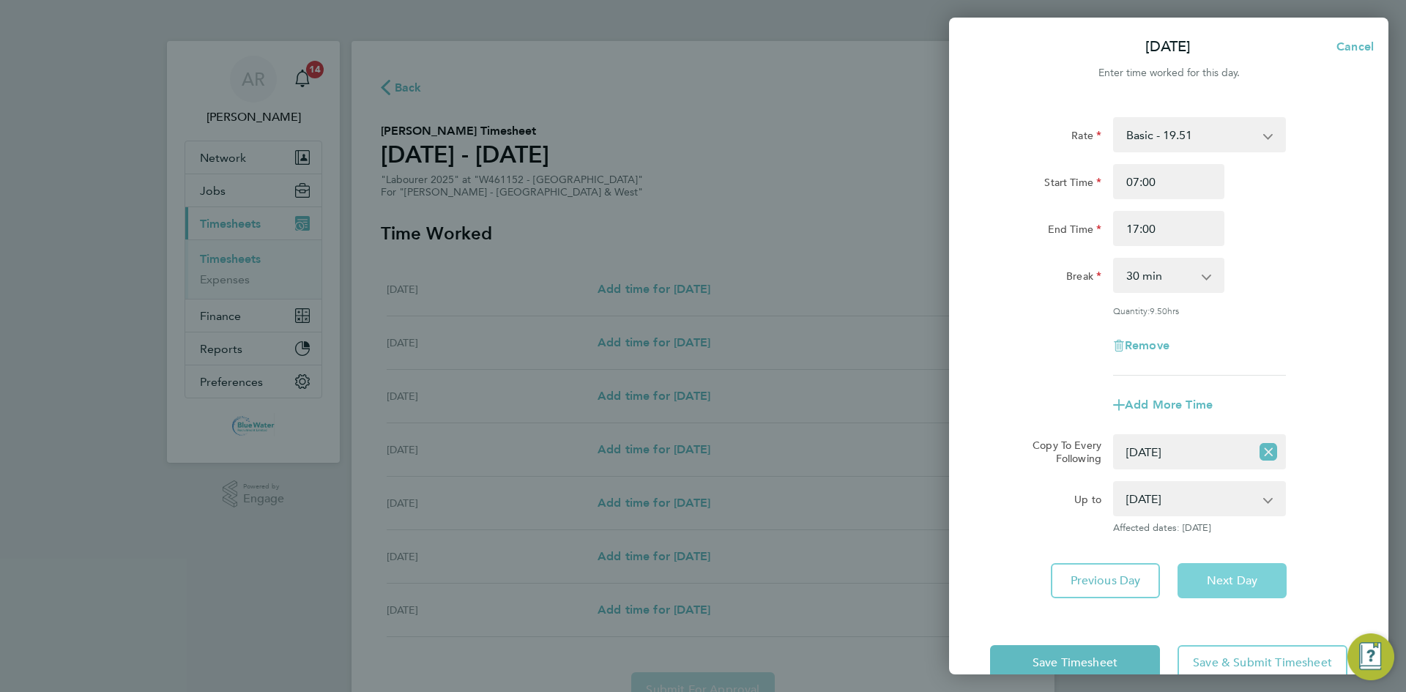
click at [1222, 577] on span "Next Day" at bounding box center [1232, 580] width 51 height 15
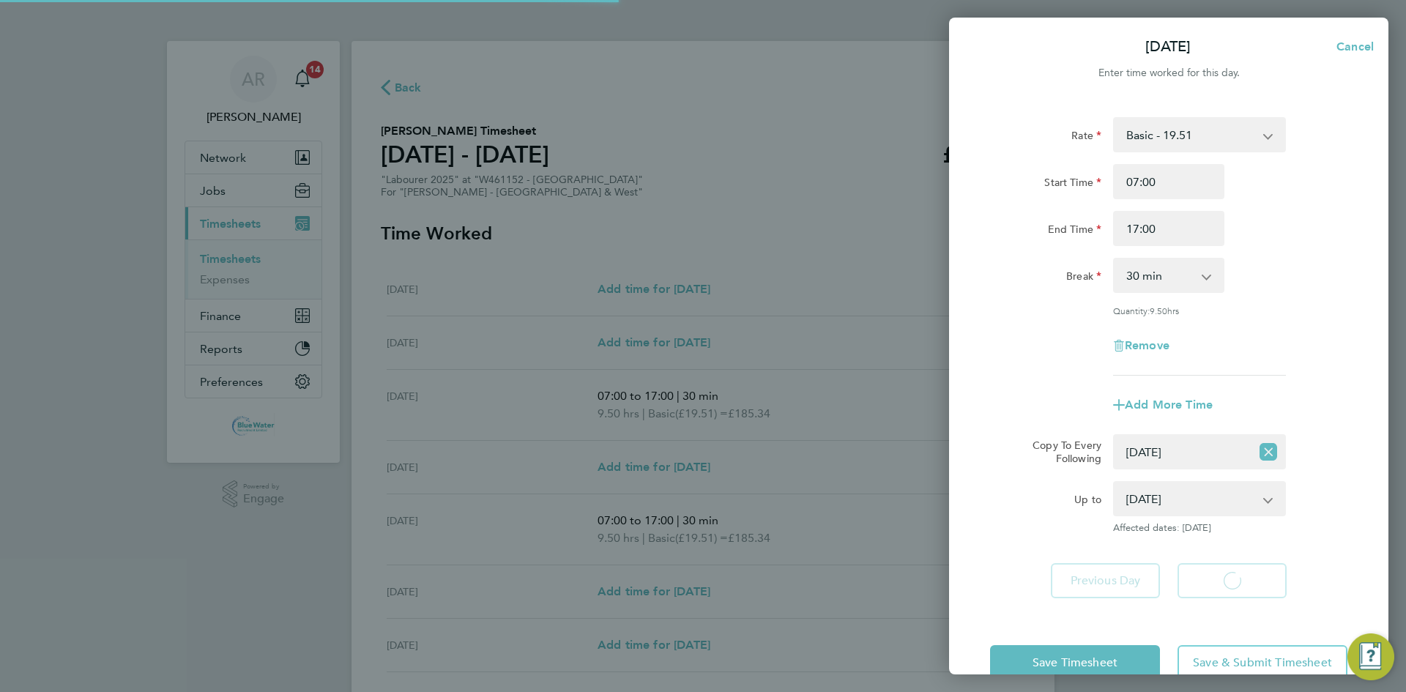
select select "60"
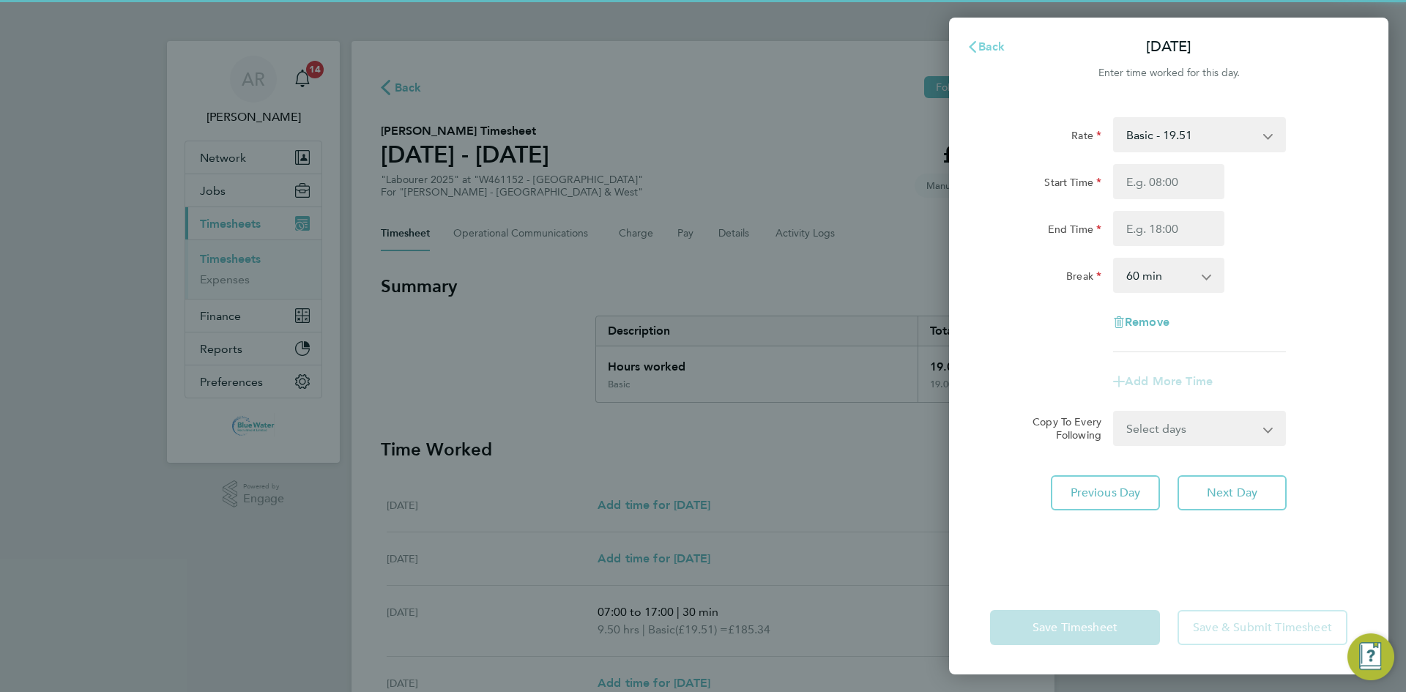
click at [991, 42] on span "Back" at bounding box center [991, 47] width 27 height 14
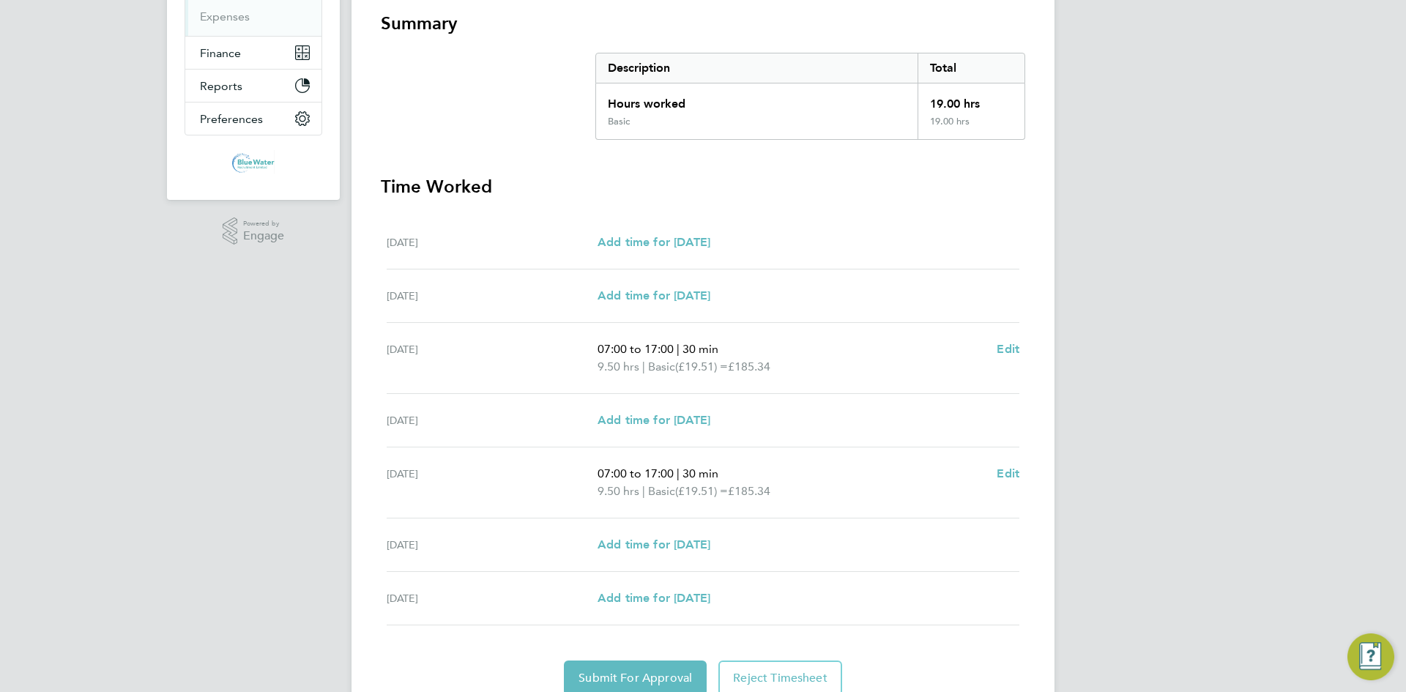
scroll to position [325, 0]
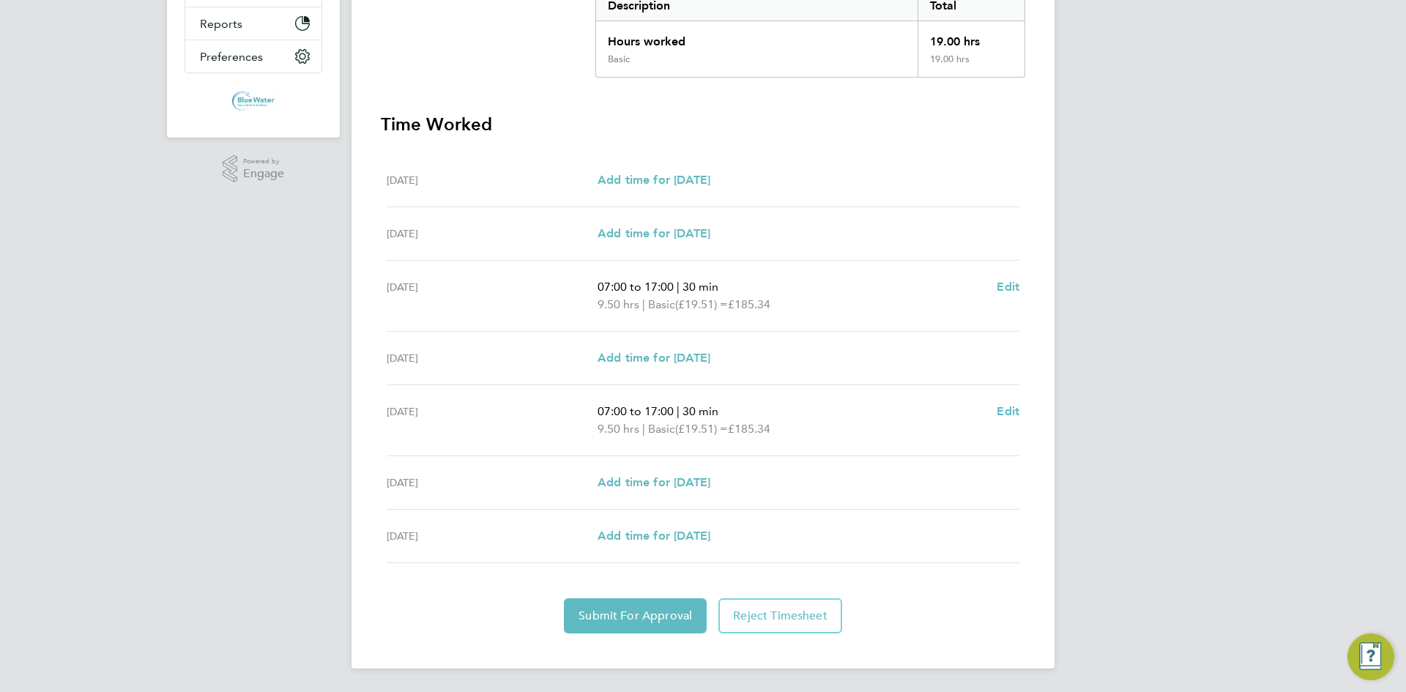
click at [661, 492] on div "Thu 25 Sep Add time for Thu 25 Sep Add time for Thu 25 Sep" at bounding box center [703, 482] width 633 height 53
click at [661, 486] on span "Add time for Thu 25 Sep" at bounding box center [654, 482] width 113 height 14
select select "60"
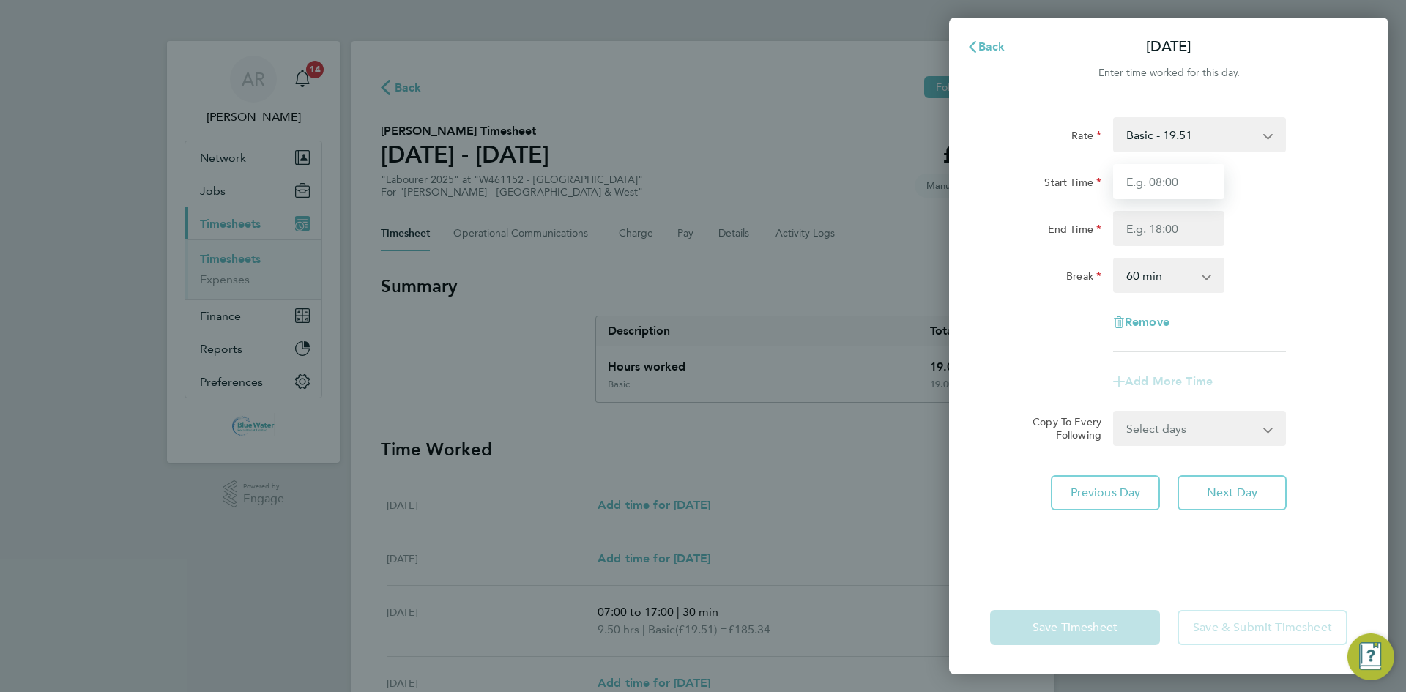
click at [1211, 194] on input "Start Time" at bounding box center [1168, 181] width 111 height 35
type input "07:00"
click at [1206, 220] on input "End Time" at bounding box center [1168, 228] width 111 height 35
type input "17:00"
click at [1252, 213] on div "End Time 17:00" at bounding box center [1168, 228] width 369 height 35
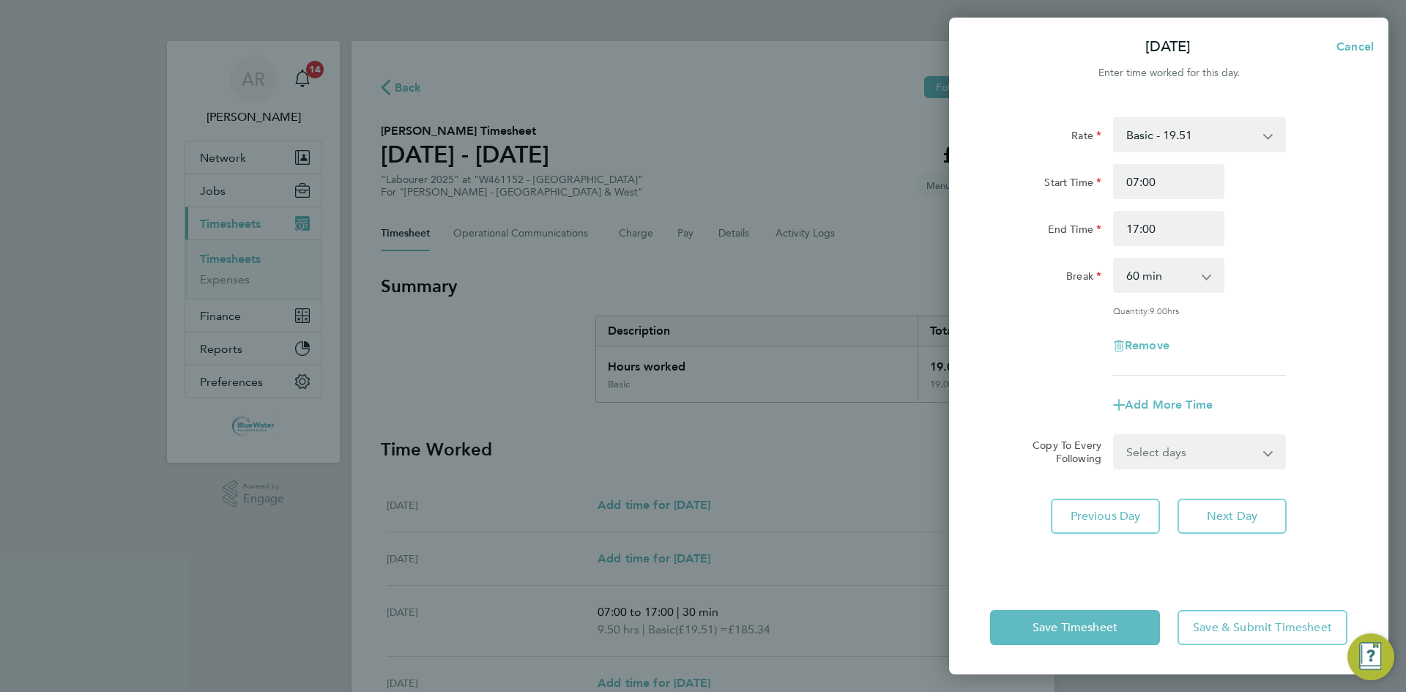
click at [1191, 268] on select "0 min 15 min 30 min 45 min 60 min 75 min 90 min" at bounding box center [1160, 275] width 91 height 32
select select "30"
click at [1115, 259] on select "0 min 15 min 30 min 45 min 60 min 75 min 90 min" at bounding box center [1160, 275] width 91 height 32
click at [1117, 628] on span "Save Timesheet" at bounding box center [1075, 627] width 85 height 15
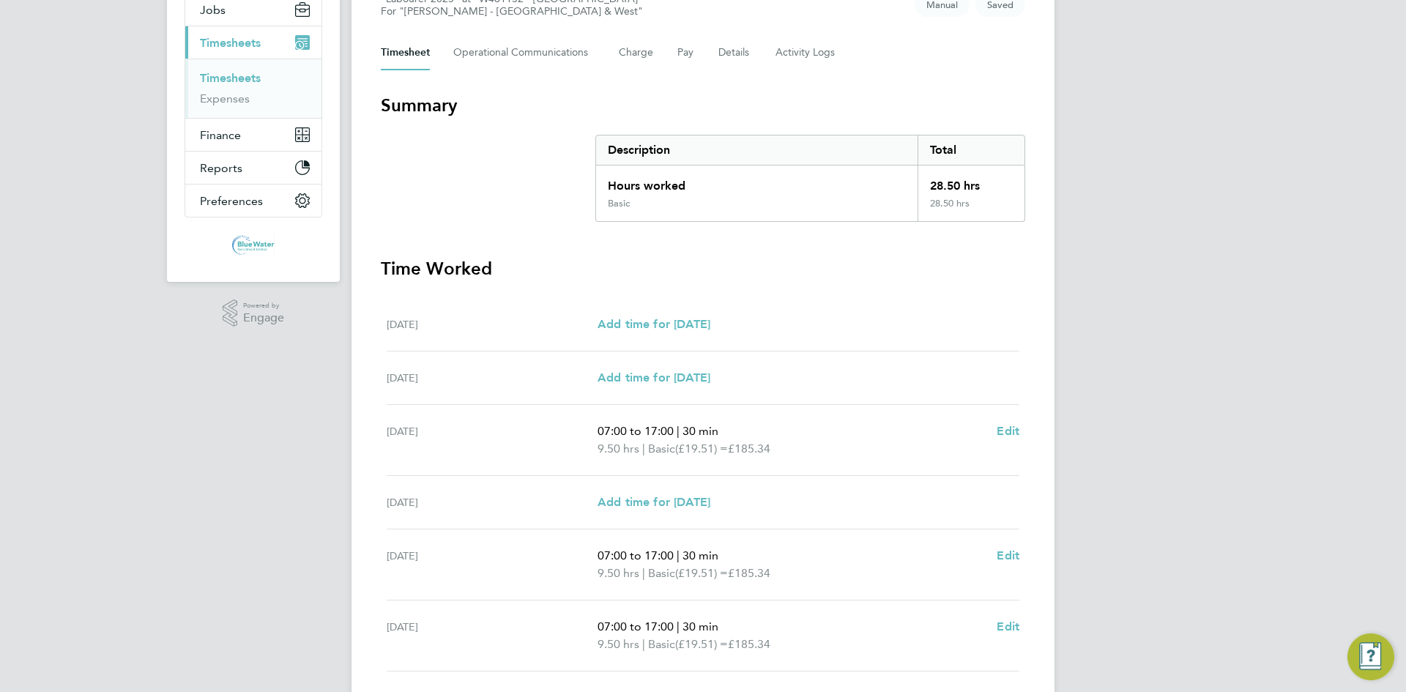
scroll to position [293, 0]
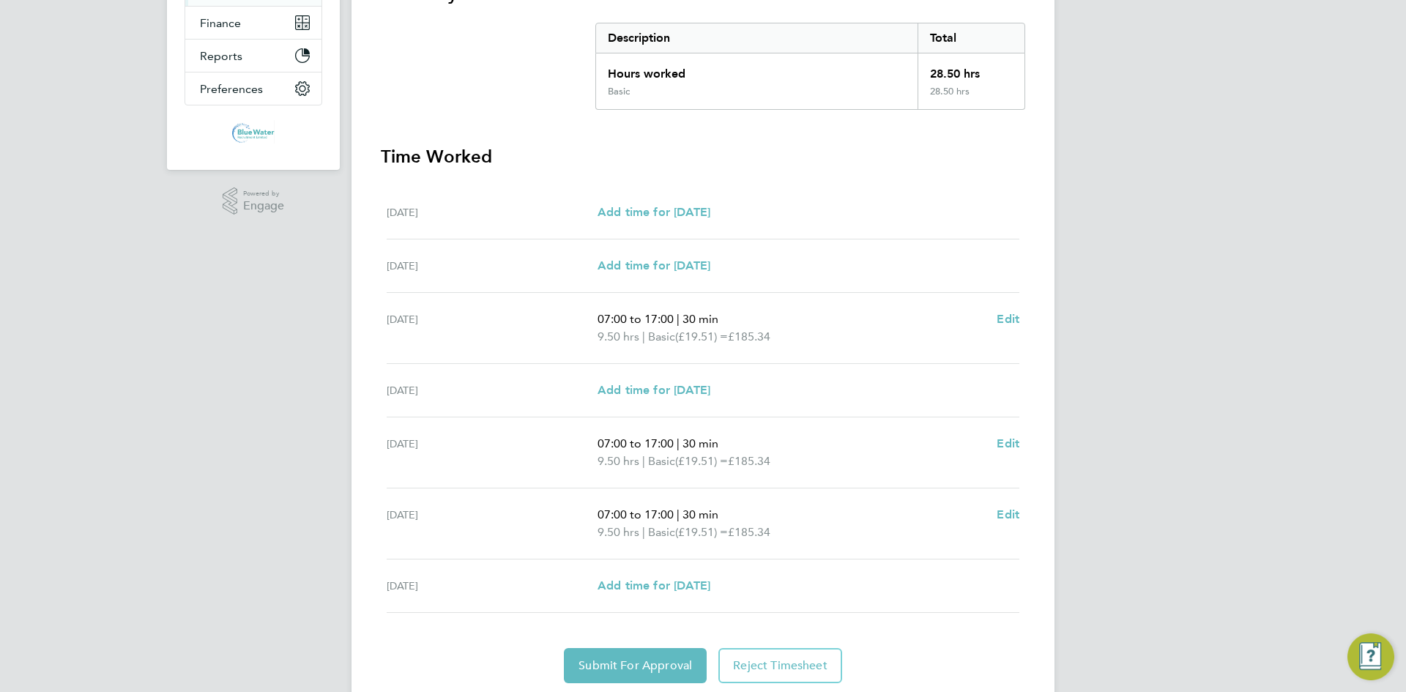
click at [637, 224] on div "Sat 20 Sep Add time for Sat 20 Sep Add time for Sat 20 Sep" at bounding box center [703, 212] width 633 height 53
click at [636, 220] on link "Add time for Sat 20 Sep" at bounding box center [654, 213] width 113 height 18
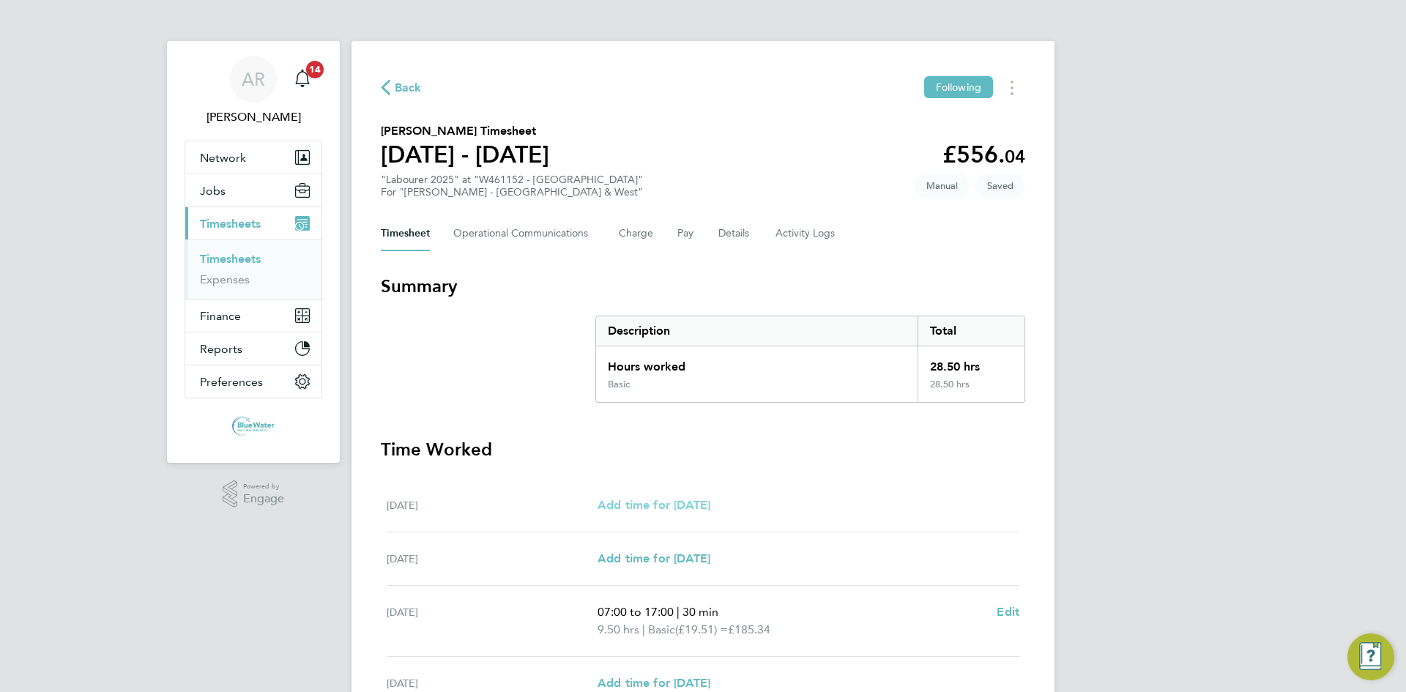
select select "60"
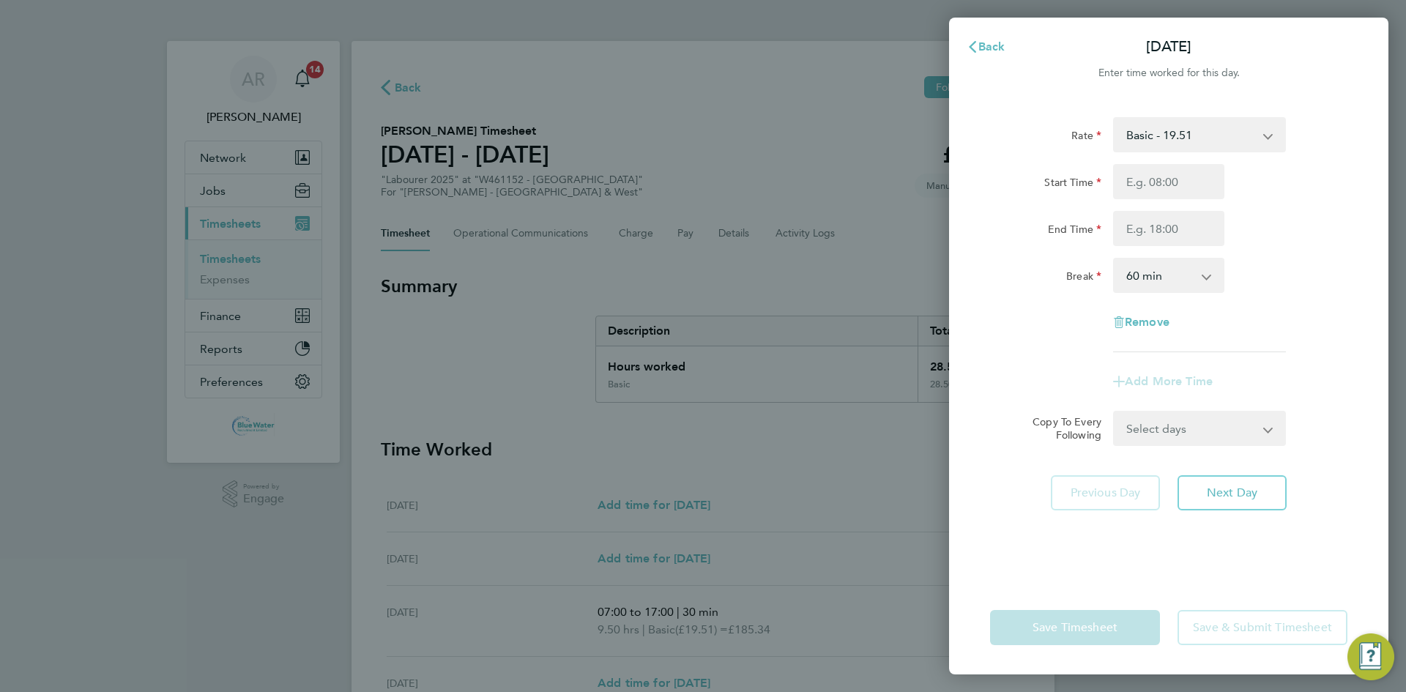
click at [1201, 199] on div "Start Time End Time" at bounding box center [1168, 205] width 369 height 82
click at [1198, 193] on input "Start Time" at bounding box center [1168, 181] width 111 height 35
type input "07:00"
click at [1184, 234] on input "End Time" at bounding box center [1168, 228] width 111 height 35
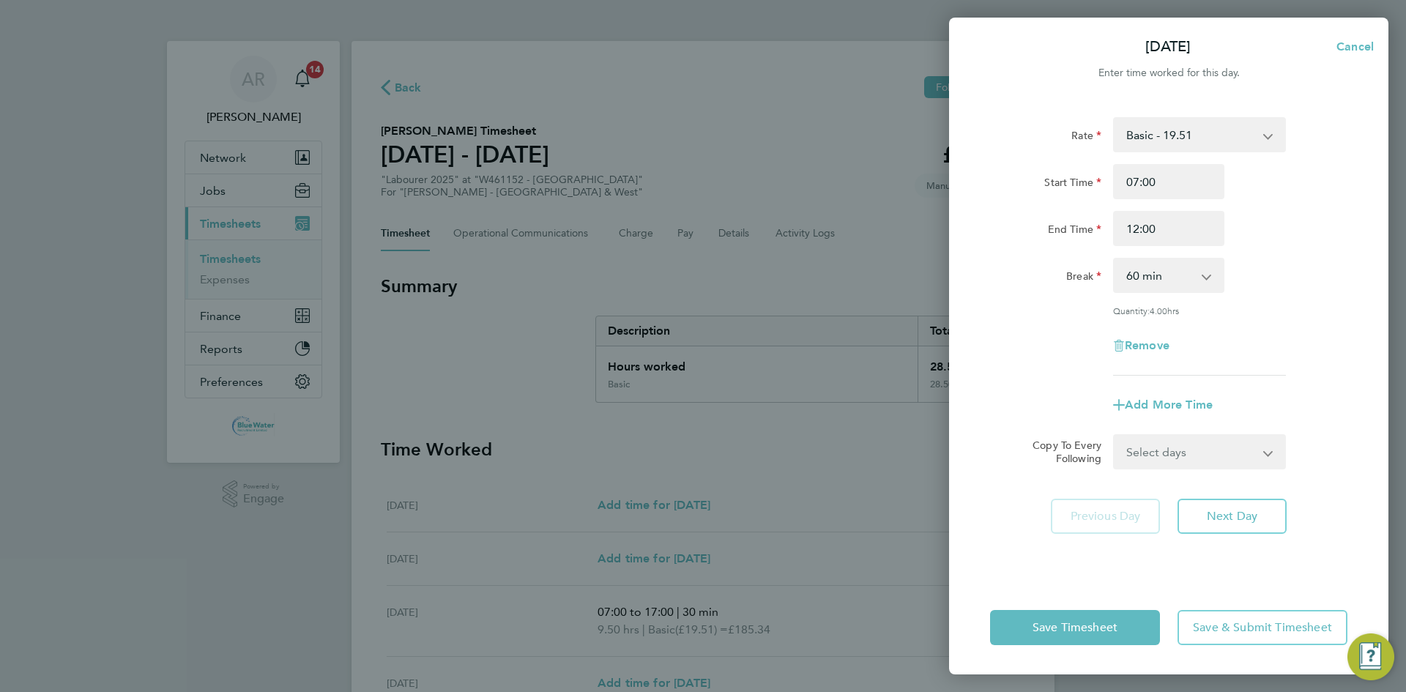
click at [1296, 219] on div "End Time 12:00" at bounding box center [1168, 228] width 369 height 35
drag, startPoint x: 1160, startPoint y: 223, endPoint x: 1102, endPoint y: 236, distance: 59.9
click at [1102, 236] on div "End Time 12:00" at bounding box center [1168, 228] width 369 height 35
type input "11:00"
click at [1307, 210] on div "Start Time 07:00 End Time 11:00" at bounding box center [1168, 205] width 369 height 82
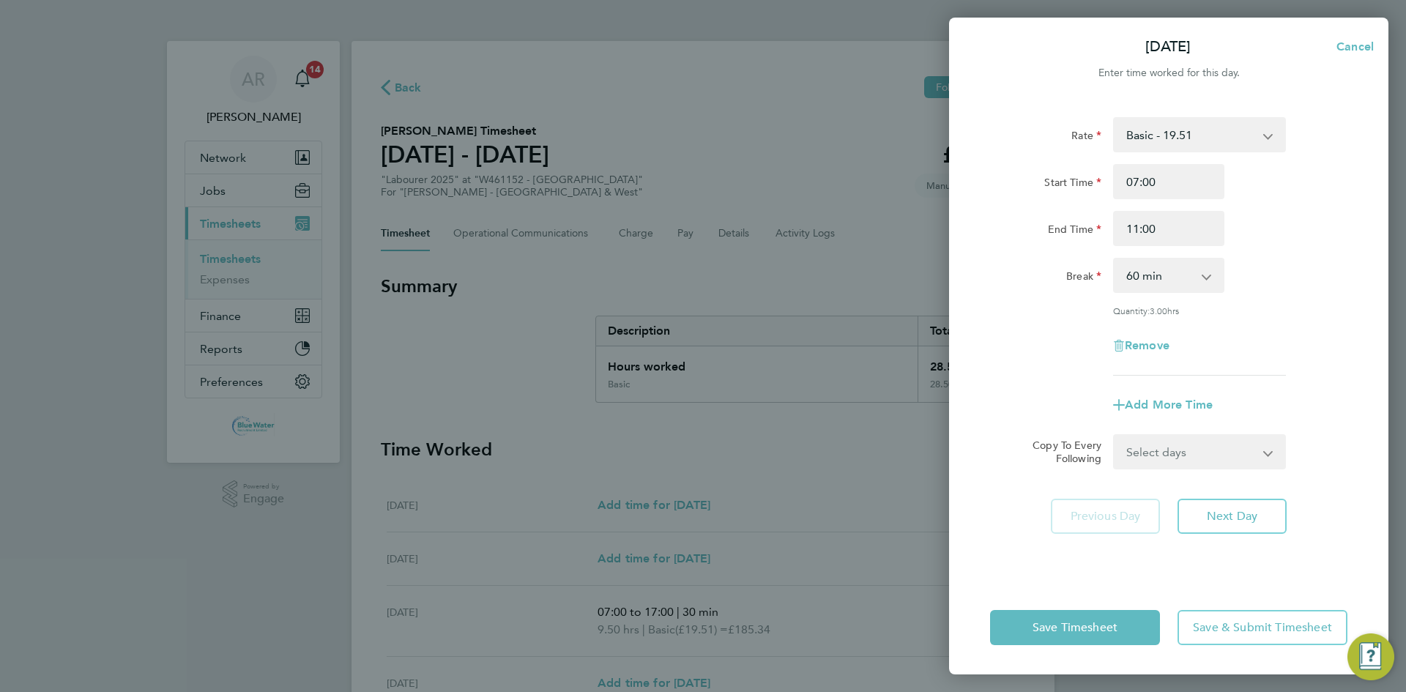
click at [1199, 259] on div "0 min 15 min 30 min 45 min 60 min 75 min 90 min" at bounding box center [1168, 275] width 111 height 35
drag, startPoint x: 1190, startPoint y: 268, endPoint x: 1184, endPoint y: 285, distance: 17.8
click at [1189, 273] on select "0 min 15 min 30 min 45 min 60 min 75 min 90 min" at bounding box center [1160, 275] width 91 height 32
select select "0"
click at [1115, 259] on select "0 min 15 min 30 min 45 min 60 min 75 min 90 min" at bounding box center [1160, 275] width 91 height 32
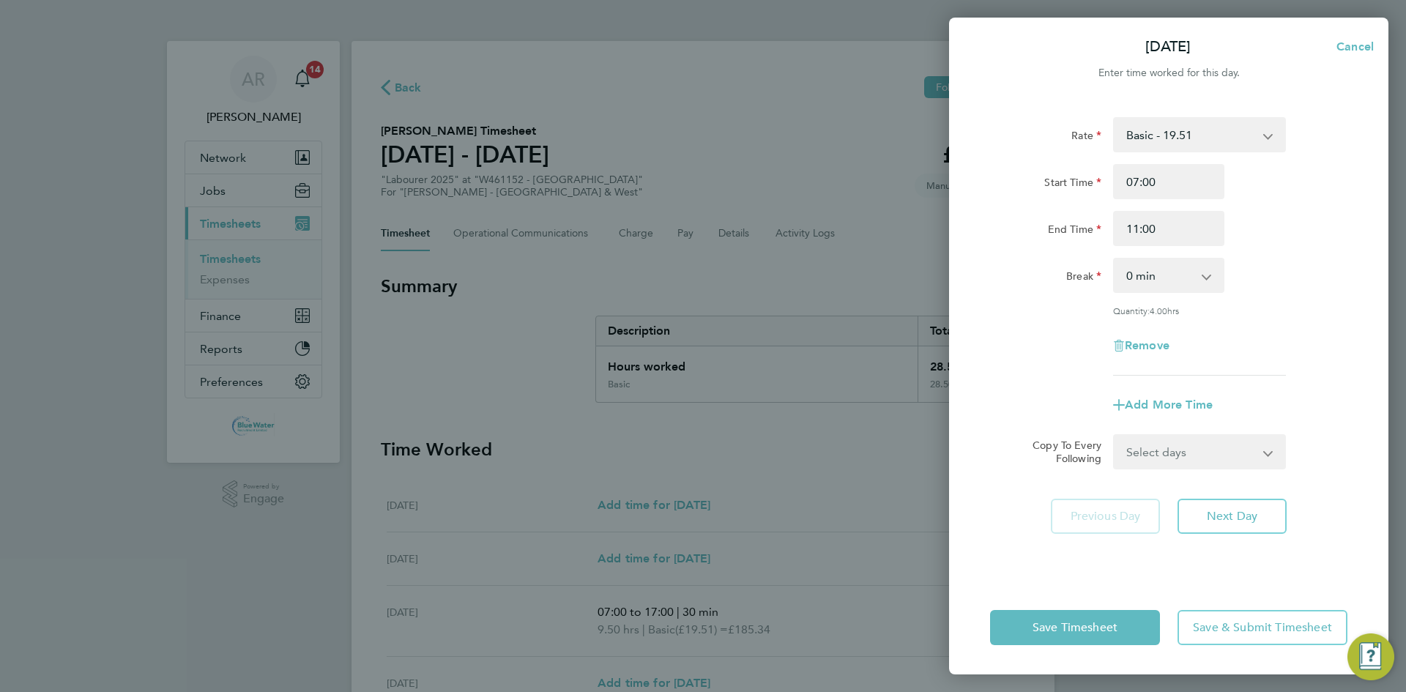
click at [1181, 152] on div "Rate Basic - 19.51 Overtime - 28.12 Overtime 4+ - 36.73 Start Time 07:00 End Ti…" at bounding box center [1168, 246] width 357 height 259
click at [1181, 144] on select "Basic - 19.51 Overtime - 28.12 Overtime 4+ - 36.73" at bounding box center [1191, 135] width 152 height 32
select select "60"
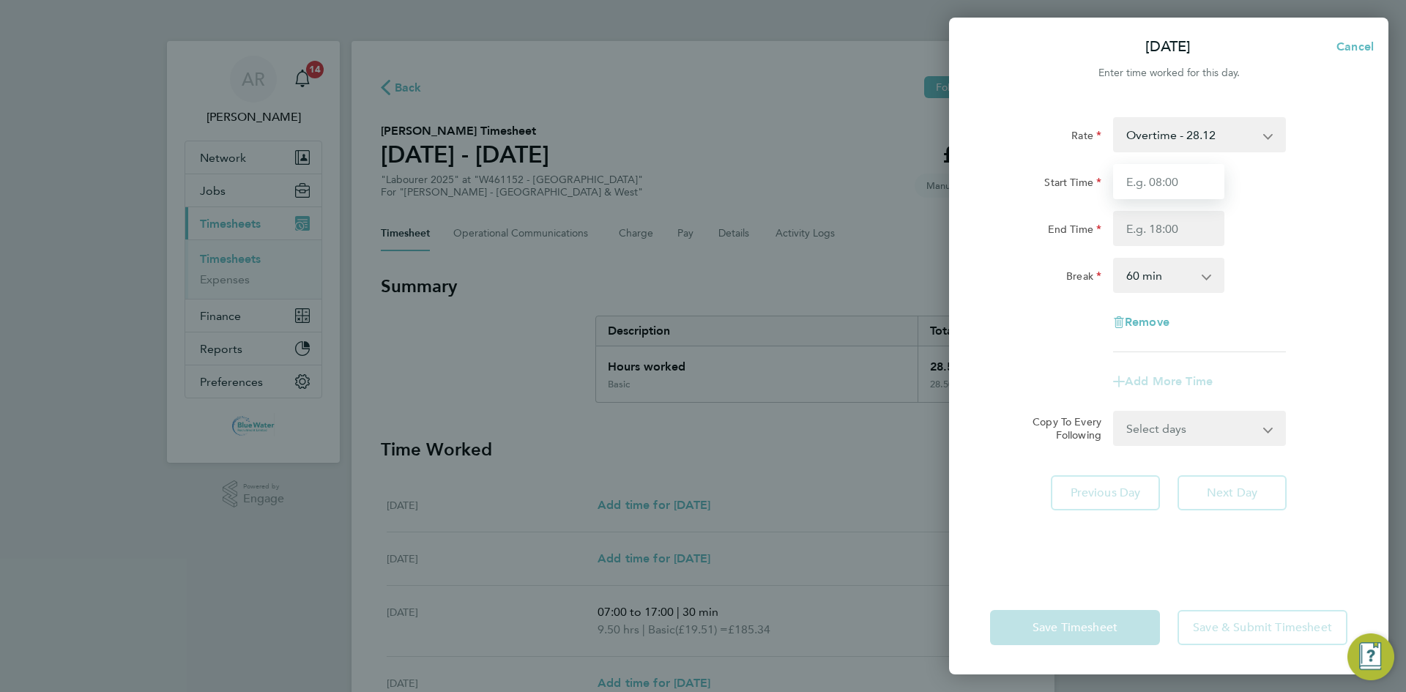
click at [1167, 184] on input "Start Time" at bounding box center [1168, 181] width 111 height 35
type input "07:00"
click at [1177, 213] on input "End Time" at bounding box center [1168, 228] width 111 height 35
type input "11:00"
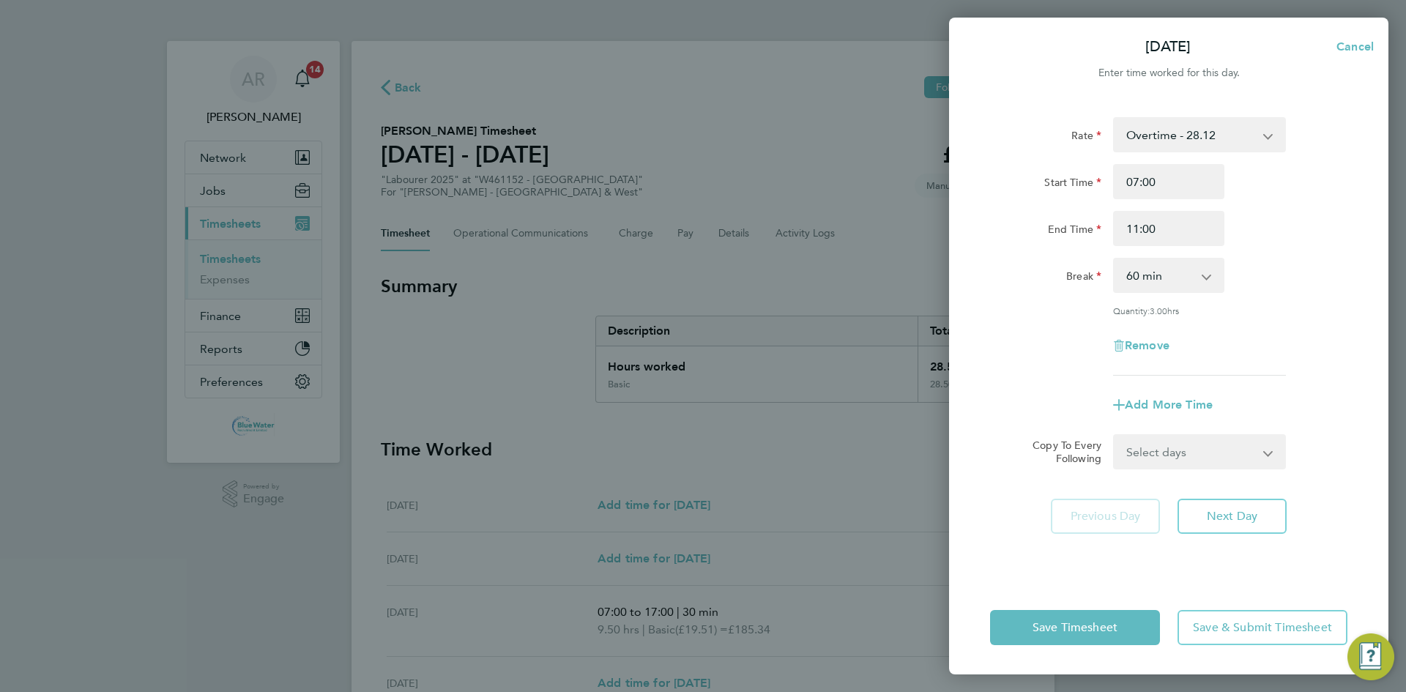
click at [1270, 219] on div "End Time 11:00" at bounding box center [1168, 228] width 369 height 35
click at [1192, 272] on select "0 min 15 min 30 min 45 min 60 min 75 min 90 min" at bounding box center [1160, 275] width 91 height 32
select select "0"
click at [1115, 259] on select "0 min 15 min 30 min 45 min 60 min 75 min 90 min" at bounding box center [1160, 275] width 91 height 32
click at [1166, 406] on span "Add More Time" at bounding box center [1169, 405] width 88 height 14
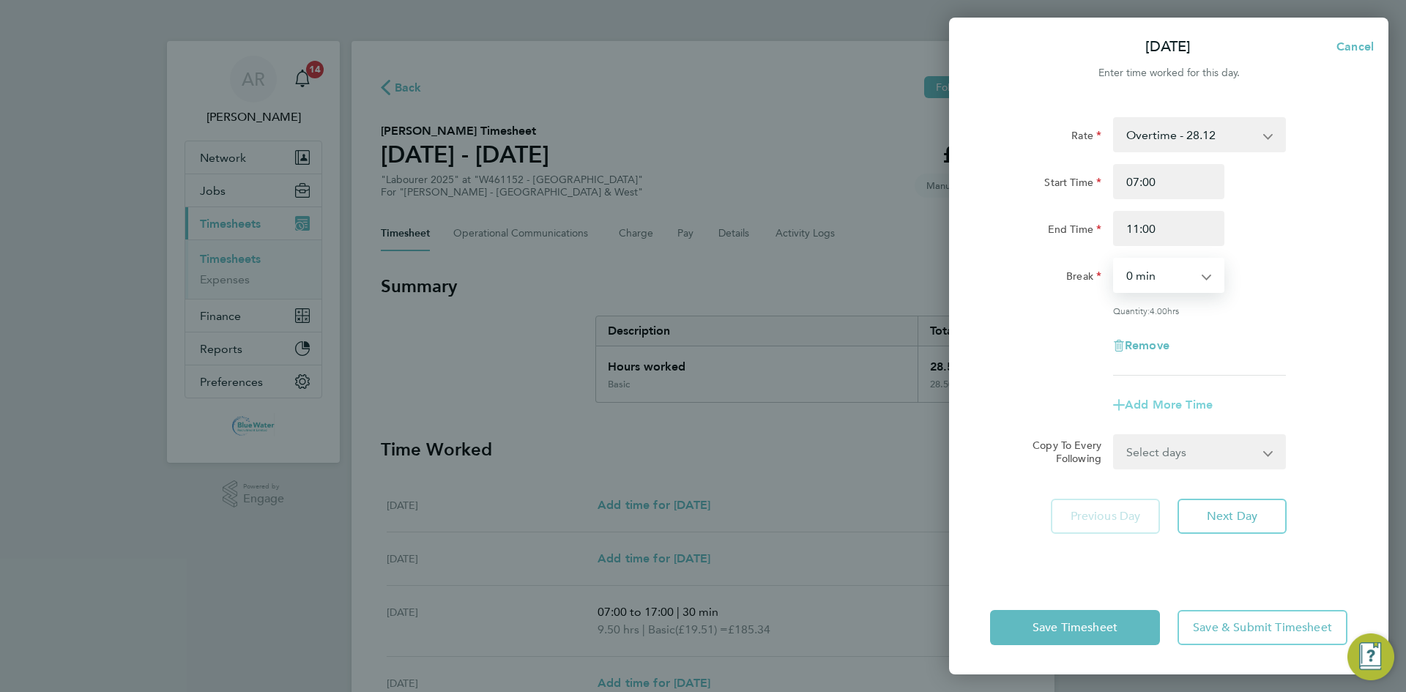
select select "null"
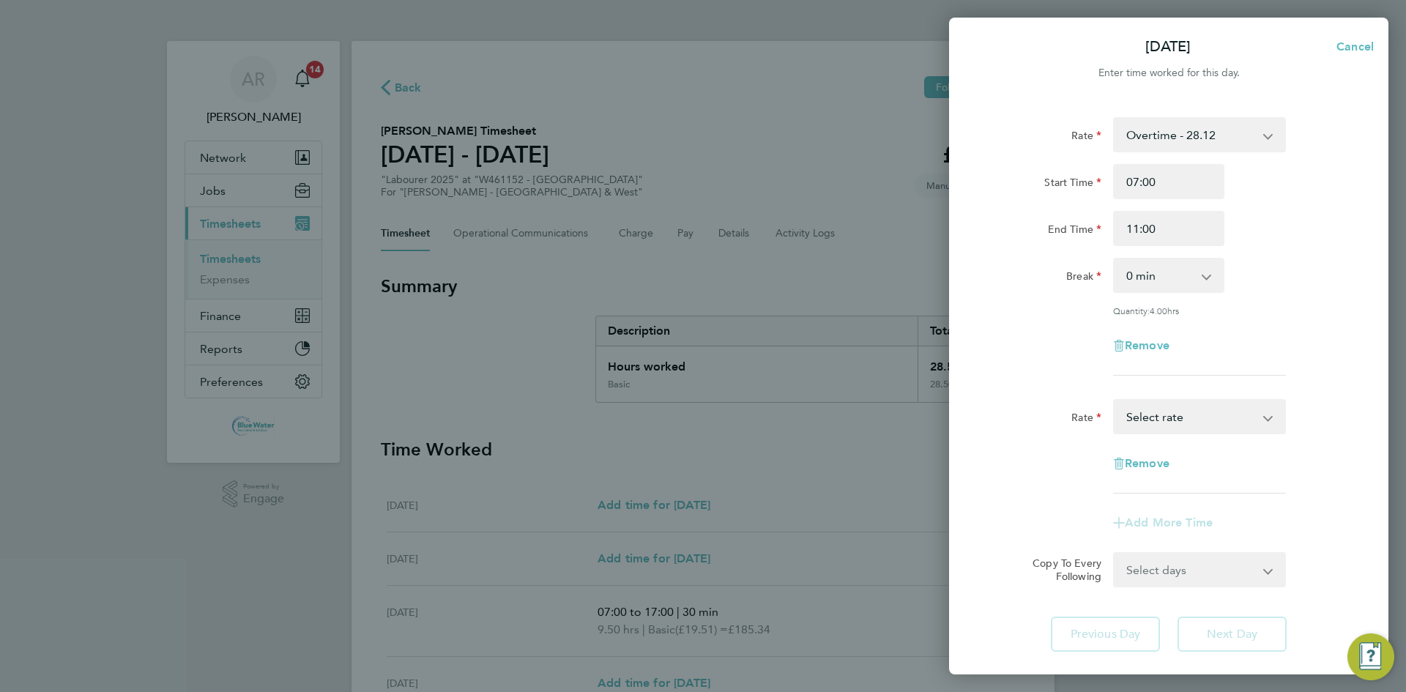
click at [1160, 422] on select "Basic - 19.51 Overtime - 28.12 Overtime 4+ - 36.73 Select rate" at bounding box center [1191, 417] width 152 height 32
select select "60"
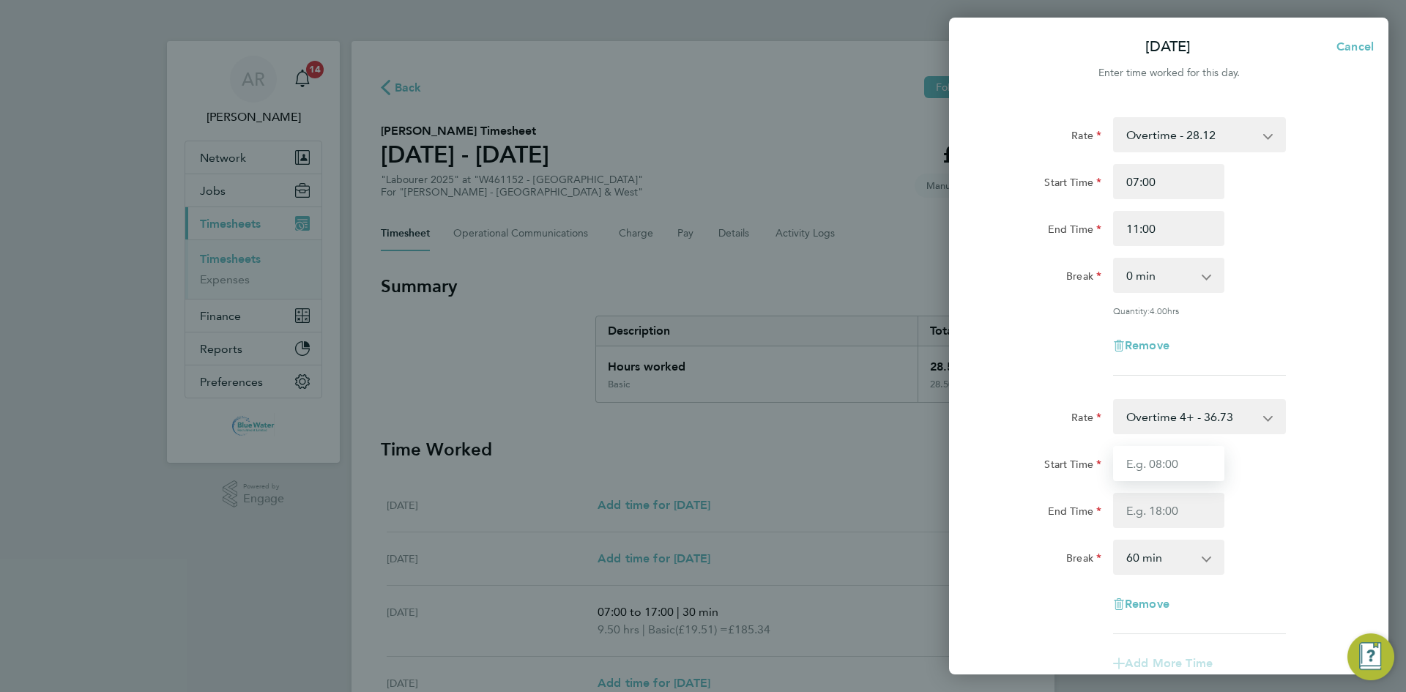
click at [1159, 458] on input "Start Time" at bounding box center [1168, 463] width 111 height 35
type input "11:00"
click at [1143, 510] on input "End Time" at bounding box center [1168, 510] width 111 height 35
type input "14:00"
click at [1296, 497] on div "End Time 14:00" at bounding box center [1168, 510] width 369 height 35
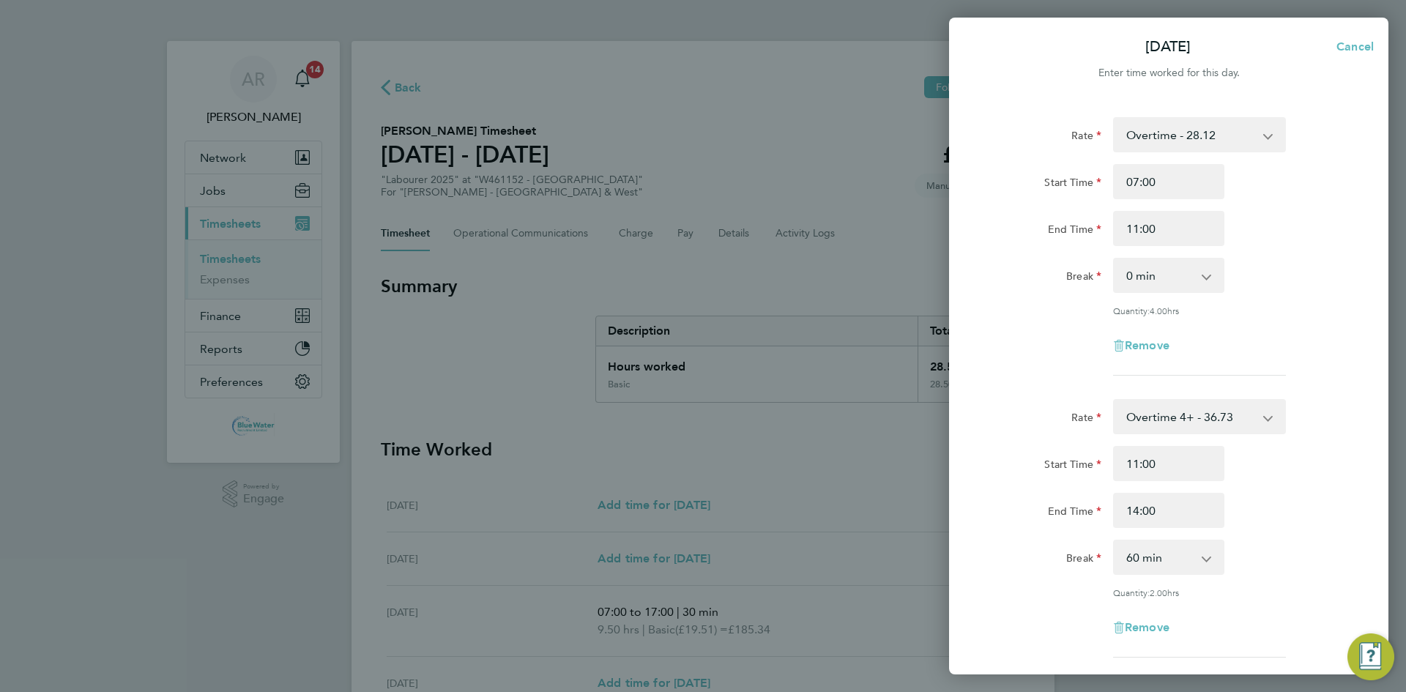
click at [1183, 562] on select "0 min 15 min 30 min 45 min 60 min 75 min 90 min" at bounding box center [1160, 557] width 91 height 32
select select "0"
click at [1115, 541] on select "0 min 15 min 30 min 45 min 60 min 75 min 90 min" at bounding box center [1160, 557] width 91 height 32
click at [1279, 515] on div "End Time 14:00" at bounding box center [1168, 510] width 369 height 35
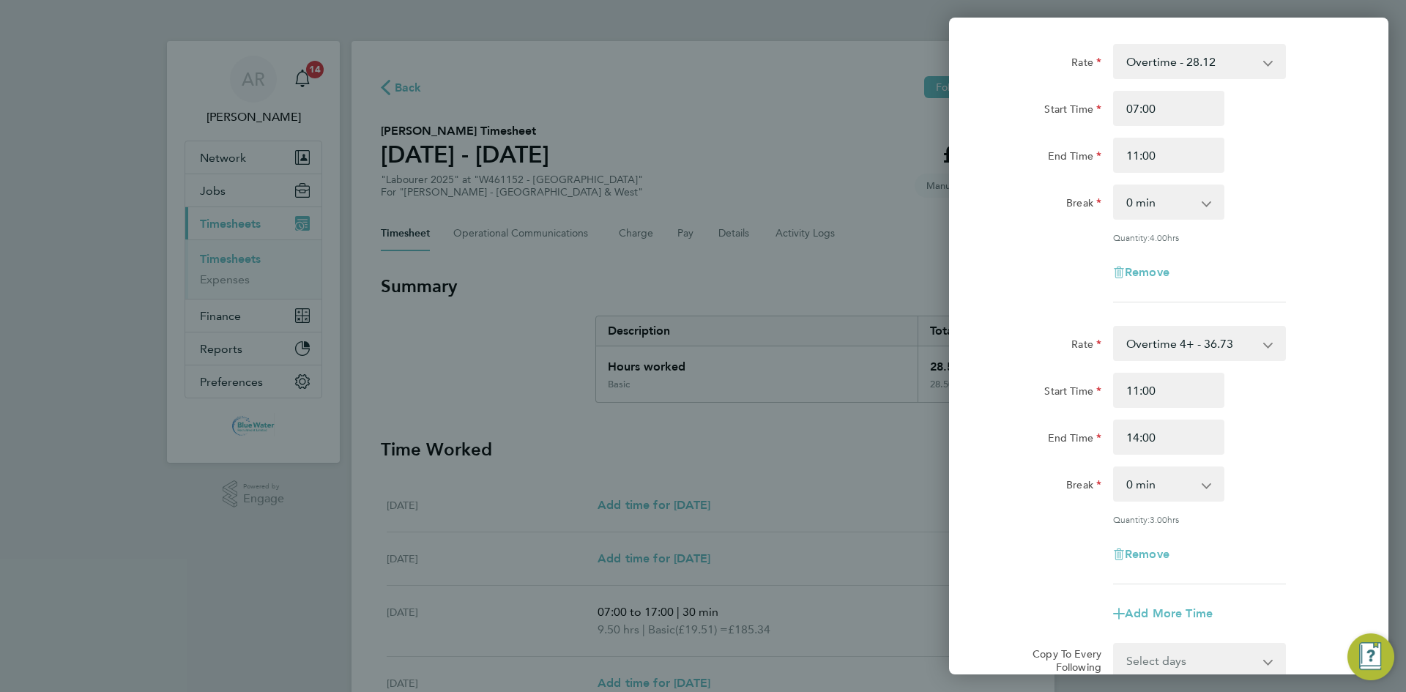
scroll to position [250, 0]
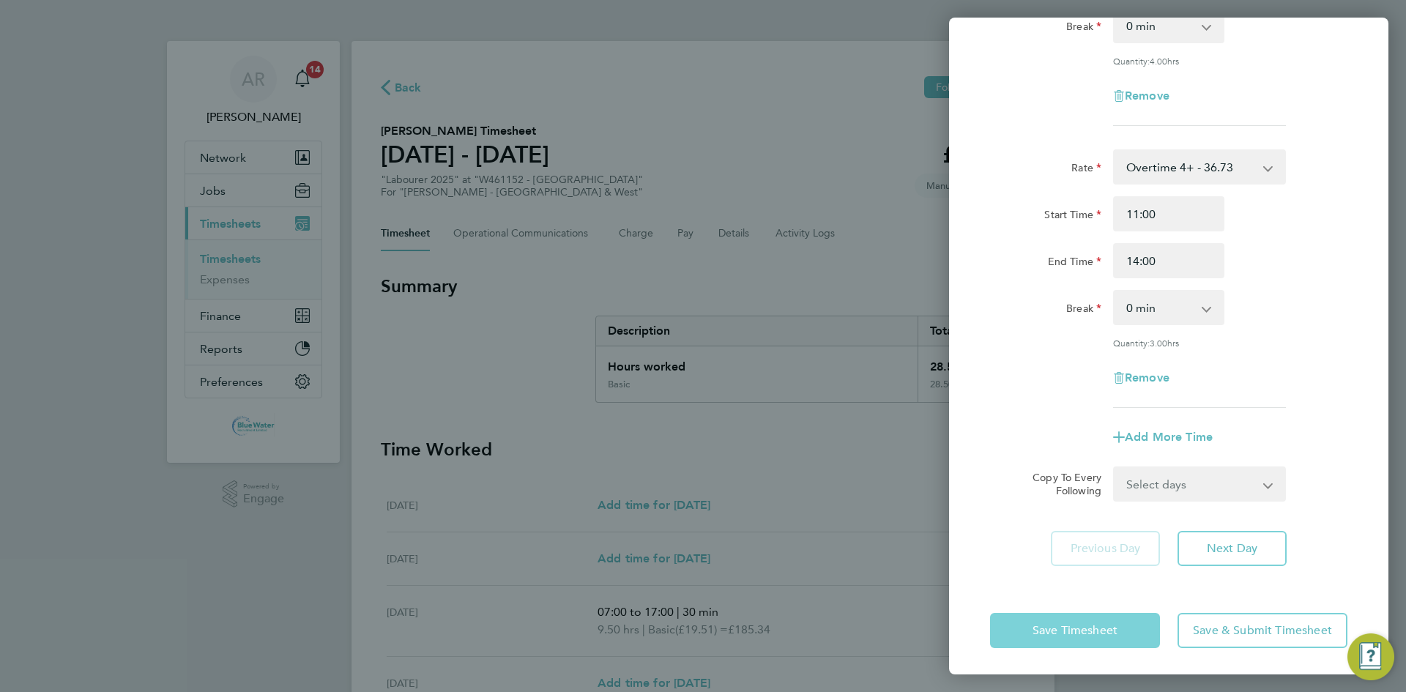
click at [1083, 623] on span "Save Timesheet" at bounding box center [1075, 630] width 85 height 15
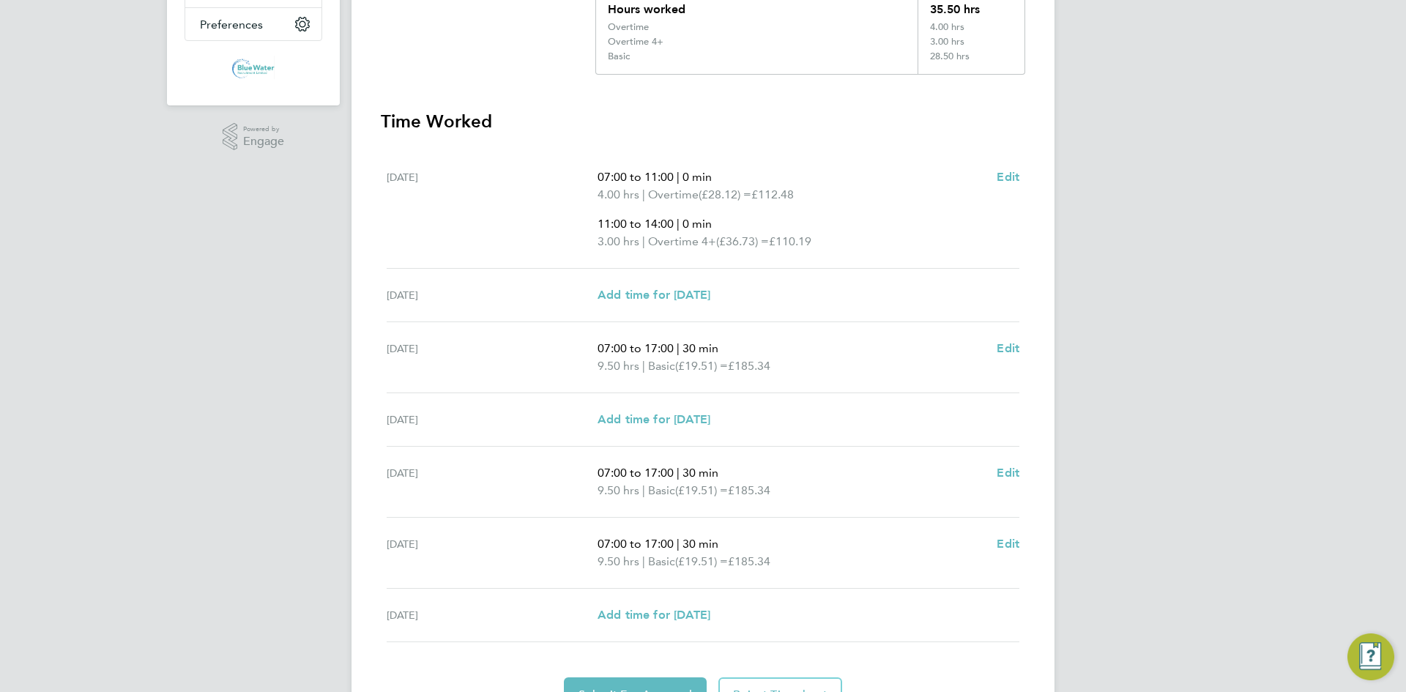
scroll to position [437, 0]
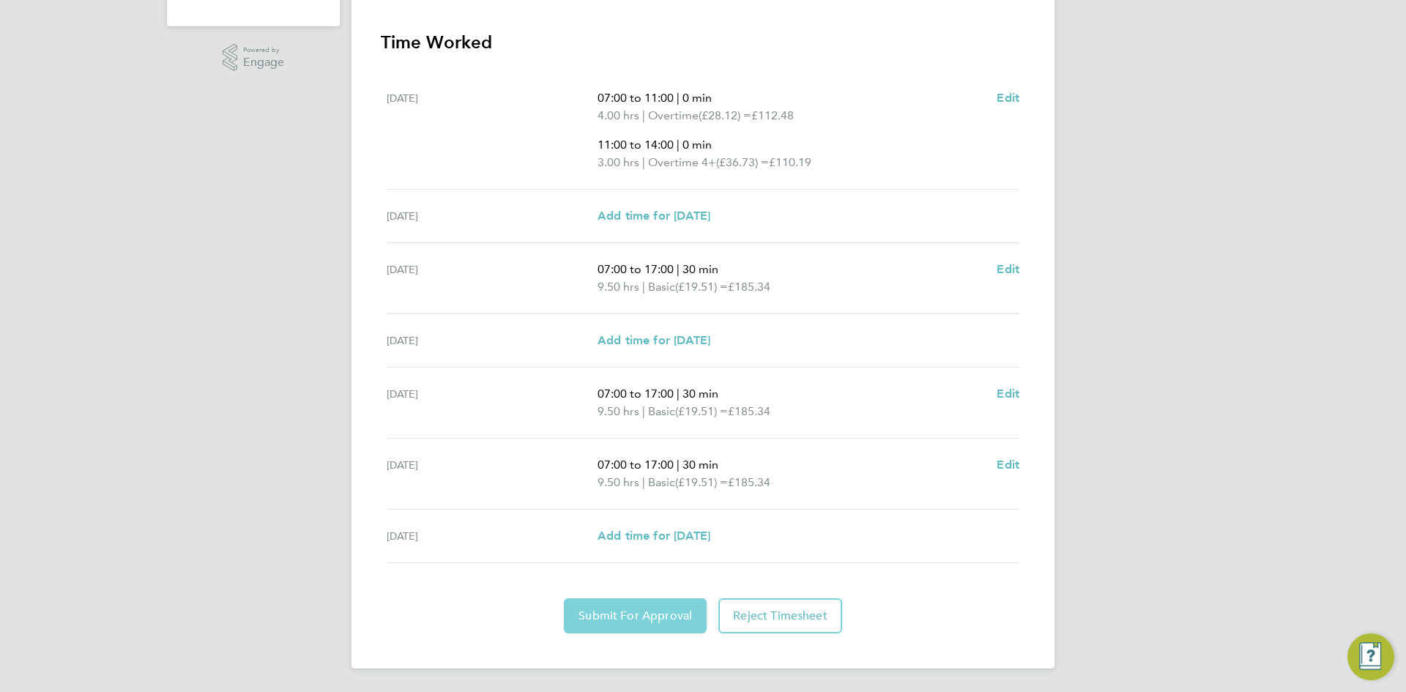
click at [639, 614] on span "Submit For Approval" at bounding box center [636, 616] width 114 height 15
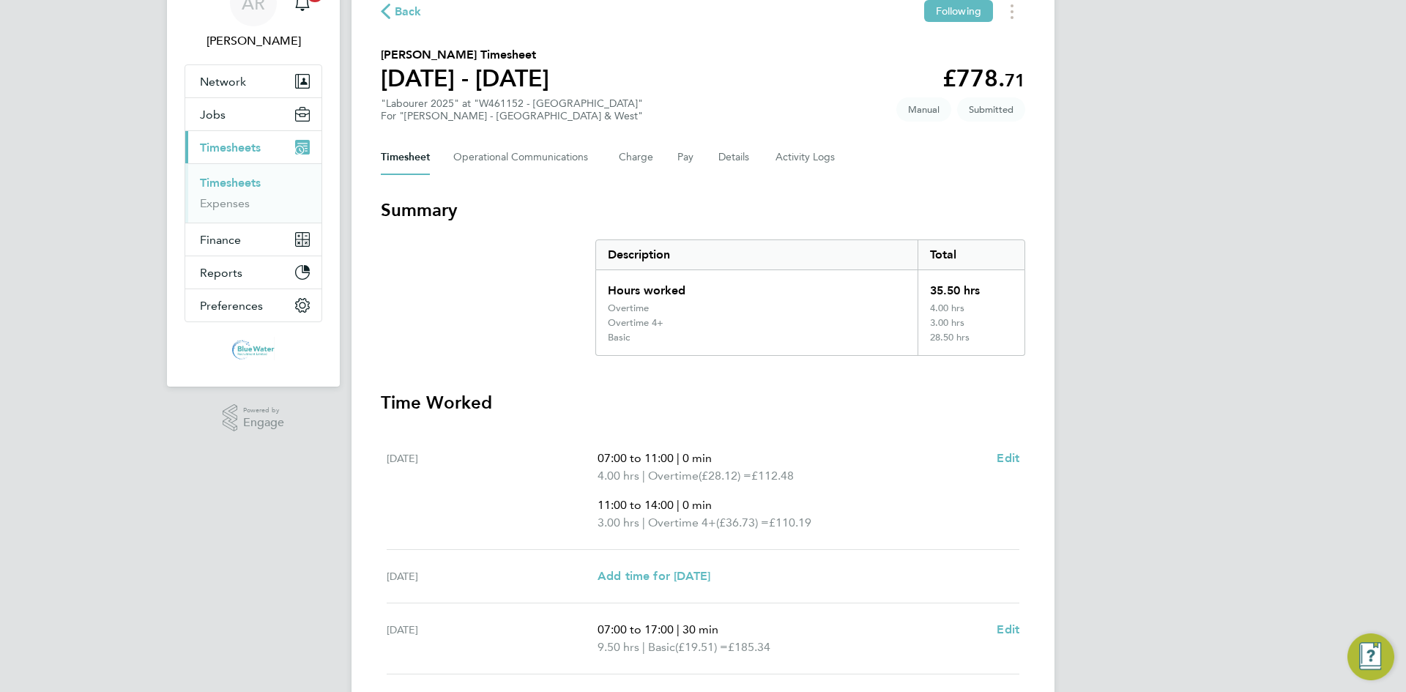
scroll to position [70, 0]
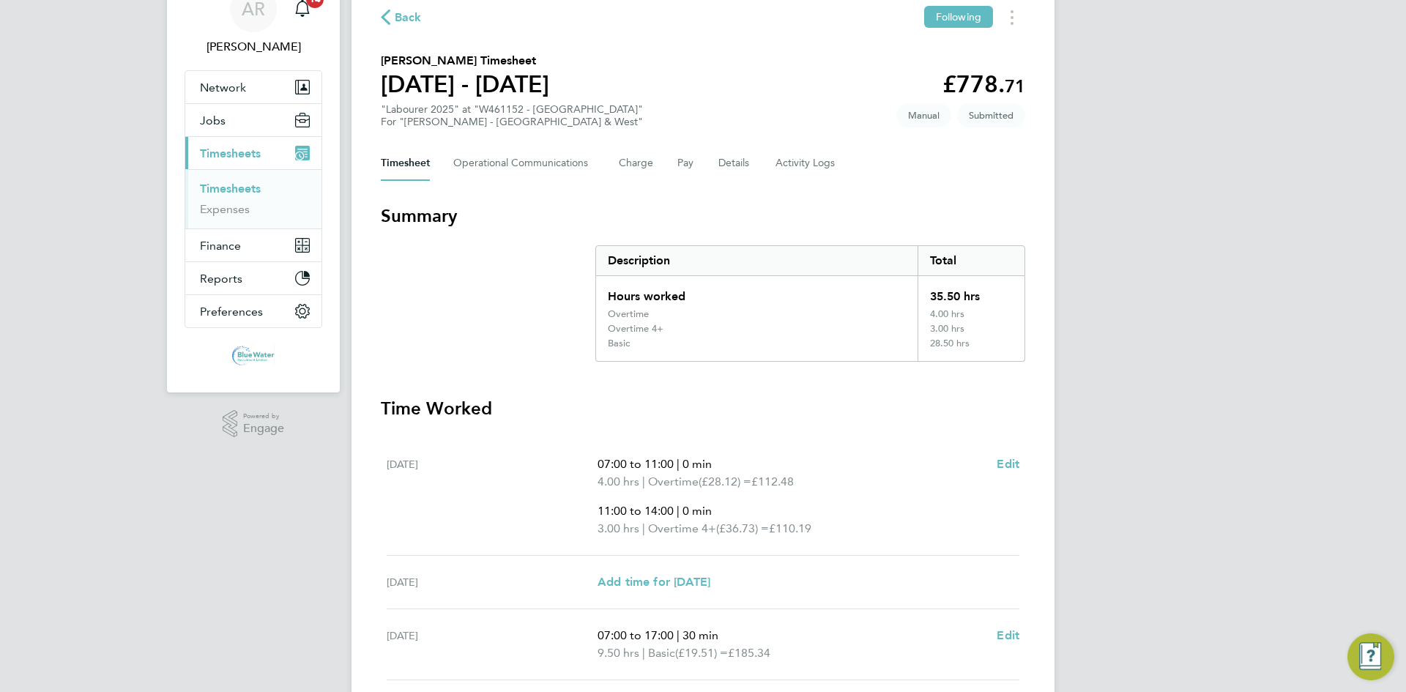
click at [249, 189] on link "Timesheets" at bounding box center [230, 189] width 61 height 14
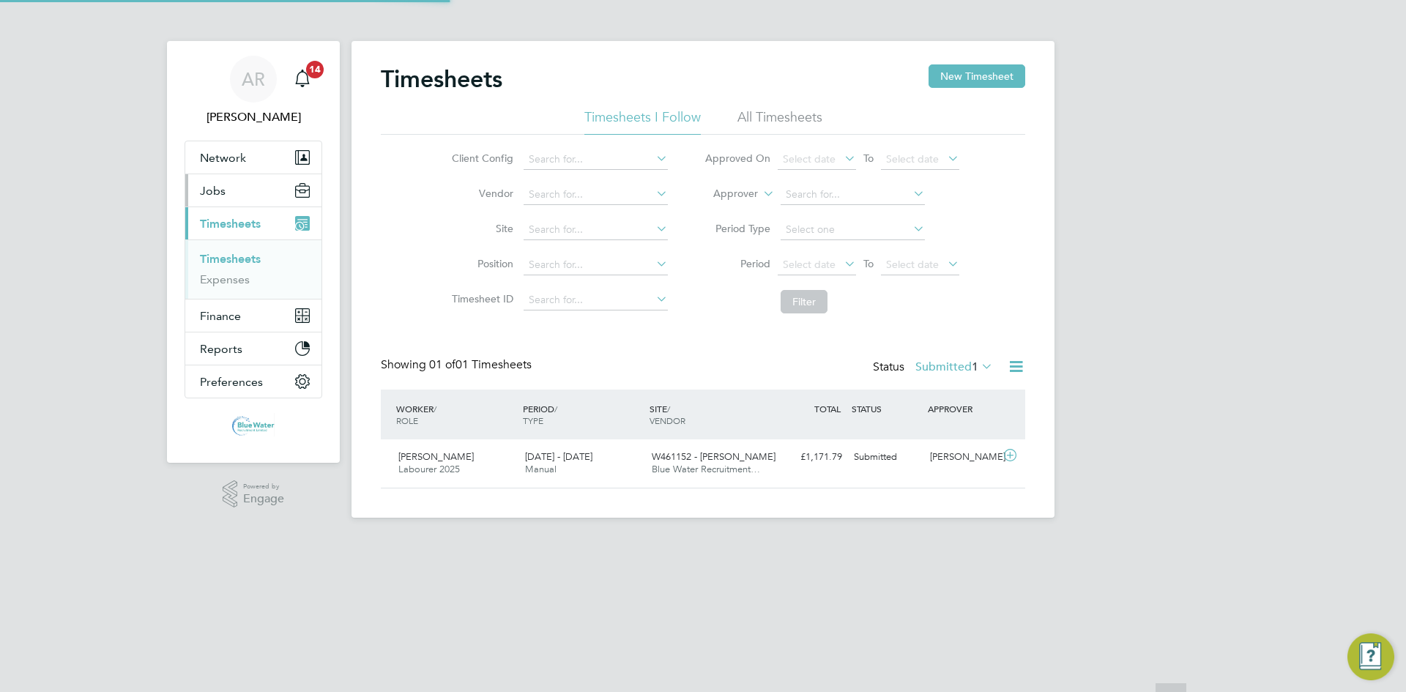
scroll to position [37, 127]
click at [317, 75] on span "14" at bounding box center [315, 70] width 18 height 18
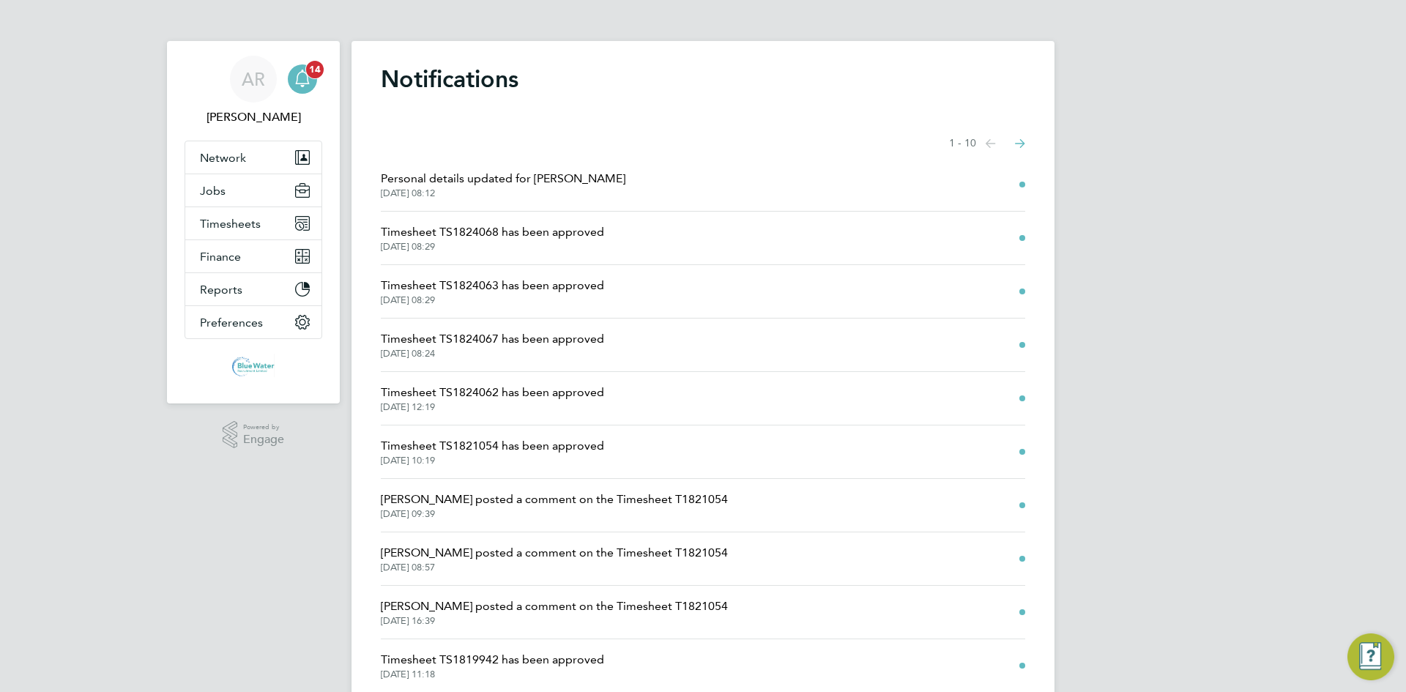
click at [317, 75] on span "14" at bounding box center [315, 70] width 18 height 18
click at [308, 73] on span "14" at bounding box center [315, 70] width 18 height 18
click at [237, 188] on button "Jobs" at bounding box center [253, 190] width 136 height 32
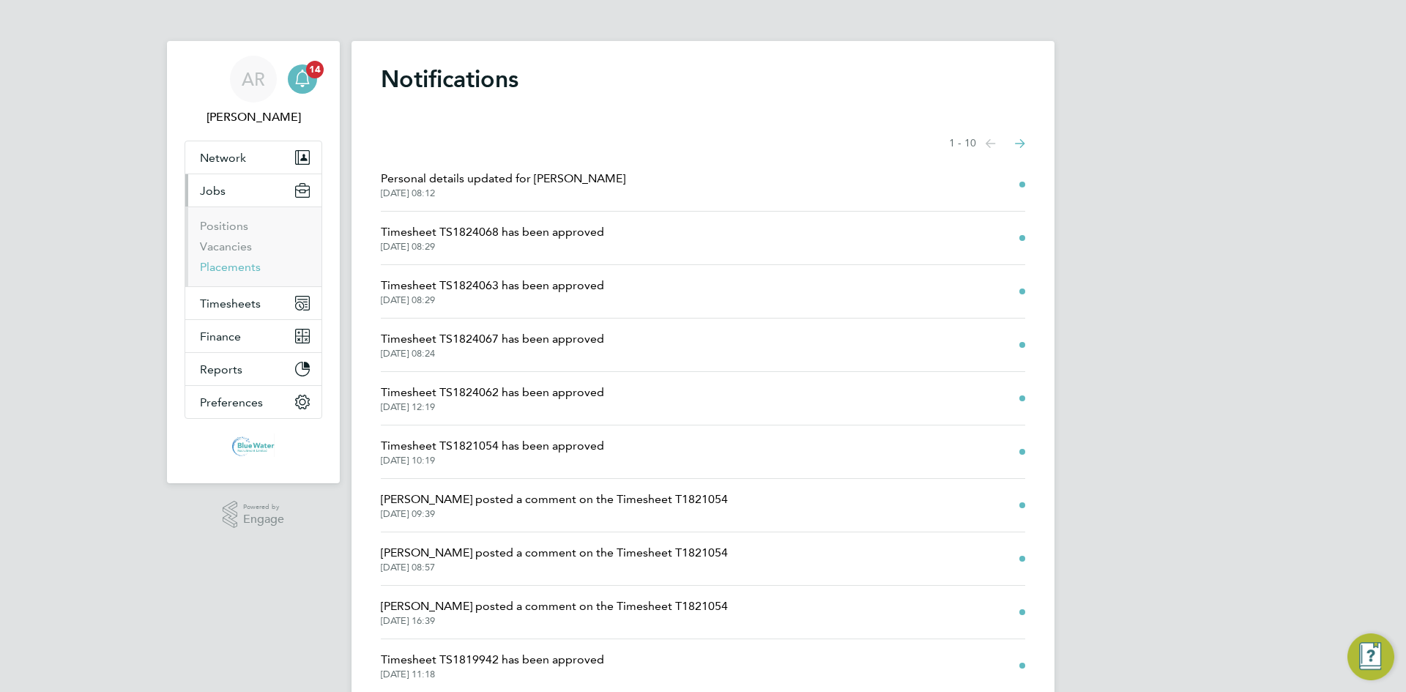
click at [240, 267] on link "Placements" at bounding box center [230, 267] width 61 height 14
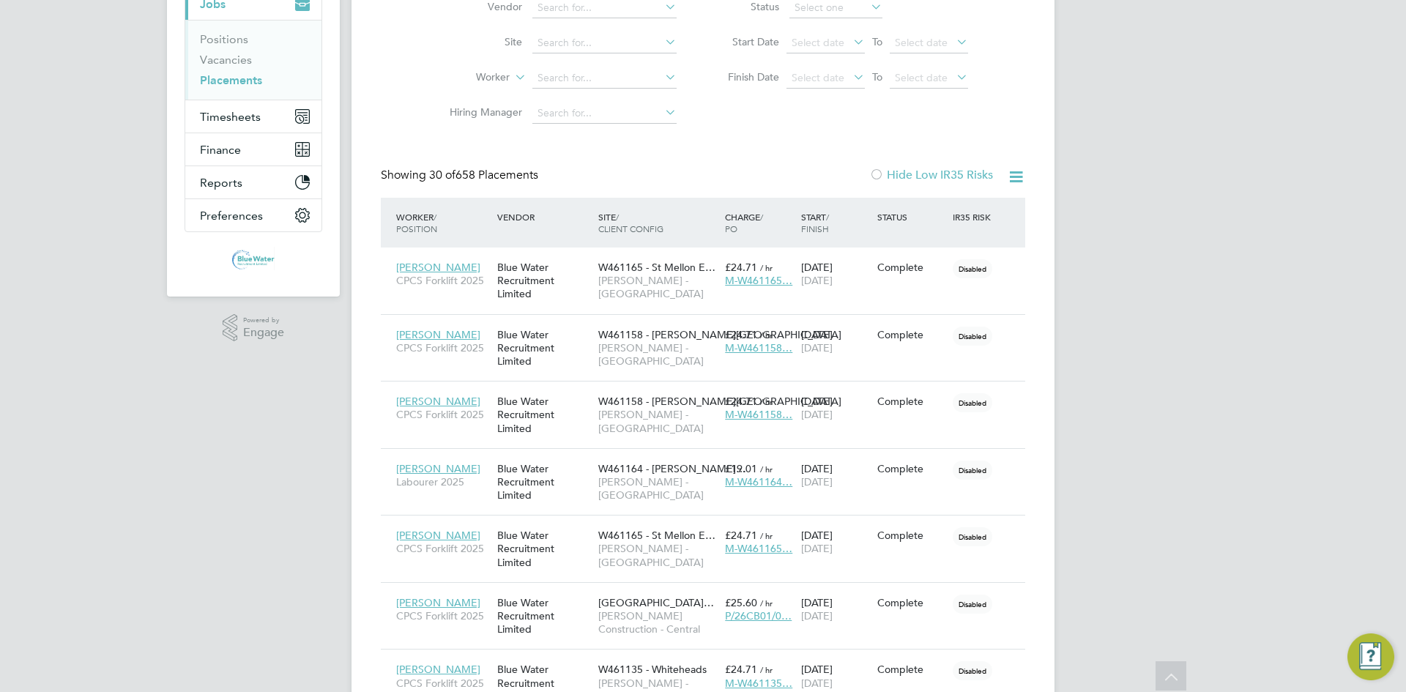
scroll to position [73, 0]
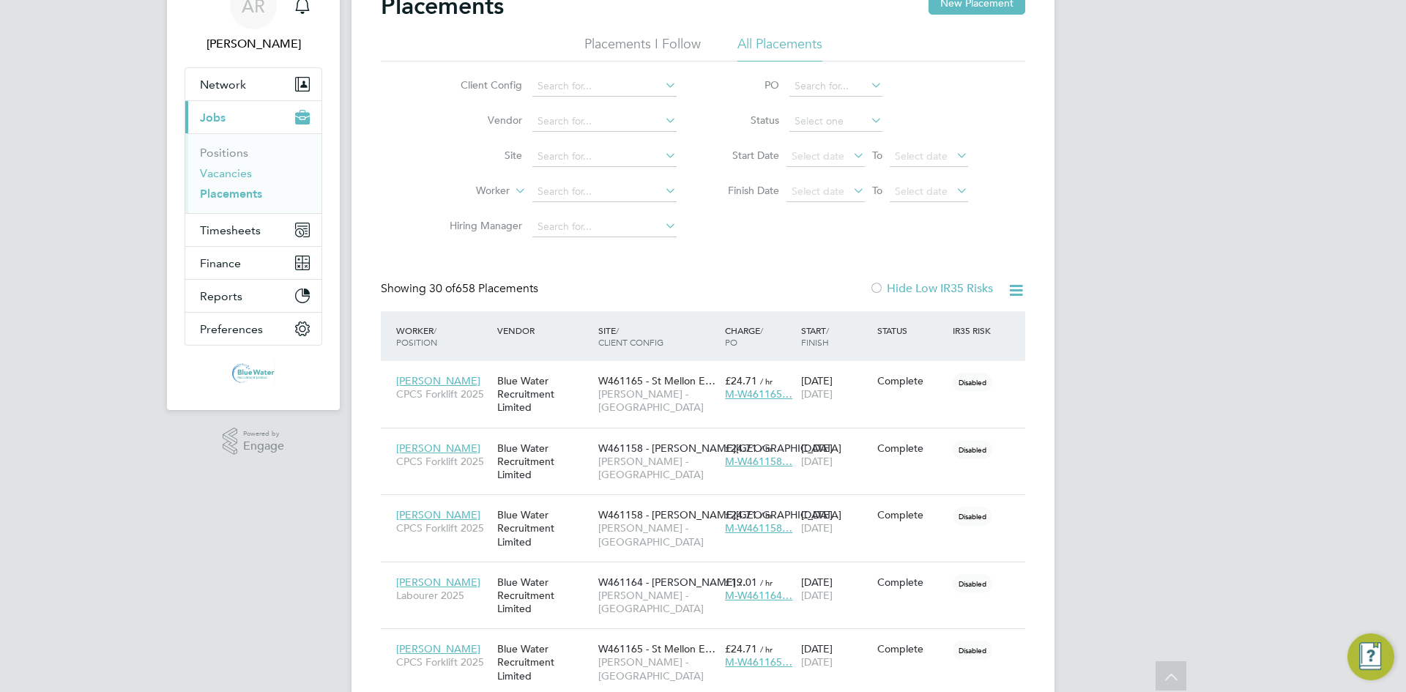
click at [227, 173] on link "Vacancies" at bounding box center [226, 173] width 52 height 14
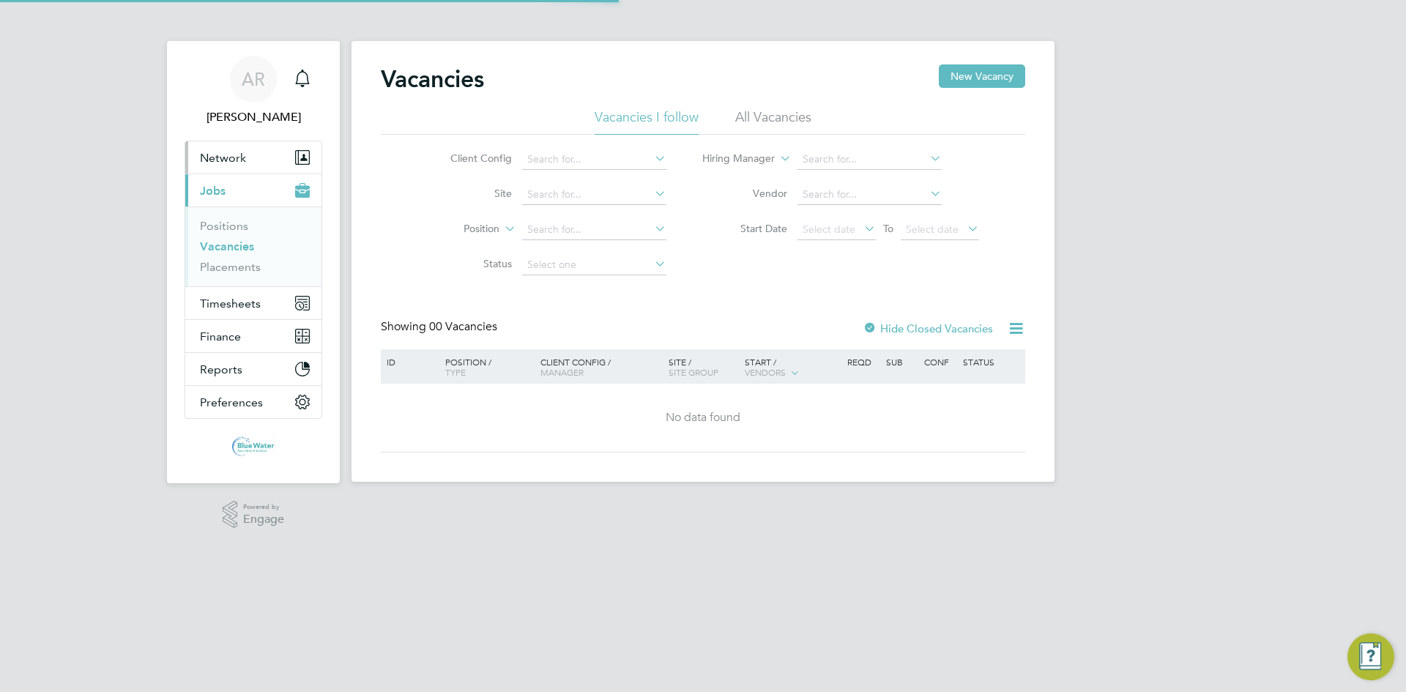
click at [244, 153] on span "Network" at bounding box center [223, 158] width 46 height 14
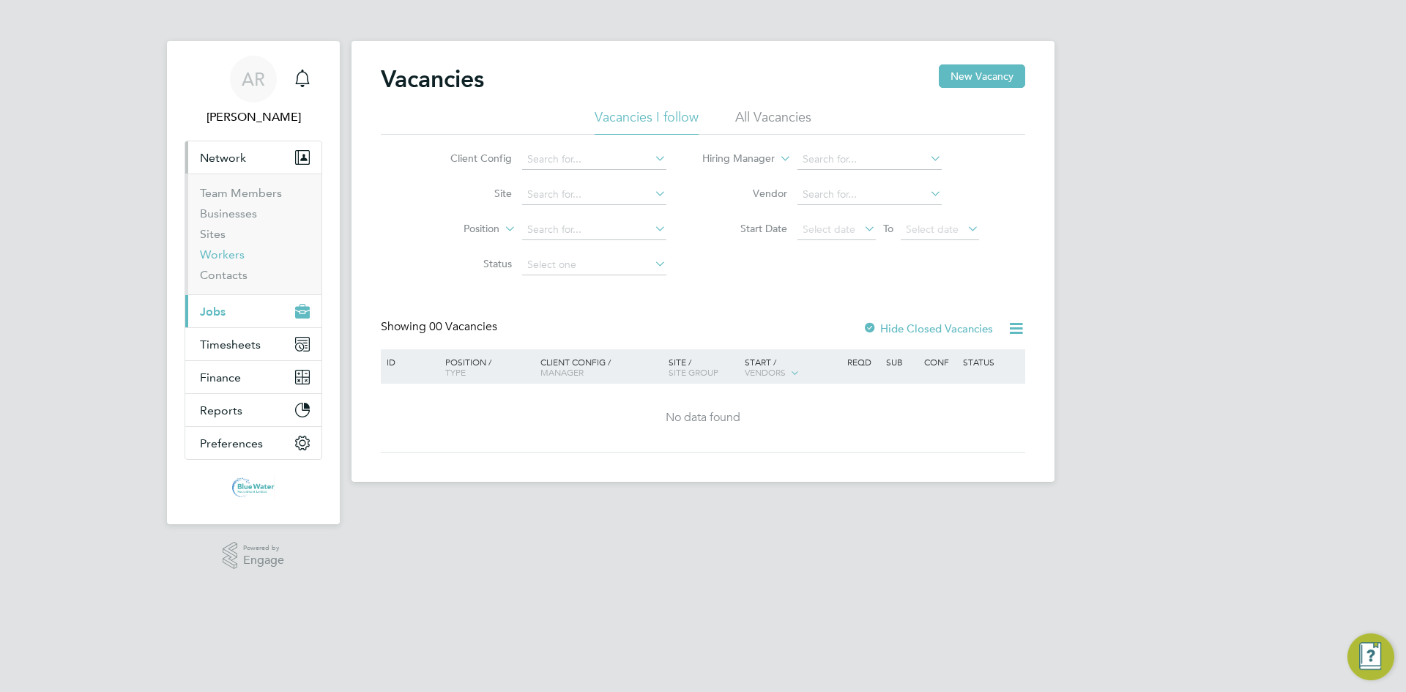
click at [227, 252] on link "Workers" at bounding box center [222, 255] width 45 height 14
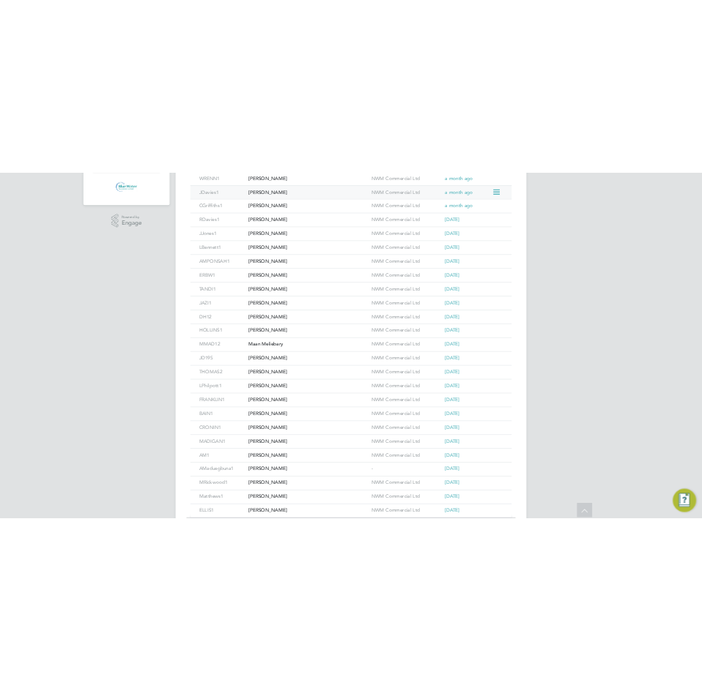
scroll to position [513, 0]
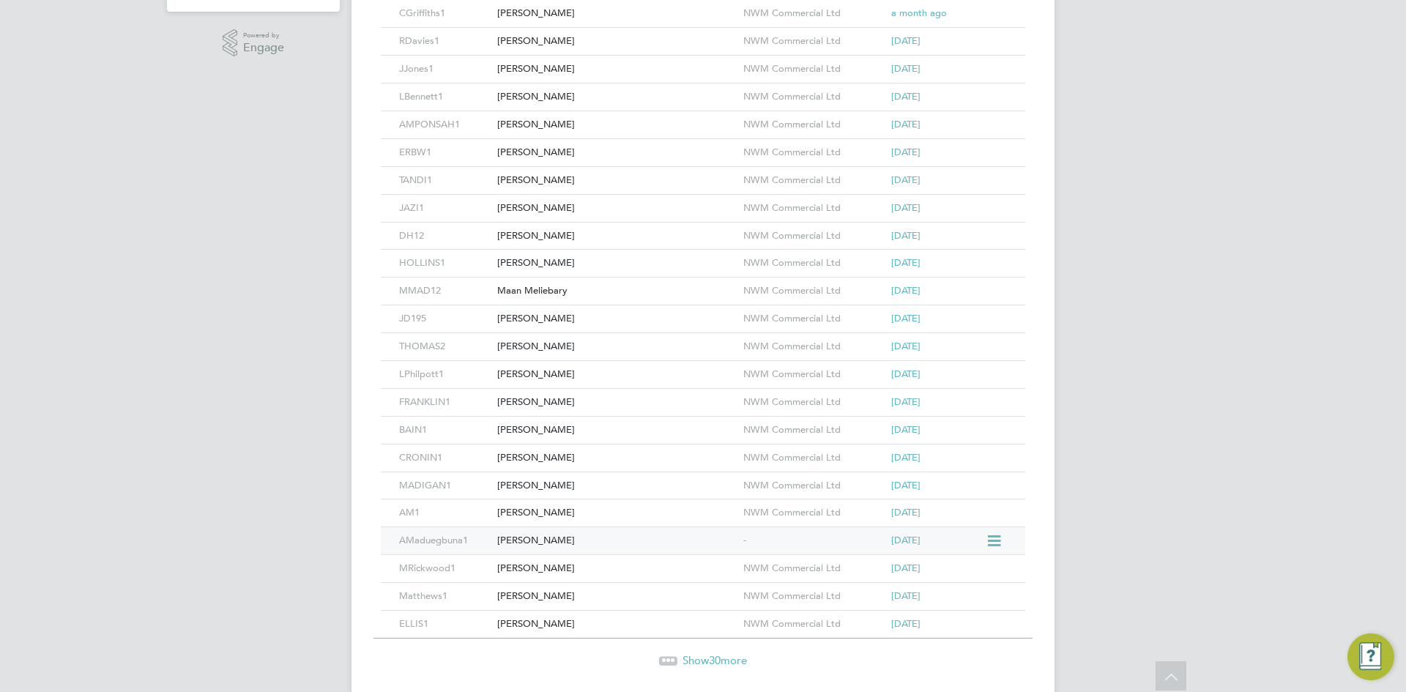
click at [681, 527] on div "AMaduegbuna1 Andy Maduegbuna - 4 months ago" at bounding box center [703, 541] width 645 height 28
click at [681, 545] on div "Andy Maduegbuna" at bounding box center [617, 540] width 246 height 27
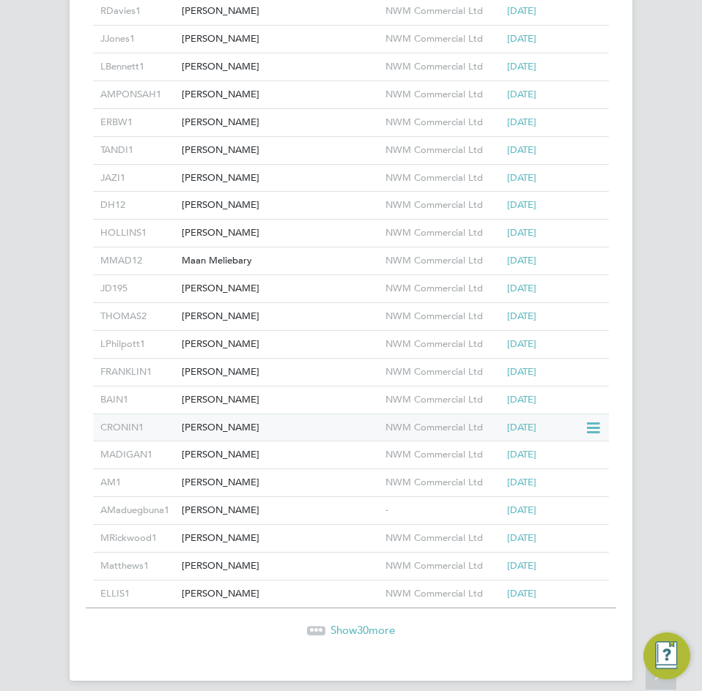
scroll to position [1050, 0]
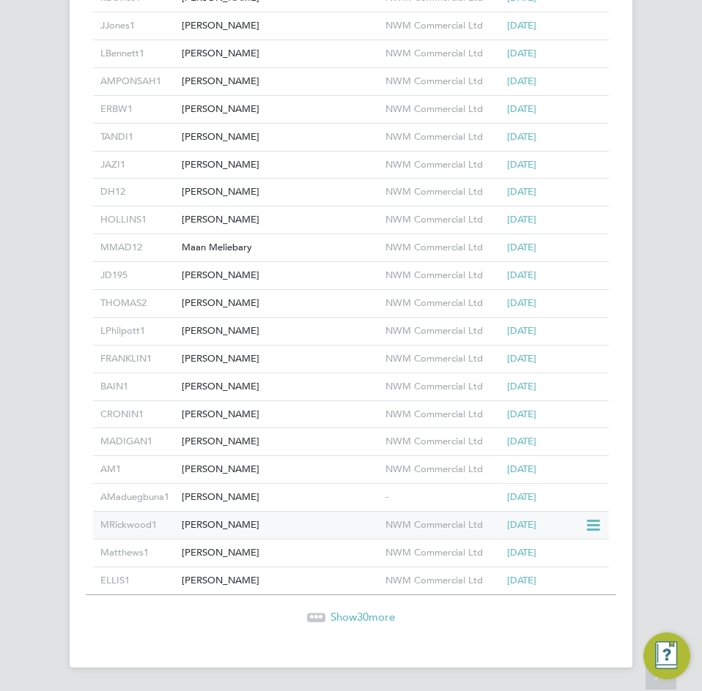
click at [303, 535] on div "Martin Rickwood" at bounding box center [280, 525] width 204 height 27
click at [244, 553] on div "Ian Matthews" at bounding box center [280, 553] width 204 height 27
click at [272, 572] on div "Andrew Ellis" at bounding box center [280, 581] width 204 height 27
click at [343, 619] on span "Show 30 more" at bounding box center [362, 617] width 64 height 14
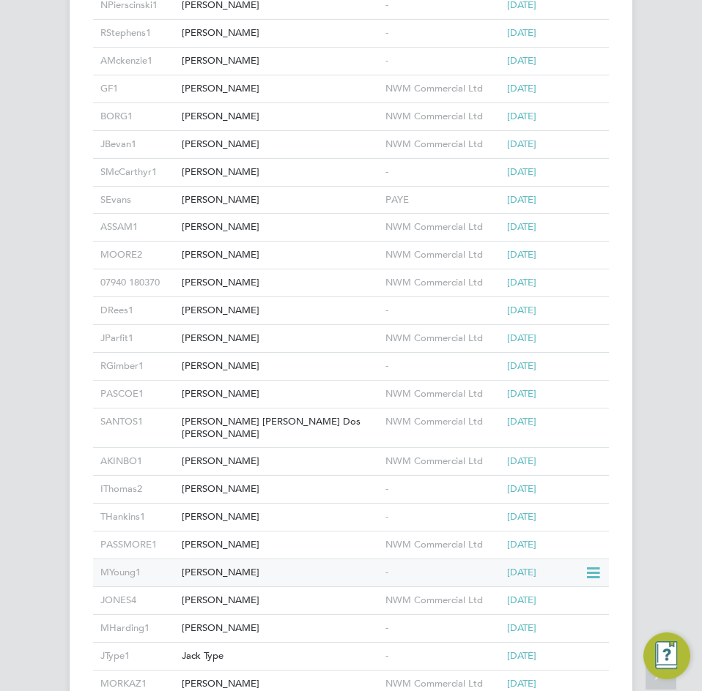
scroll to position [1855, 0]
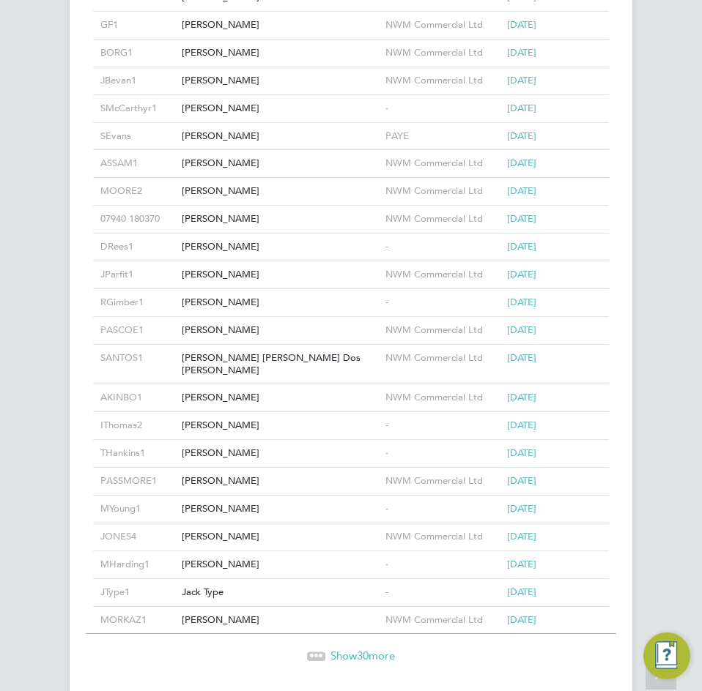
click at [352, 649] on span "Show 30 more" at bounding box center [362, 656] width 64 height 14
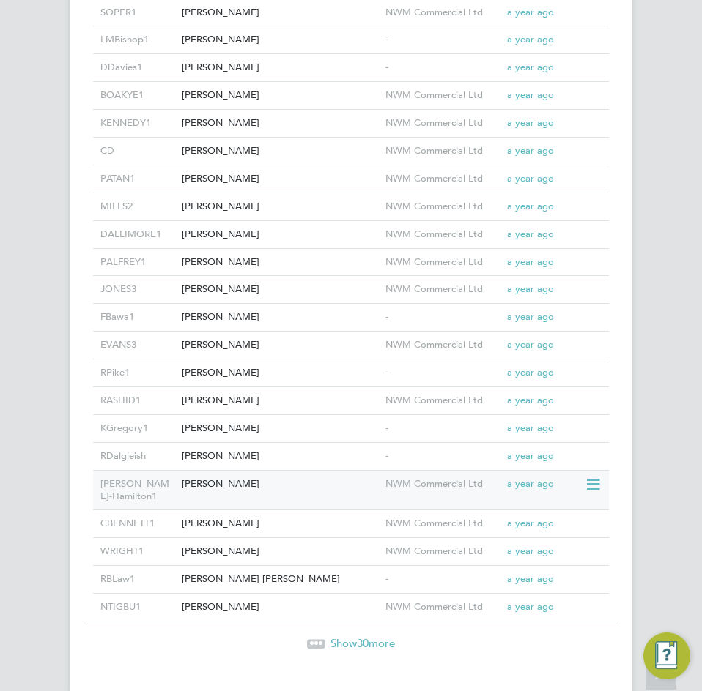
scroll to position [2727, 0]
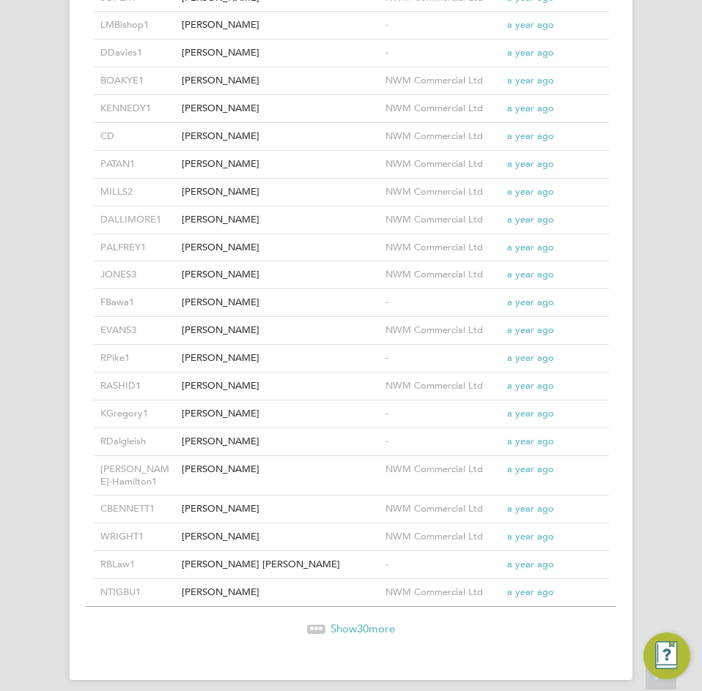
click at [355, 622] on span "Show 30 more" at bounding box center [362, 629] width 64 height 14
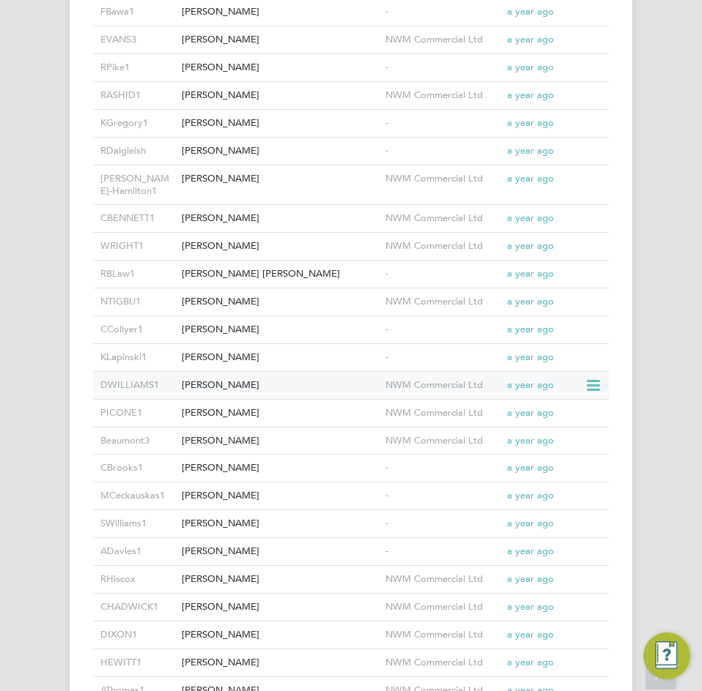
scroll to position [3020, 0]
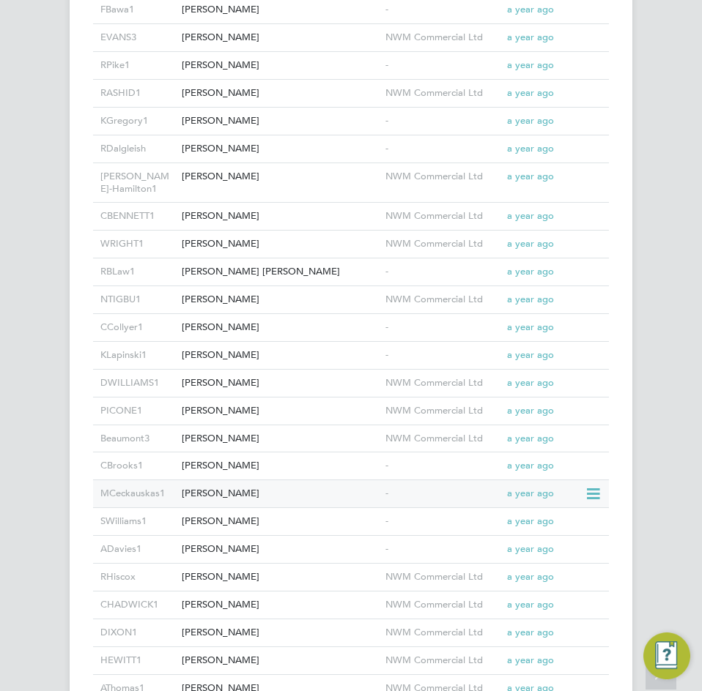
click at [295, 481] on div "[PERSON_NAME]" at bounding box center [280, 493] width 204 height 27
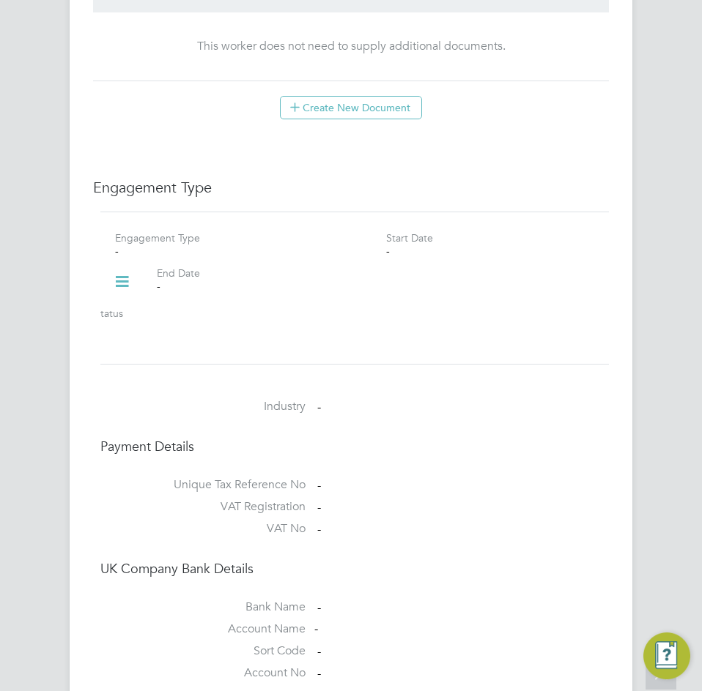
scroll to position [1318, 0]
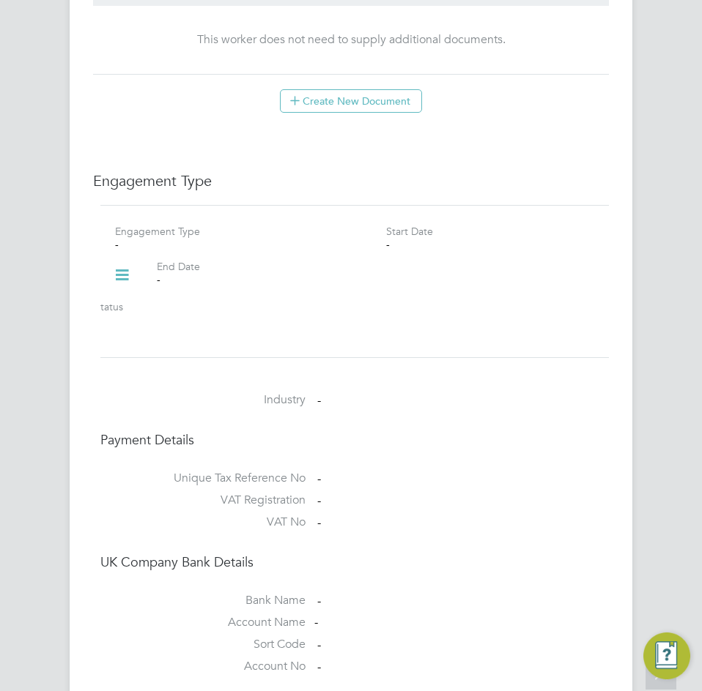
click at [122, 259] on icon at bounding box center [122, 276] width 26 height 34
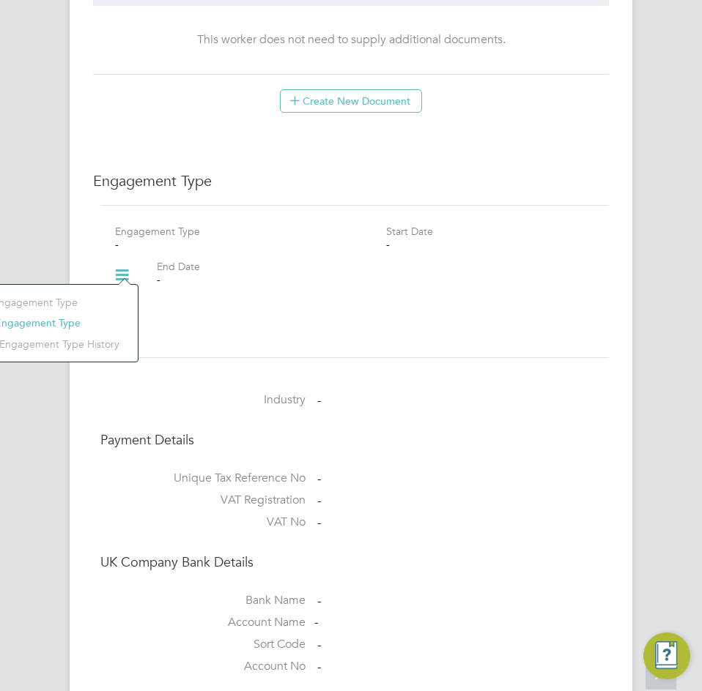
click at [64, 323] on li "Add Engagement Type" at bounding box center [47, 323] width 166 height 21
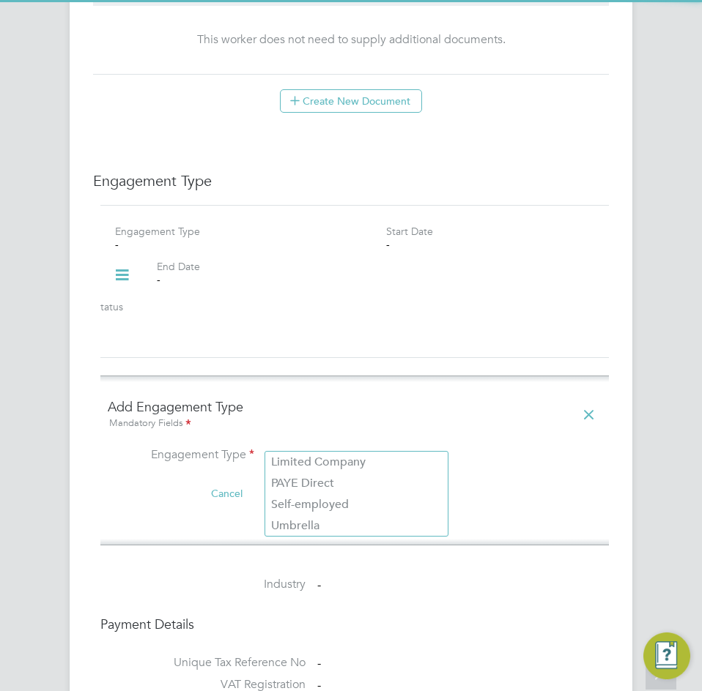
click at [324, 447] on input at bounding box center [356, 457] width 181 height 21
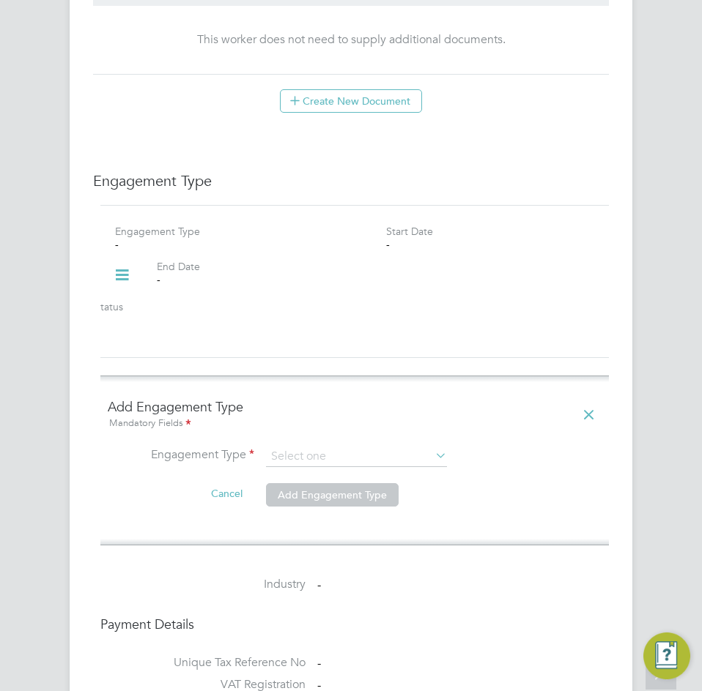
click at [332, 524] on li "Umbrella" at bounding box center [356, 526] width 182 height 21
type input "Umbrella"
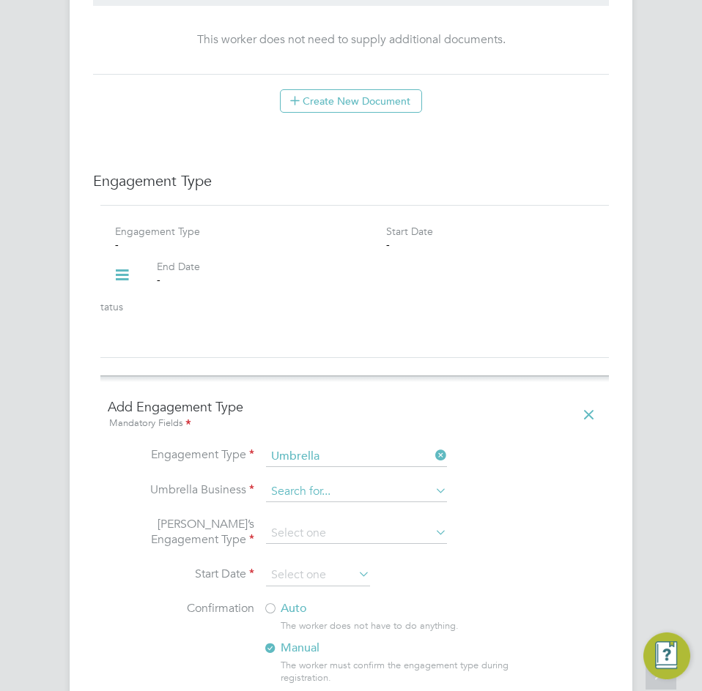
click at [298, 482] on input at bounding box center [356, 492] width 181 height 21
click at [315, 494] on li "NWM Commercial Ltd" at bounding box center [356, 497] width 182 height 21
type input "NWM Commercial Ltd"
click at [315, 524] on input at bounding box center [356, 534] width 181 height 21
click at [346, 623] on li "PAYE Umbrella" at bounding box center [356, 623] width 182 height 21
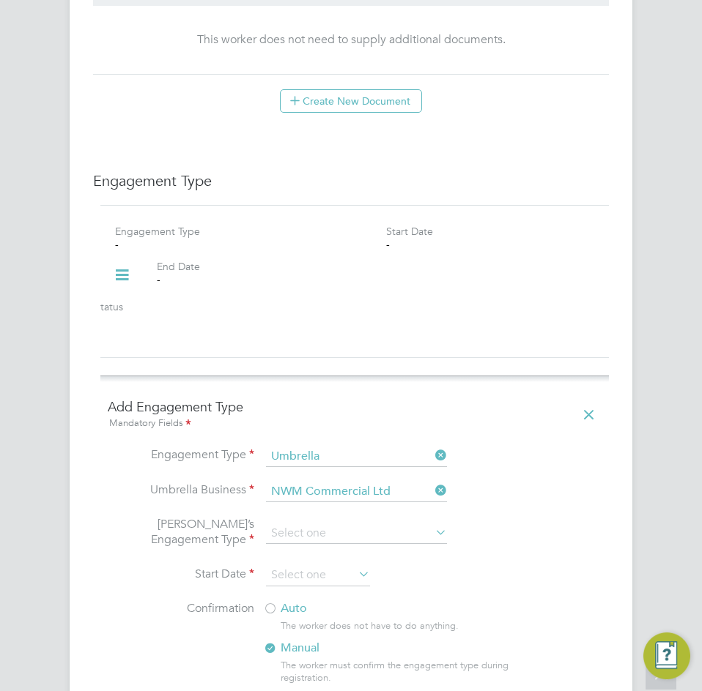
type input "PAYE Umbrella"
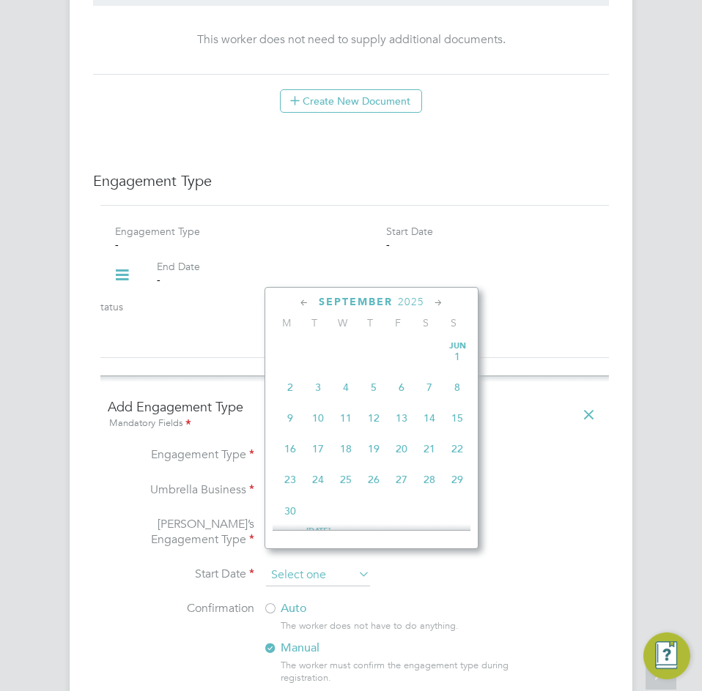
click at [319, 565] on input at bounding box center [318, 576] width 104 height 22
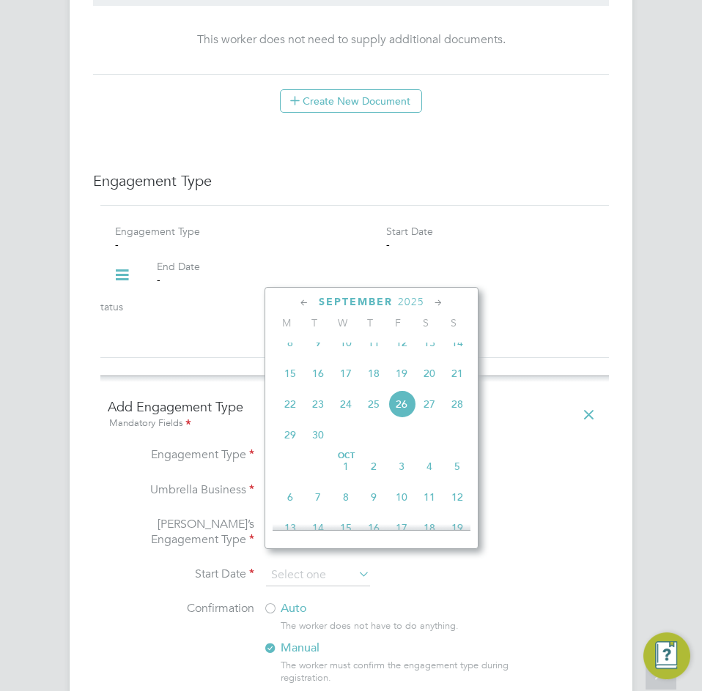
click at [420, 302] on span "2025" at bounding box center [411, 302] width 26 height 12
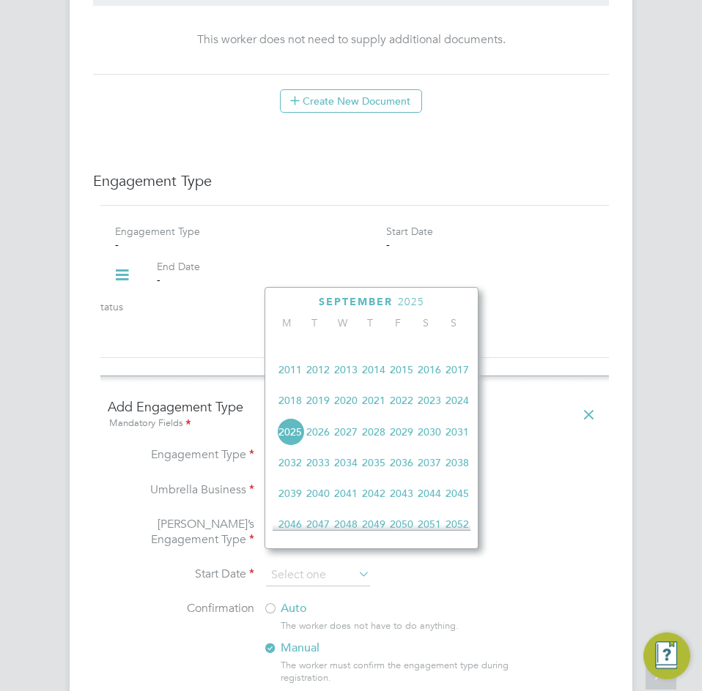
click at [289, 442] on span "2025" at bounding box center [290, 432] width 28 height 28
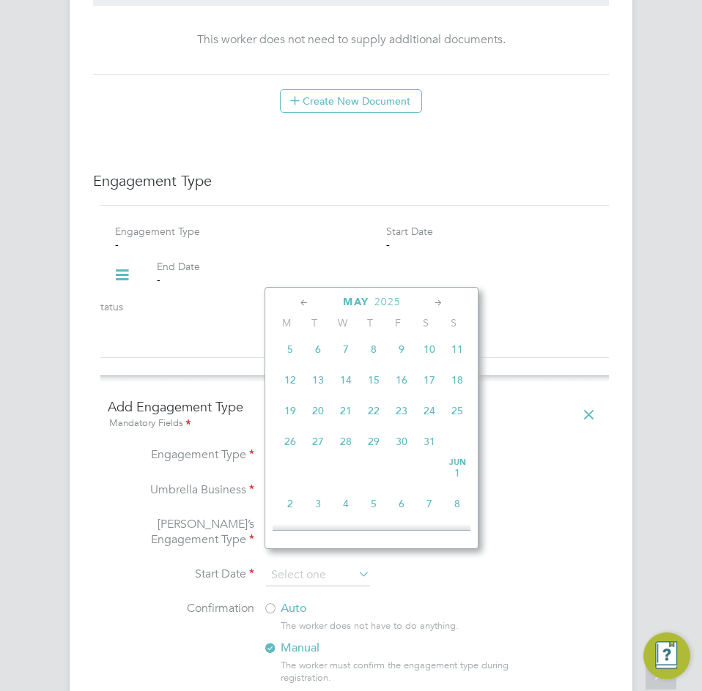
scroll to position [192, 0]
click at [289, 418] on span "19" at bounding box center [290, 412] width 28 height 28
type input "19 May 2025"
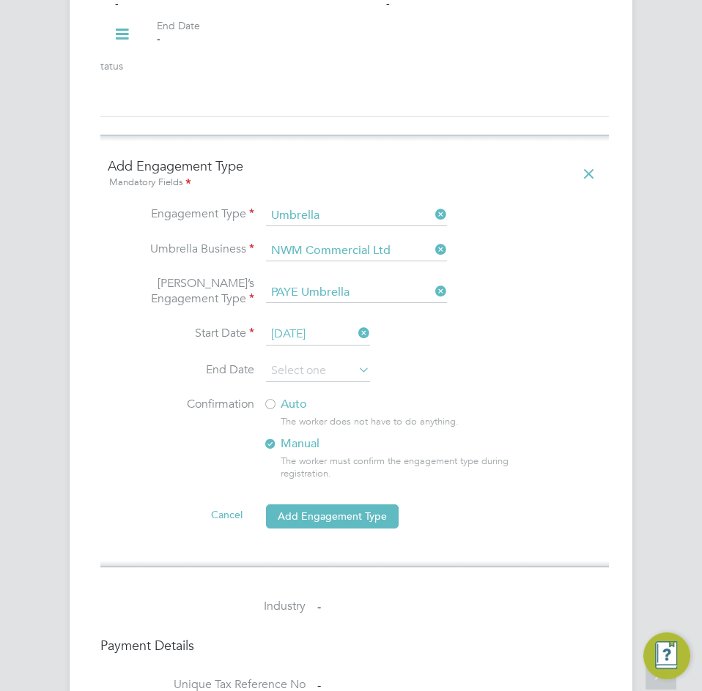
scroll to position [1611, 0]
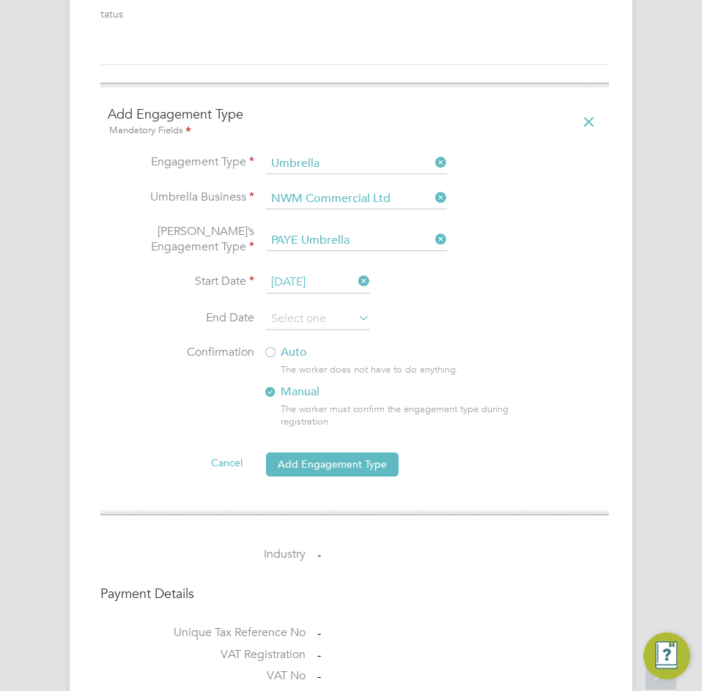
click at [283, 345] on label "Auto" at bounding box center [395, 352] width 264 height 15
click at [317, 453] on button "Add Engagement Type" at bounding box center [332, 464] width 133 height 23
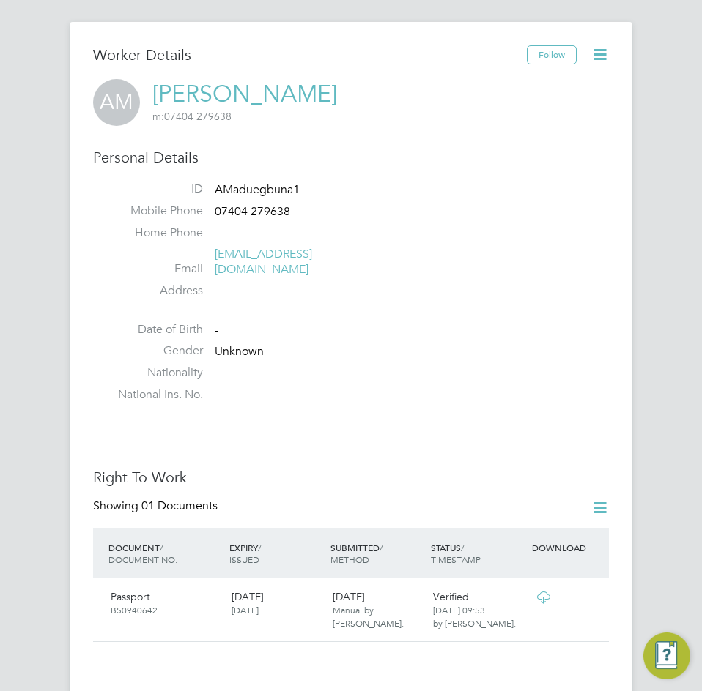
scroll to position [0, 0]
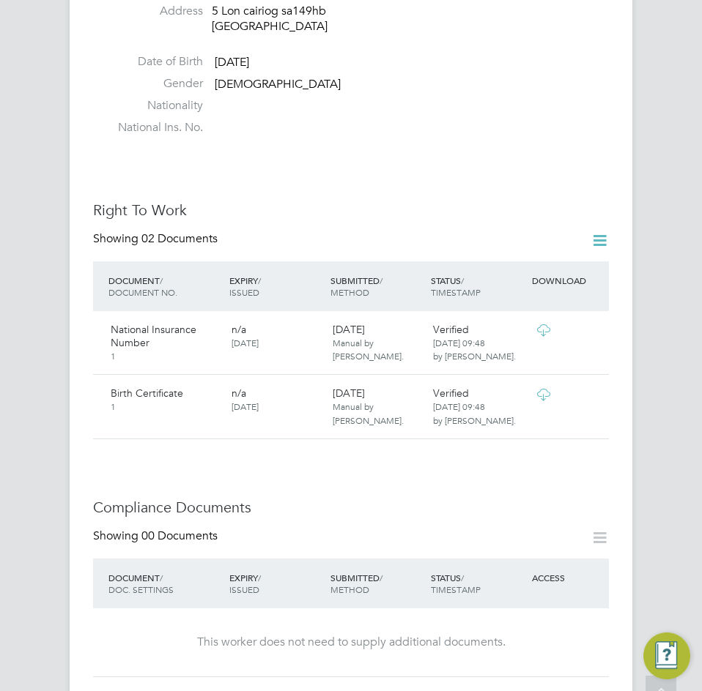
scroll to position [439, 0]
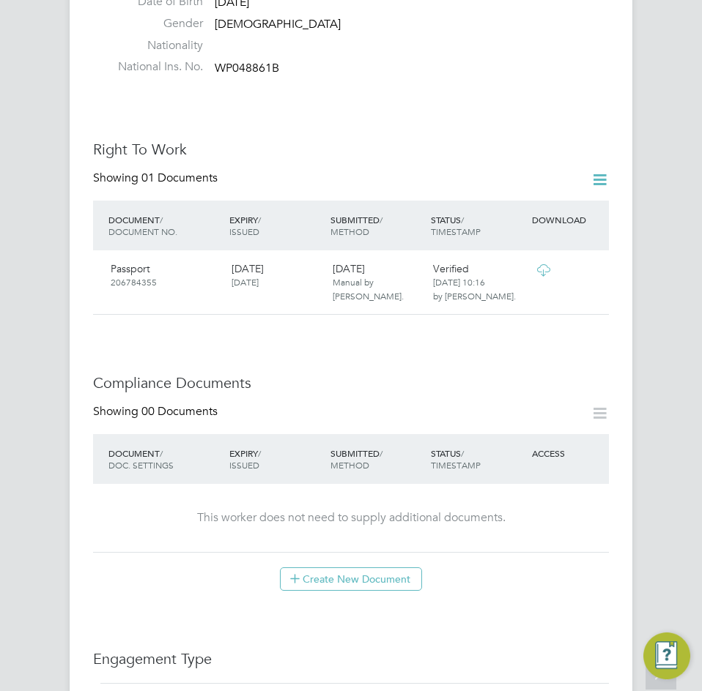
scroll to position [366, 0]
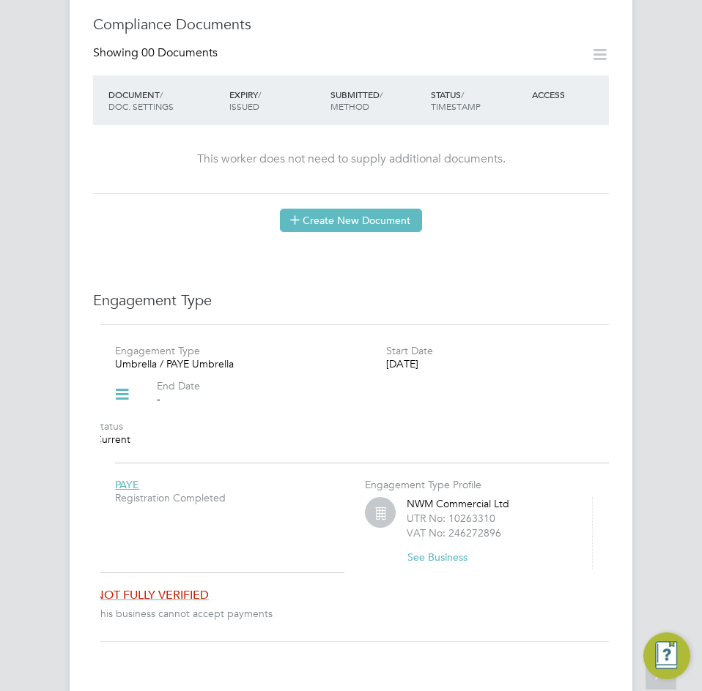
scroll to position [806, 0]
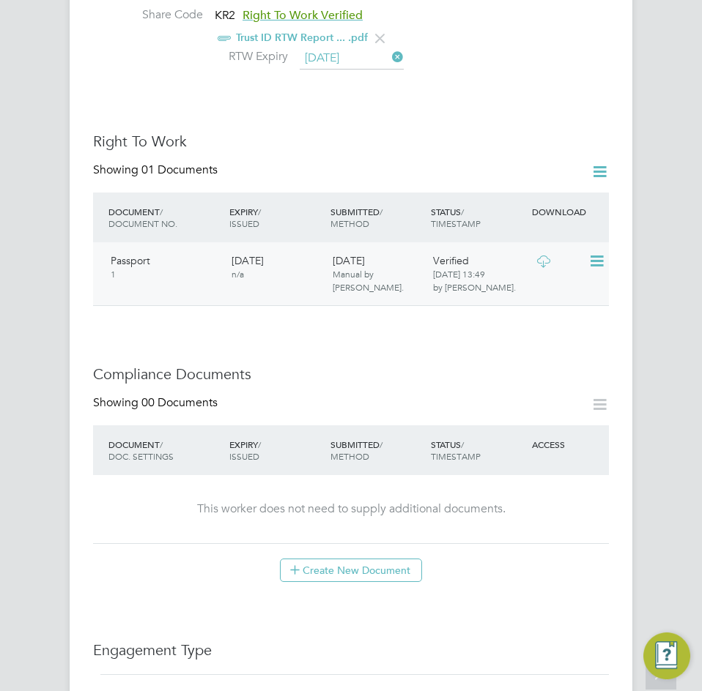
scroll to position [439, 0]
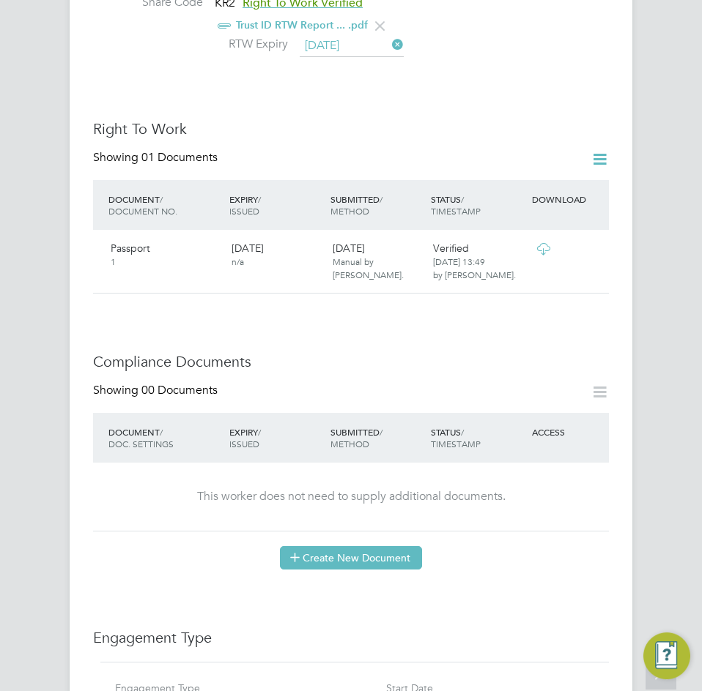
click at [382, 546] on button "Create New Document" at bounding box center [351, 557] width 142 height 23
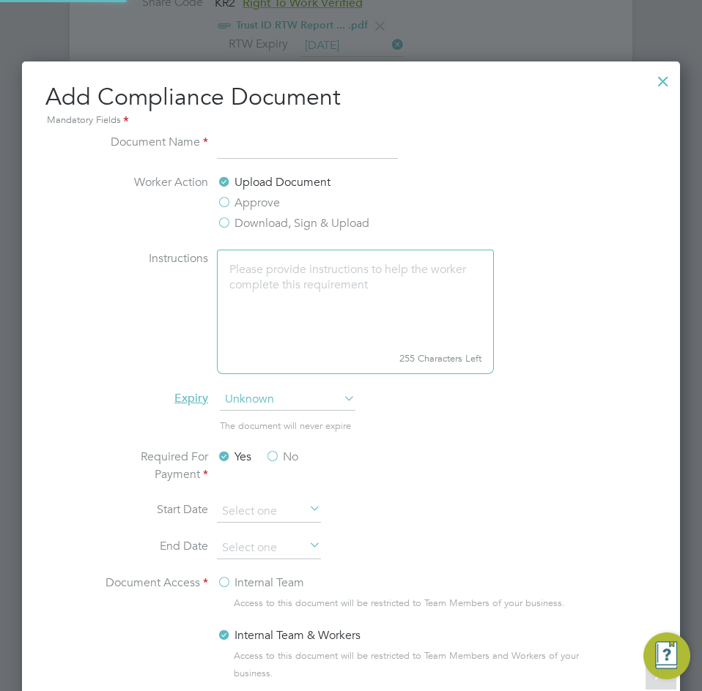
scroll to position [804, 658]
click at [662, 78] on div at bounding box center [663, 77] width 26 height 26
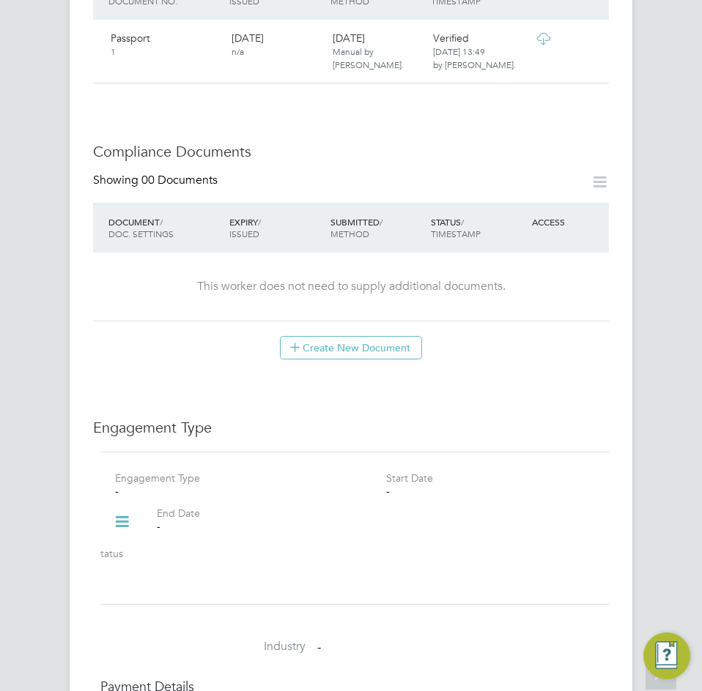
scroll to position [876, 0]
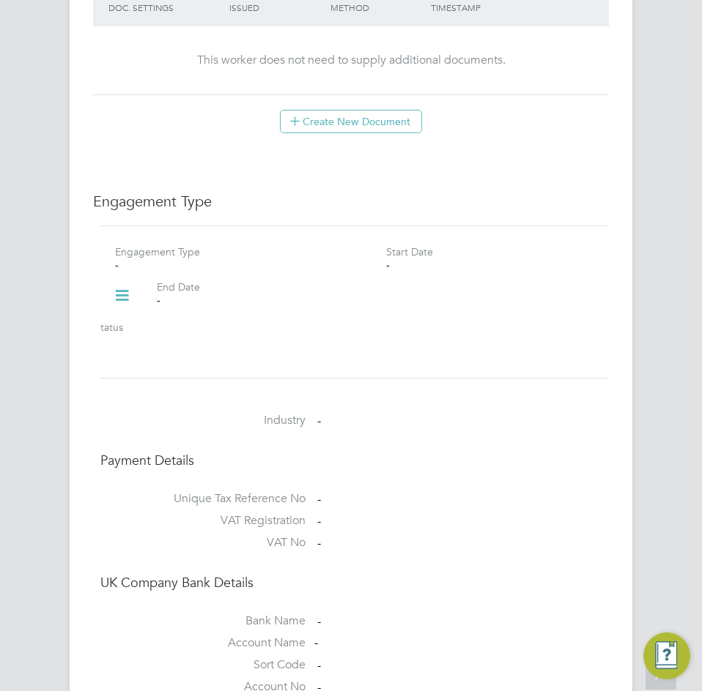
click at [129, 283] on icon at bounding box center [122, 296] width 26 height 34
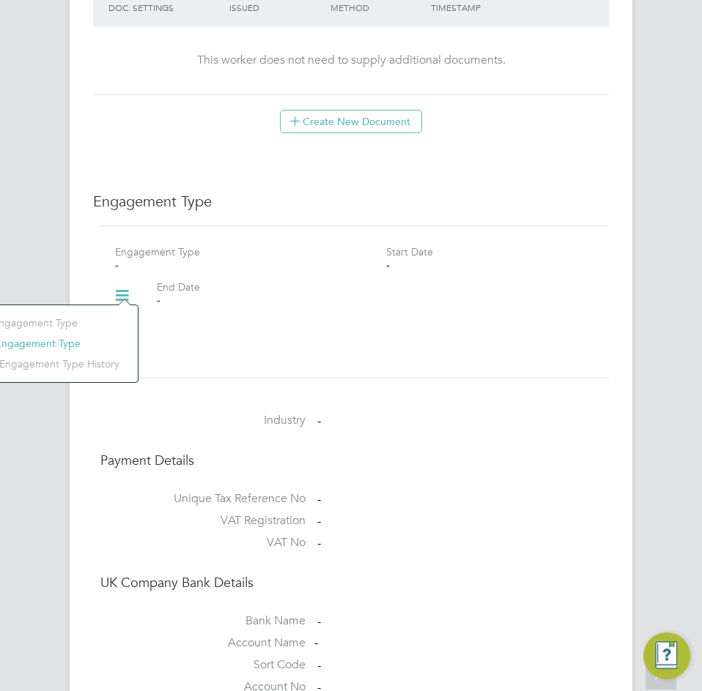
click at [62, 339] on li "Add Engagement Type" at bounding box center [47, 343] width 166 height 21
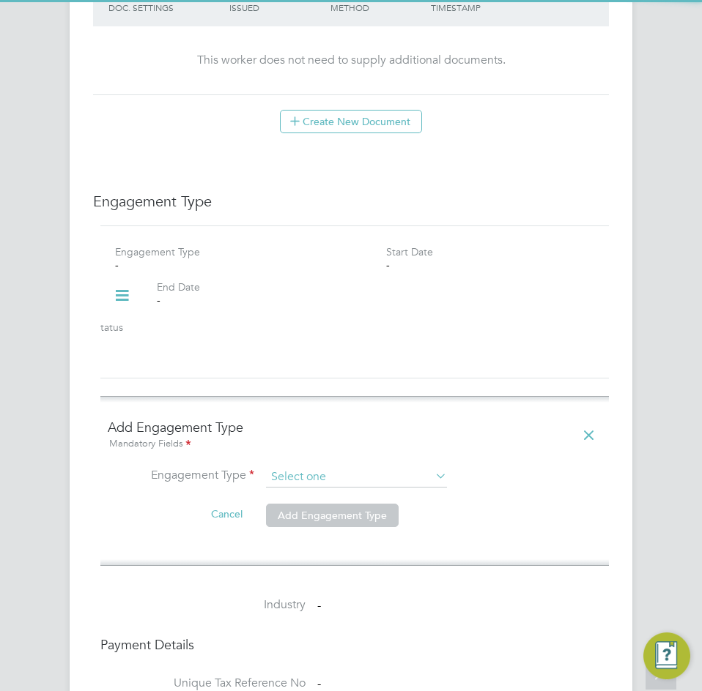
click at [336, 467] on input at bounding box center [356, 477] width 181 height 21
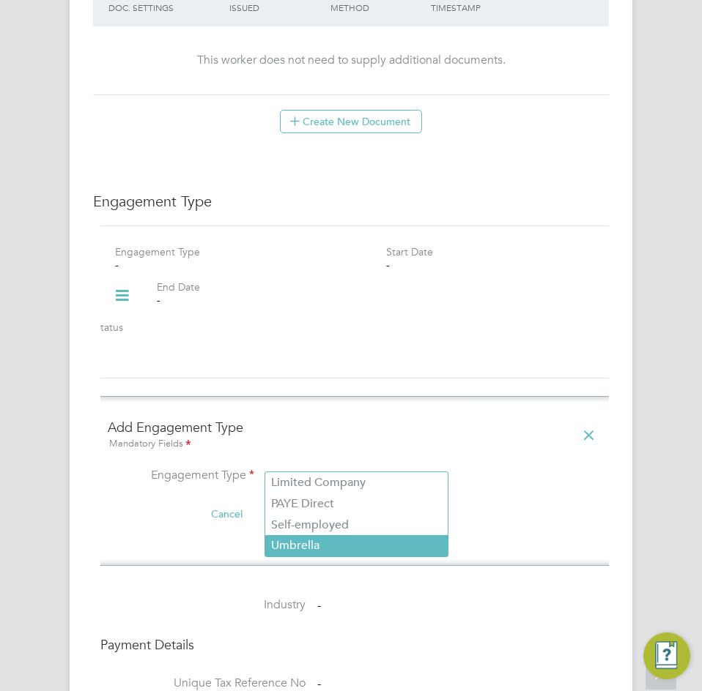
click at [326, 550] on li "Umbrella" at bounding box center [356, 545] width 182 height 21
type input "Umbrella"
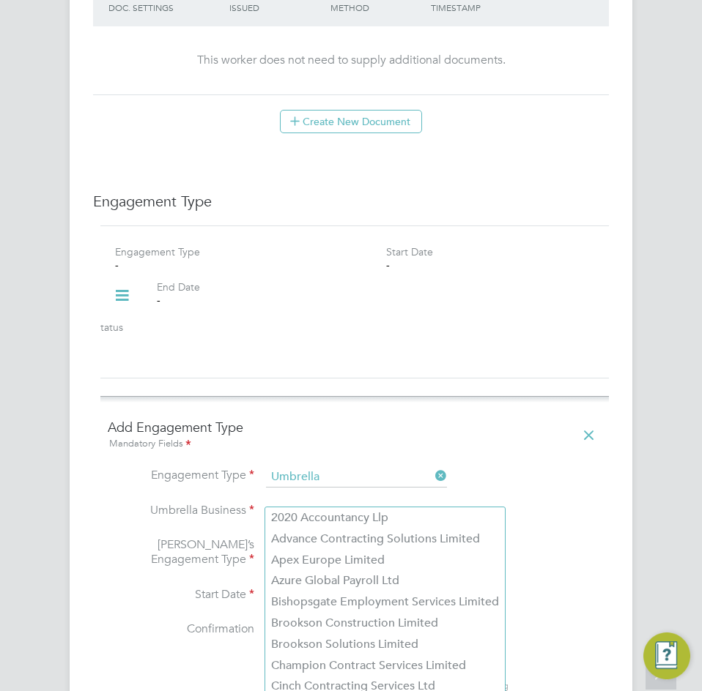
click at [327, 502] on input at bounding box center [356, 512] width 181 height 21
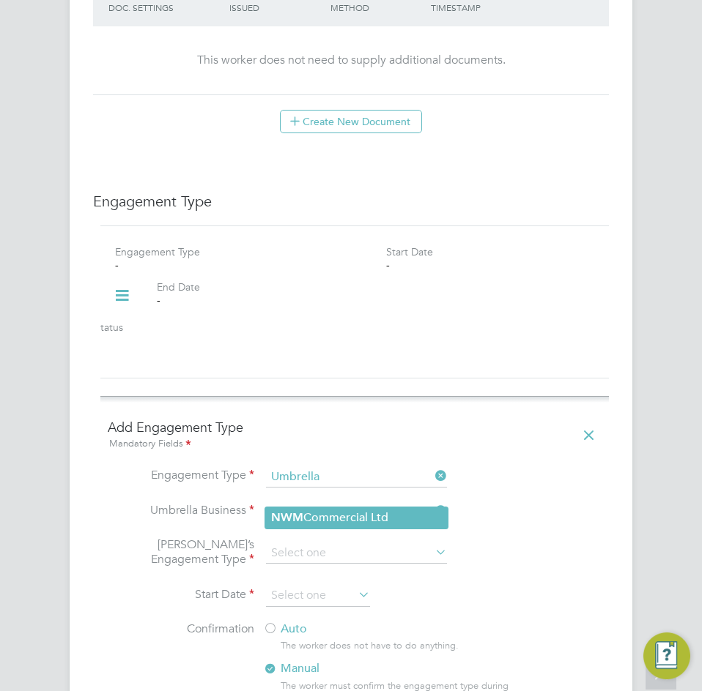
click at [324, 520] on li "NWM Commercial Ltd" at bounding box center [356, 518] width 182 height 21
type input "NWM Commercial Ltd"
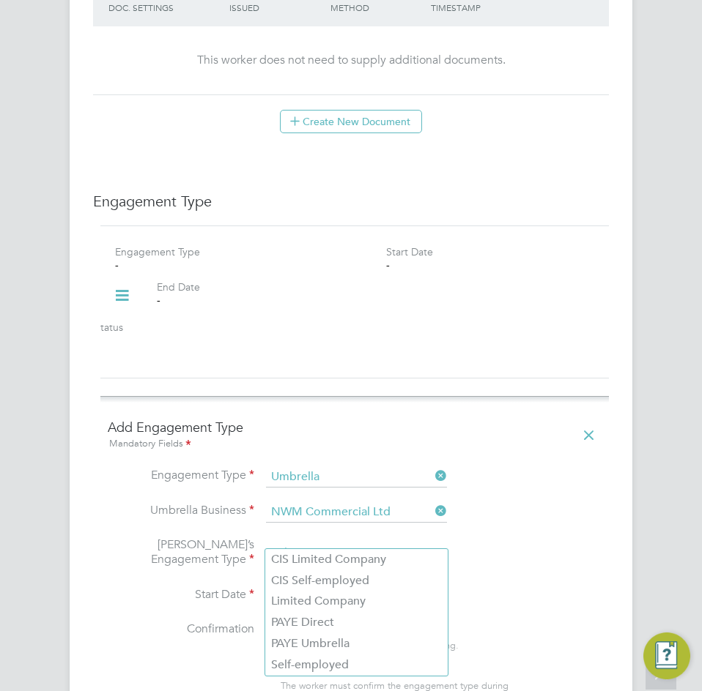
click at [328, 543] on input at bounding box center [356, 553] width 181 height 21
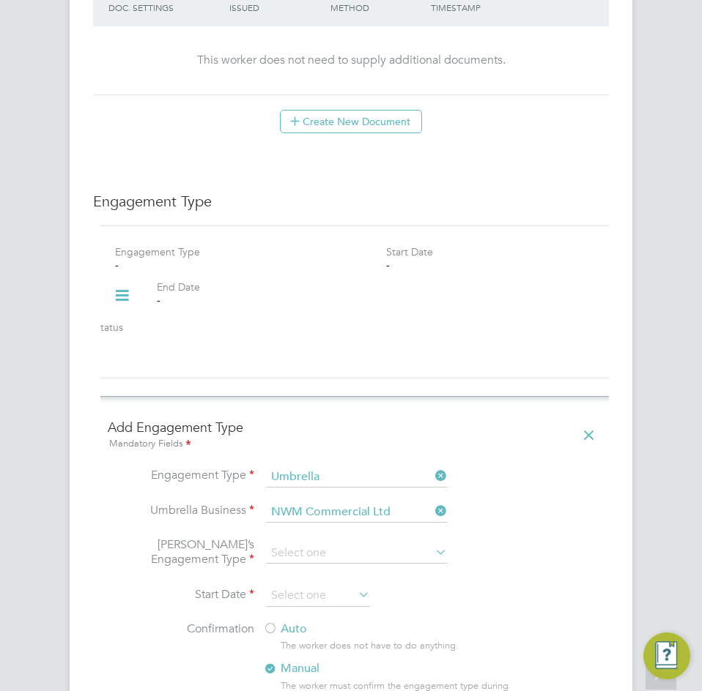
click at [335, 646] on li "PAYE Umbrella" at bounding box center [356, 644] width 182 height 21
type input "PAYE Umbrella"
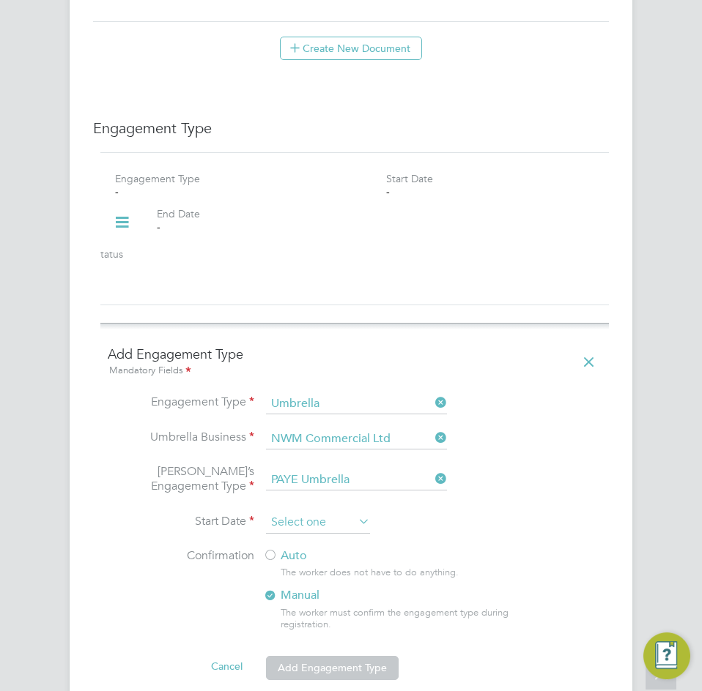
scroll to position [539, 0]
click at [327, 512] on input at bounding box center [318, 523] width 104 height 22
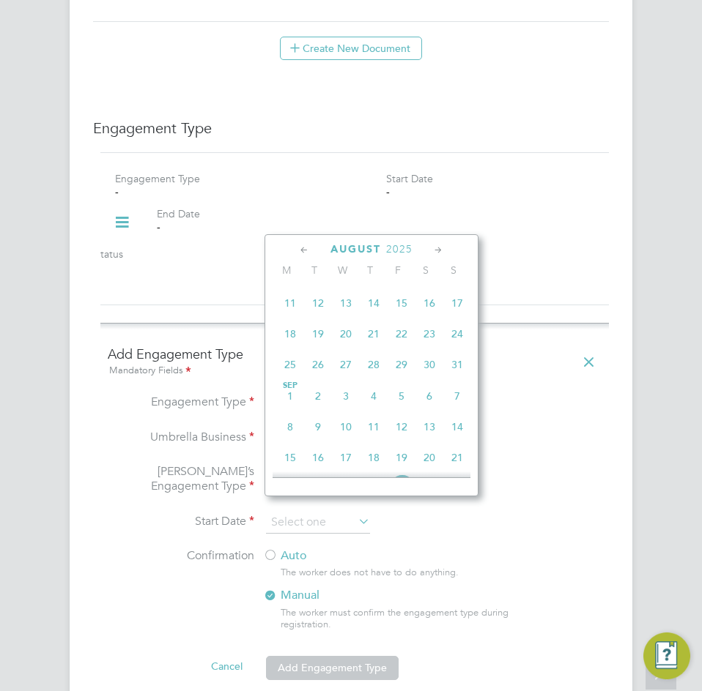
scroll to position [393, 0]
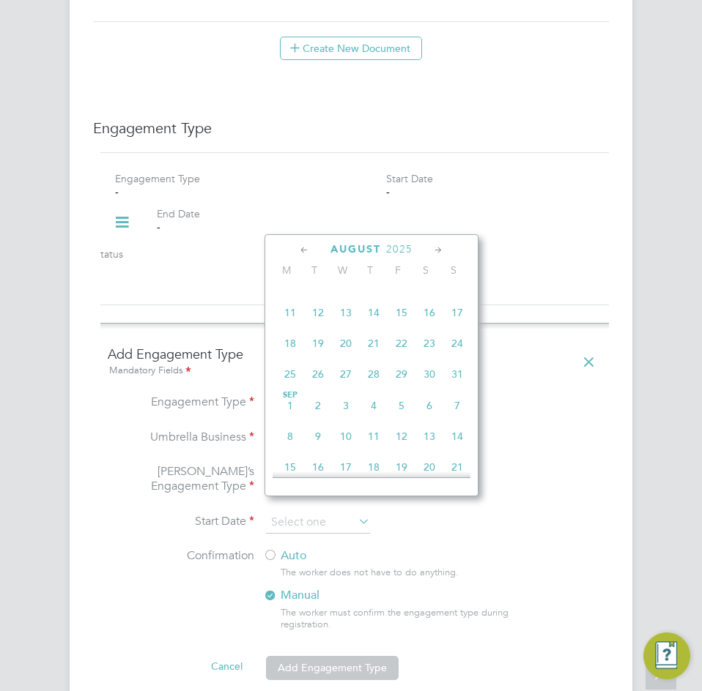
click at [406, 245] on span "2025" at bounding box center [399, 249] width 26 height 12
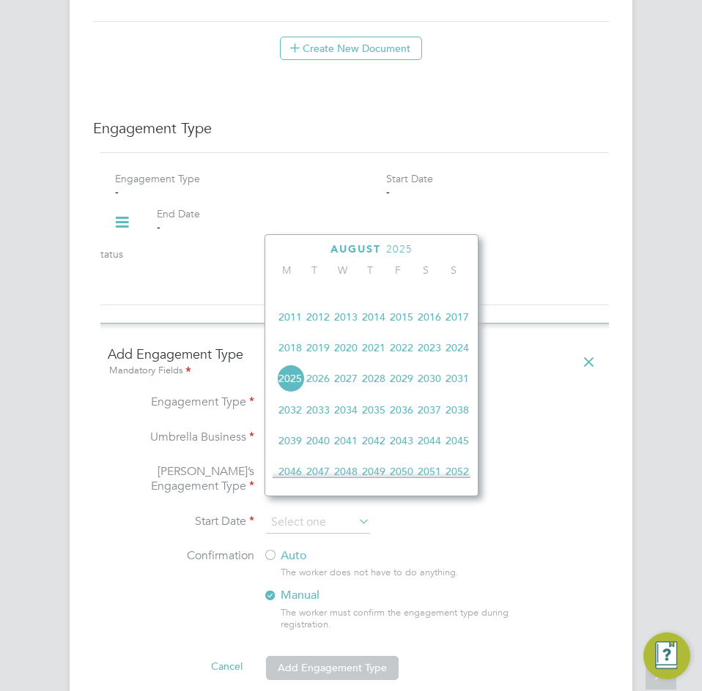
click at [453, 352] on span "2024" at bounding box center [457, 348] width 28 height 28
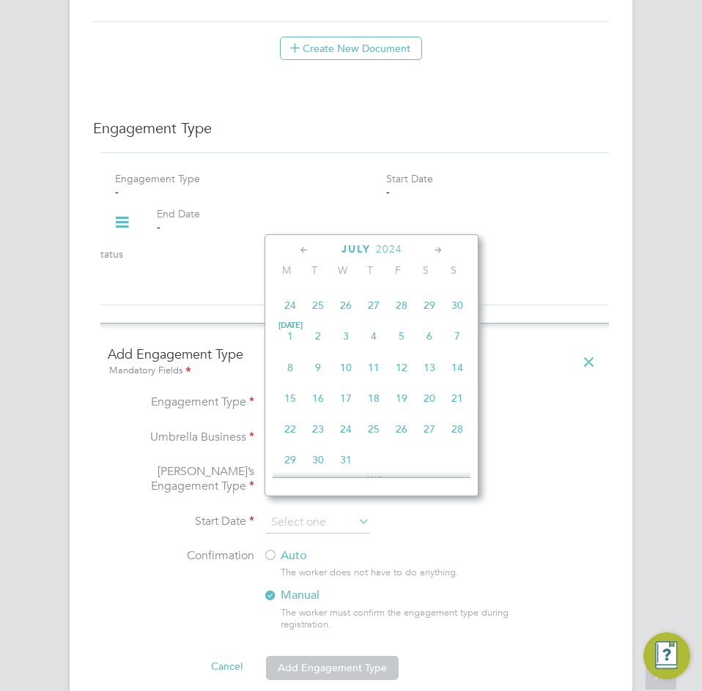
scroll to position [327, 0]
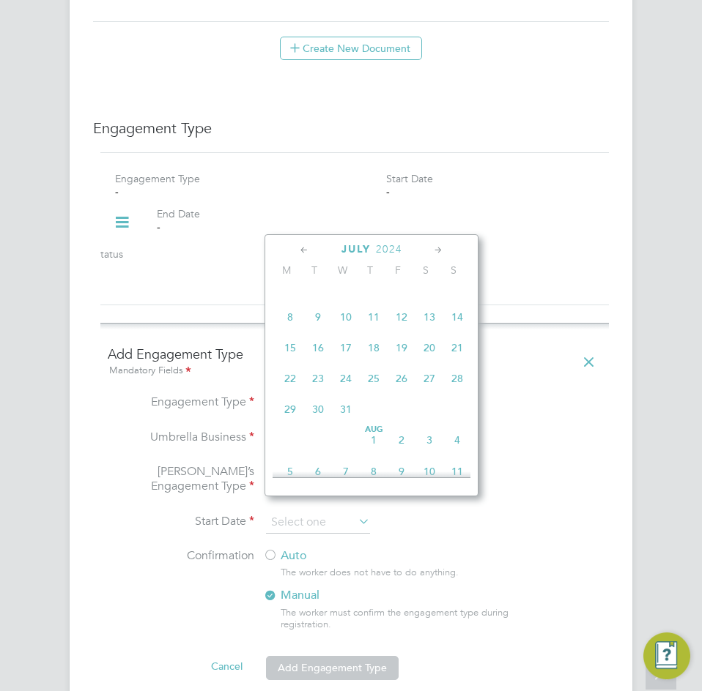
click at [346, 354] on span "17" at bounding box center [346, 348] width 28 height 28
type input "[DATE]"
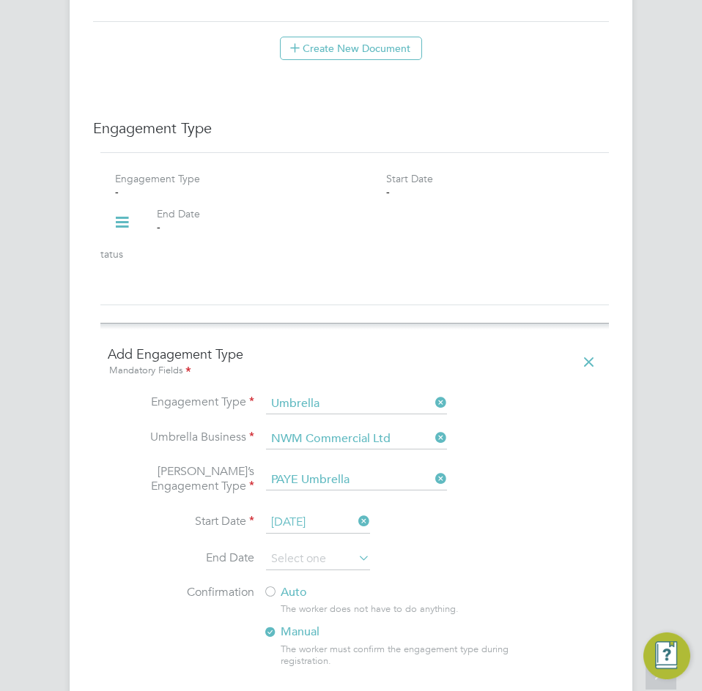
click at [291, 585] on label "Auto" at bounding box center [395, 592] width 264 height 15
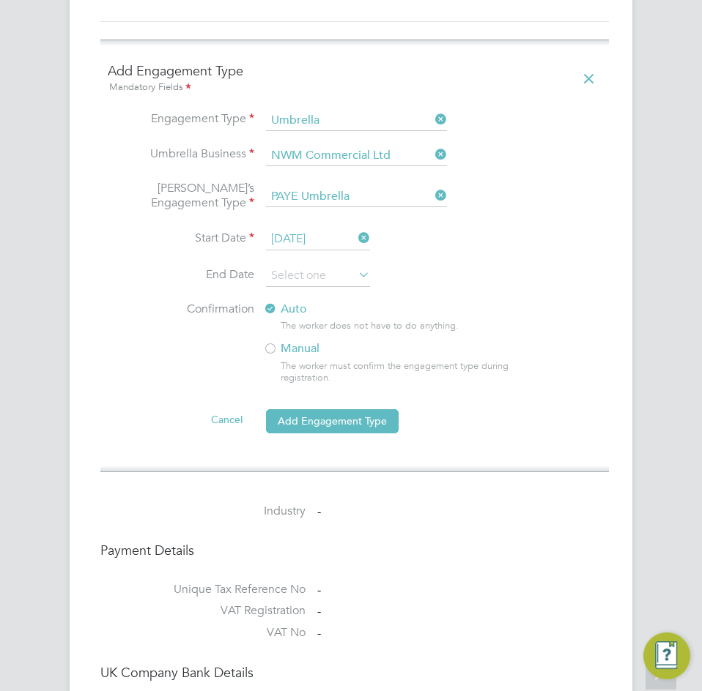
scroll to position [1242, 0]
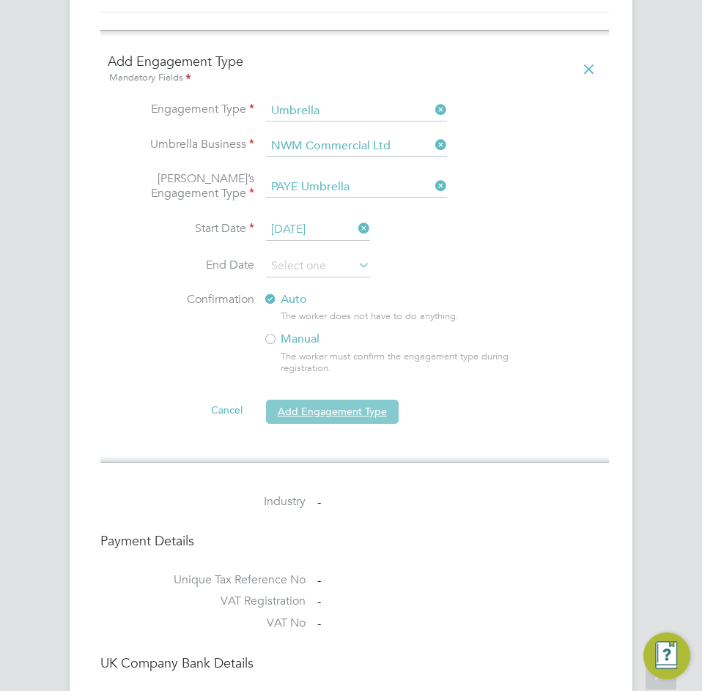
click at [324, 403] on button "Add Engagement Type" at bounding box center [332, 411] width 133 height 23
